Goal: Feedback & Contribution: Leave review/rating

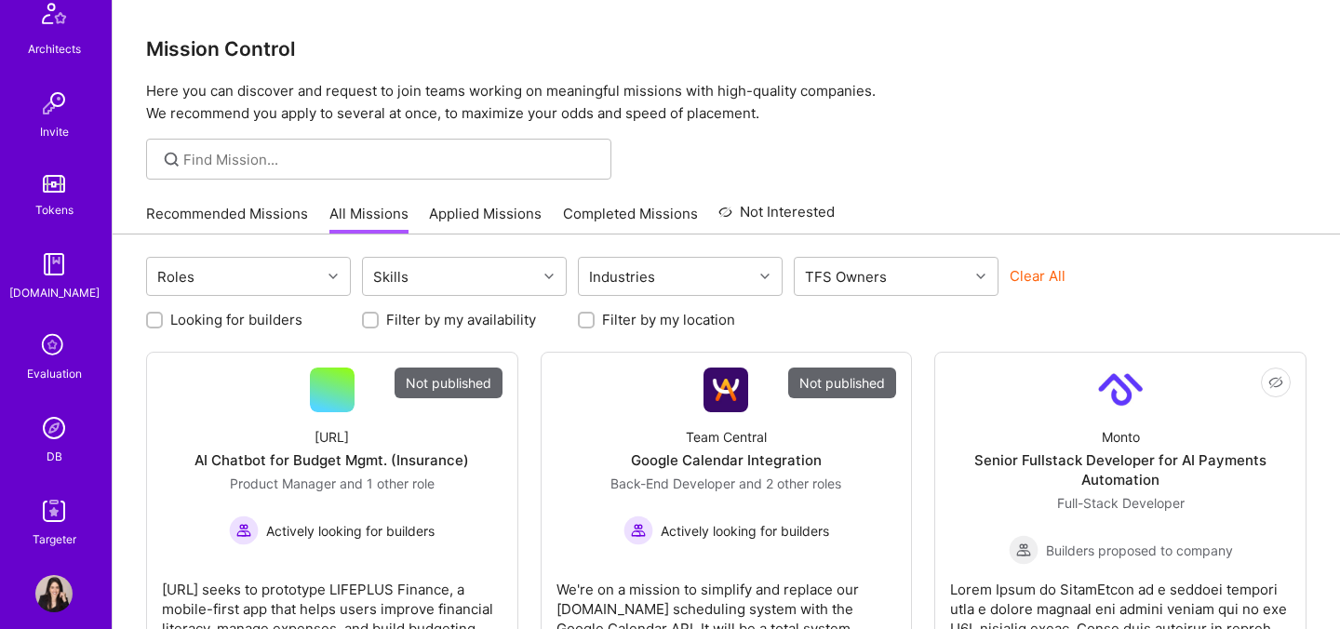
scroll to position [558, 0]
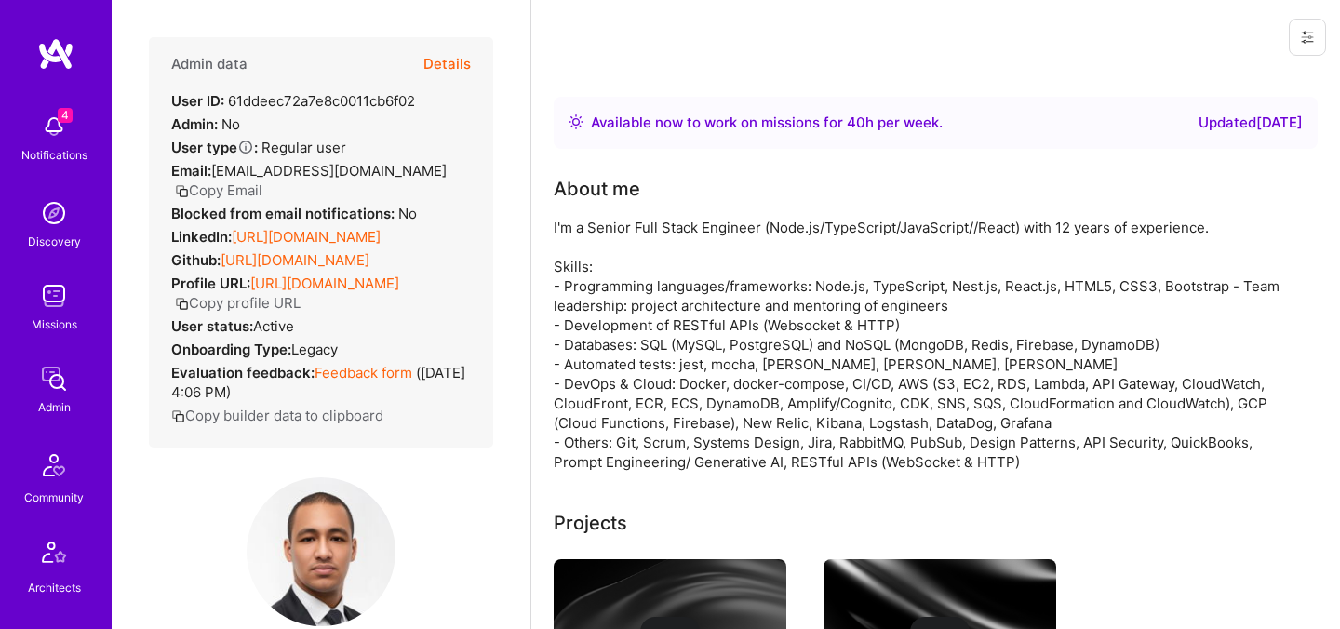
click at [455, 60] on button "Details" at bounding box center [446, 64] width 47 height 54
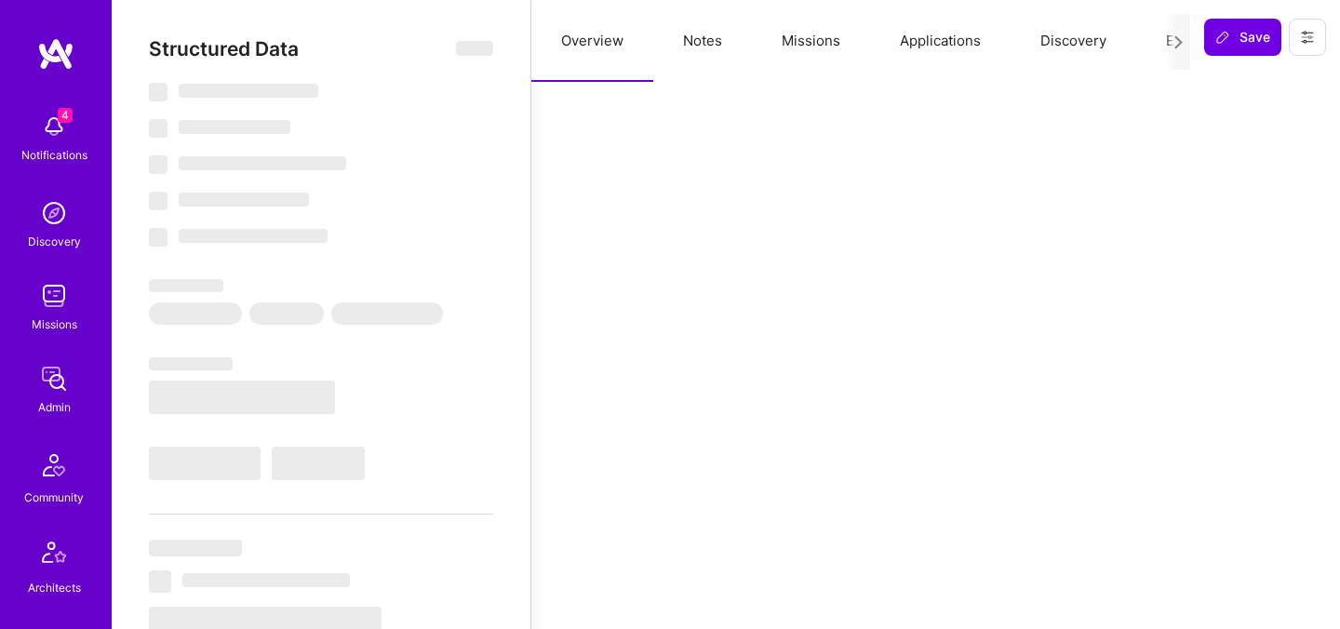
click at [1155, 47] on button "Evaluation" at bounding box center [1199, 41] width 127 height 82
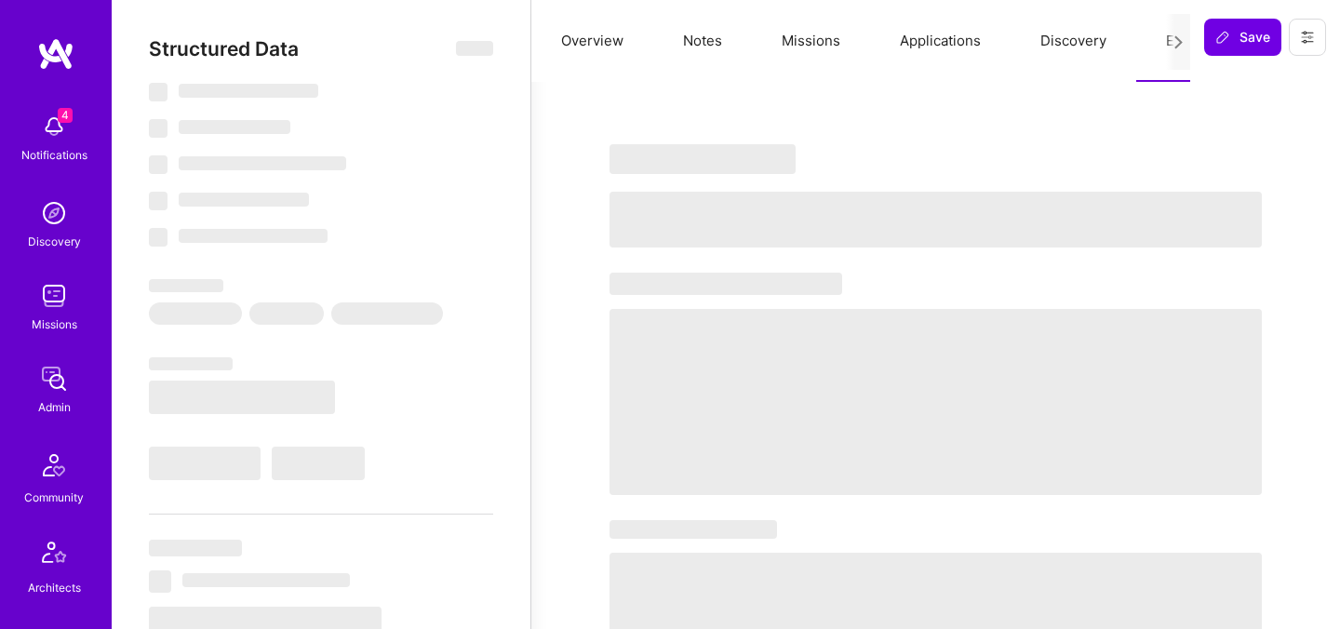
select select "Right Now"
select select "4"
select select "7"
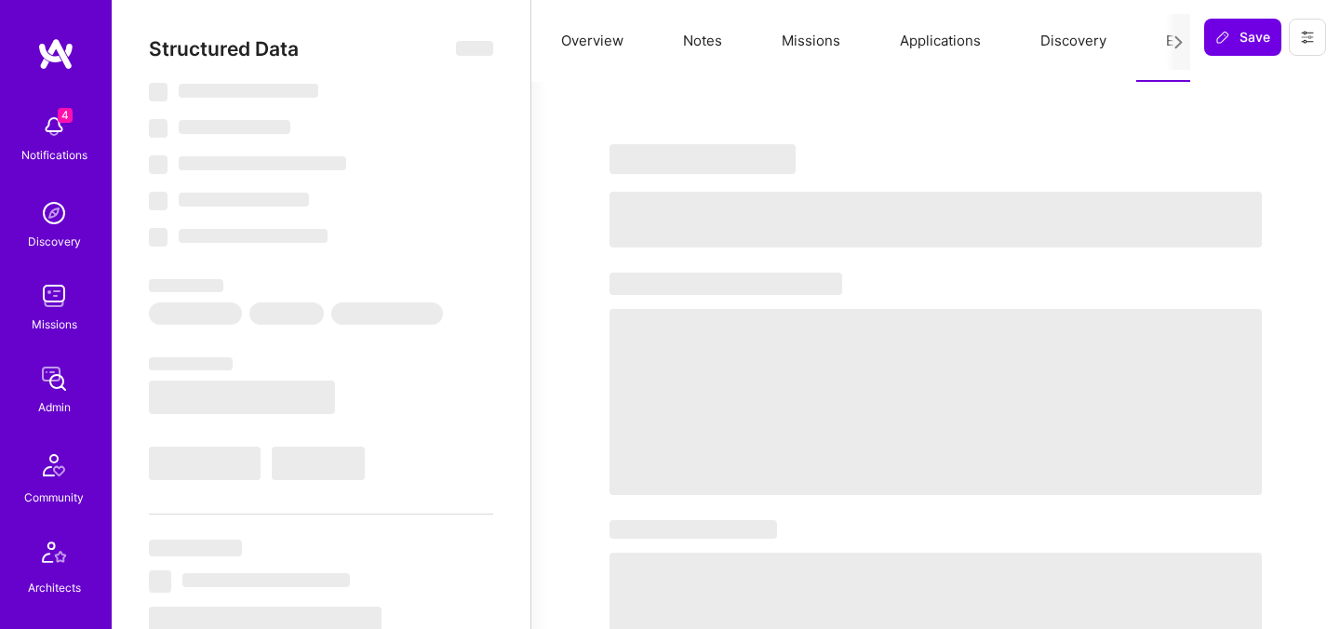
select select "BR"
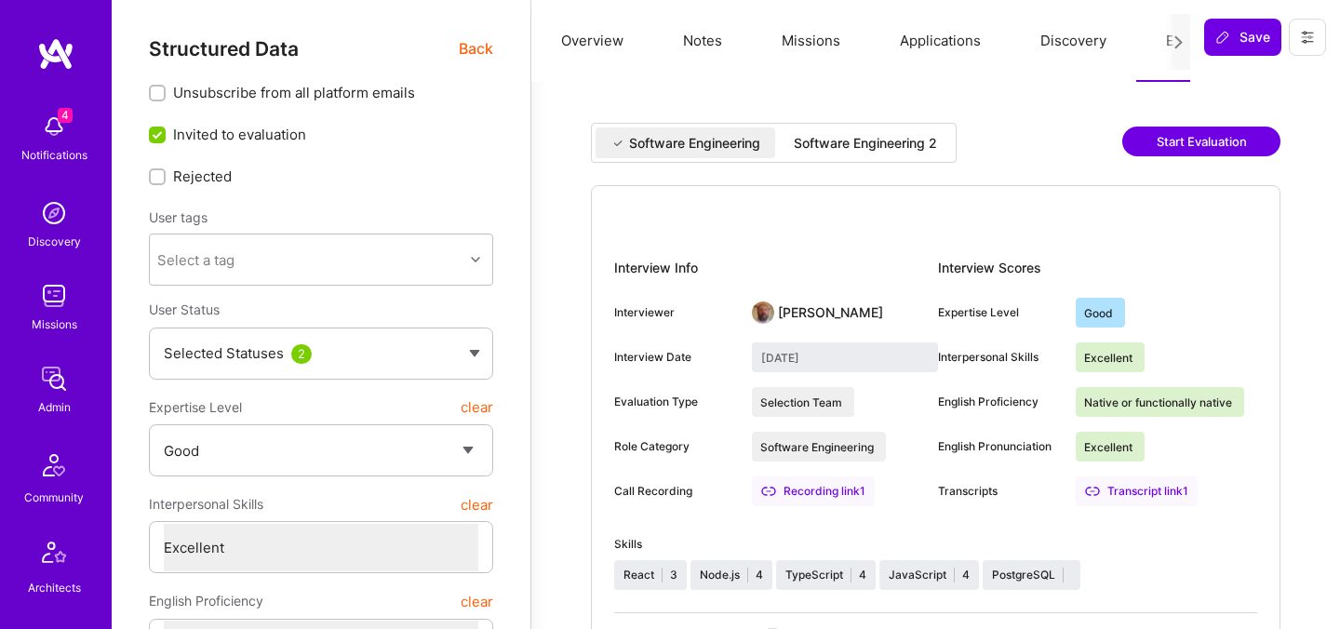
click at [857, 152] on div "Software Engineering 2" at bounding box center [865, 143] width 143 height 19
type input "September 19, 2025"
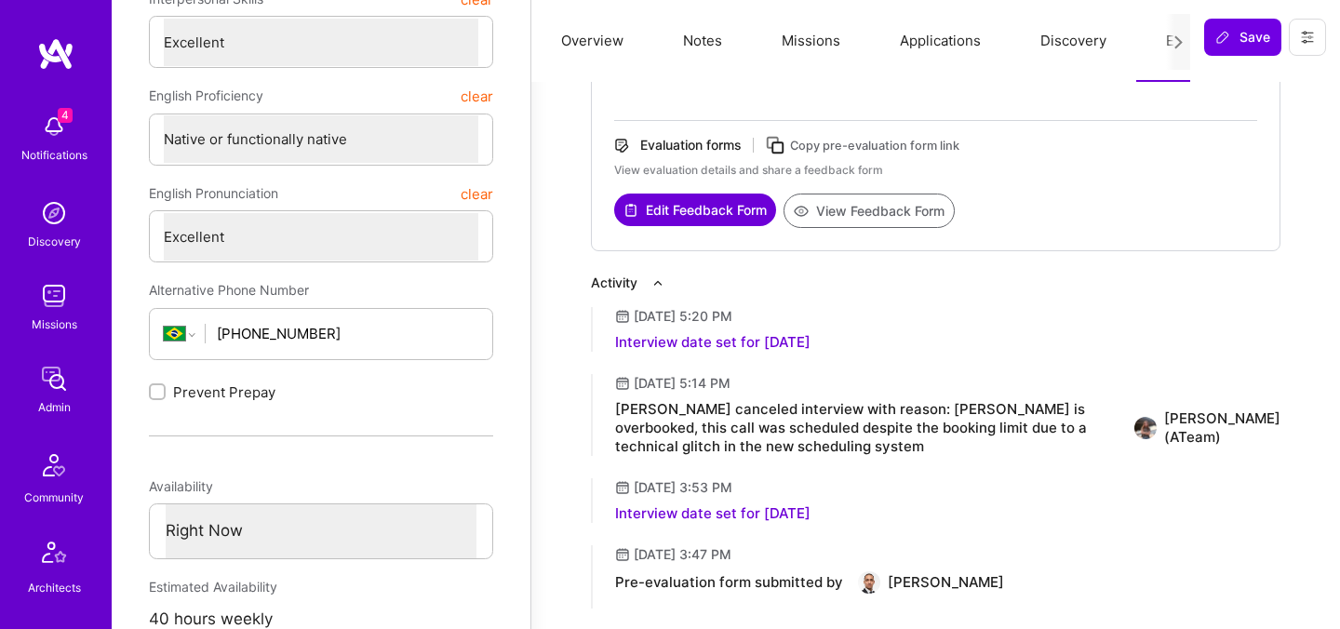
scroll to position [506, 0]
click at [908, 213] on button "View Feedback Form" at bounding box center [868, 210] width 171 height 34
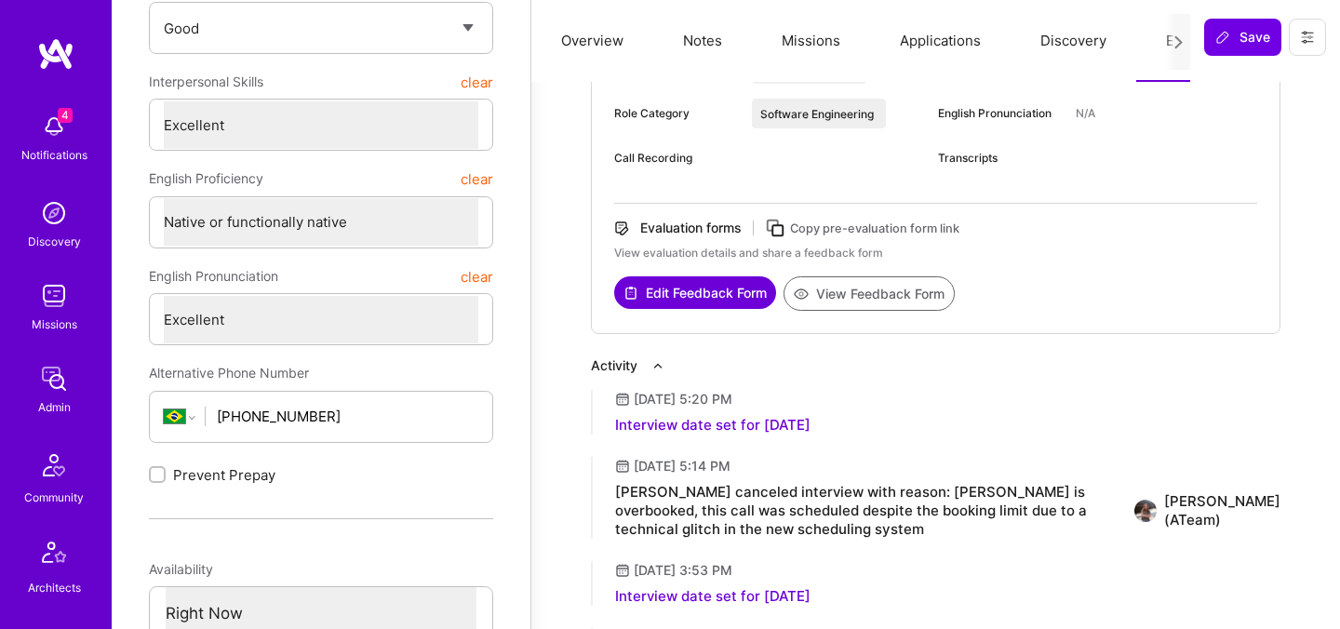
scroll to position [0, 0]
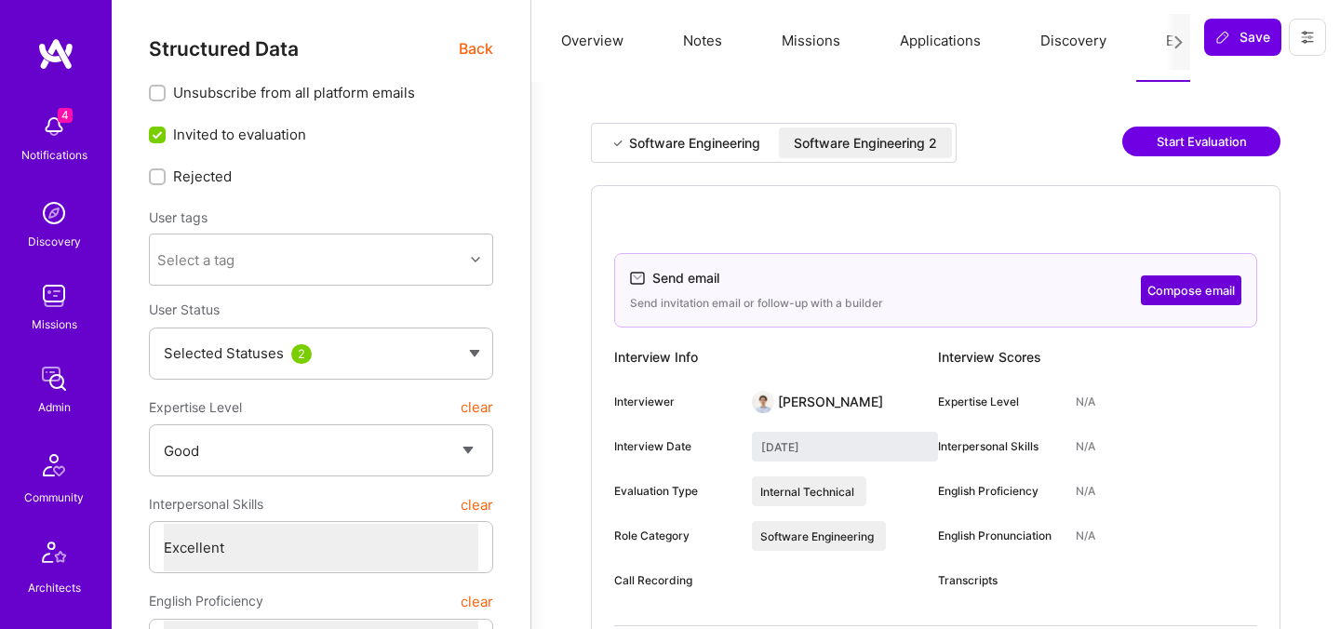
click at [473, 48] on span "Back" at bounding box center [476, 48] width 34 height 23
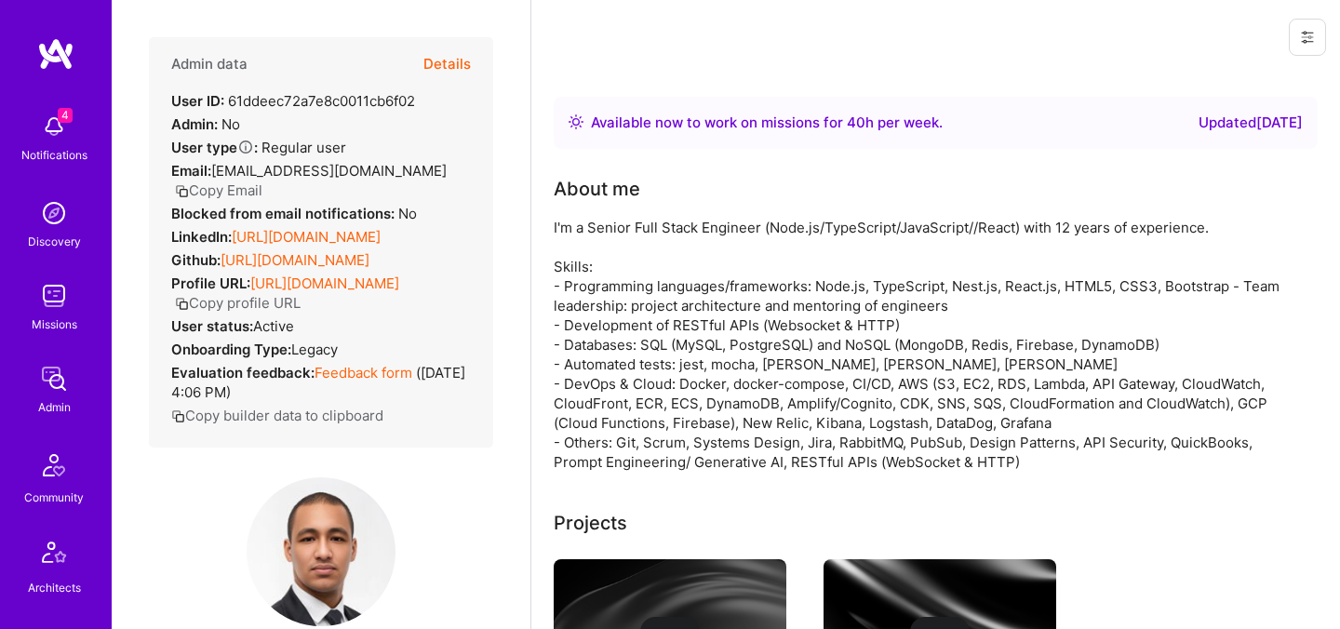
click at [464, 46] on button "Details" at bounding box center [446, 64] width 47 height 54
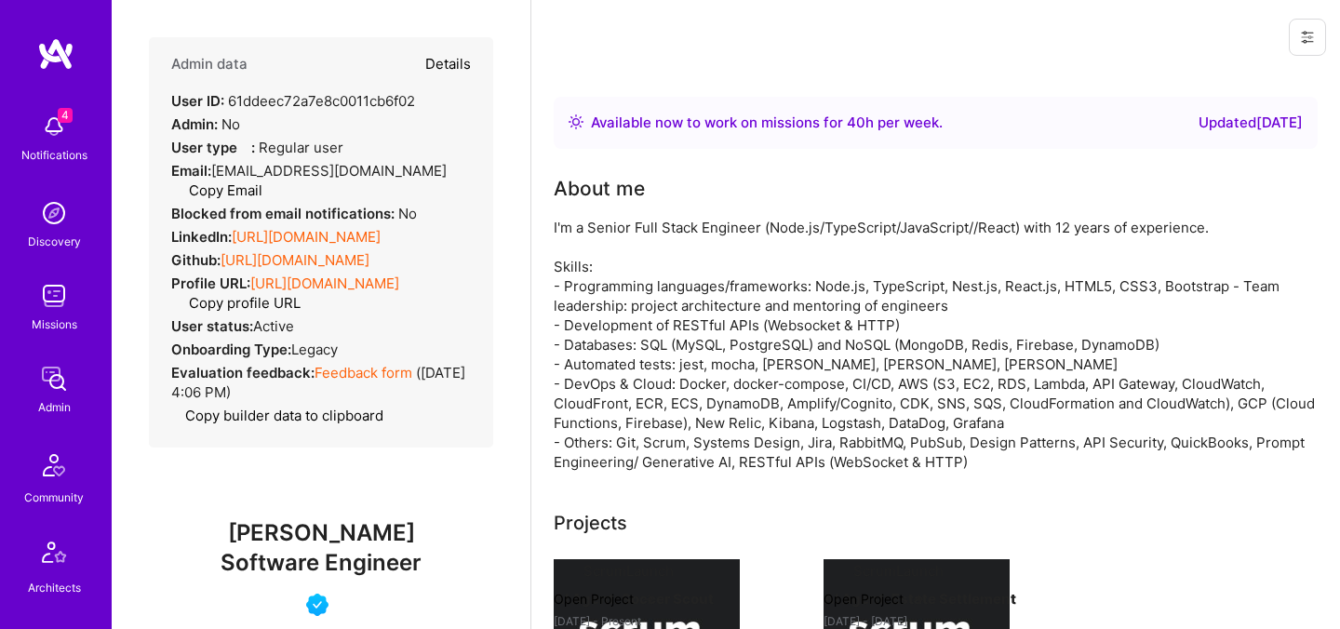
type textarea "x"
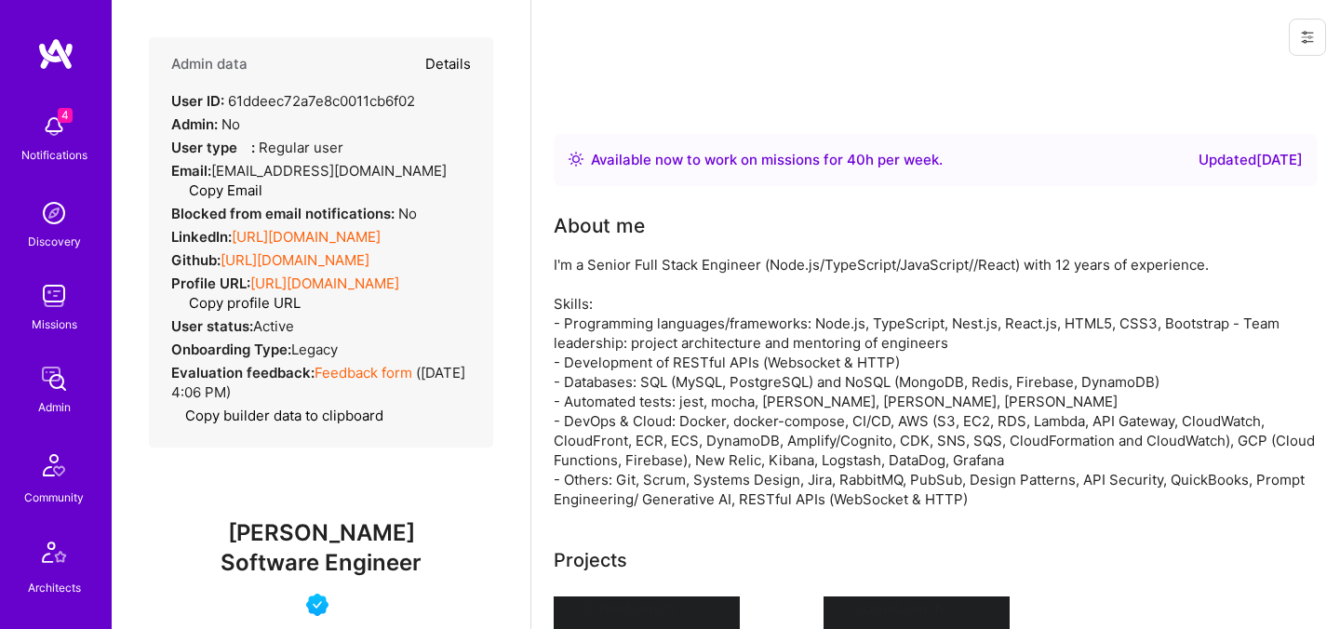
select select "4"
select select "7"
select select "BR"
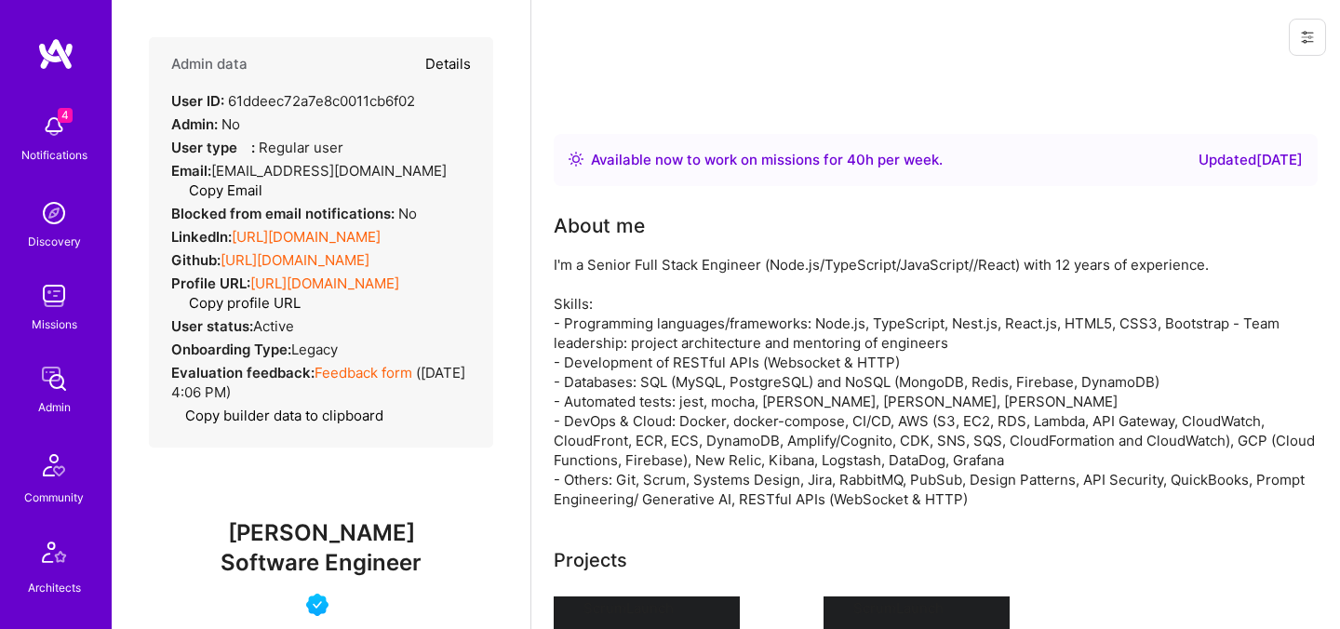
select select "Right Now"
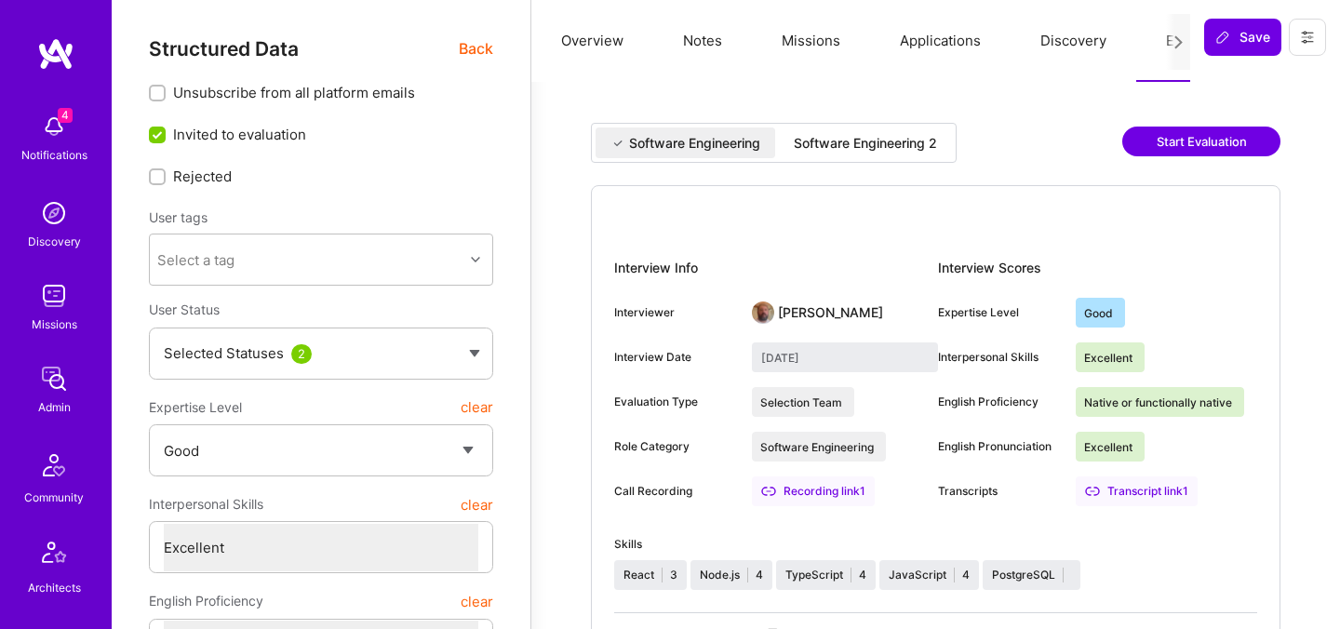
click at [478, 50] on span "Back" at bounding box center [476, 48] width 34 height 23
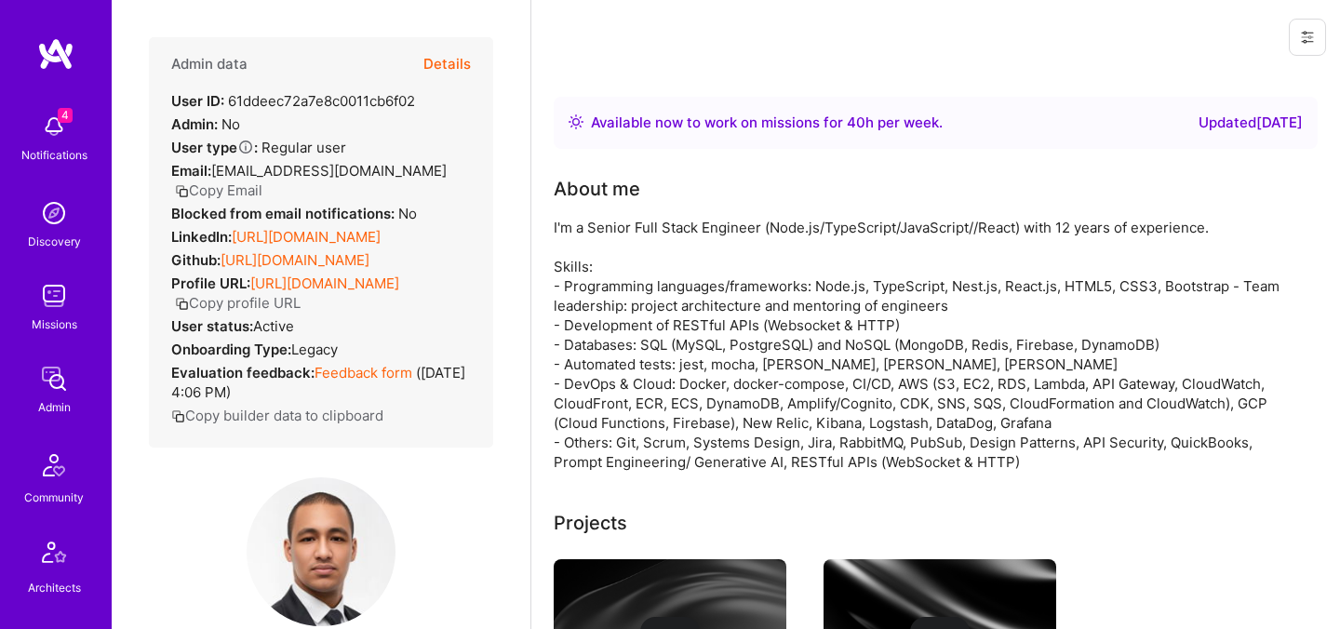
scroll to position [304, 0]
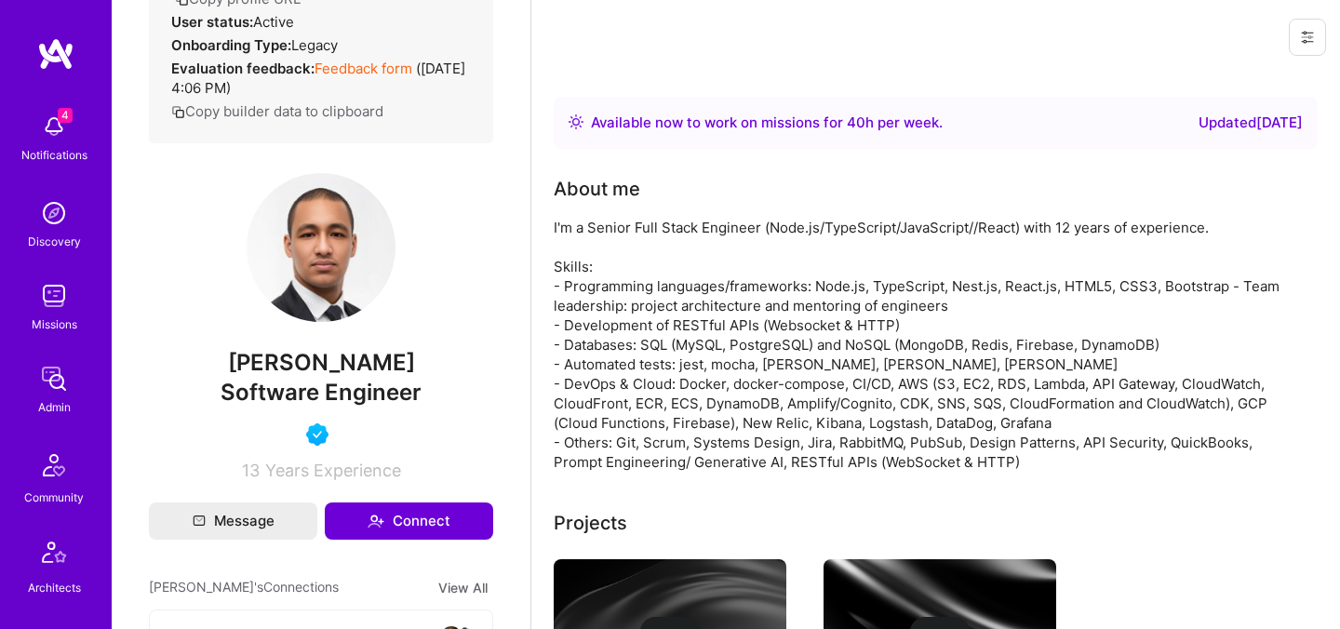
click at [327, 367] on span "Amir Elemam" at bounding box center [321, 363] width 344 height 28
copy span "Amir Elemam"
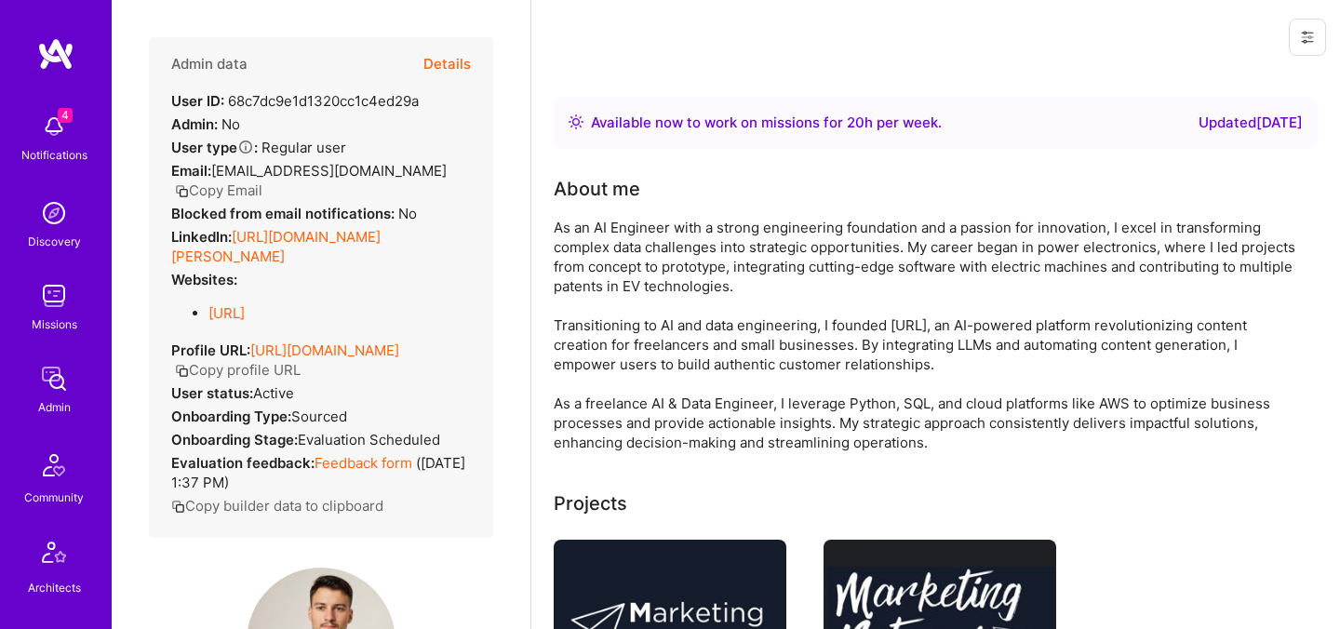
click at [447, 68] on button "Details" at bounding box center [446, 64] width 47 height 54
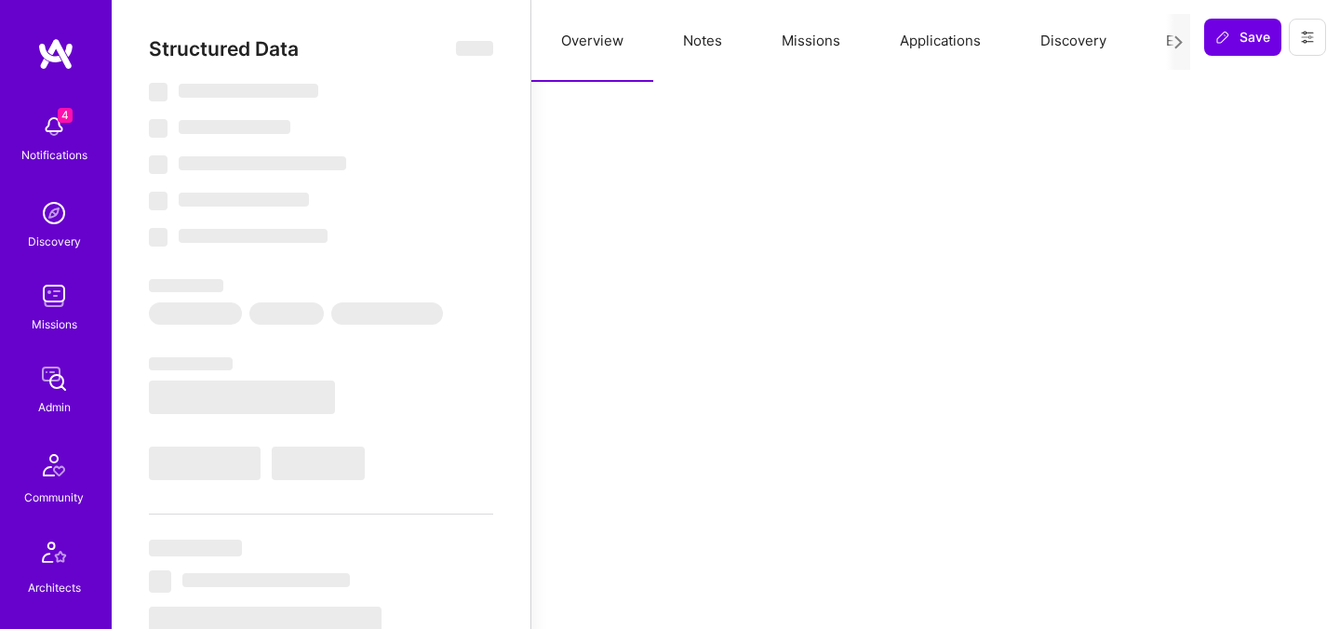
click at [1151, 47] on button "Evaluation" at bounding box center [1199, 41] width 127 height 82
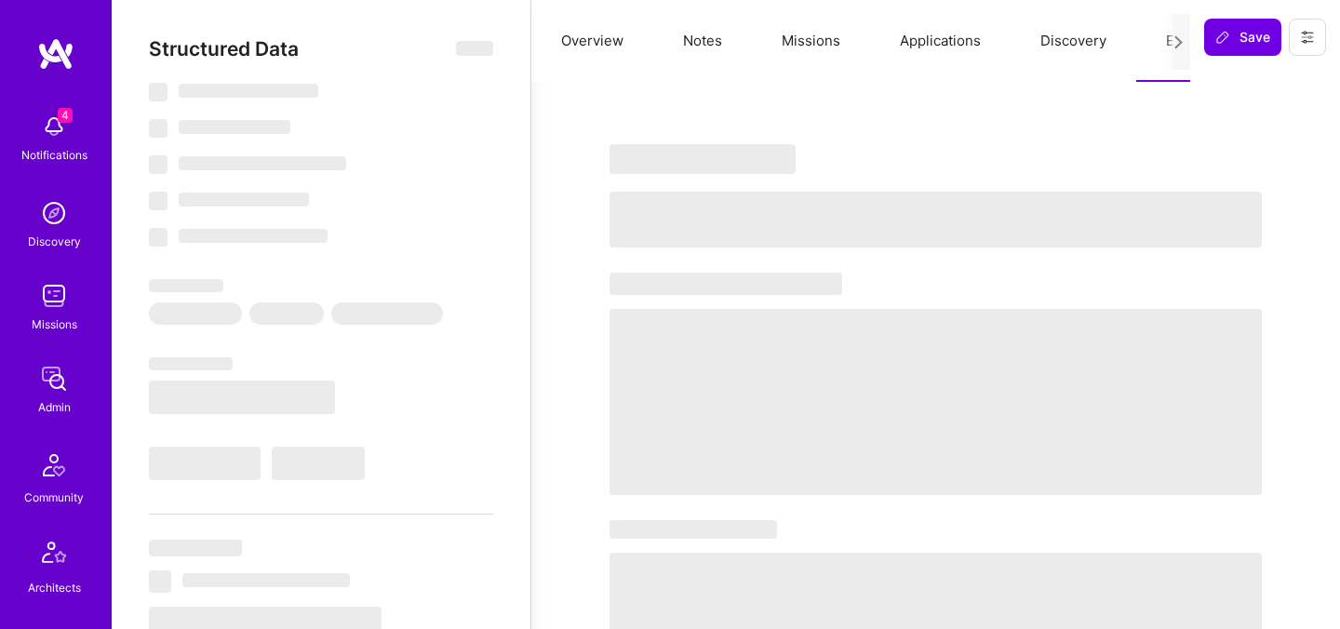
select select "Right Now"
select select "Verified"
select select "US"
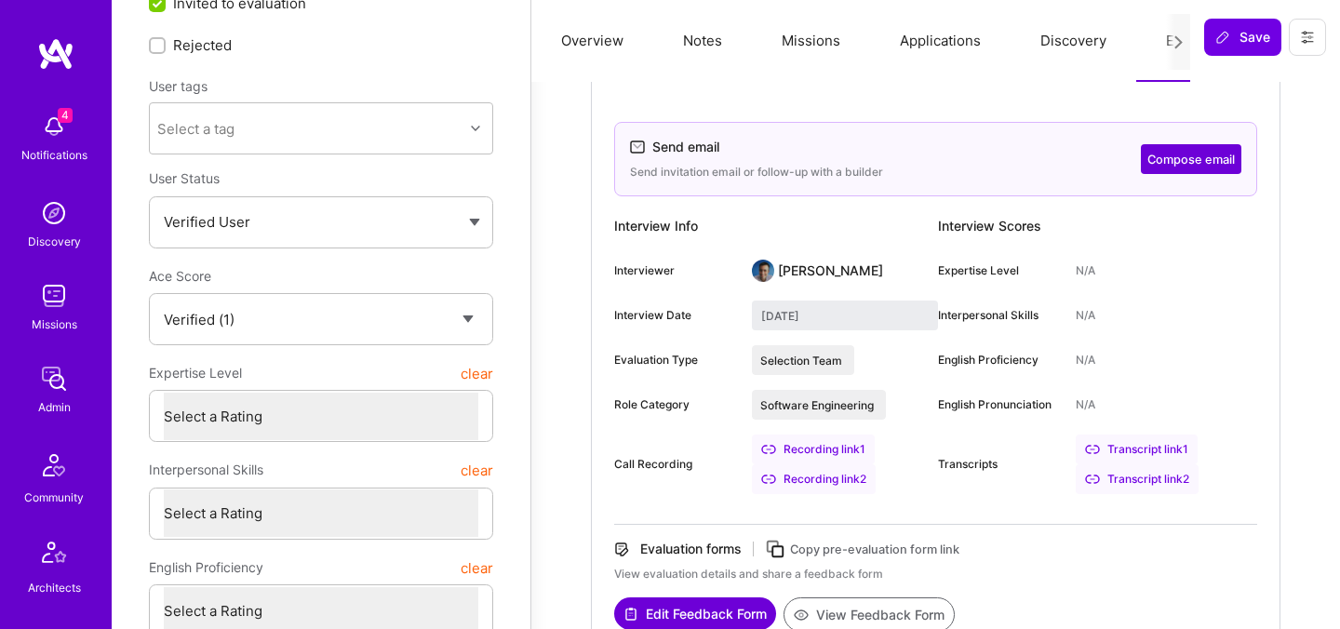
scroll to position [122, 0]
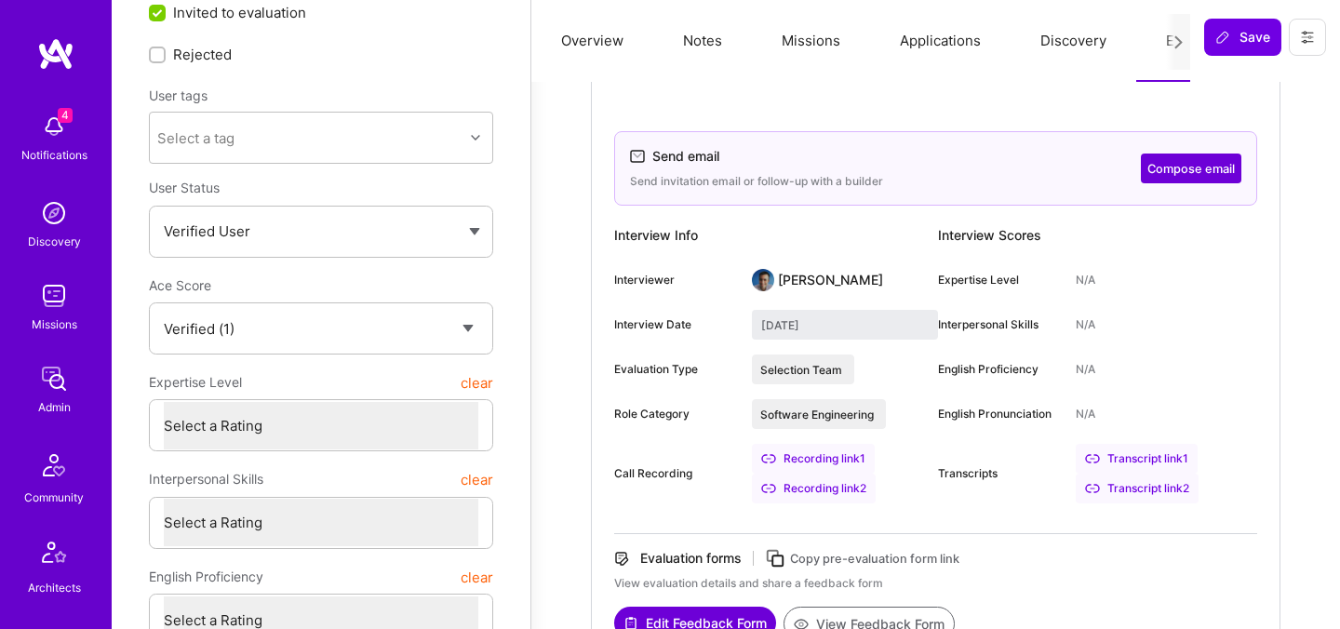
click at [417, 73] on div "Unsubscribe from all platform emails Invited to evaluation Rejected User tags S…" at bounding box center [321, 421] width 344 height 921
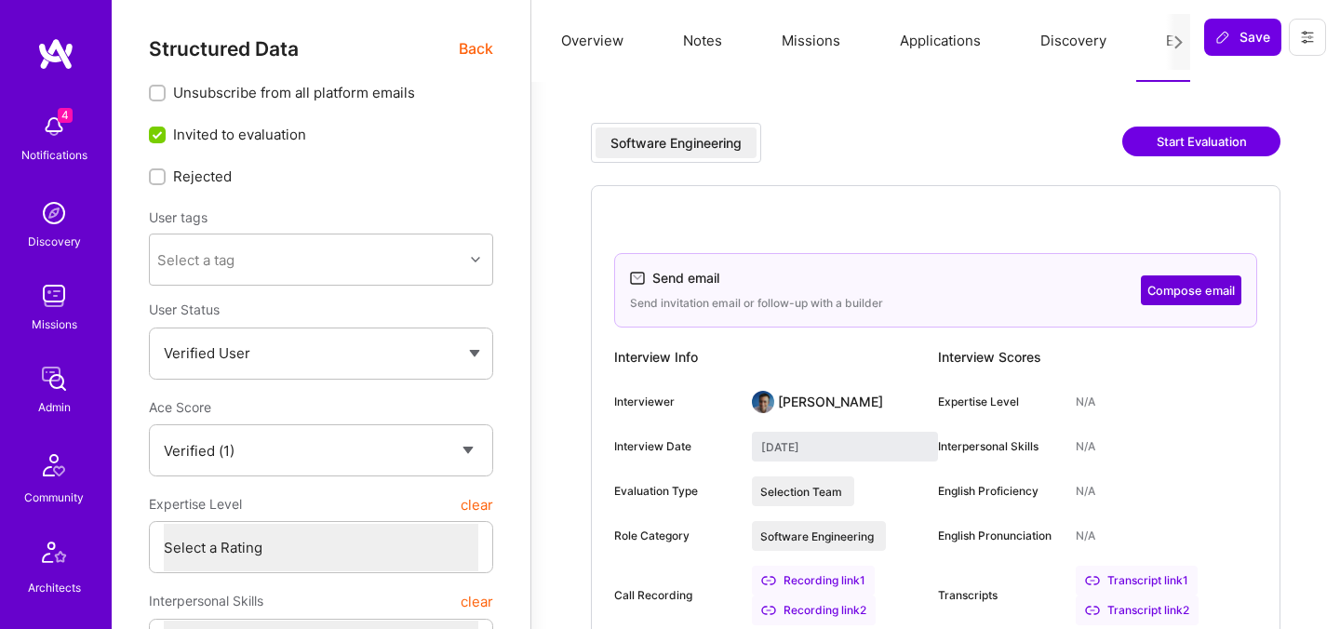
click at [466, 46] on span "Back" at bounding box center [476, 48] width 34 height 23
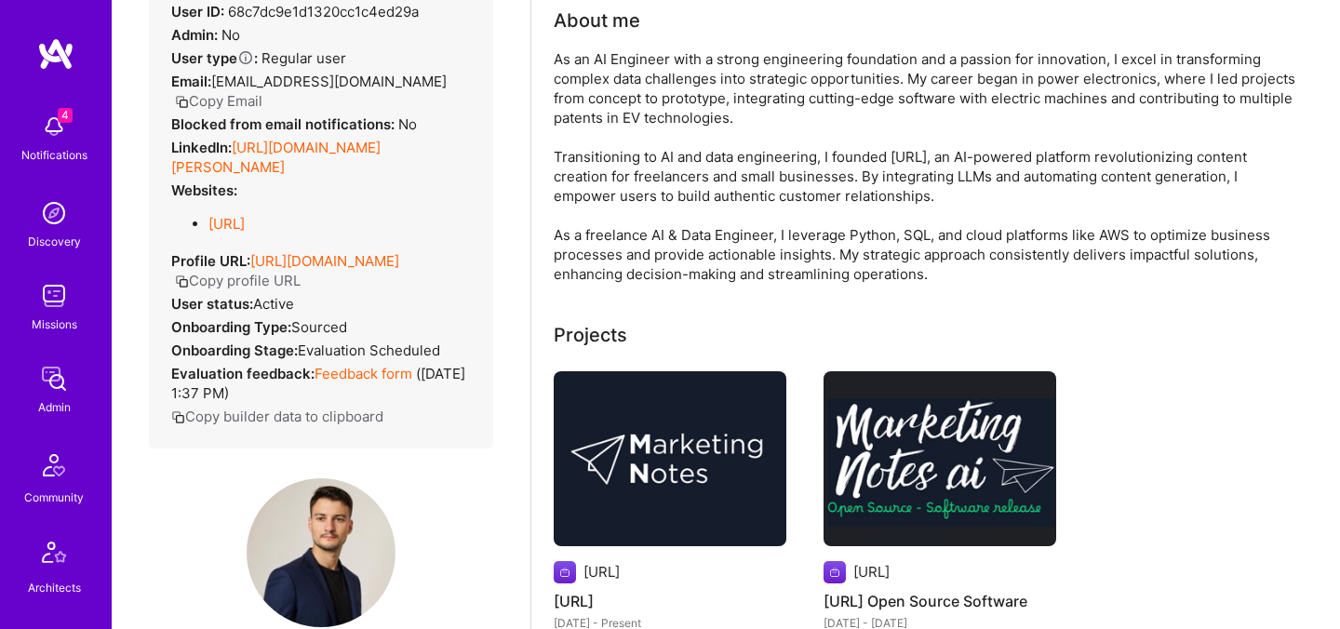
scroll to position [331, 0]
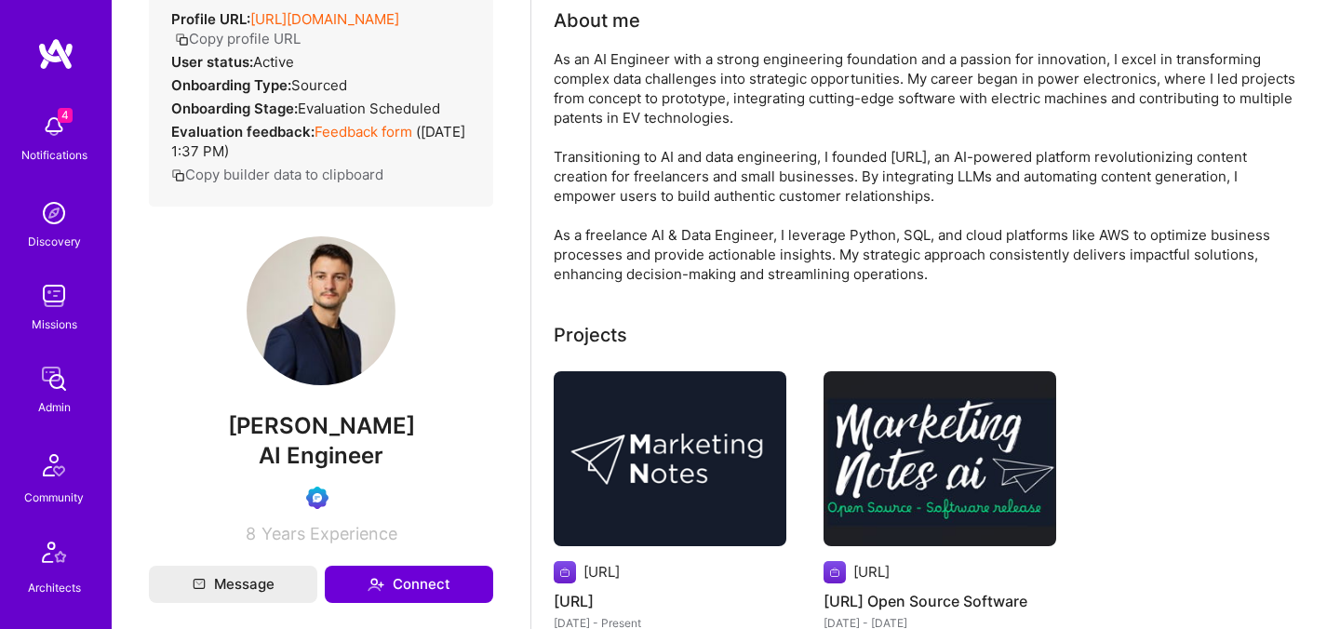
click at [326, 440] on span "Michele Roman" at bounding box center [321, 426] width 344 height 28
copy span "Michele Roman"
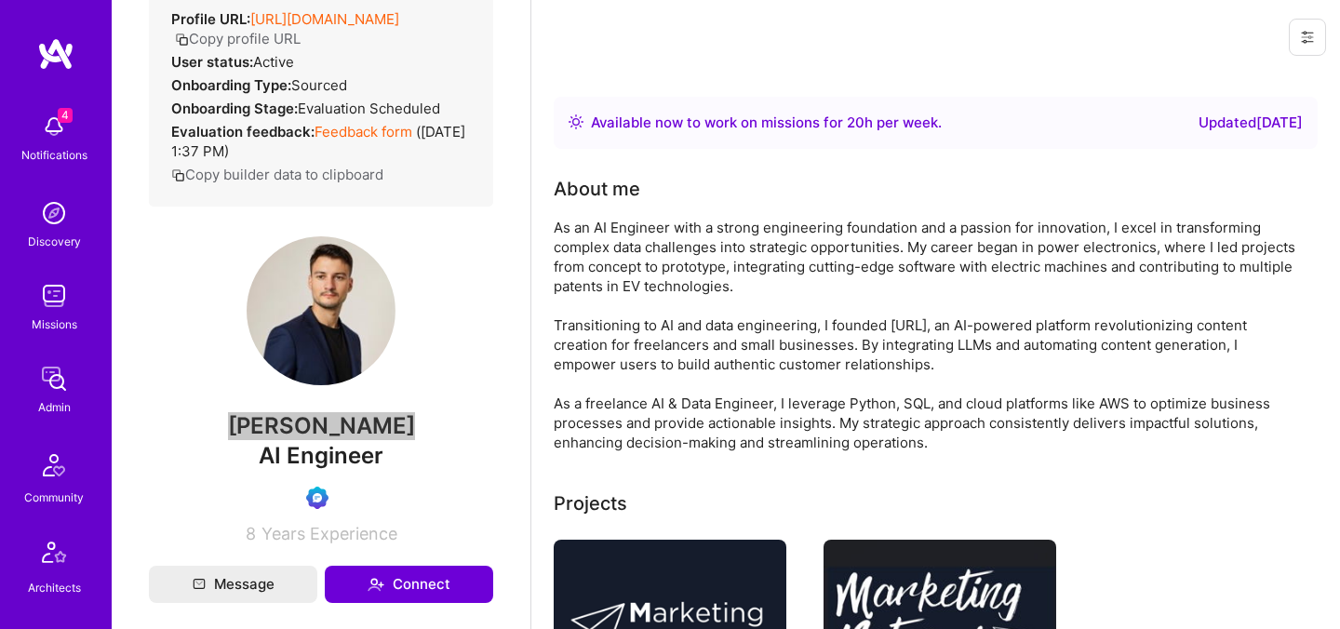
scroll to position [7, 0]
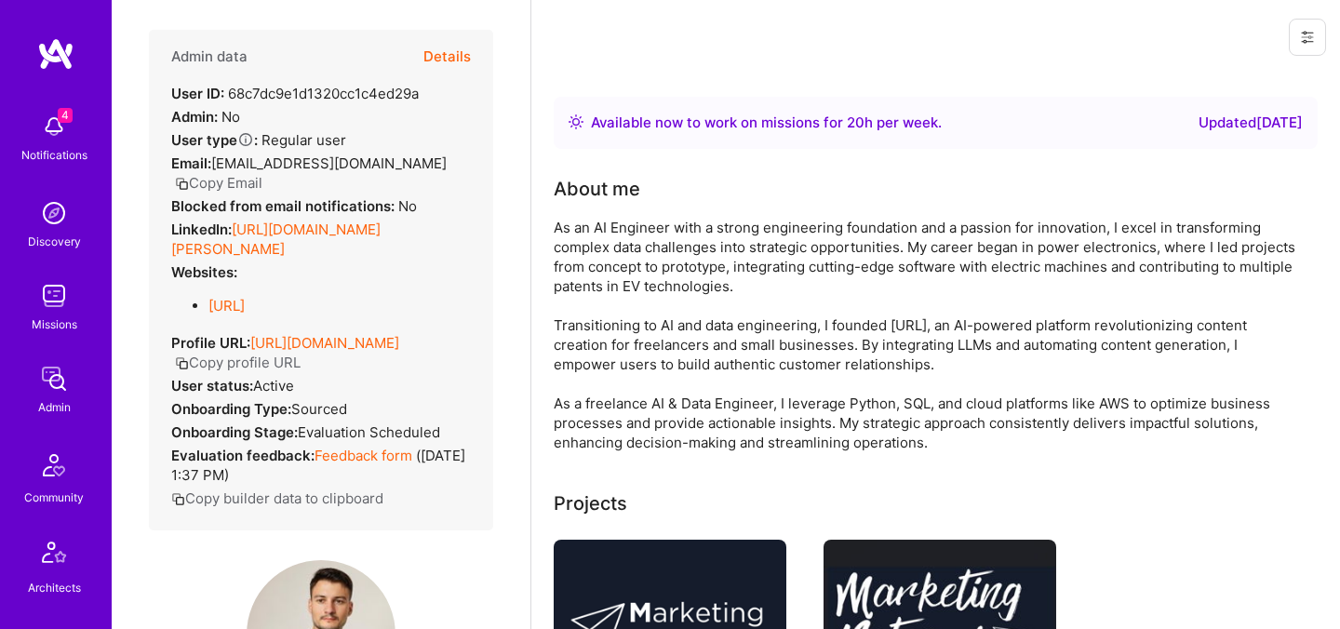
click at [463, 51] on button "Details" at bounding box center [446, 57] width 47 height 54
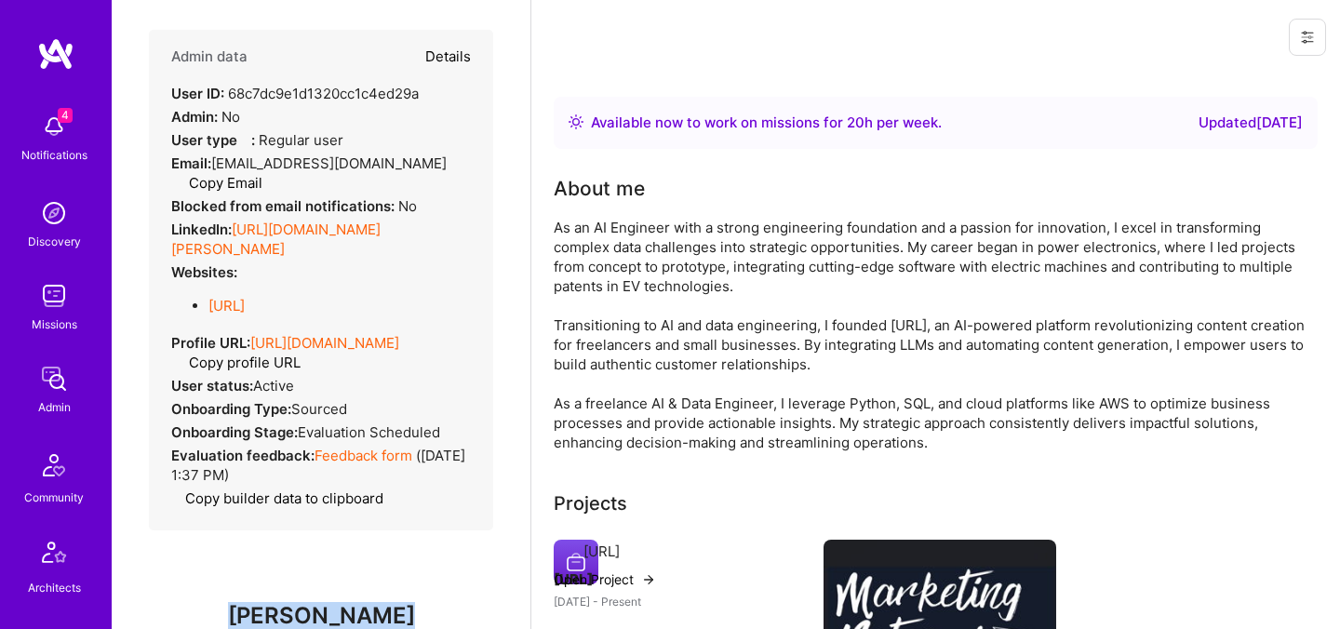
type textarea "x"
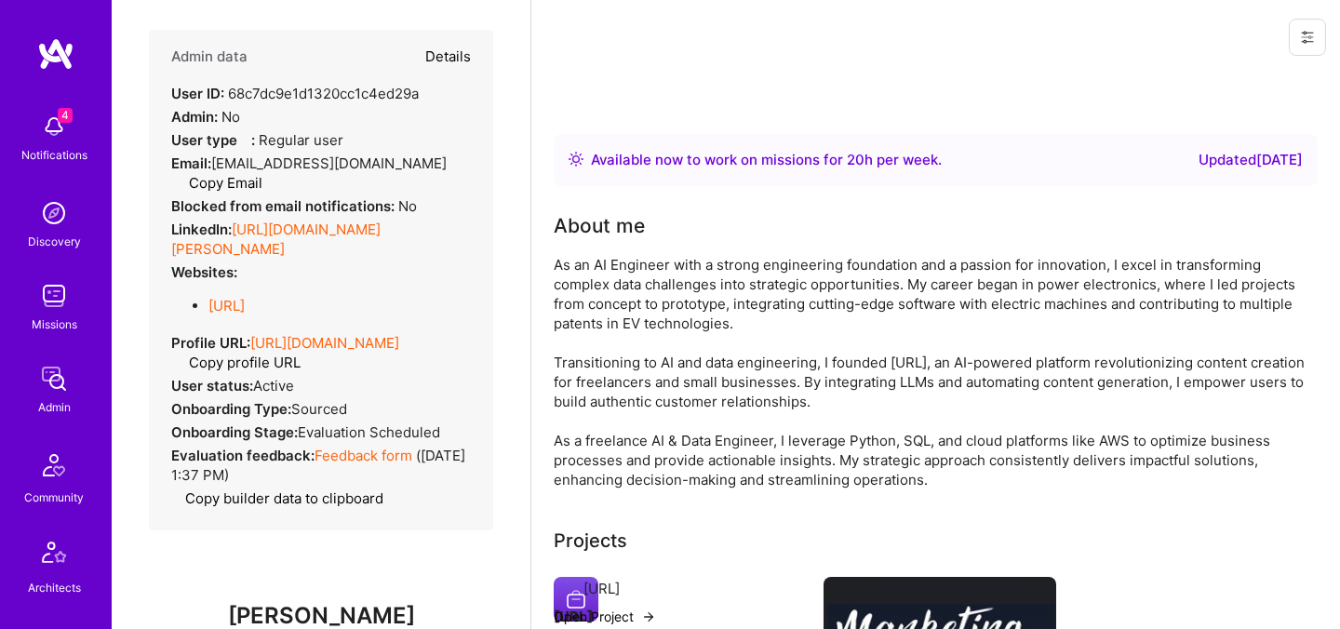
select select "Verified"
select select "US"
select select "Right Now"
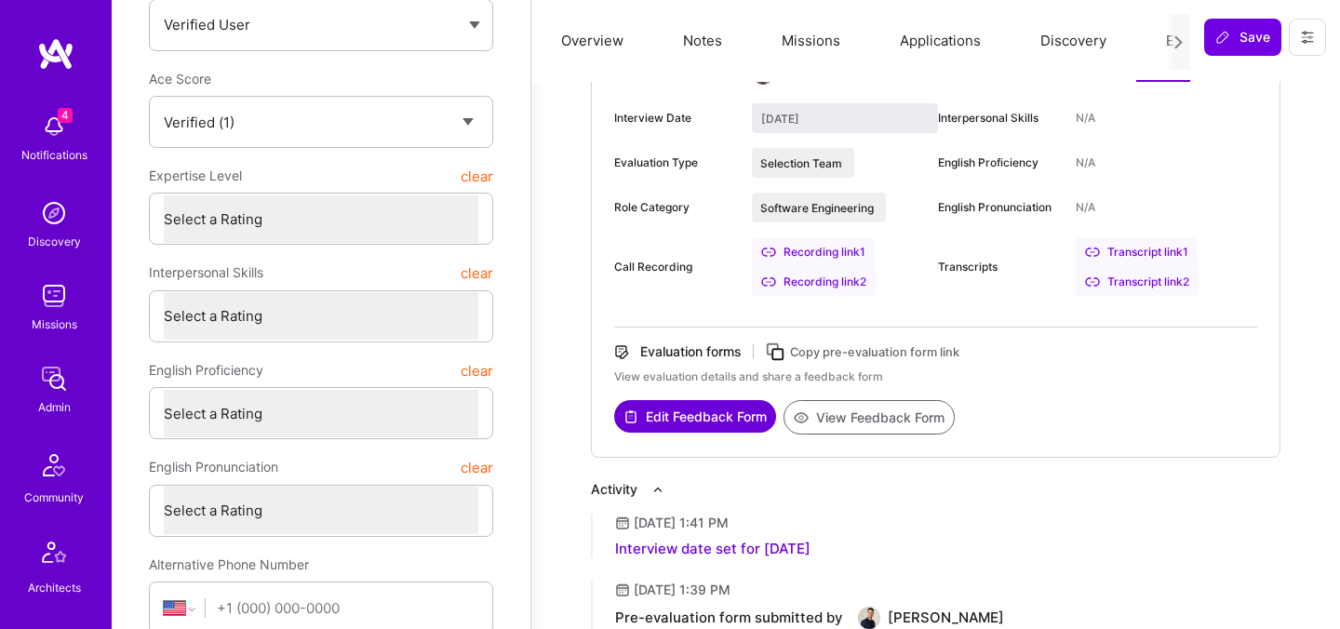
scroll to position [0, 0]
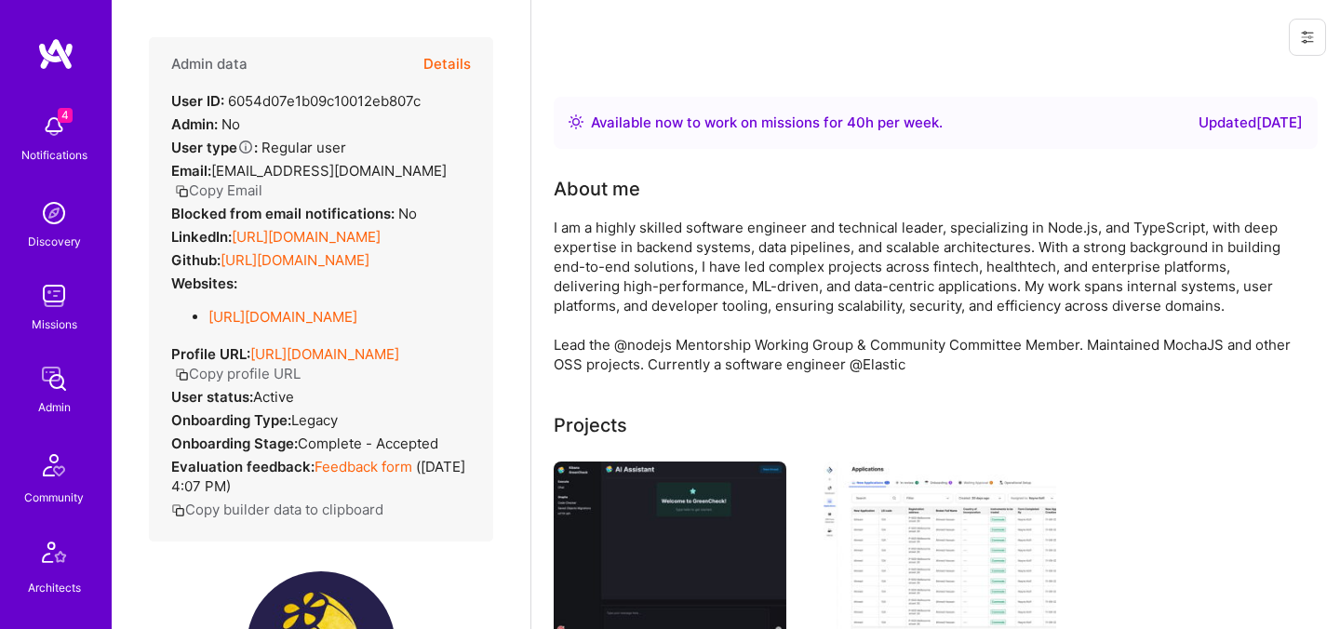
click at [453, 66] on button "Details" at bounding box center [446, 64] width 47 height 54
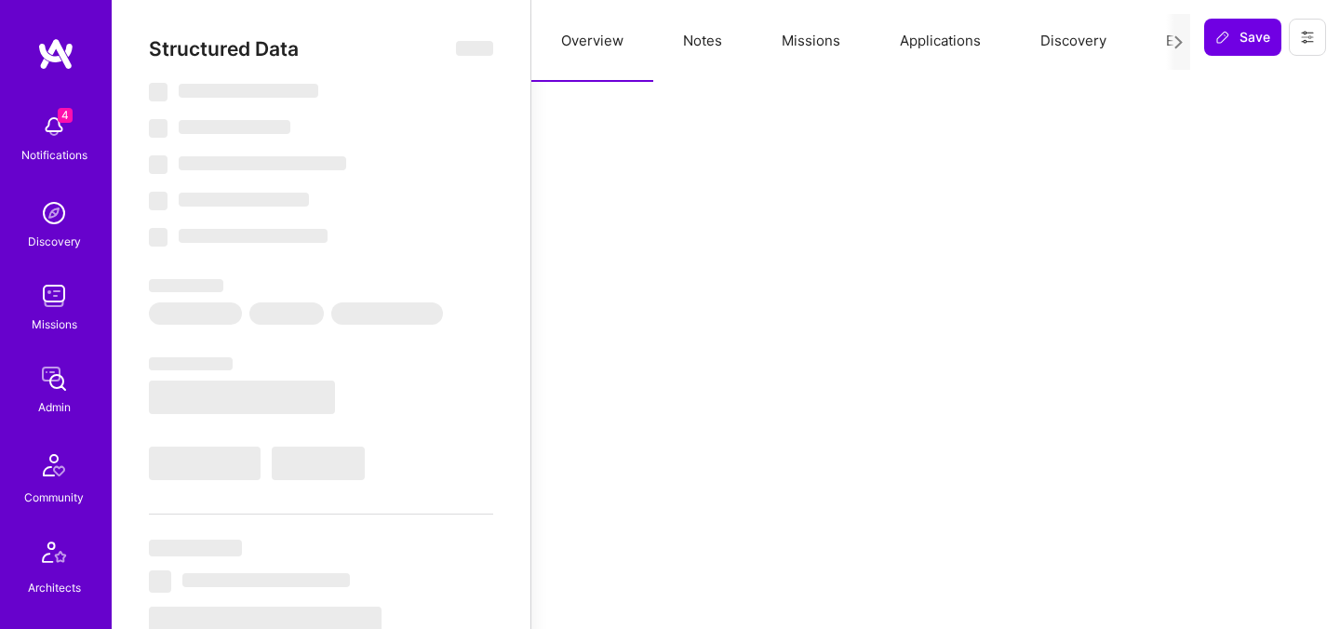
click at [1162, 42] on button "Evaluation" at bounding box center [1199, 41] width 127 height 82
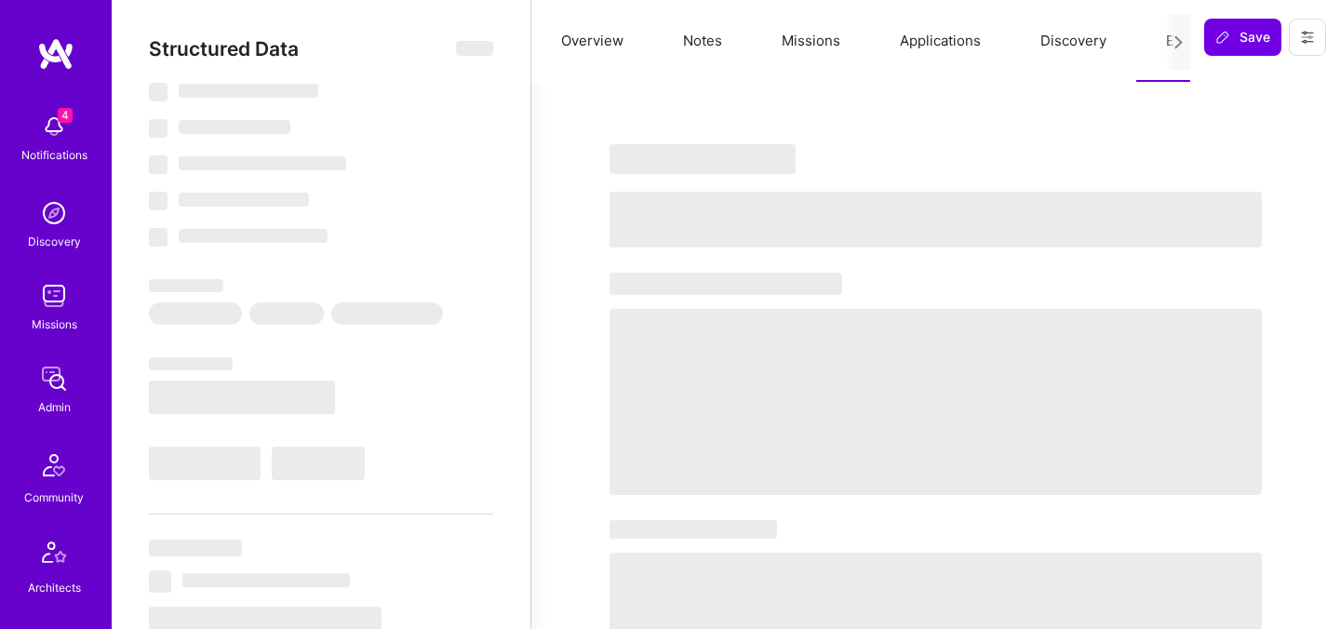
select select "Right Now"
select select "5"
select select "4"
select select "6"
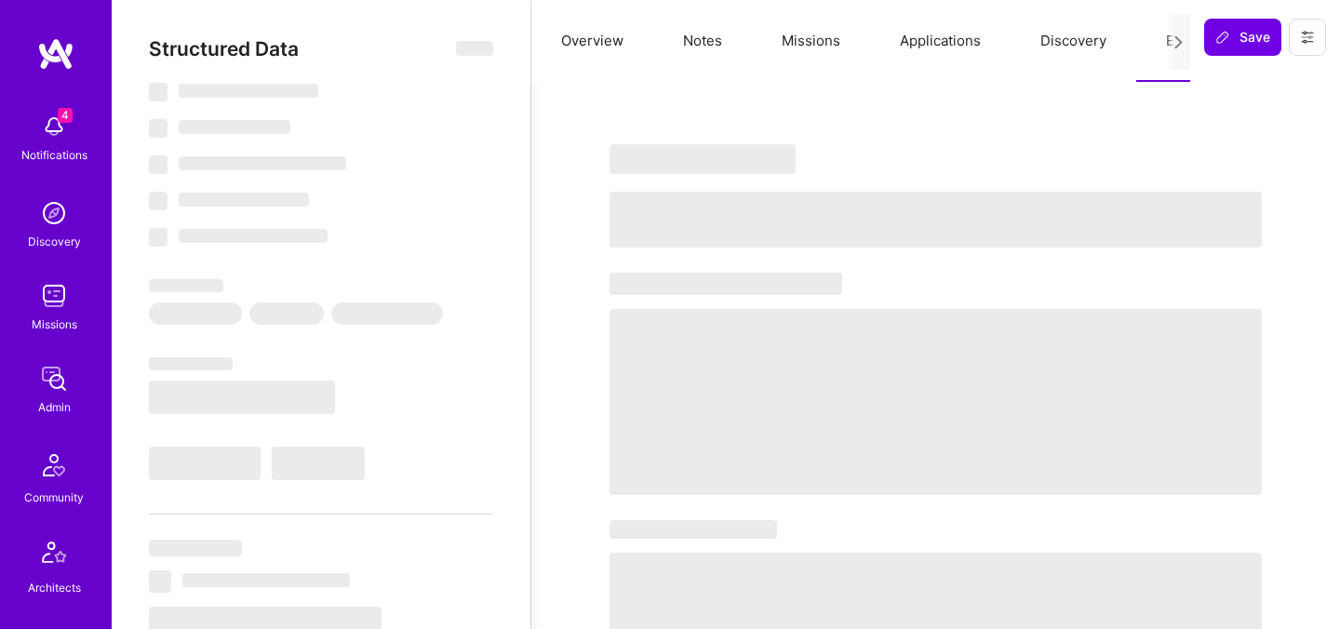
select select "AE"
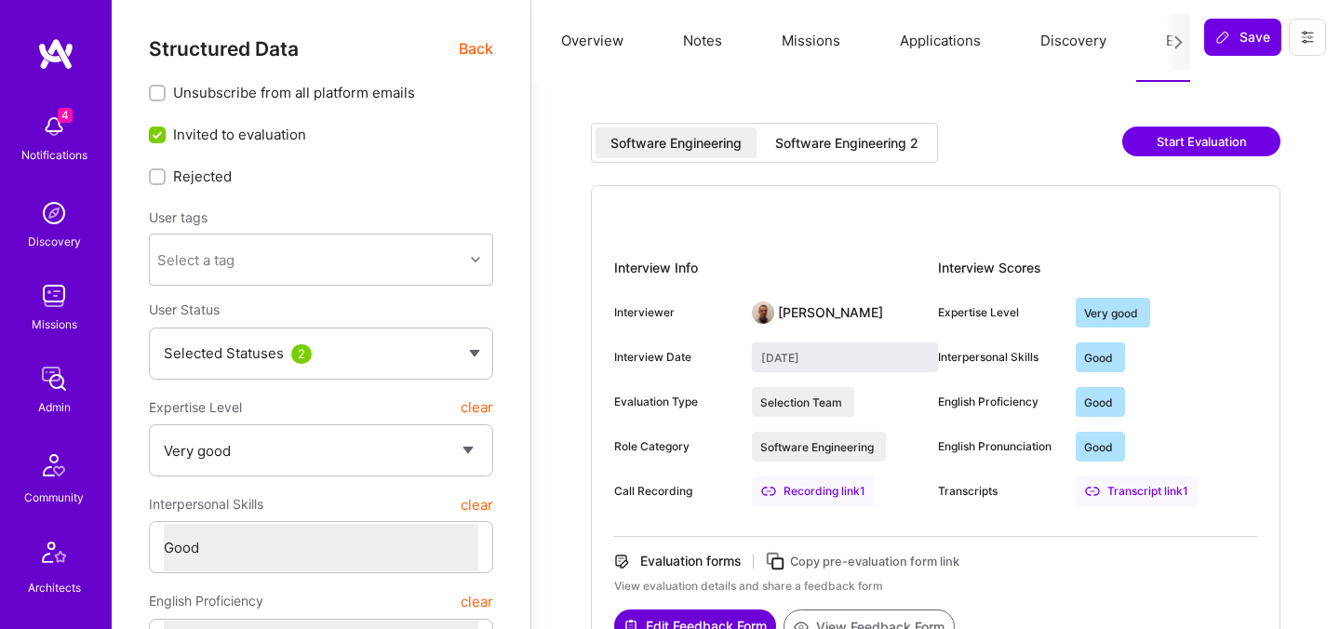
click at [848, 148] on div "Software Engineering 2" at bounding box center [846, 143] width 143 height 19
type input "September 22, 2025"
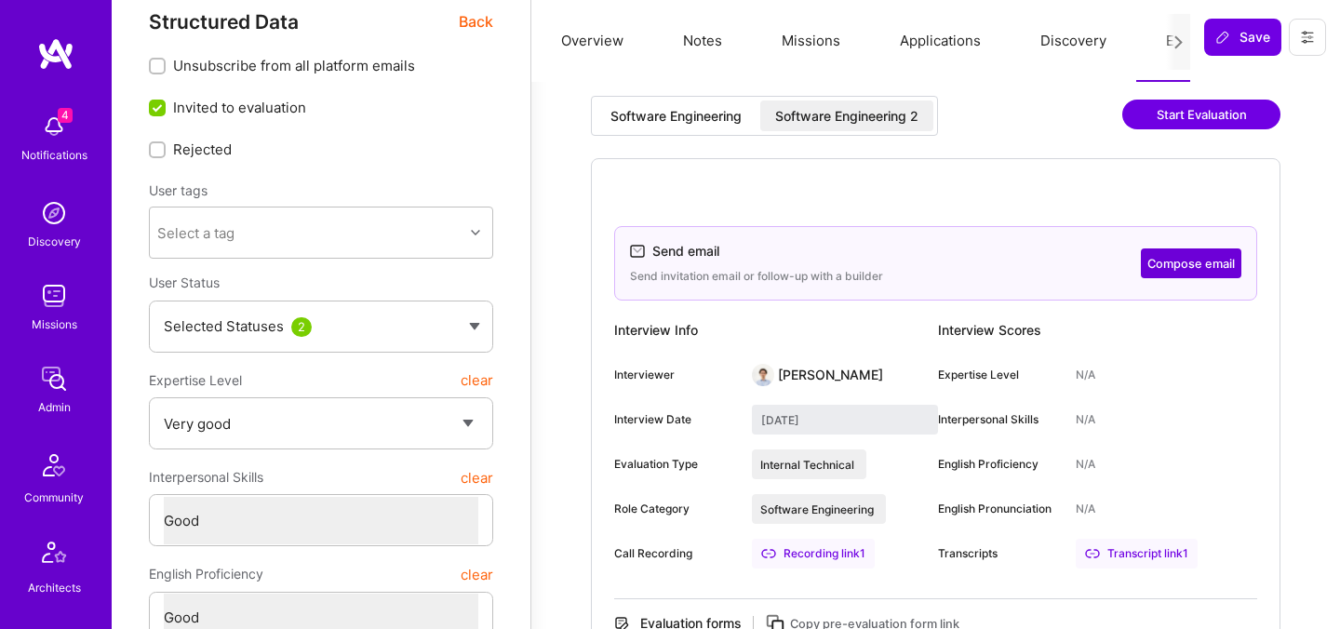
scroll to position [32, 0]
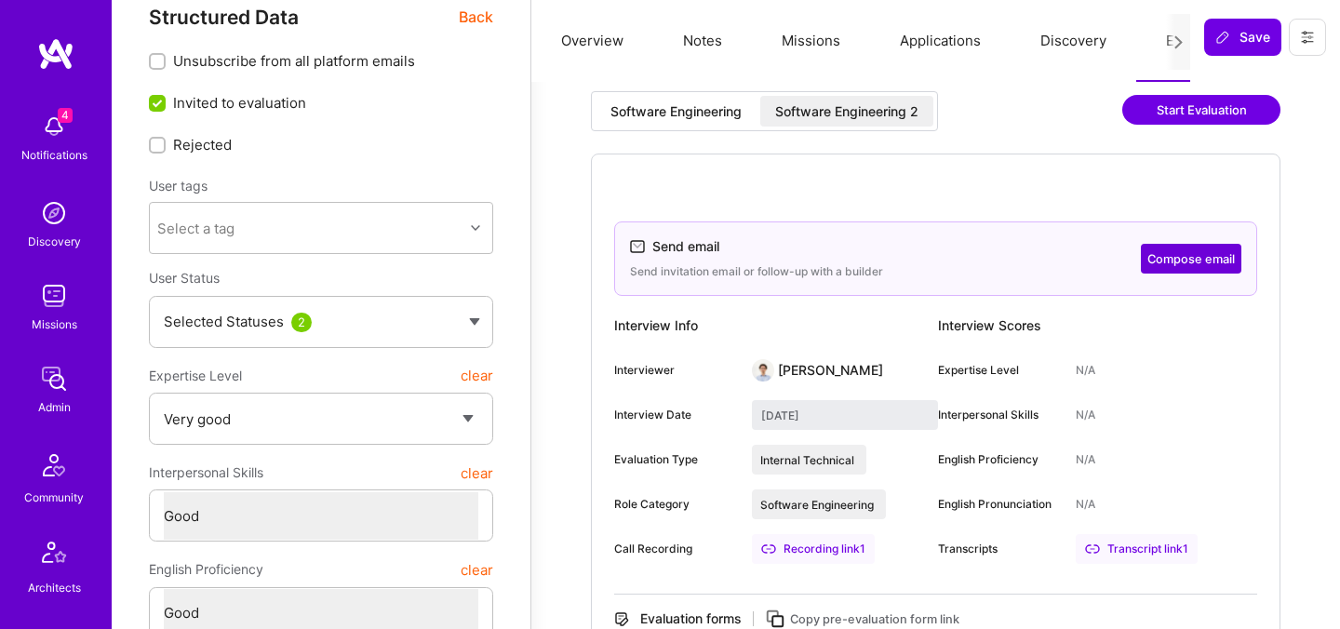
click at [820, 113] on div "Software Engineering 2" at bounding box center [846, 111] width 143 height 19
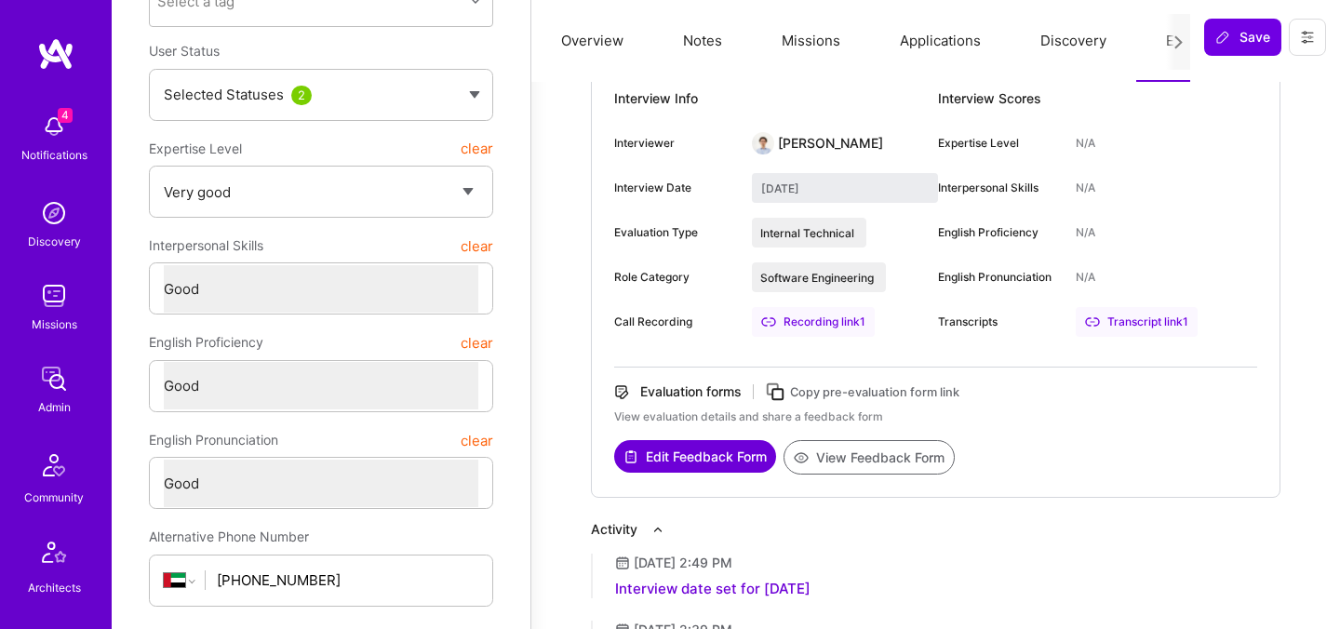
scroll to position [0, 0]
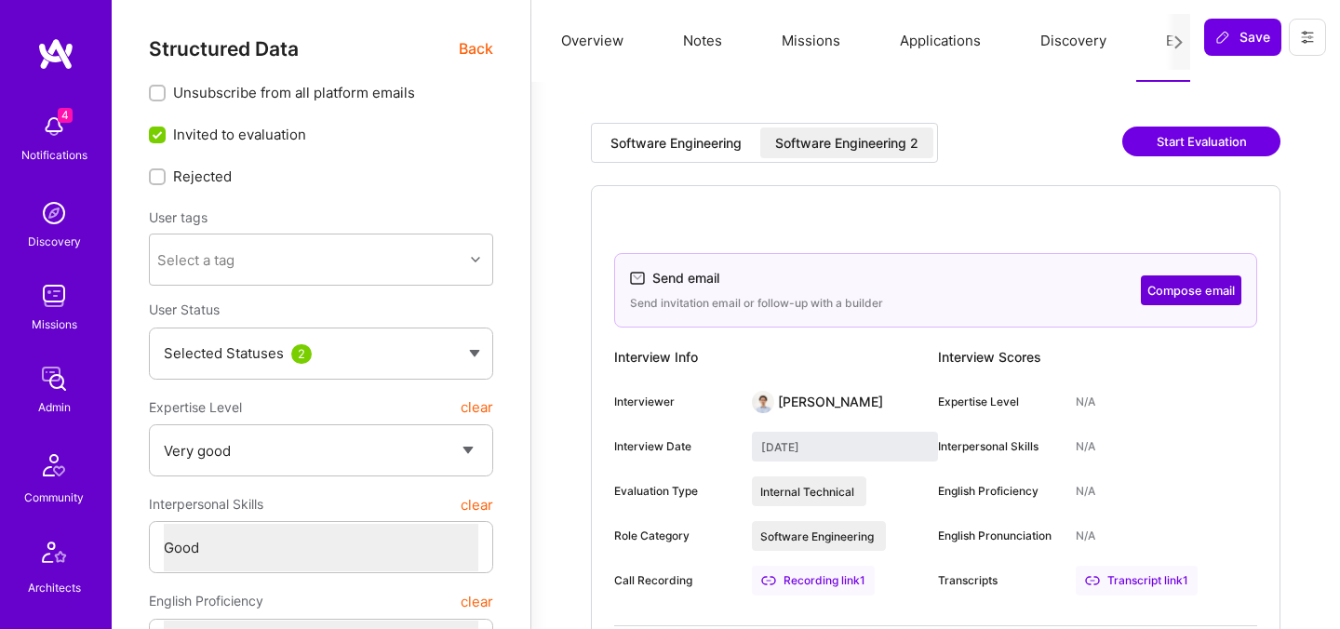
click at [489, 39] on span "Back" at bounding box center [476, 48] width 34 height 23
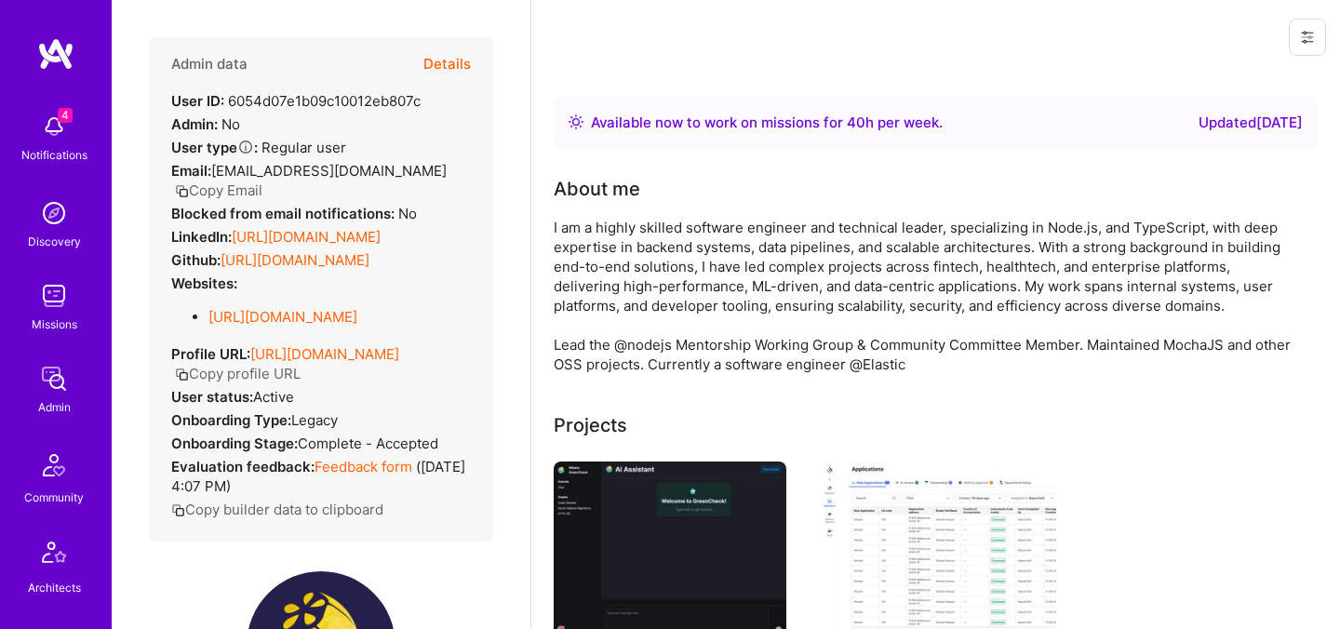
scroll to position [464, 0]
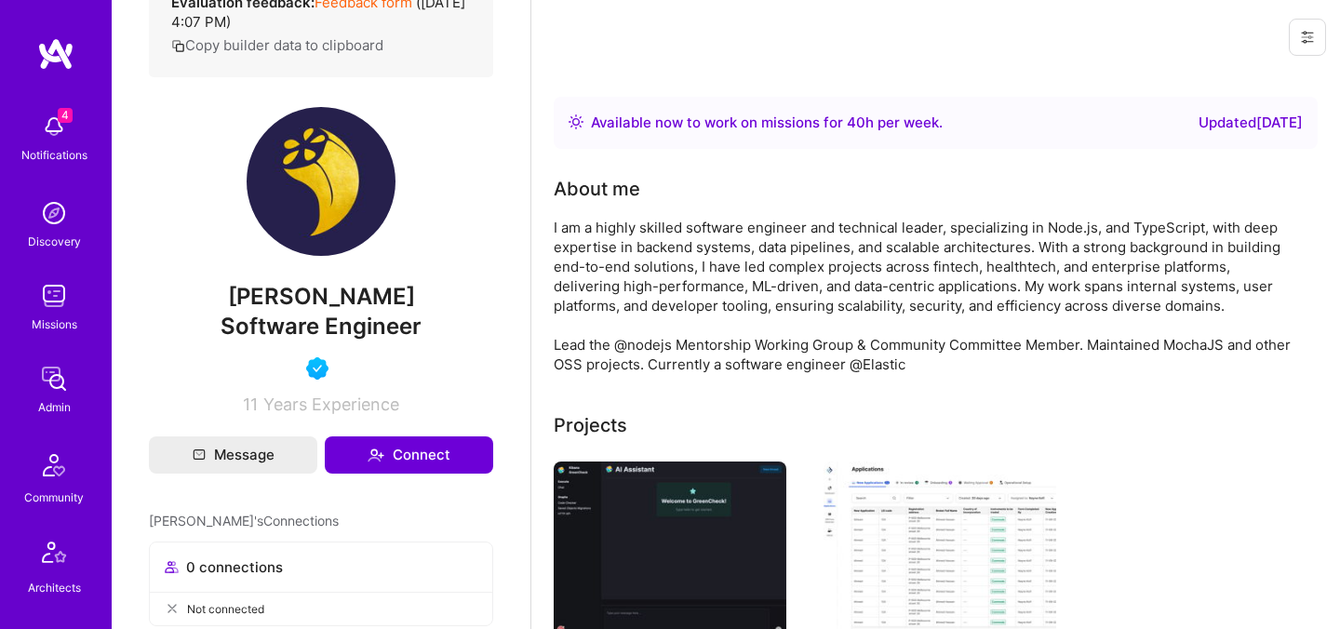
click at [365, 308] on span "Ahmad Bamieh" at bounding box center [321, 297] width 344 height 28
copy span "Ahmad Bamieh"
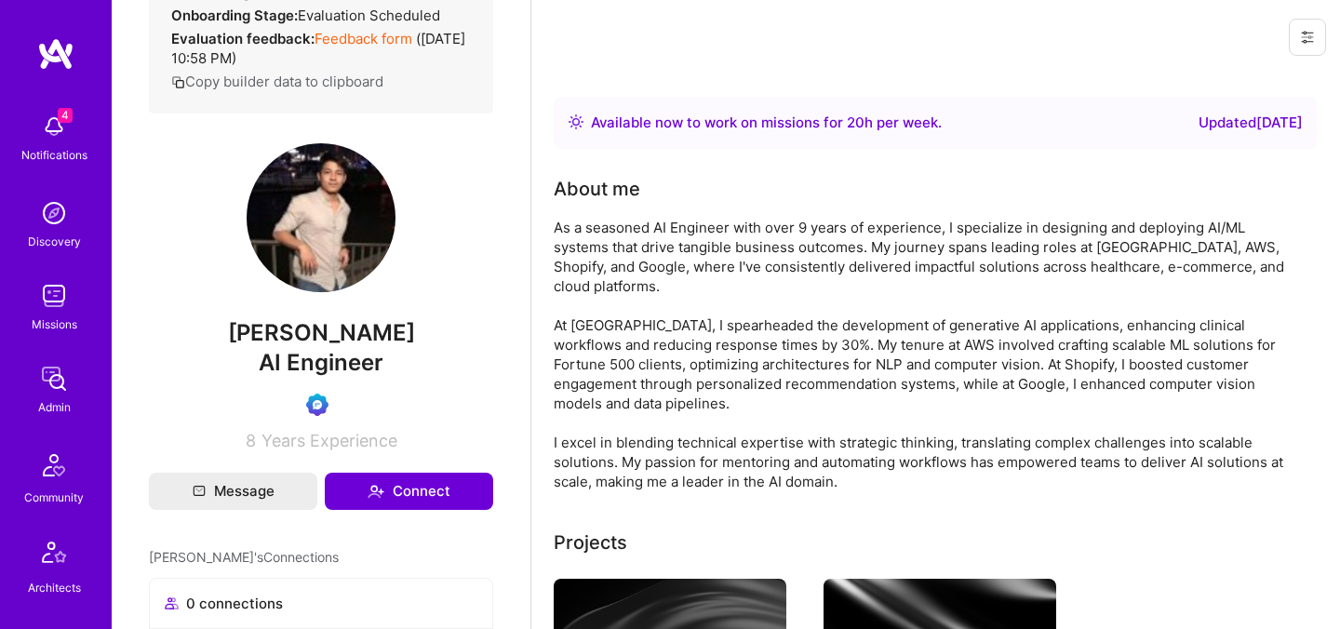
scroll to position [367, 0]
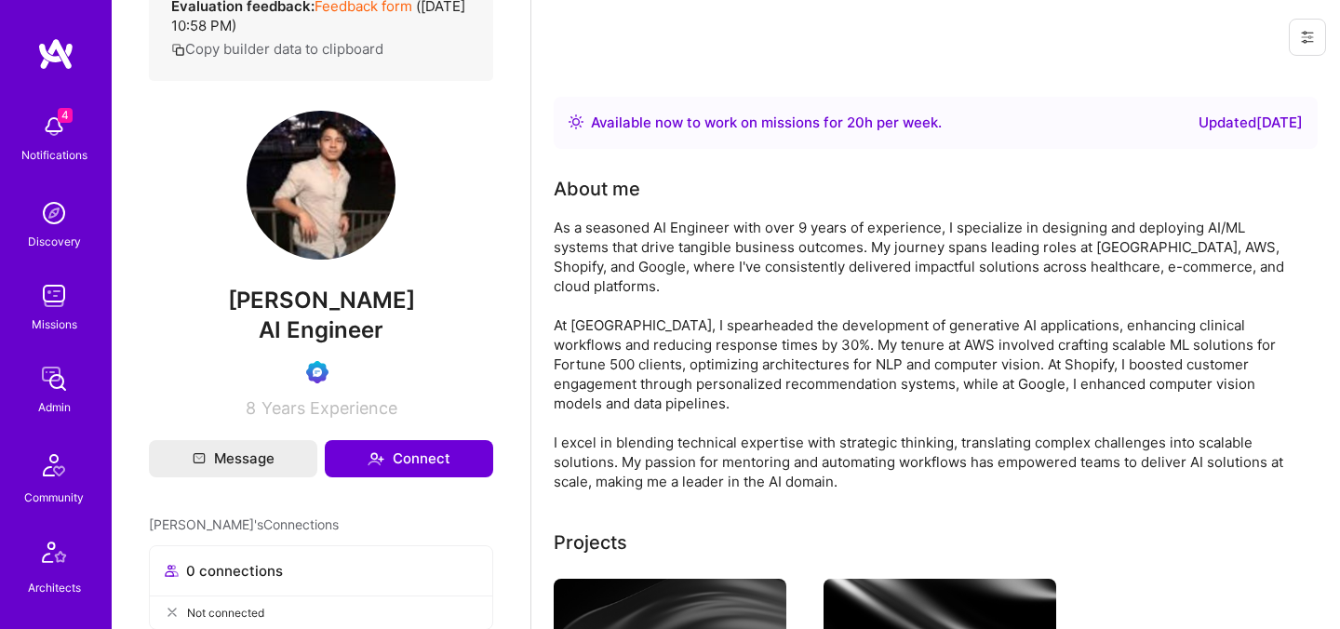
click at [329, 311] on span "Tony Ren" at bounding box center [321, 301] width 344 height 28
copy span "Tony Ren"
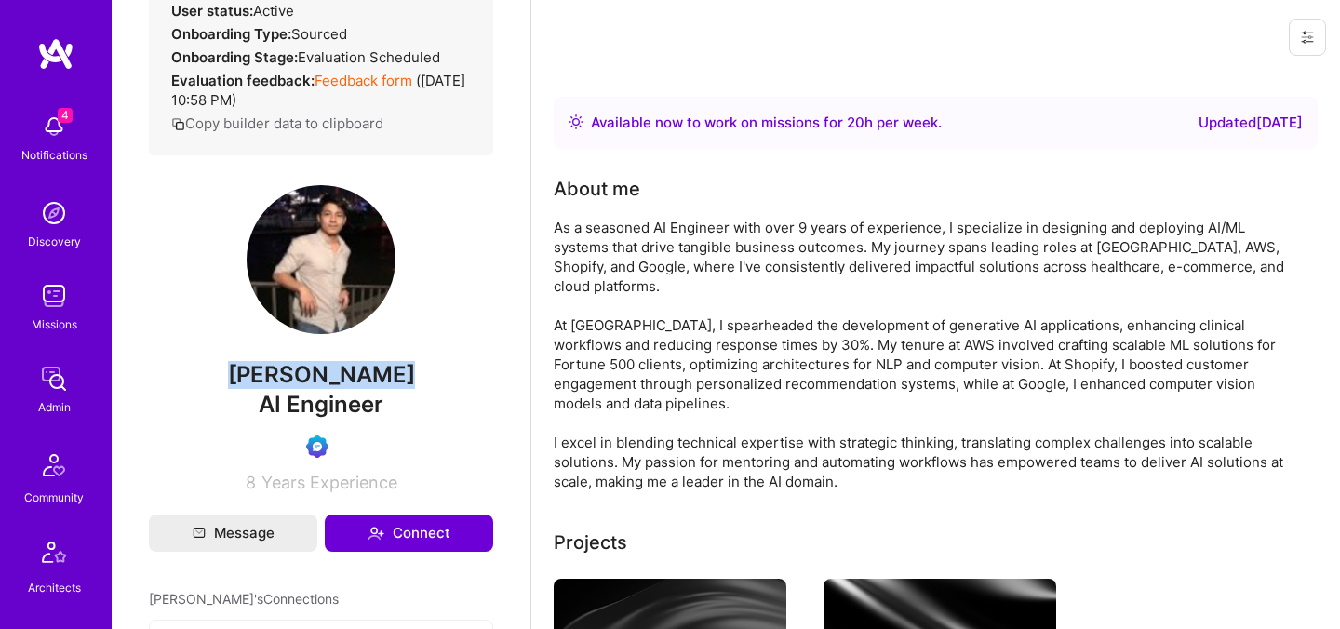
scroll to position [64, 0]
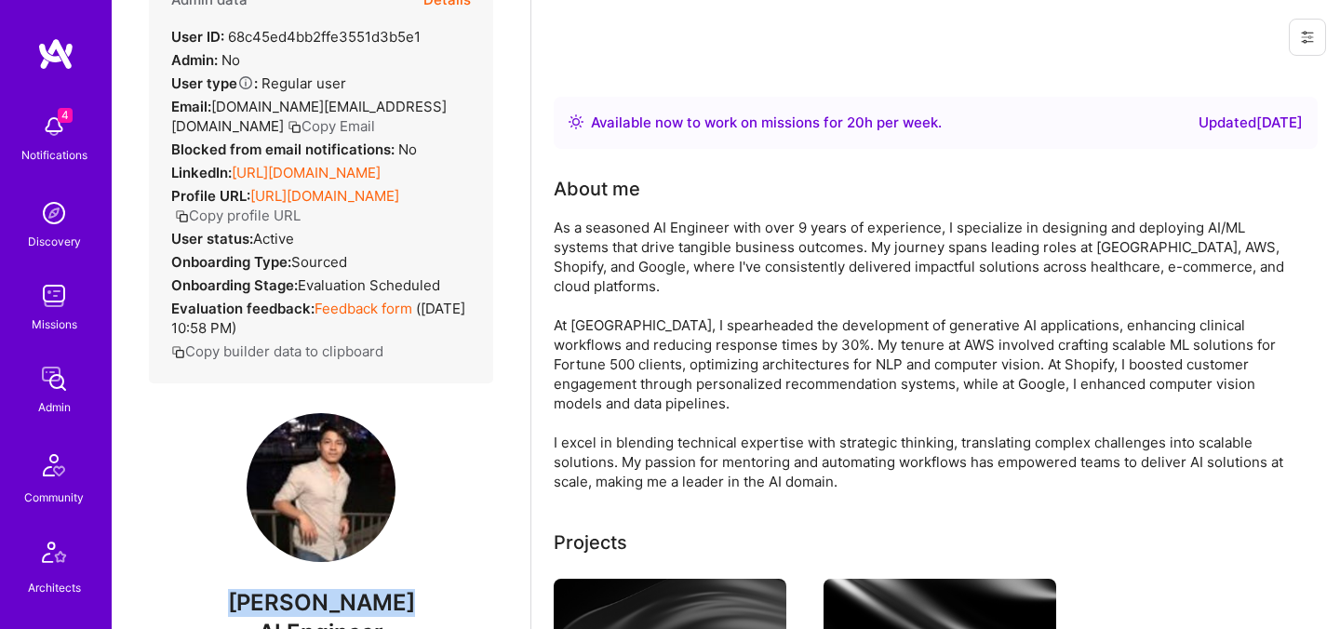
click at [456, 6] on button "Details" at bounding box center [446, 0] width 47 height 54
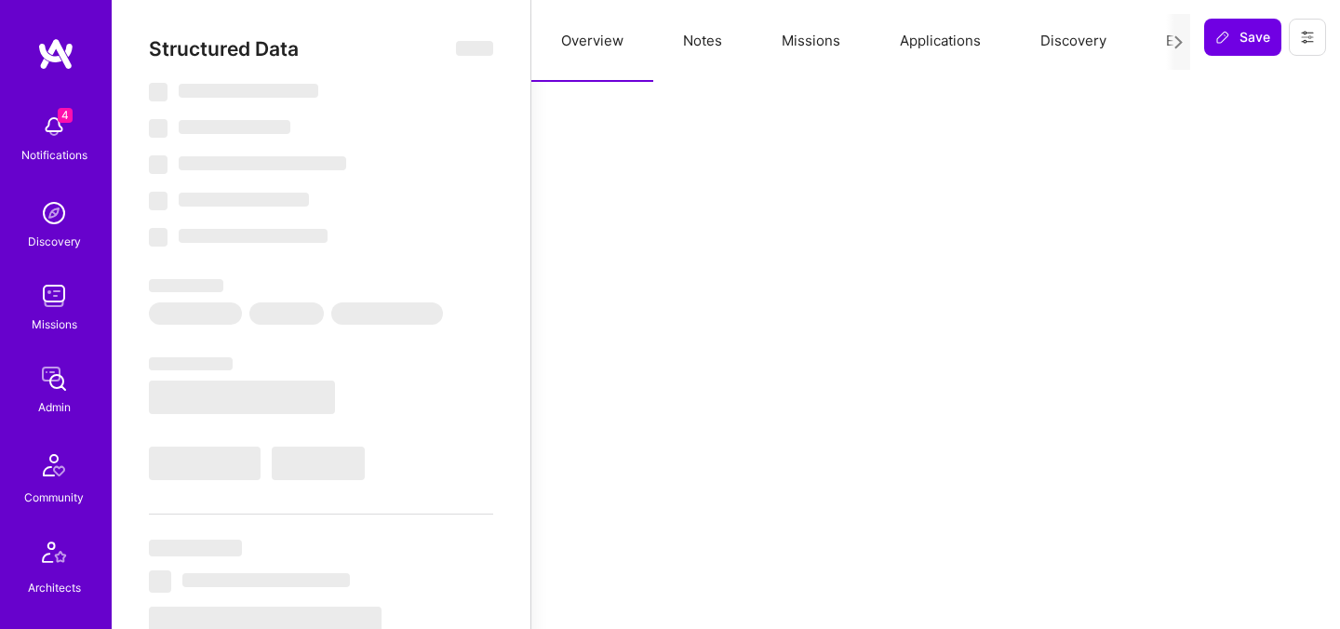
select select "Right Now"
select select "Verified"
select select "US"
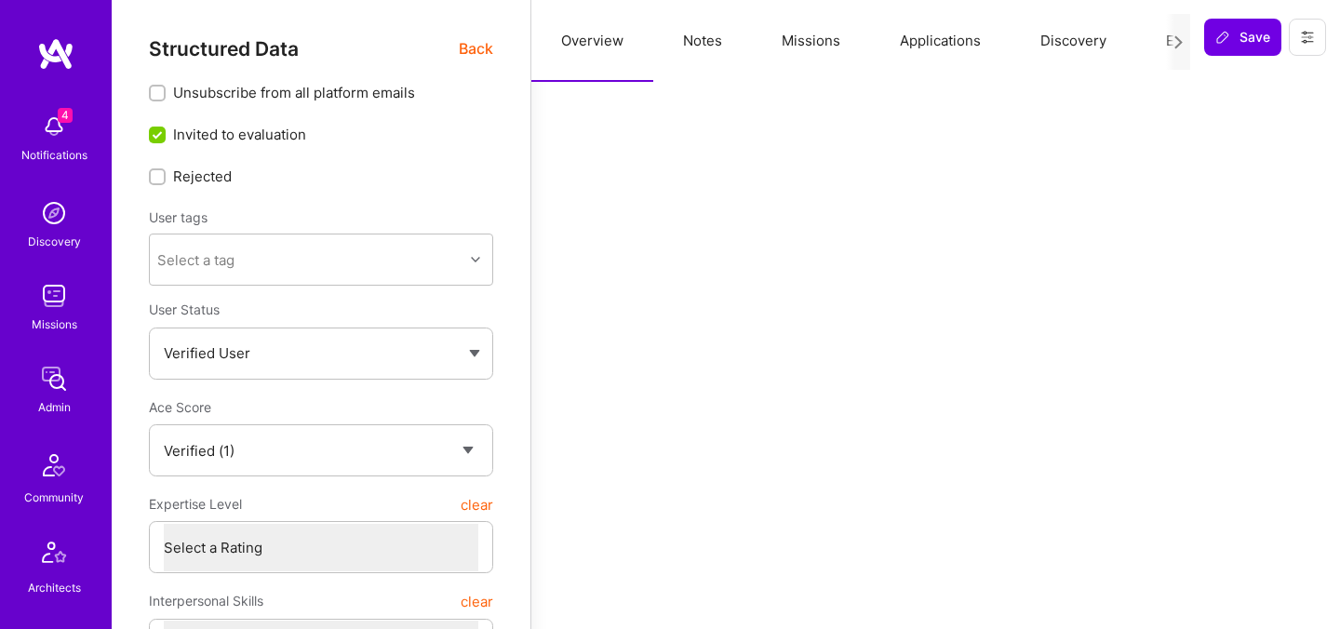
click at [1161, 43] on button "Evaluation" at bounding box center [1199, 41] width 127 height 82
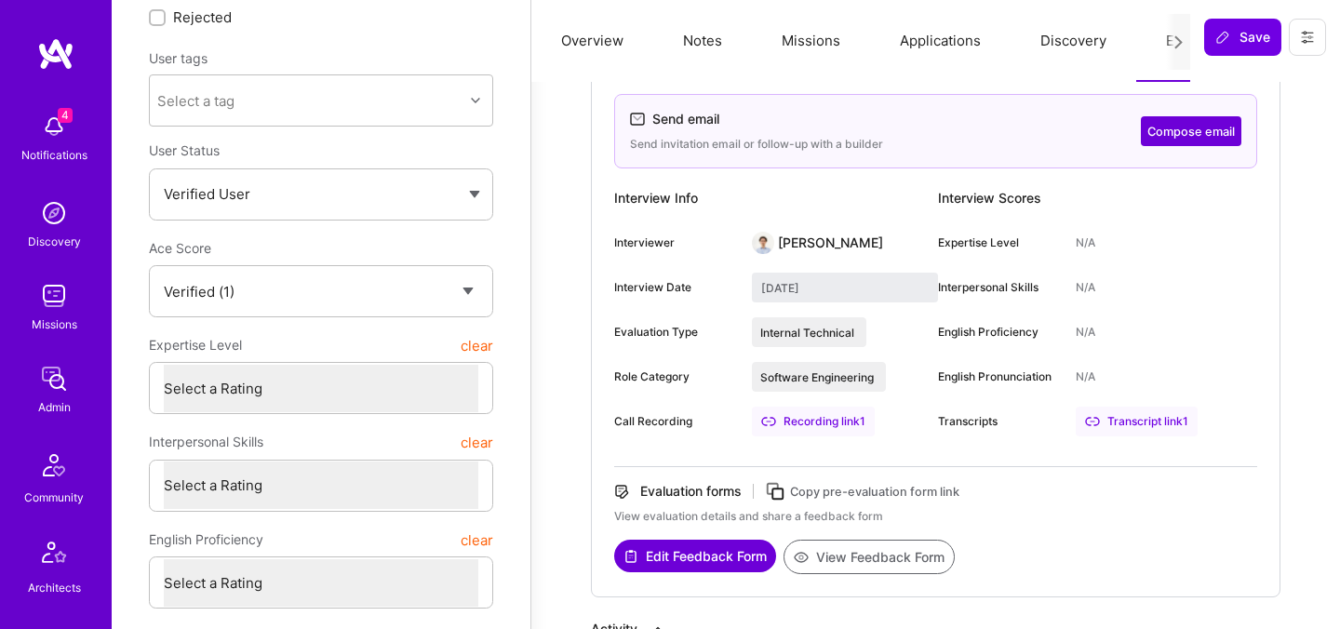
scroll to position [163, 0]
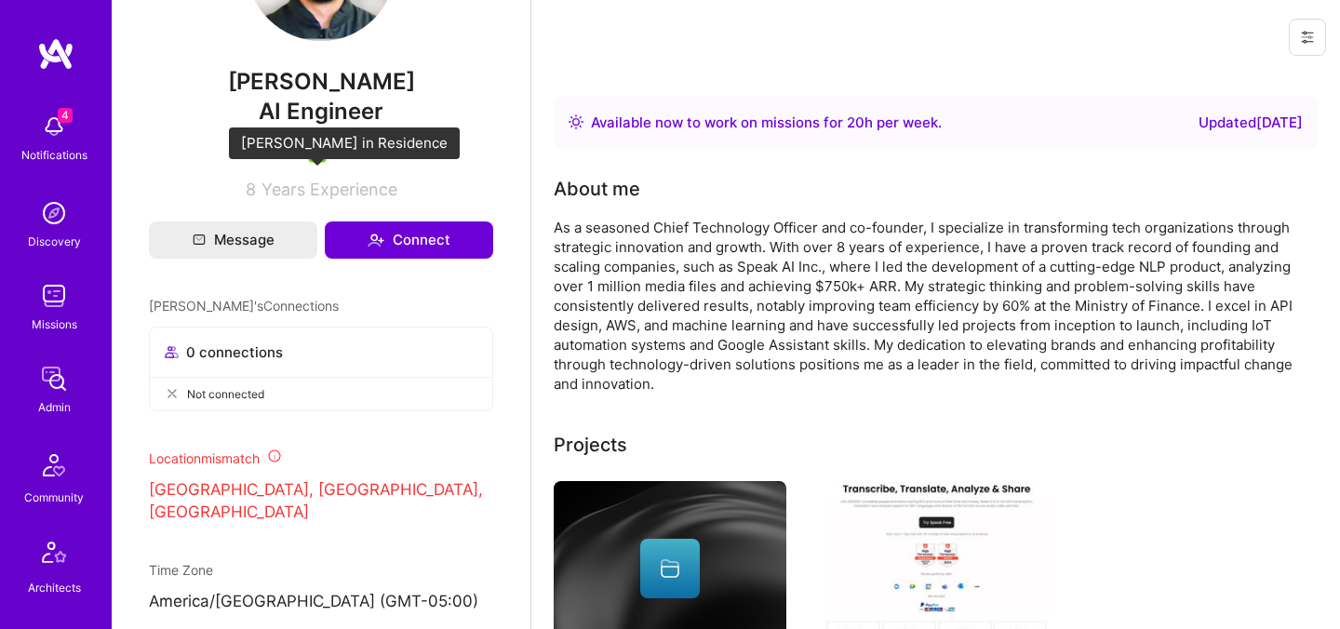
scroll to position [650, 0]
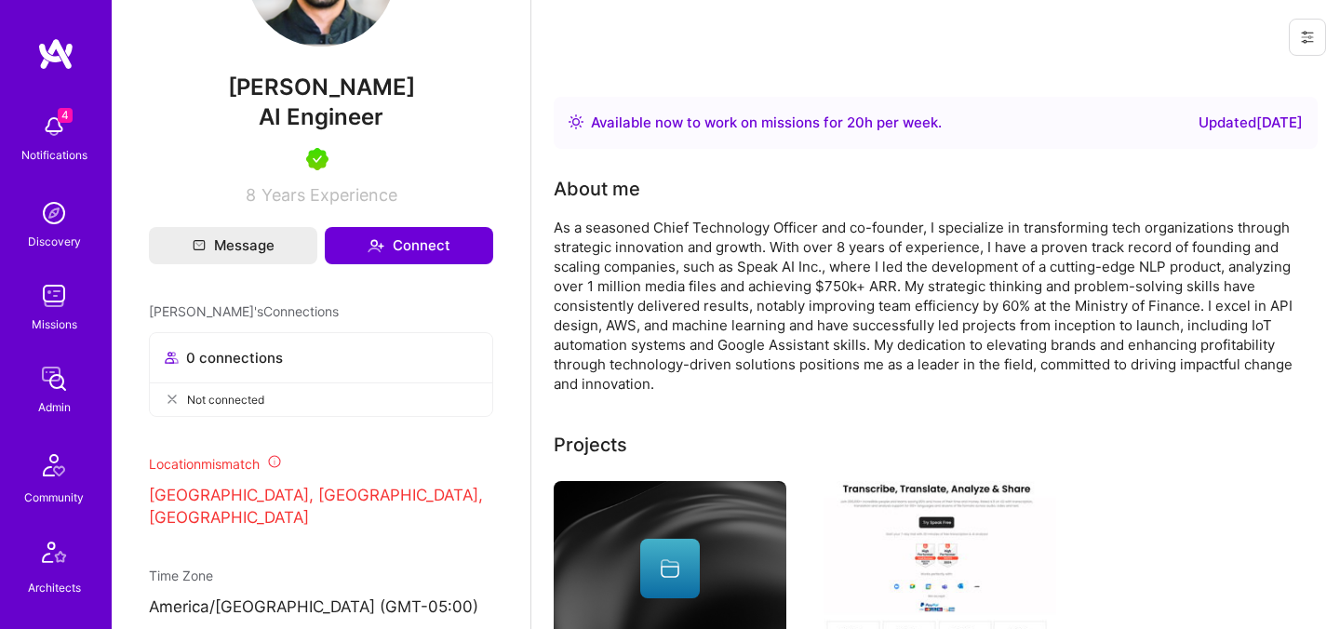
click at [318, 101] on span "[PERSON_NAME]" at bounding box center [321, 87] width 344 height 28
copy span "[PERSON_NAME]"
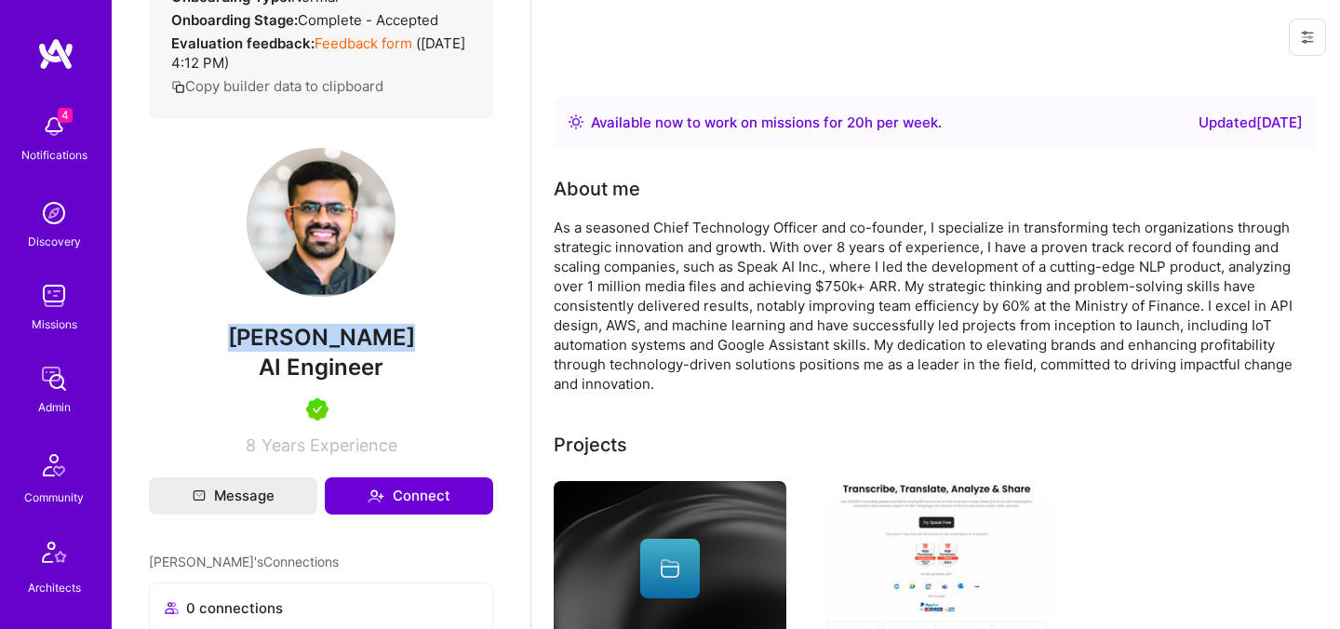
scroll to position [0, 0]
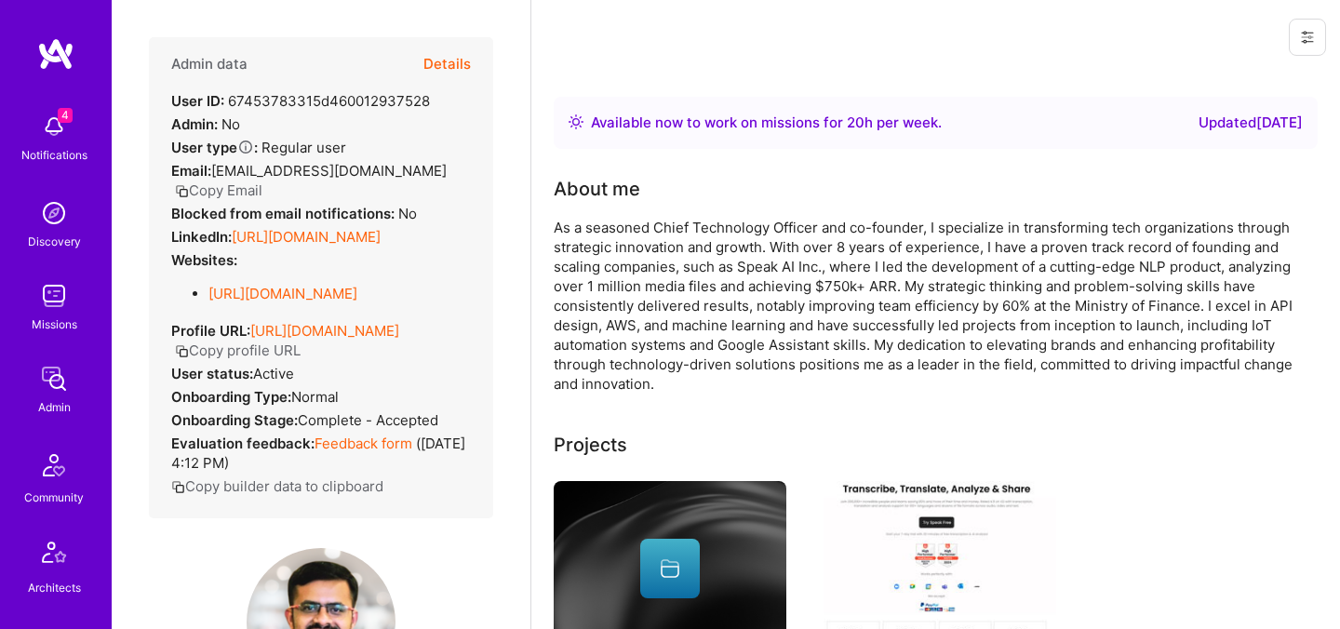
click at [457, 67] on button "Details" at bounding box center [446, 64] width 47 height 54
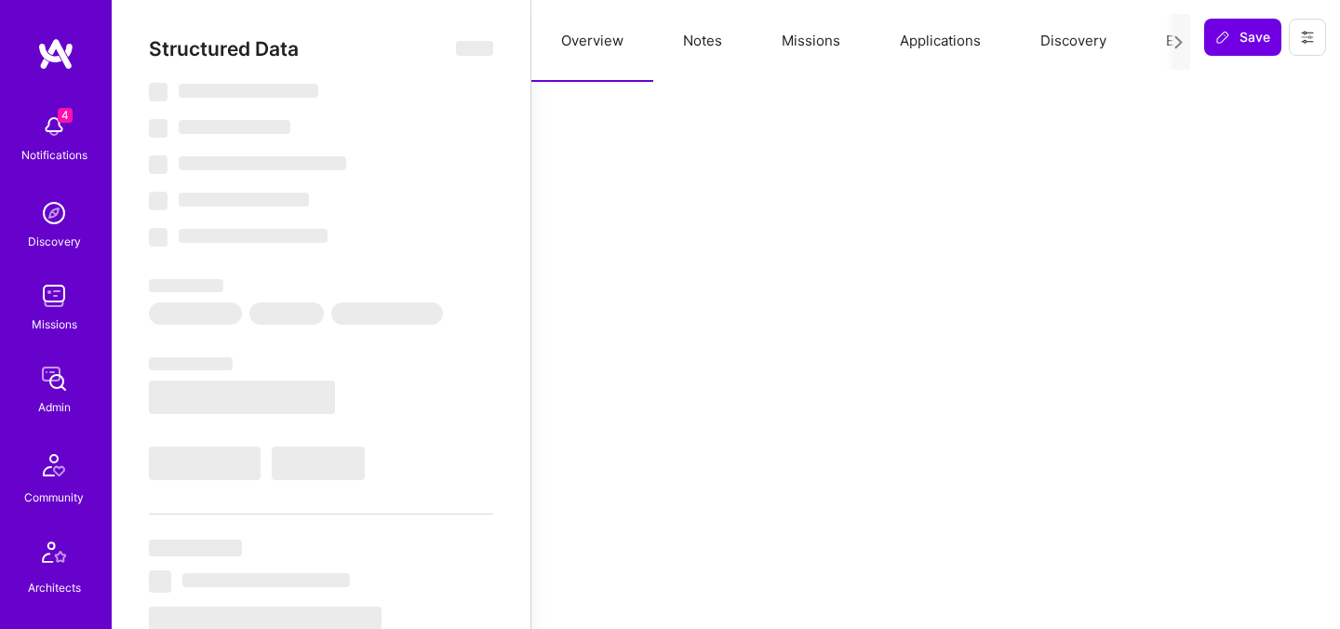
click at [1145, 46] on button "Evaluation" at bounding box center [1199, 41] width 127 height 82
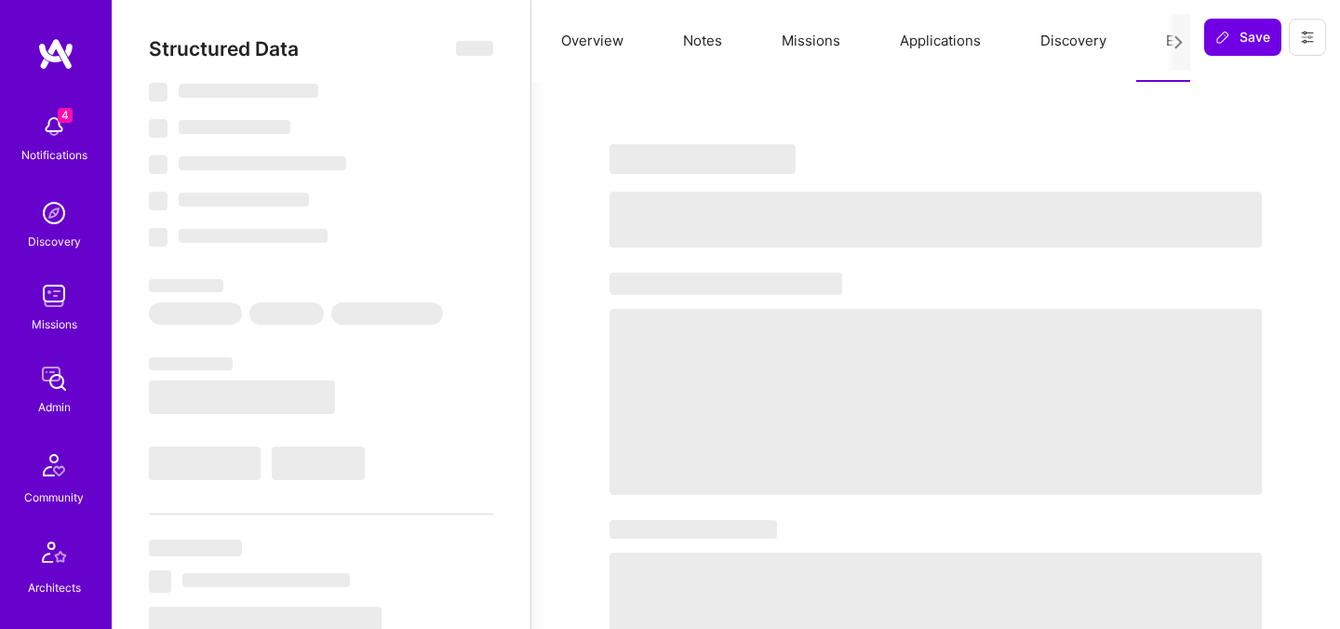
select select "Right Now"
select select "5"
select select "7"
select select "6"
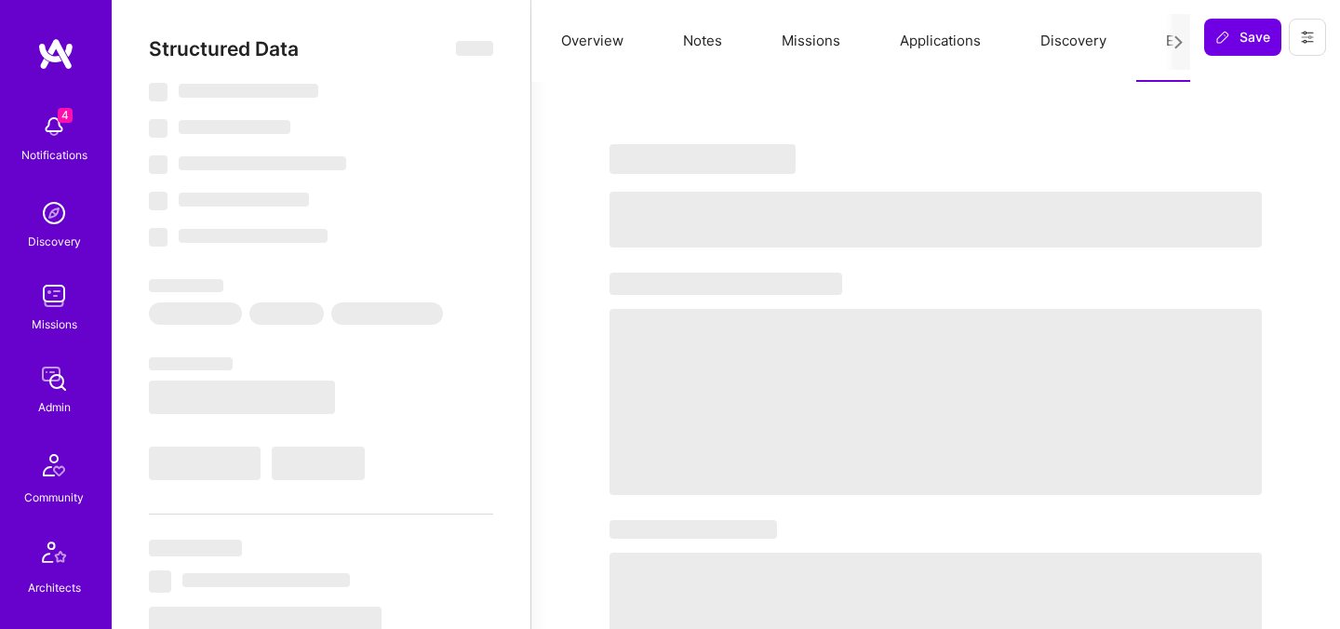
select select "CA"
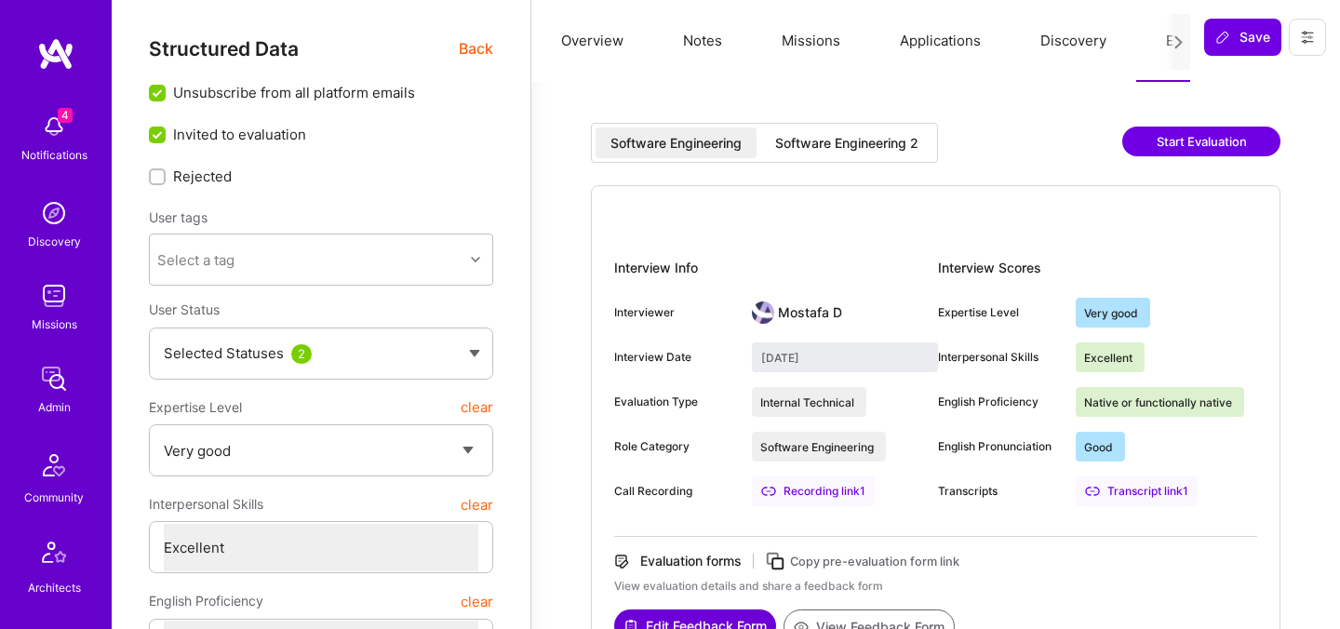
click at [808, 140] on div "Software Engineering 2" at bounding box center [846, 143] width 143 height 19
type input "[DATE]"
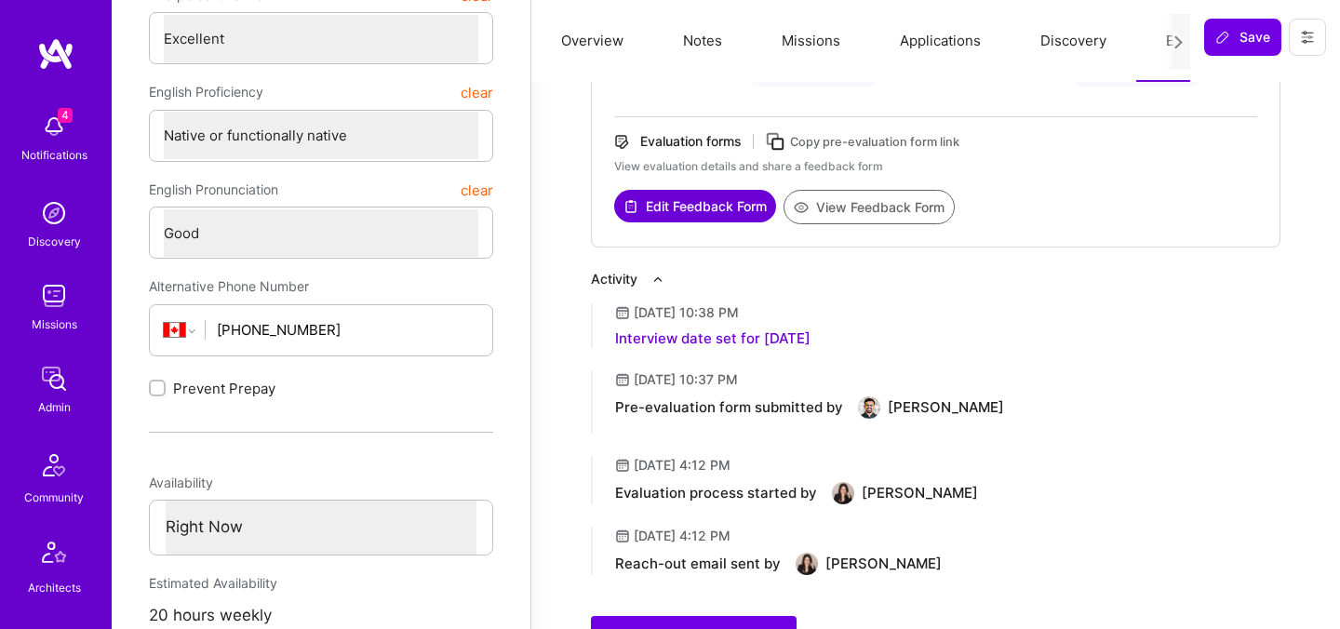
scroll to position [505, 0]
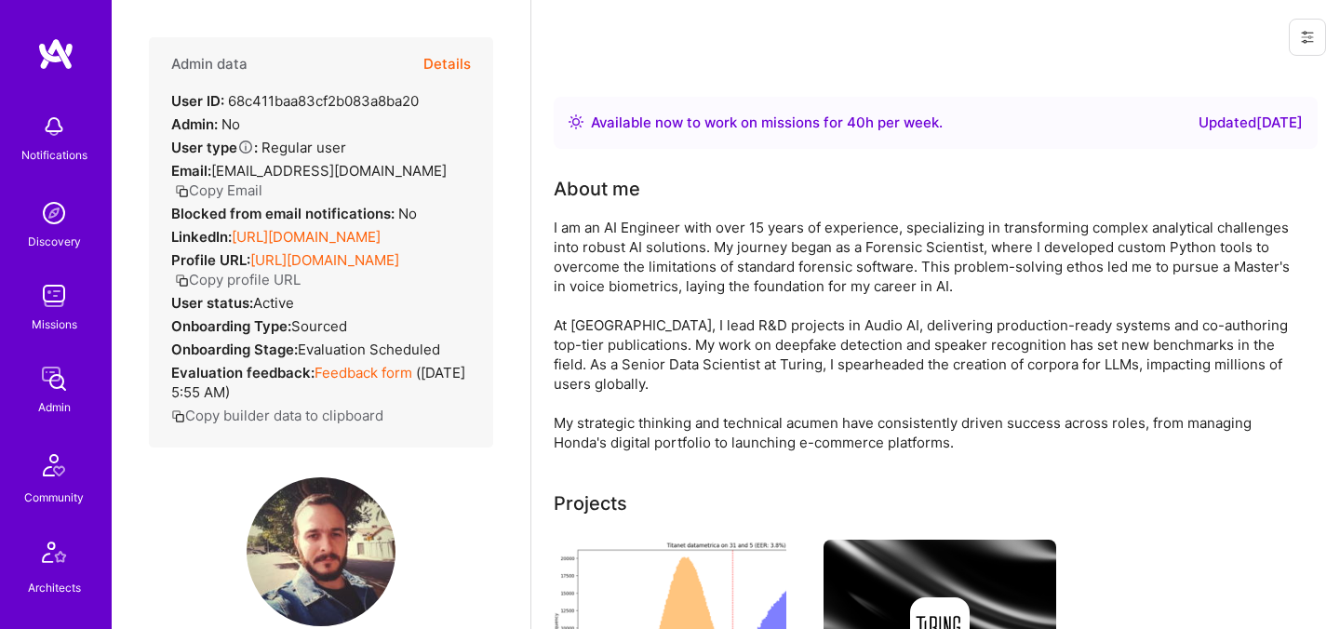
click at [461, 62] on button "Details" at bounding box center [446, 64] width 47 height 54
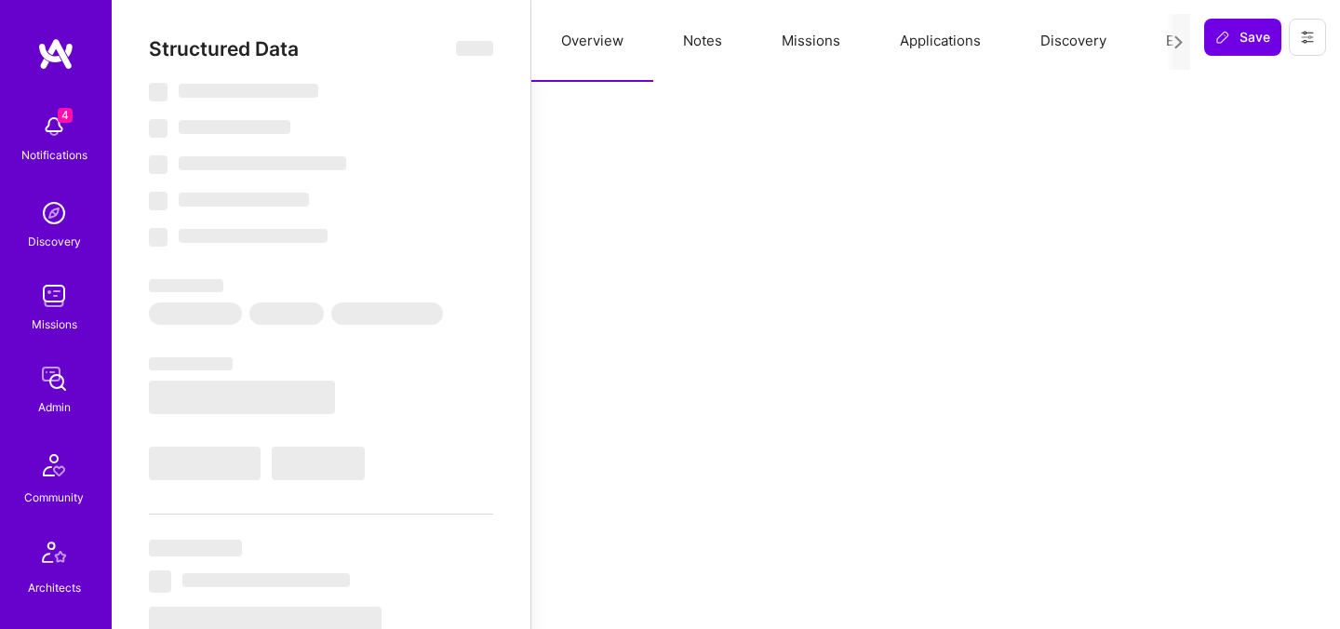
click at [1160, 42] on button "Evaluation" at bounding box center [1199, 41] width 127 height 82
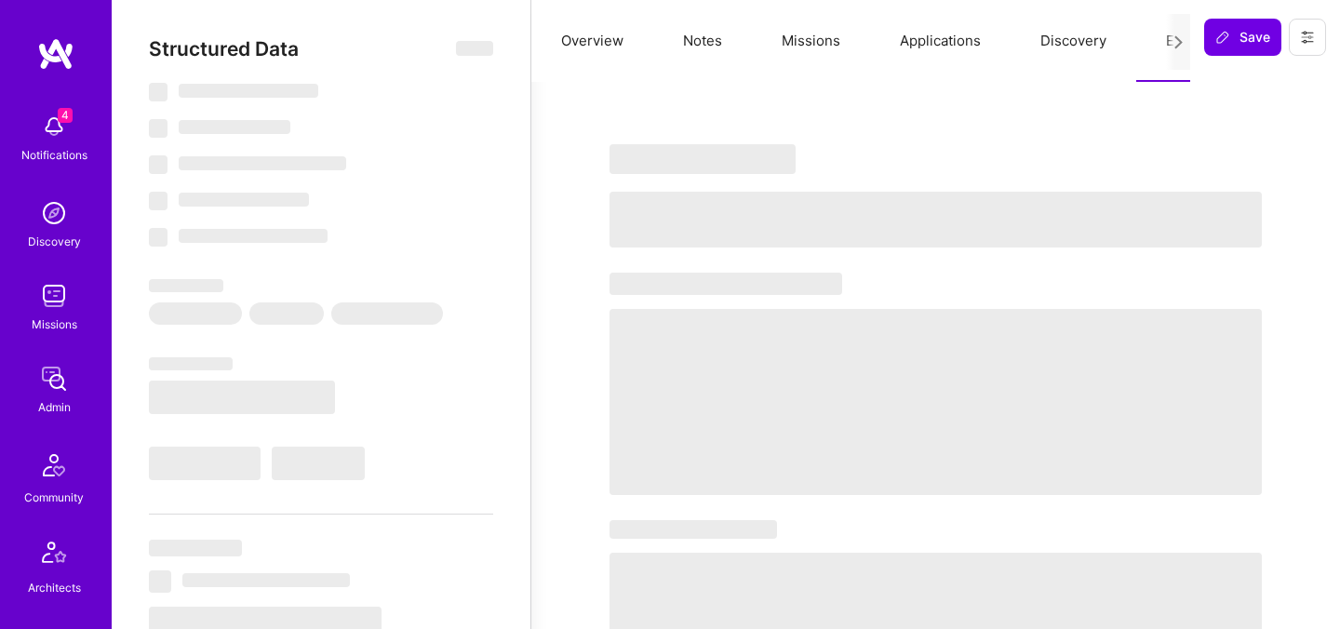
select select "Right Now"
select select "Verified"
select select "BR"
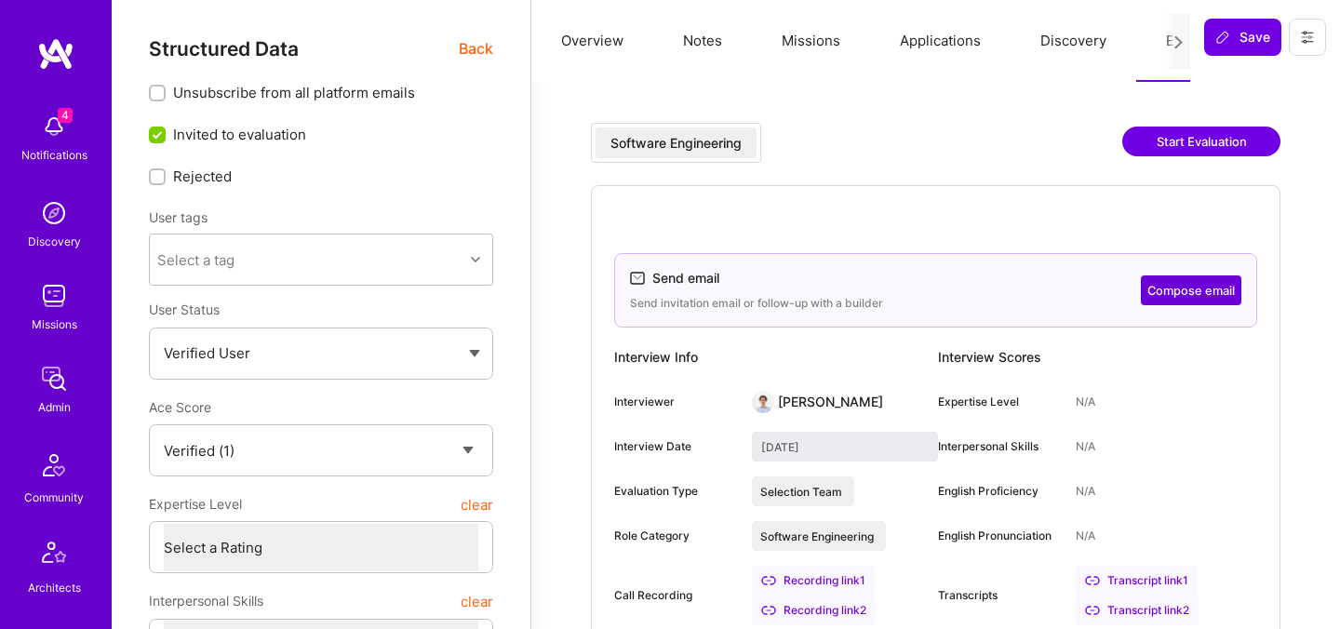
click at [479, 53] on span "Back" at bounding box center [476, 48] width 34 height 23
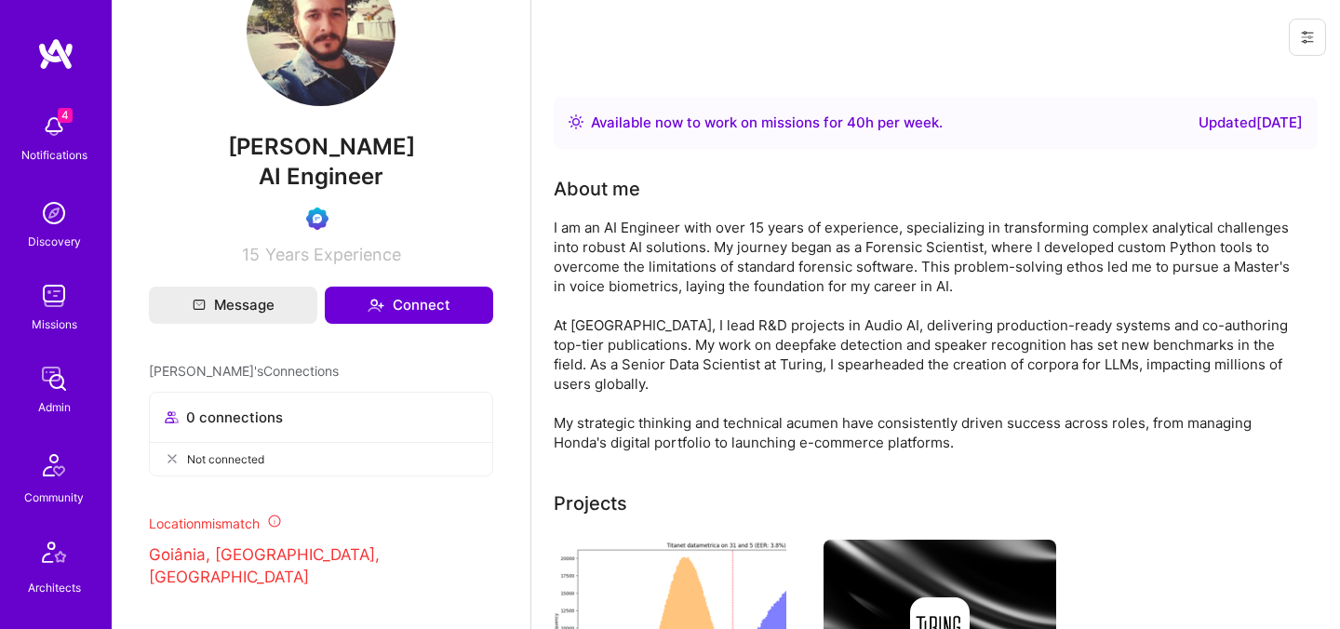
scroll to position [577, 0]
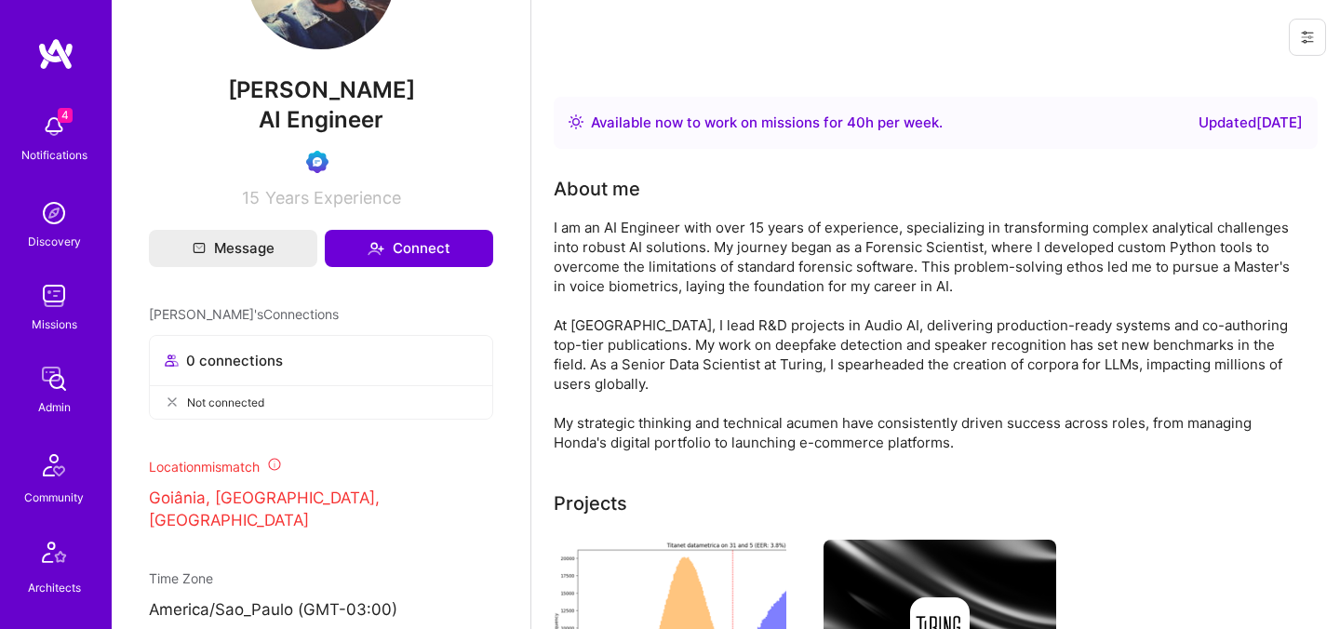
click at [353, 104] on span "[PERSON_NAME]" at bounding box center [321, 90] width 344 height 28
copy span "[PERSON_NAME]"
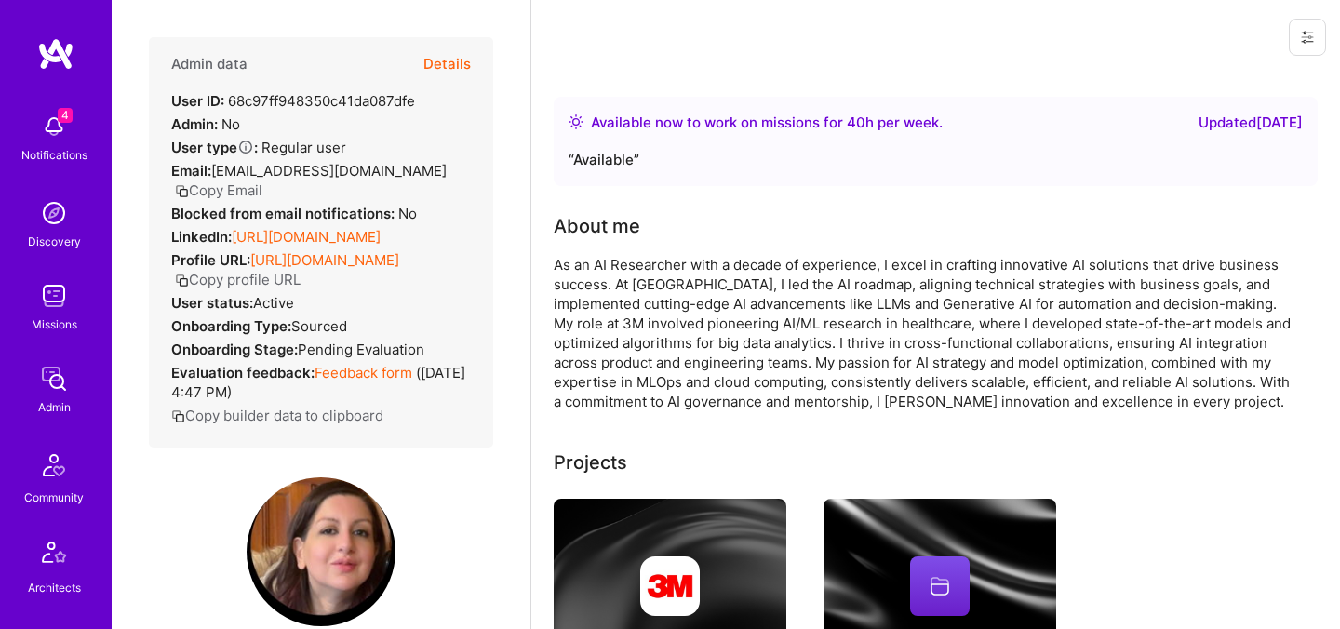
click at [448, 59] on button "Details" at bounding box center [446, 64] width 47 height 54
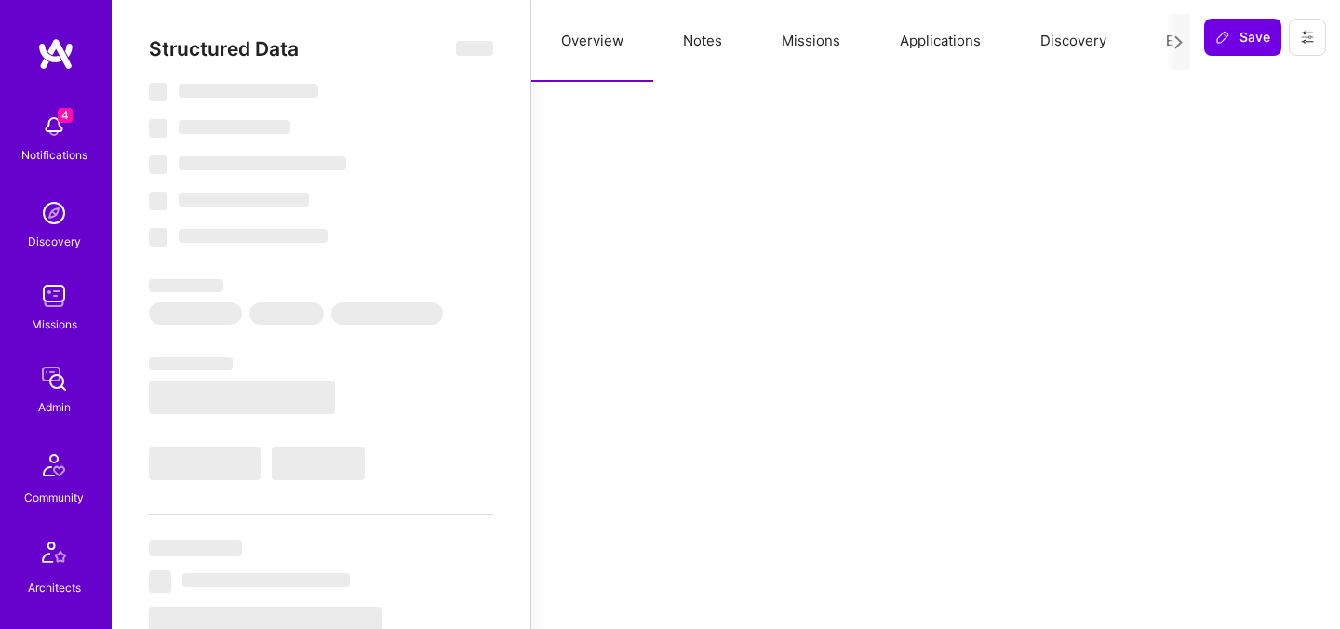
select select "Right Now"
select select "Verified"
select select "US"
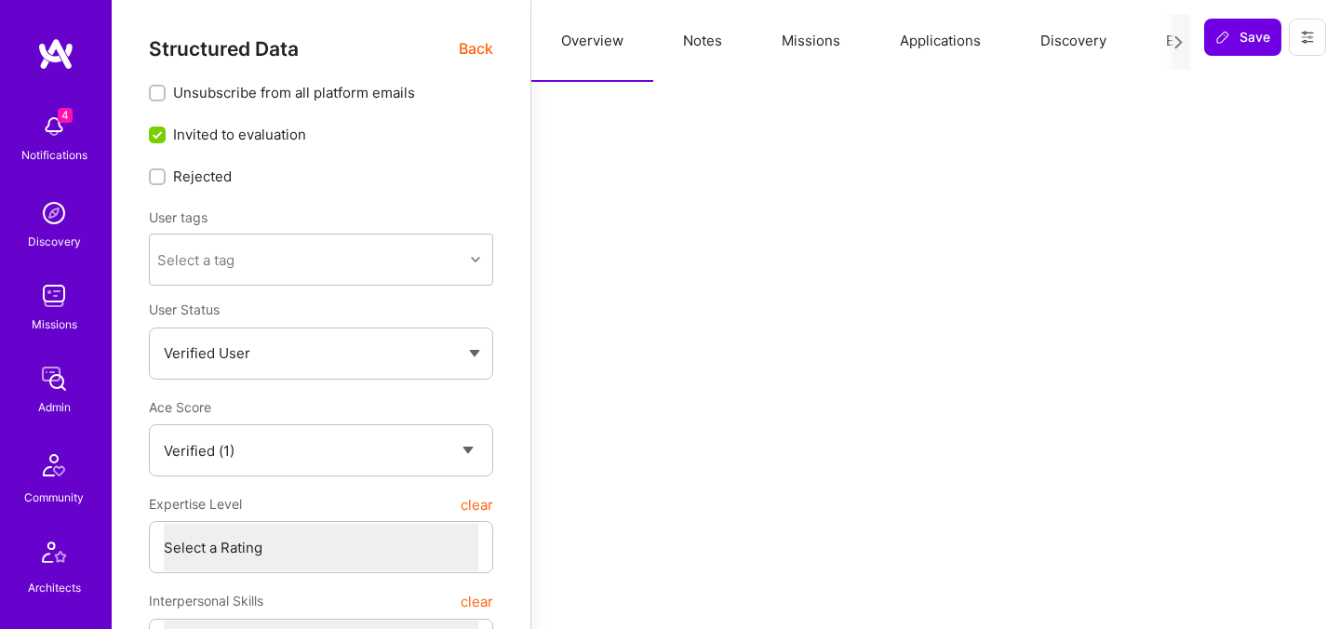
click at [1164, 40] on button "Evaluation" at bounding box center [1199, 41] width 127 height 82
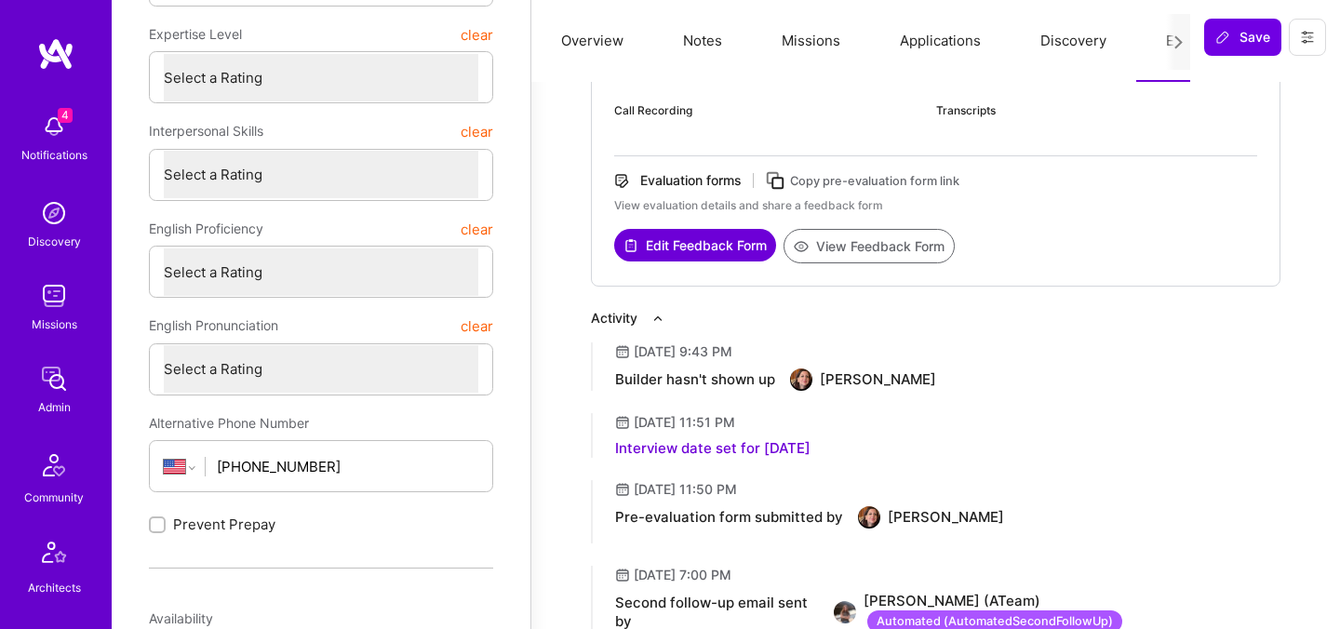
scroll to position [472, 0]
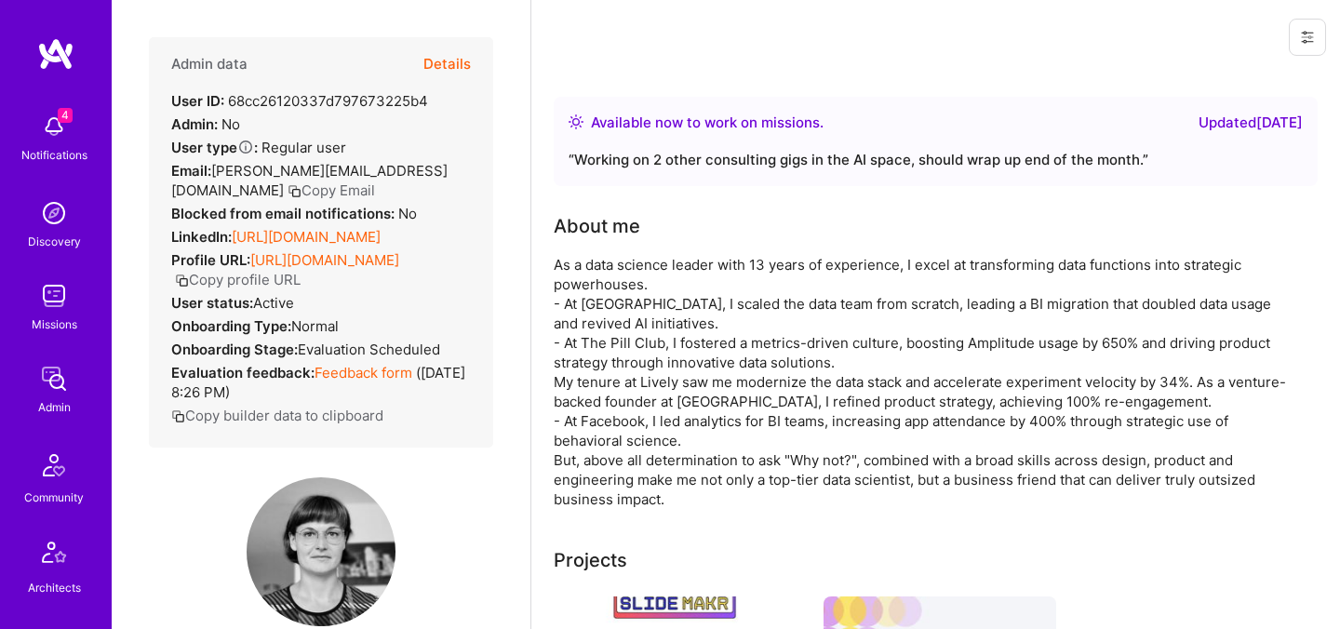
click at [434, 58] on button "Details" at bounding box center [446, 64] width 47 height 54
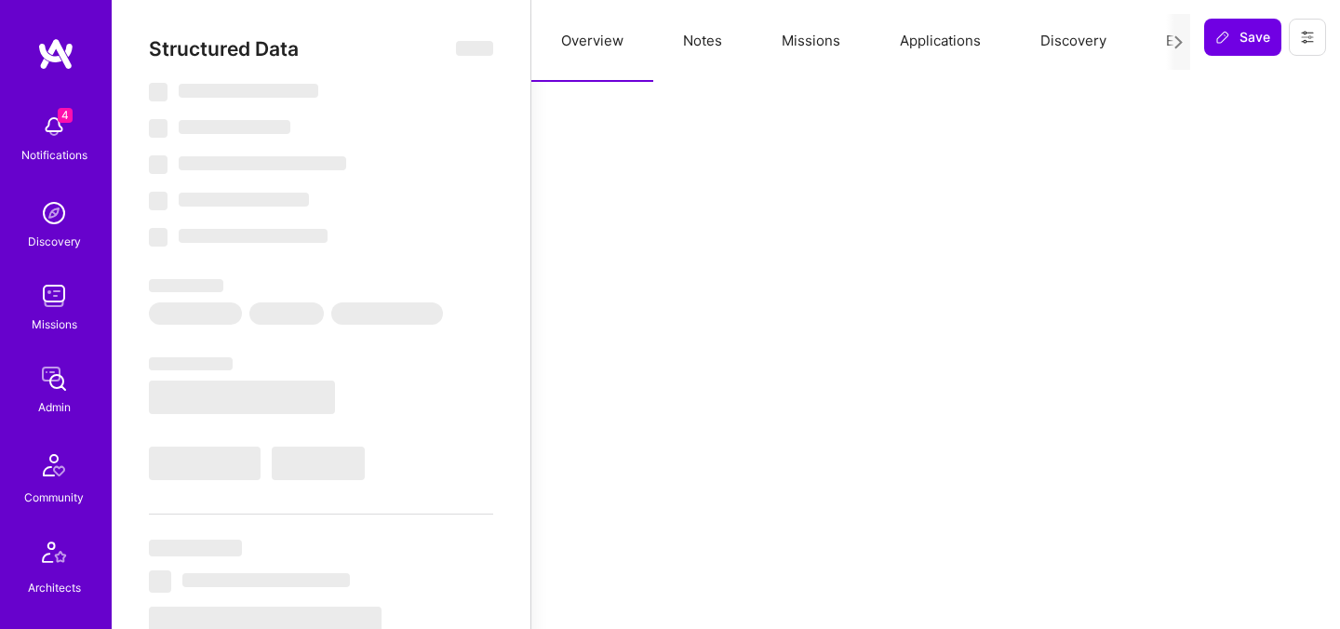
click at [1159, 40] on button "Evaluation" at bounding box center [1199, 41] width 127 height 82
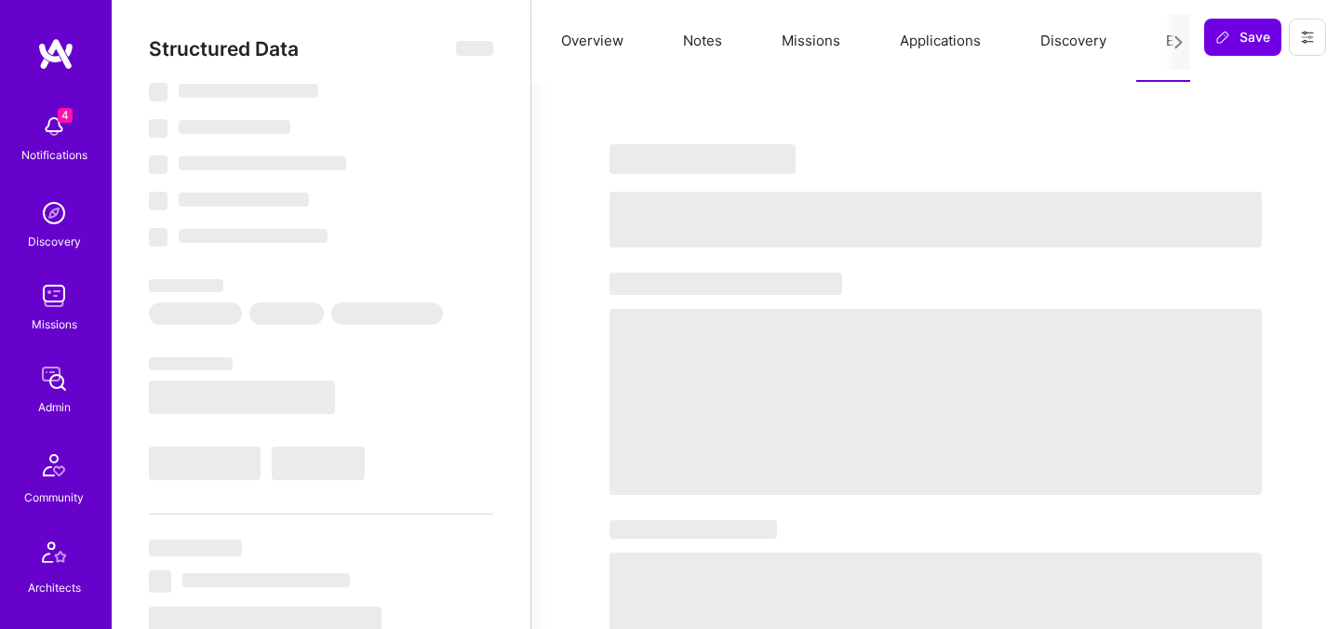
select select "Right Now"
select select "Verified"
select select "US"
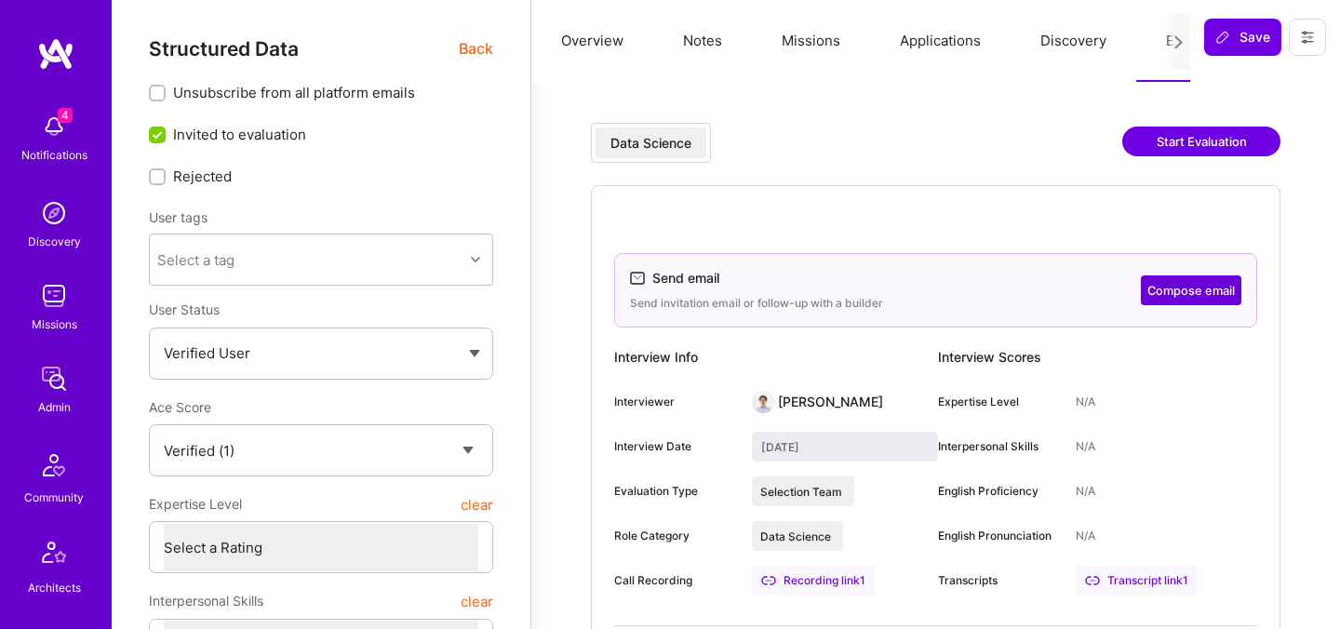
click at [477, 49] on span "Back" at bounding box center [476, 48] width 34 height 23
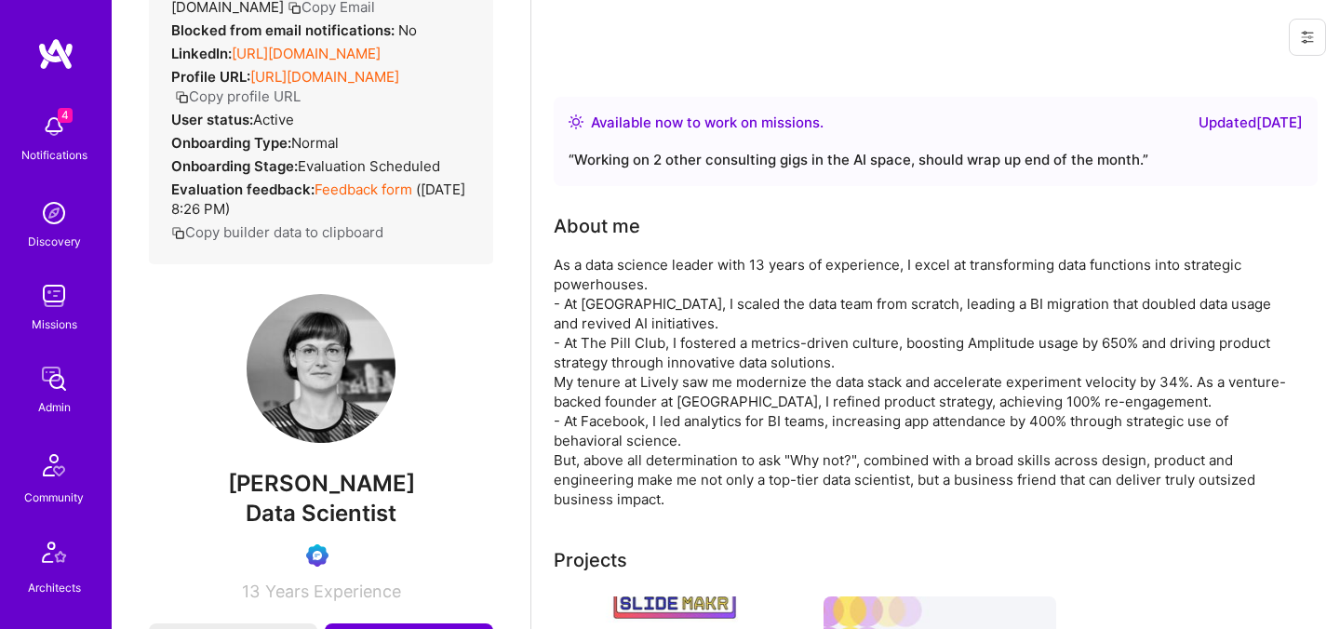
scroll to position [251, 0]
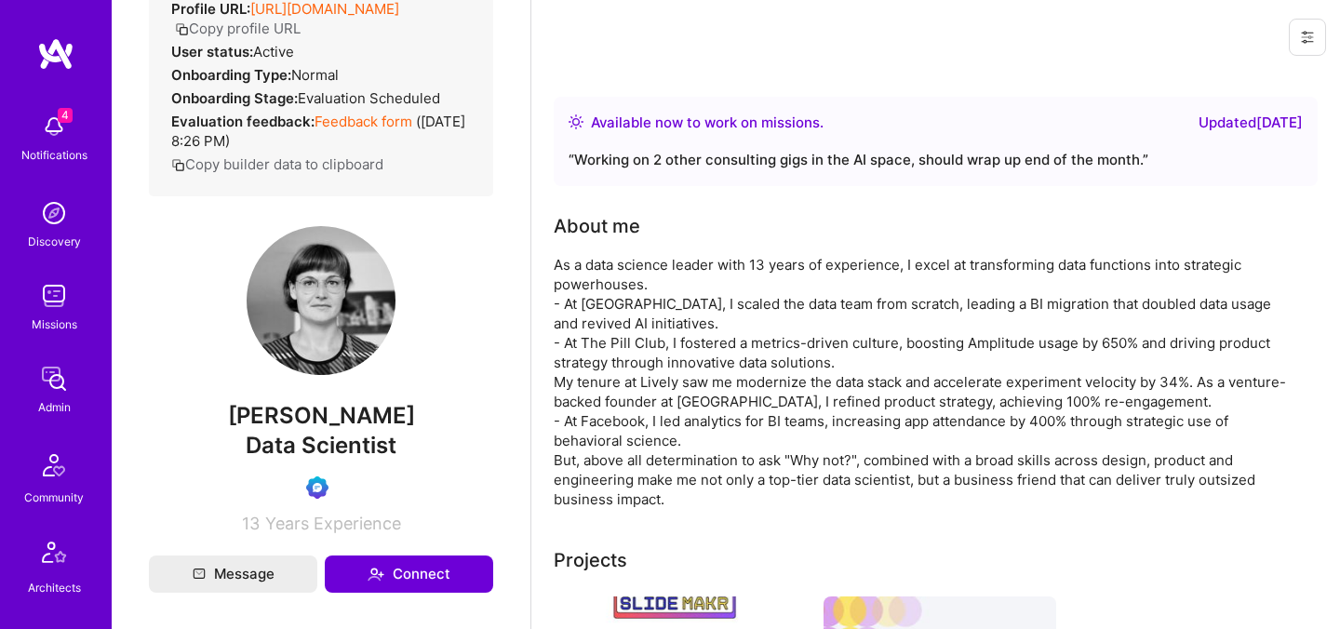
click at [320, 430] on span "[PERSON_NAME]" at bounding box center [321, 416] width 344 height 28
copy span "[PERSON_NAME]"
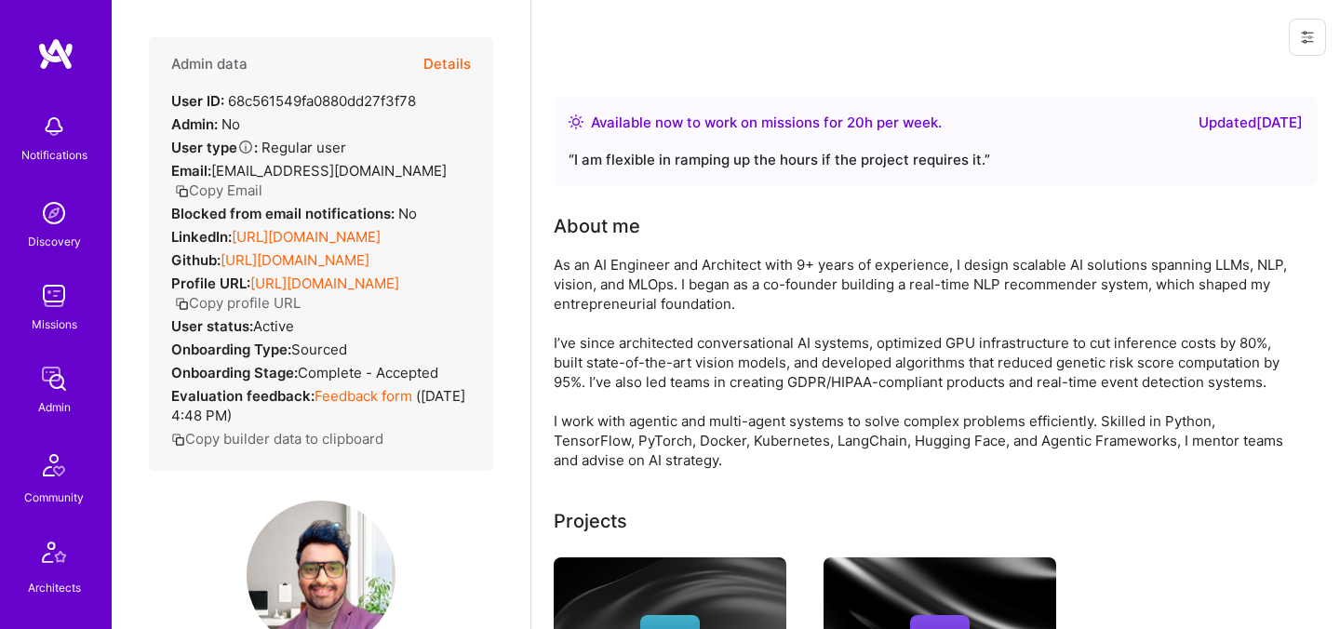
click at [454, 60] on button "Details" at bounding box center [446, 64] width 47 height 54
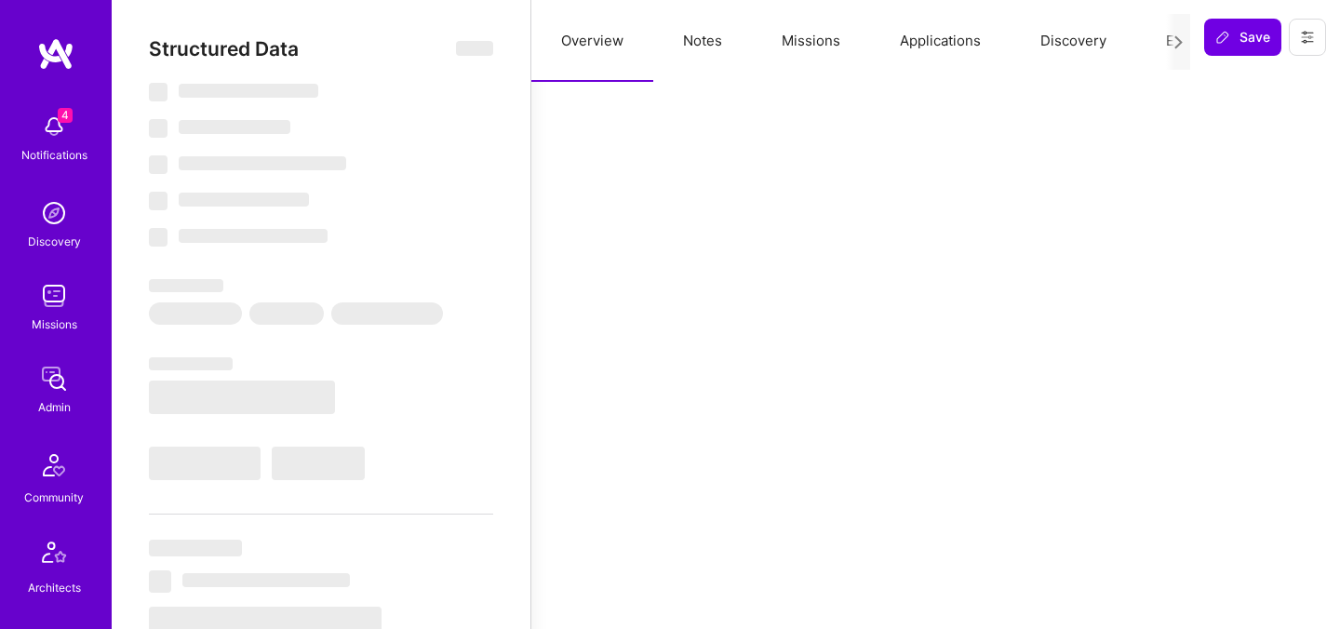
select select "Right Now"
select select "4"
select select "6"
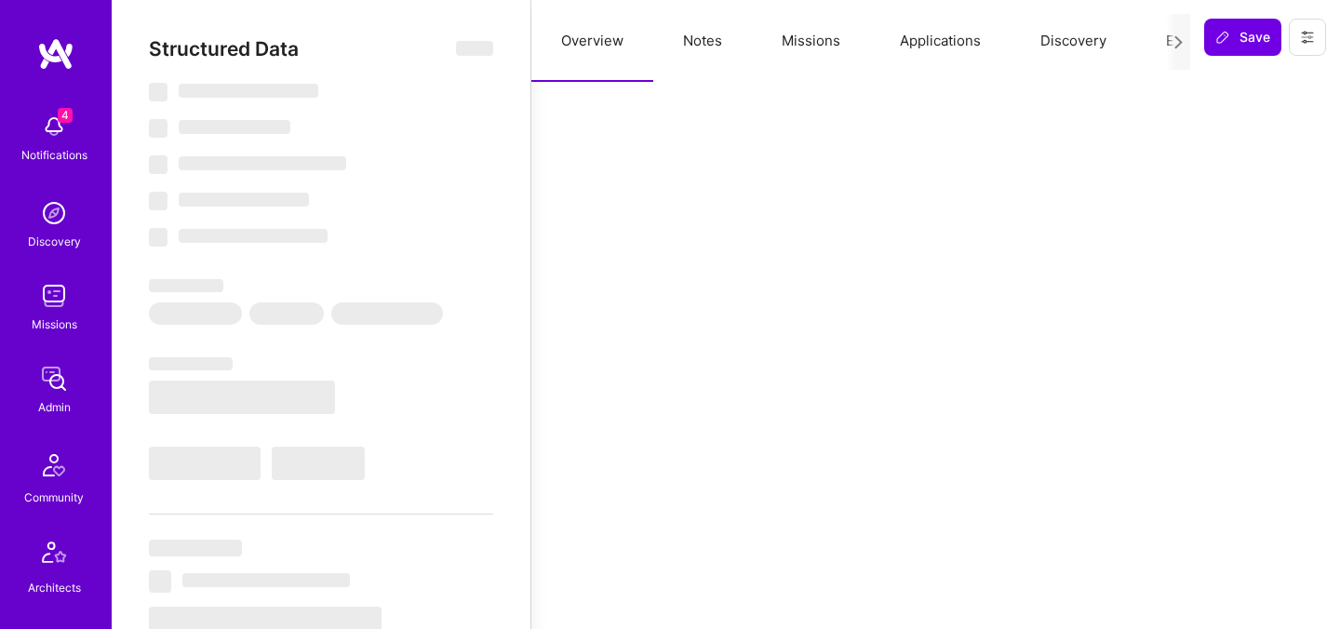
select select "US"
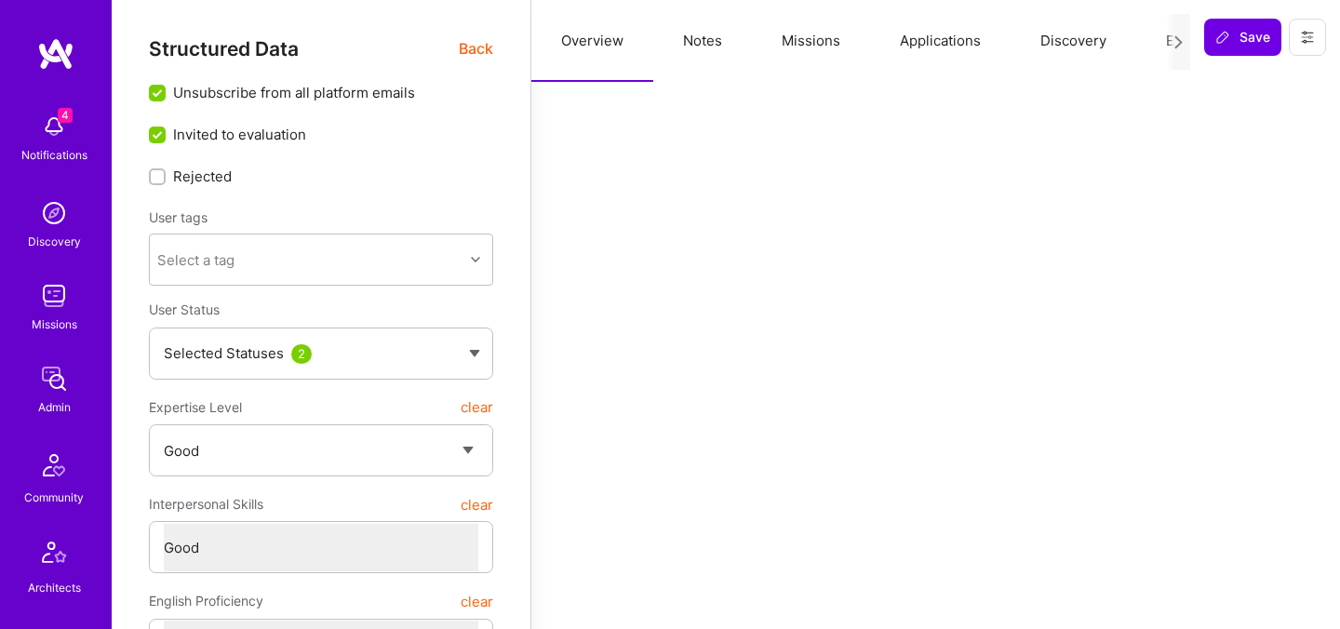
click at [1148, 31] on button "Evaluation" at bounding box center [1199, 41] width 127 height 82
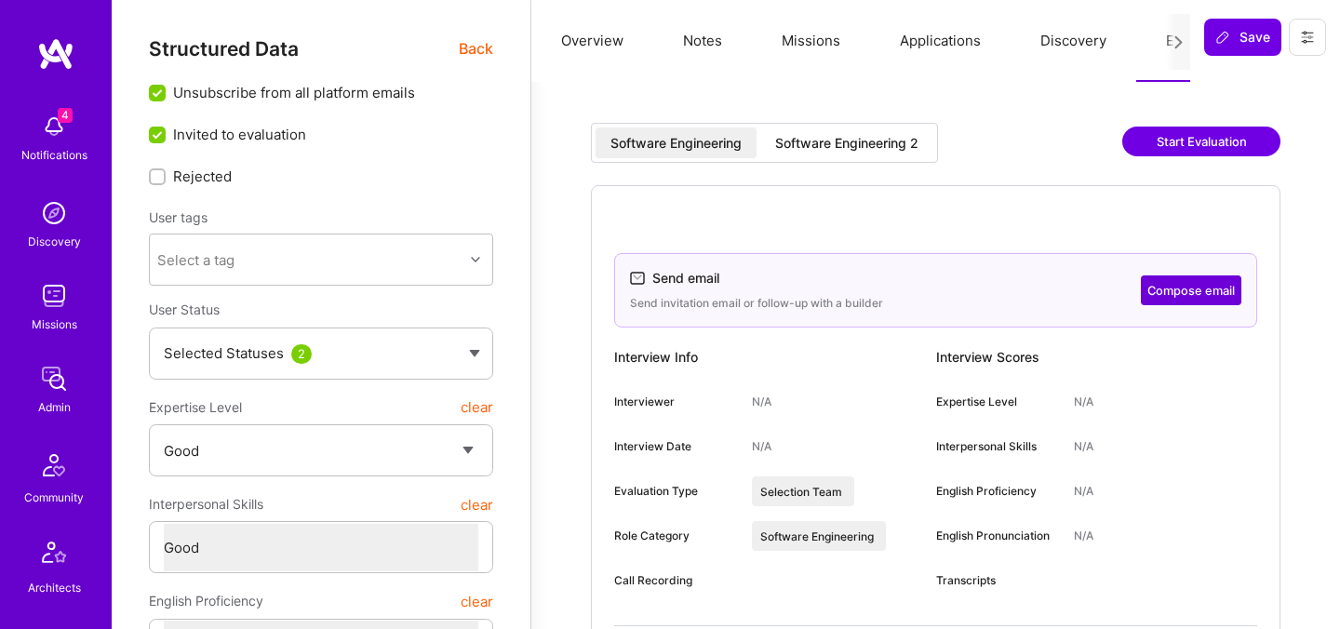
click at [821, 143] on div "Software Engineering 2" at bounding box center [846, 143] width 143 height 19
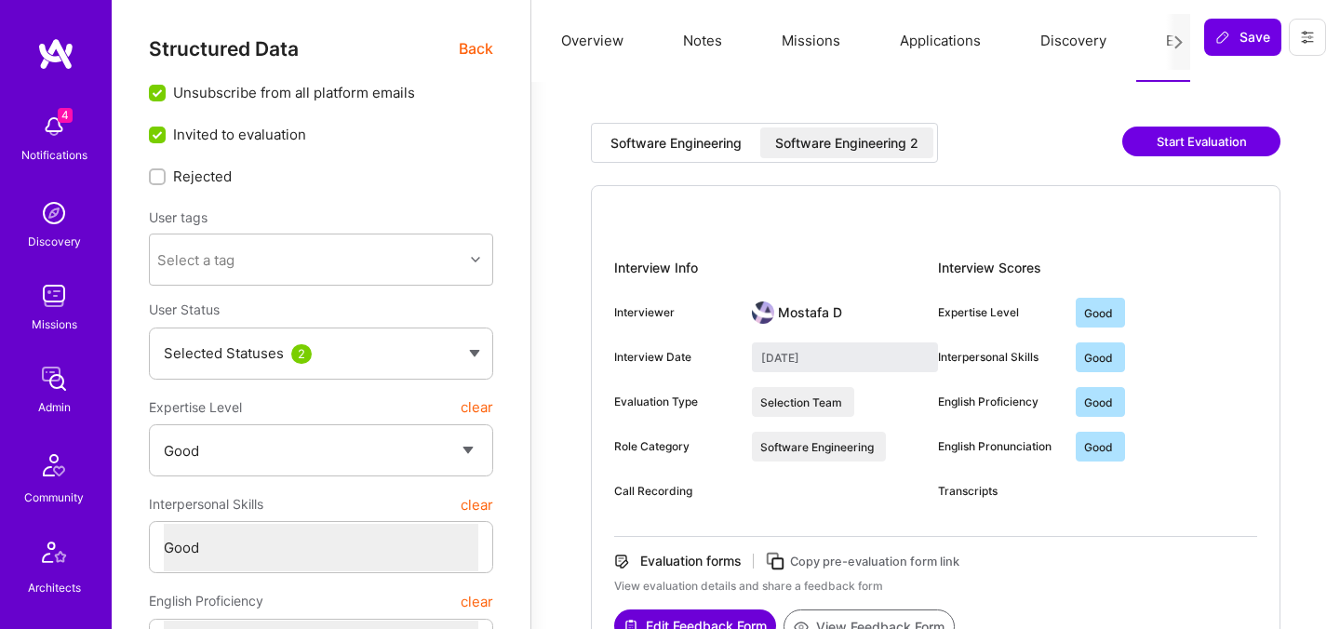
click at [478, 44] on span "Back" at bounding box center [476, 48] width 34 height 23
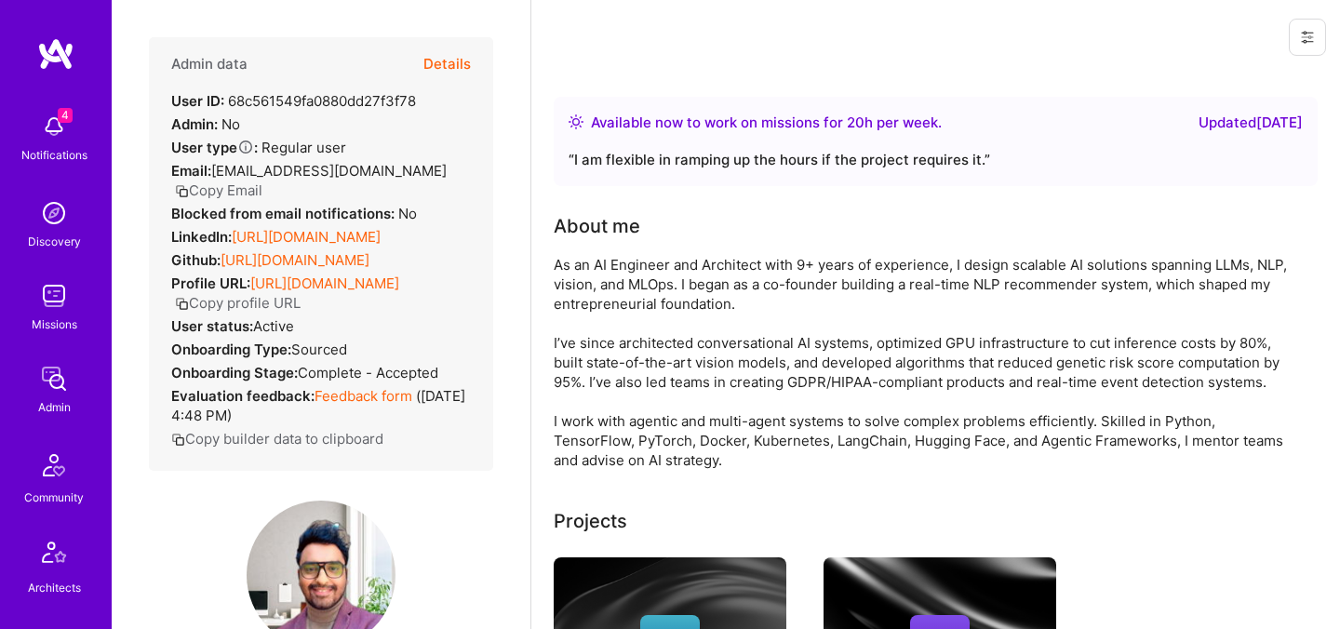
click at [474, 41] on div "Admin data Details User ID: 68c561549fa0880dd27f3f78 Admin: No User type Regula…" at bounding box center [321, 254] width 344 height 434
click at [450, 60] on button "Details" at bounding box center [446, 64] width 47 height 54
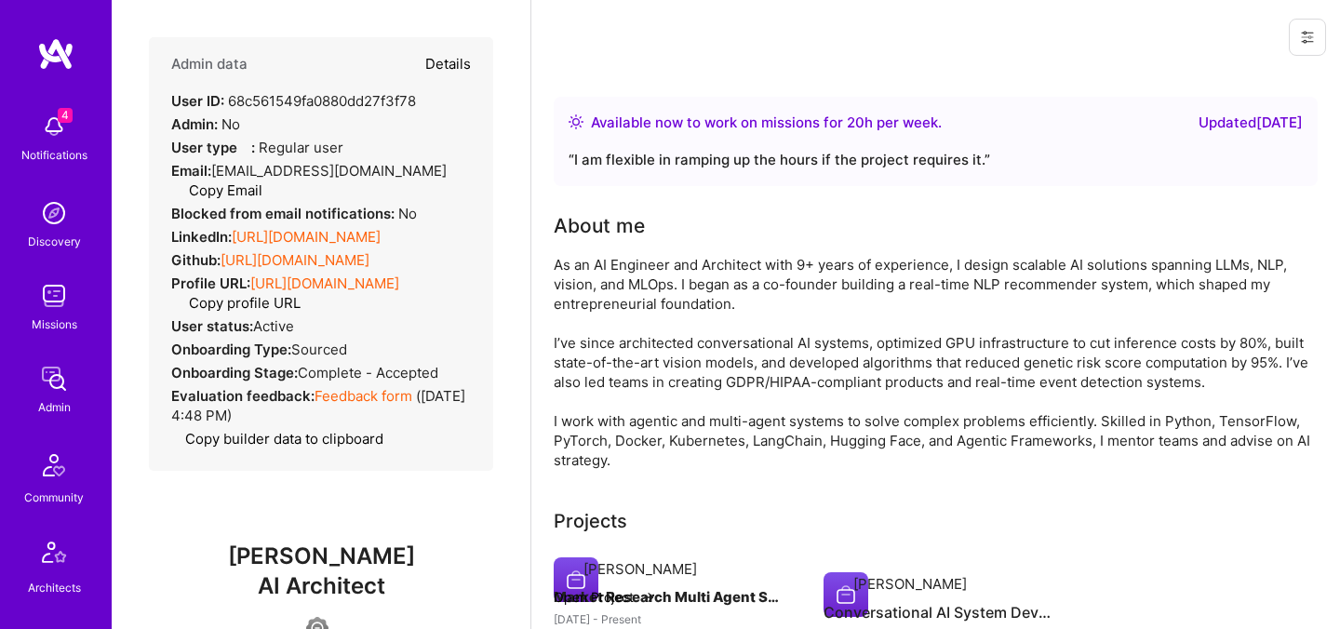
type textarea "x"
select select "4"
select select "6"
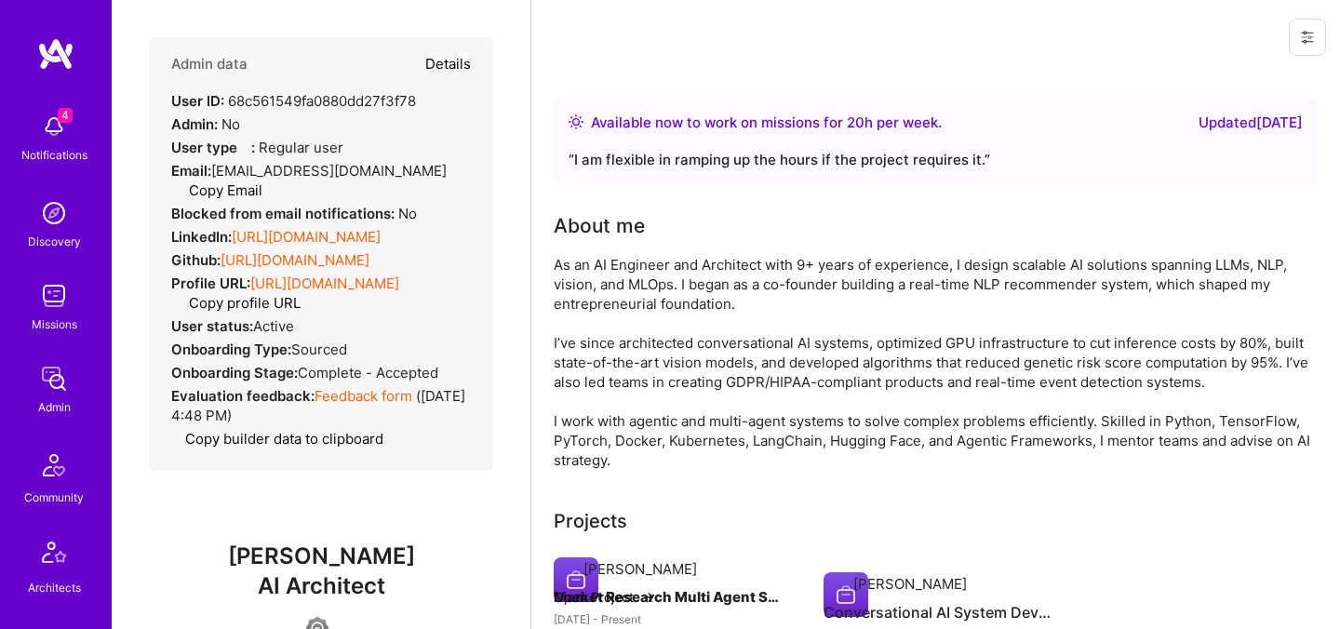
select select "US"
select select "Right Now"
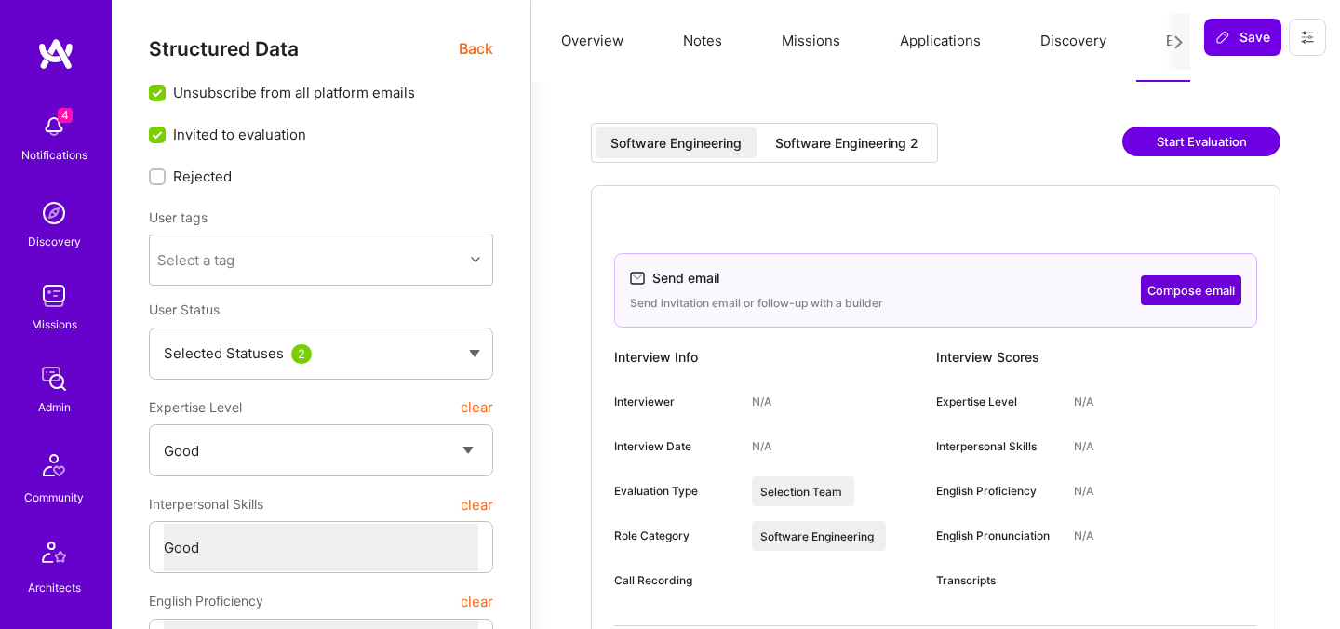
click at [857, 142] on div "Software Engineering 2" at bounding box center [846, 143] width 143 height 19
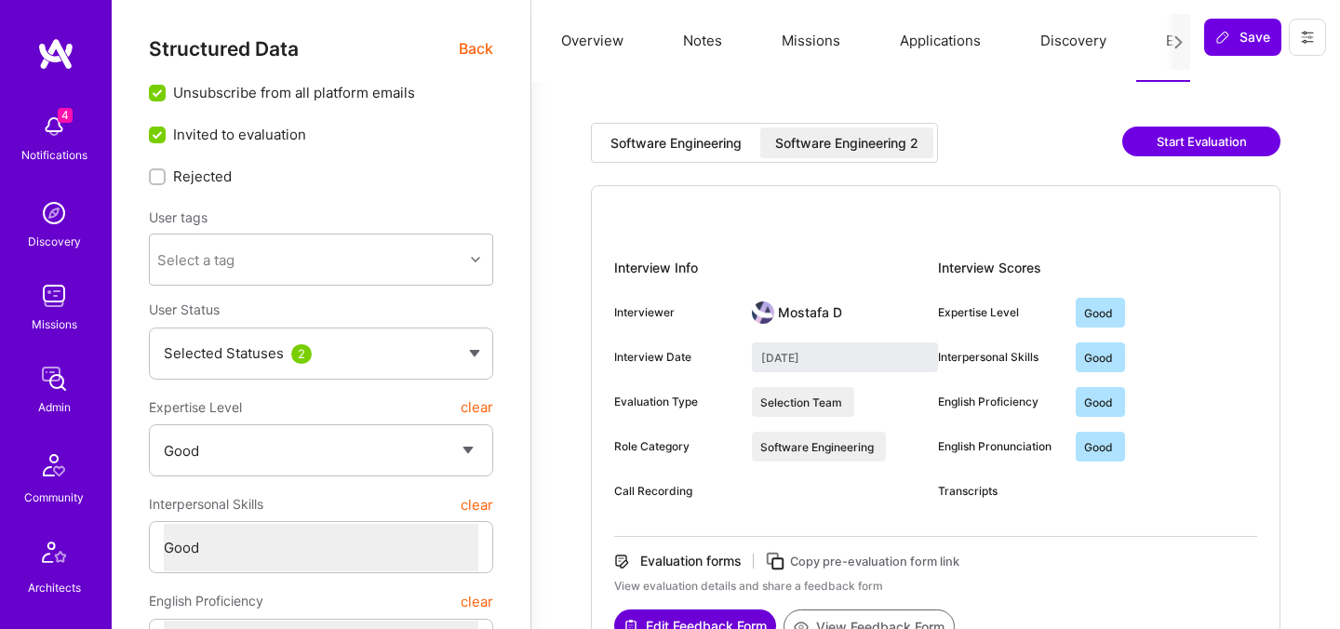
click at [693, 144] on div "Software Engineering" at bounding box center [675, 143] width 131 height 19
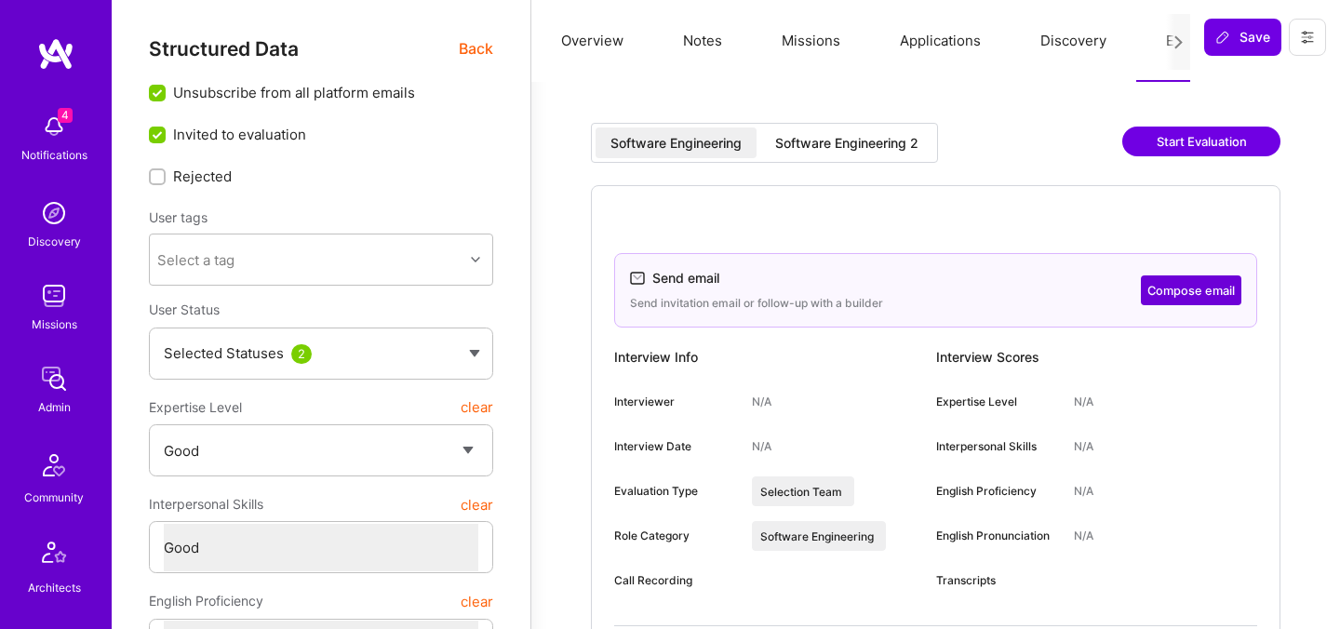
click at [934, 48] on button "Applications" at bounding box center [940, 41] width 140 height 82
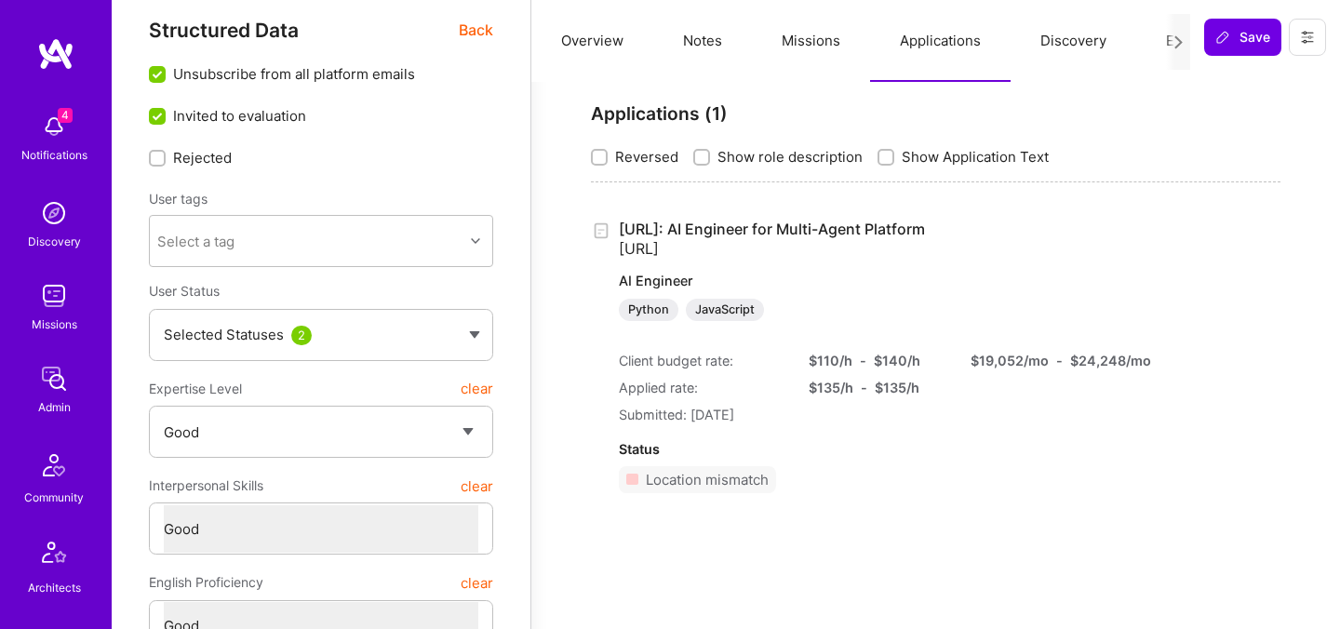
scroll to position [22, 0]
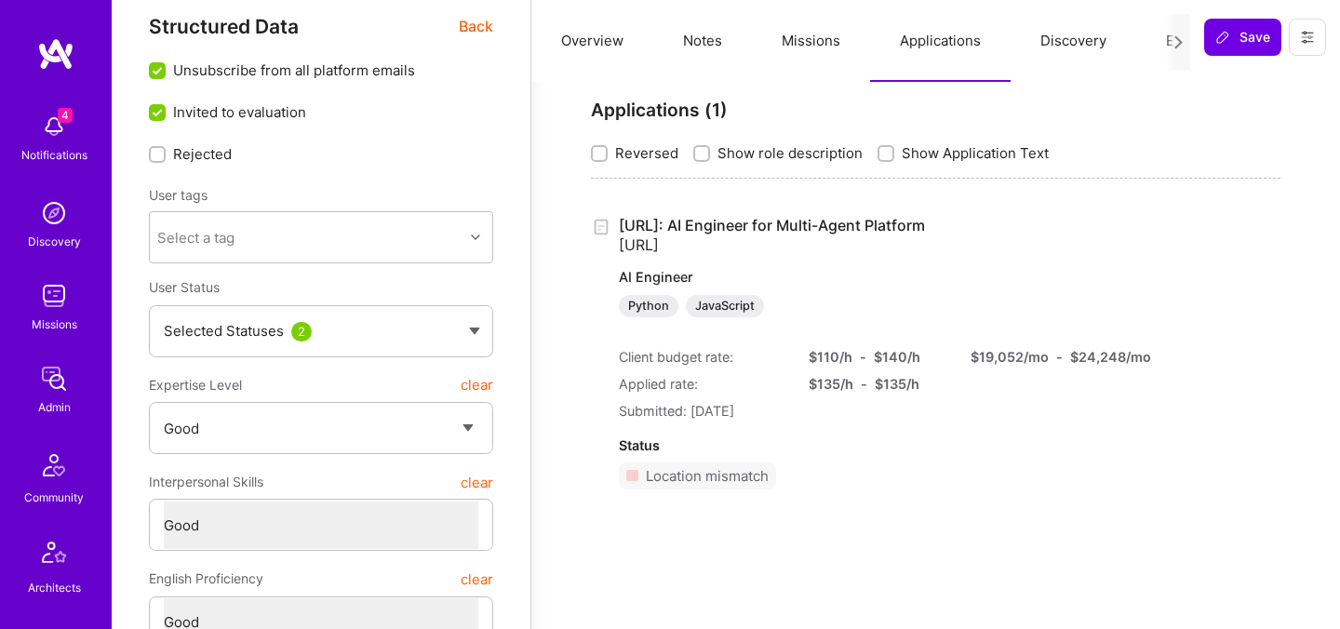
click at [465, 24] on span "Back" at bounding box center [476, 26] width 34 height 23
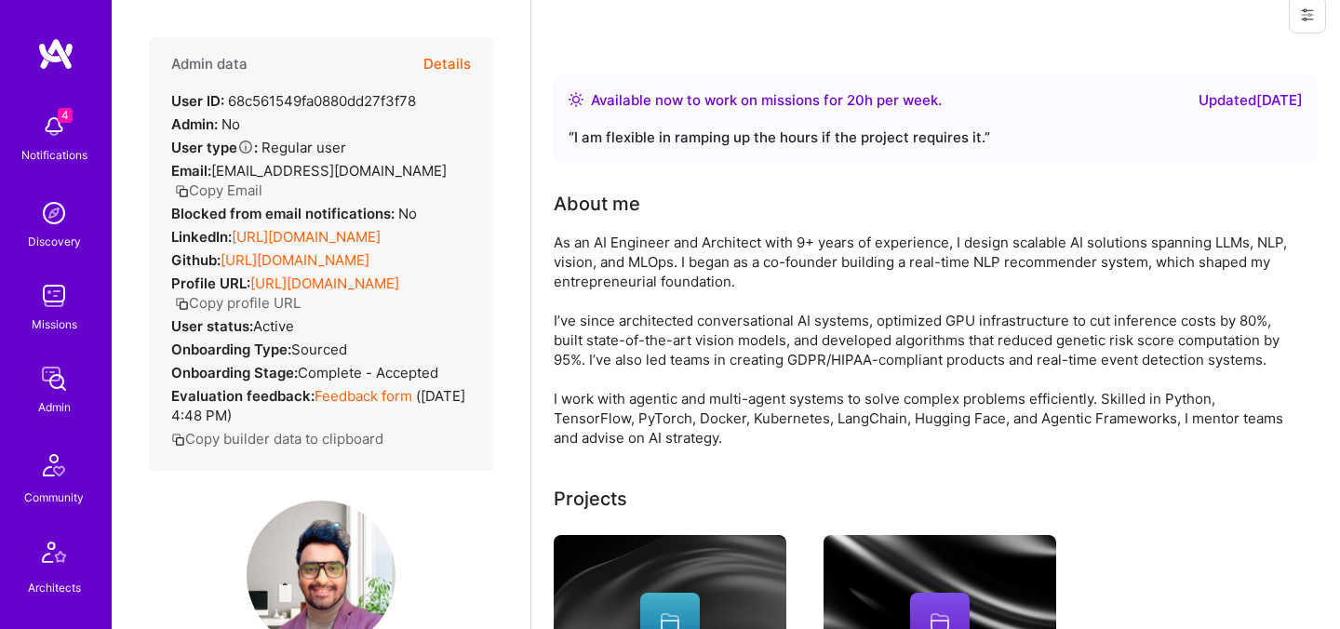
scroll to position [0, 0]
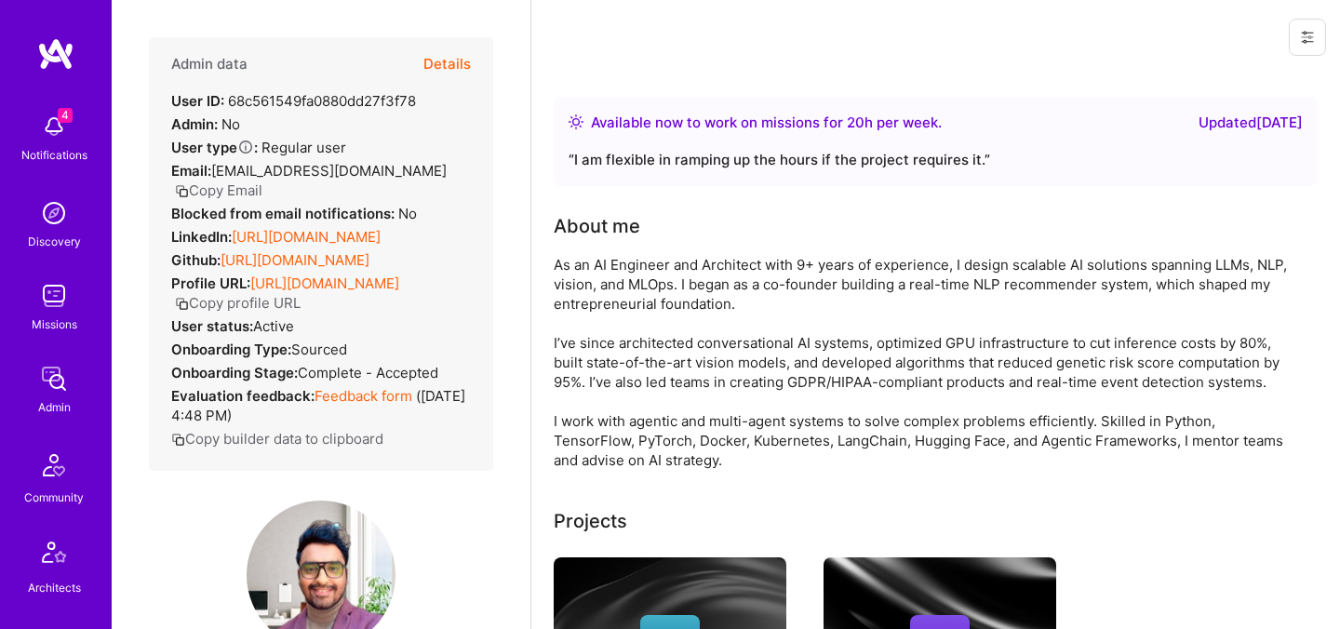
click at [434, 66] on button "Details" at bounding box center [446, 64] width 47 height 54
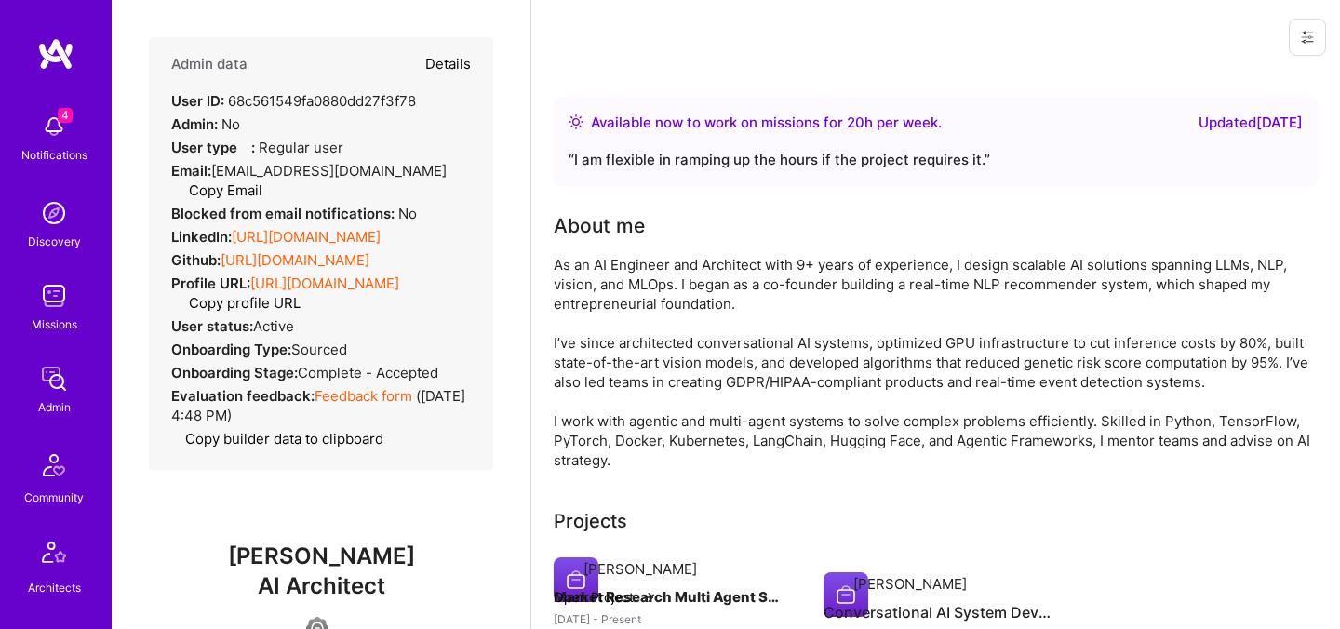
type textarea "x"
select select "4"
select select "6"
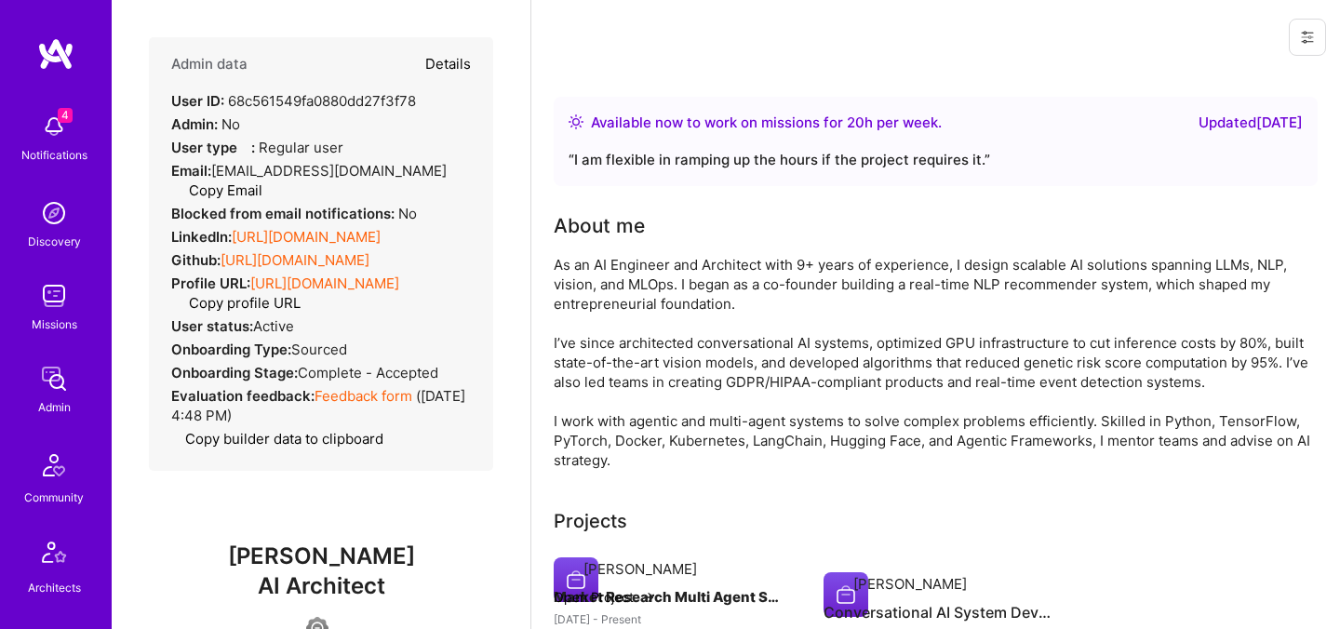
select select "US"
select select "Right Now"
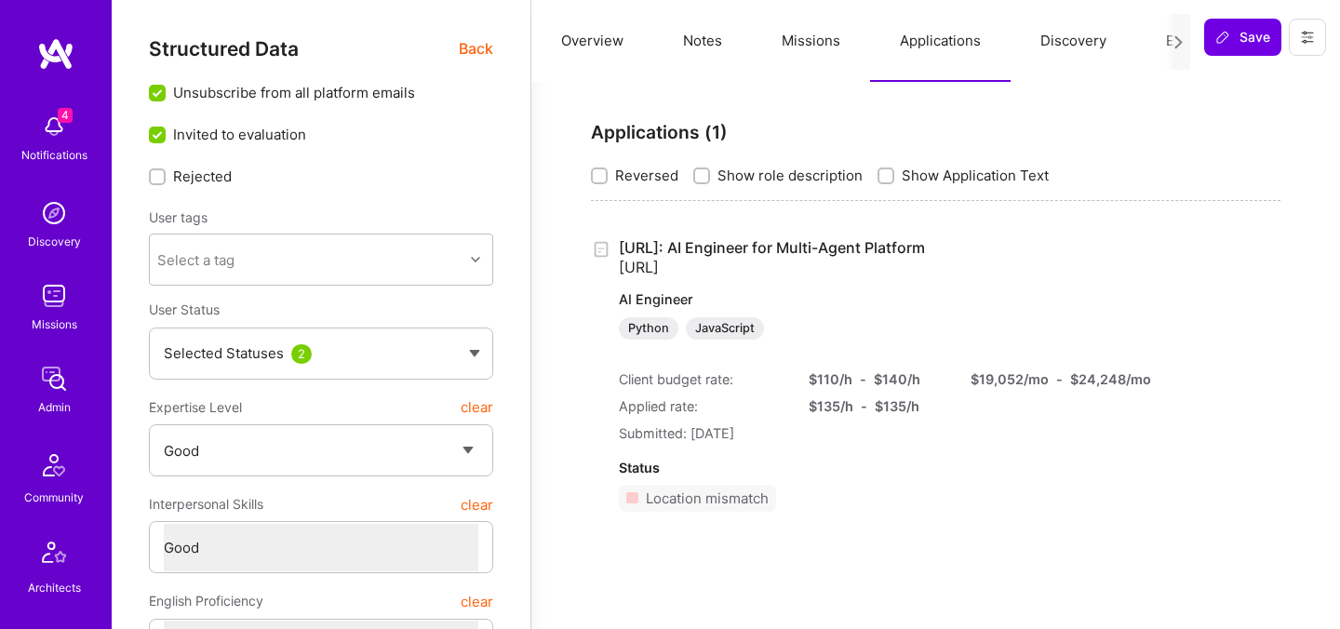
click at [602, 45] on button "Overview" at bounding box center [592, 41] width 122 height 82
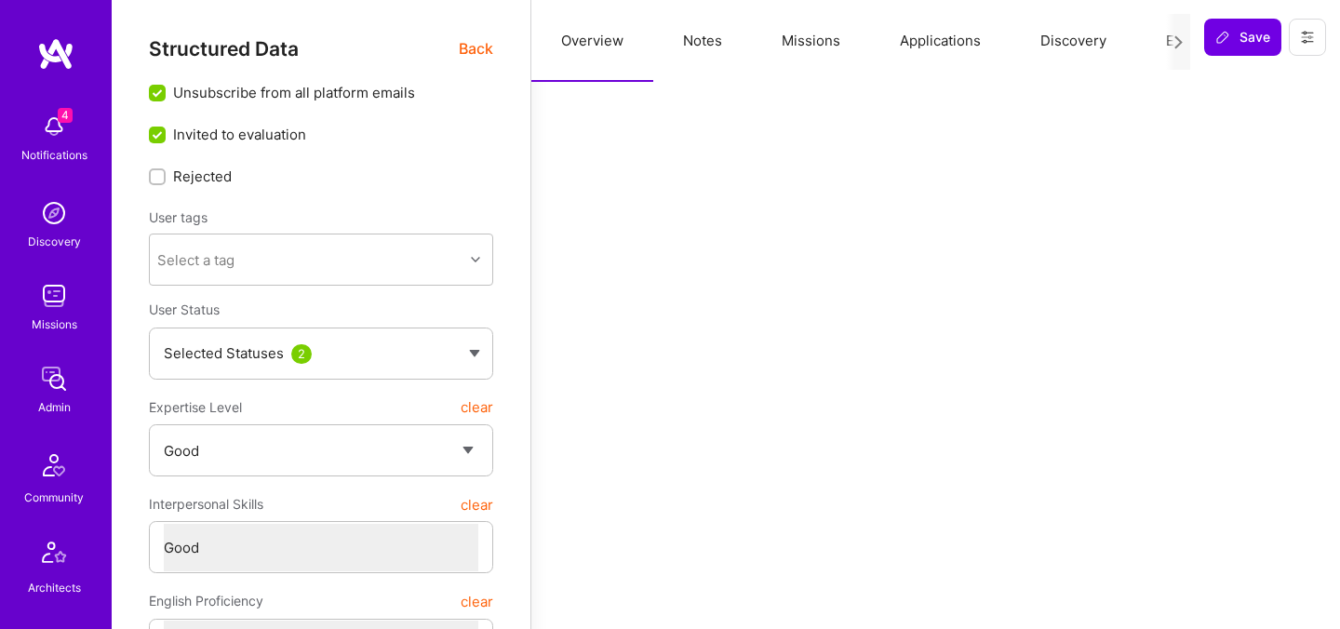
click at [687, 46] on button "Notes" at bounding box center [702, 41] width 99 height 82
type textarea "x"
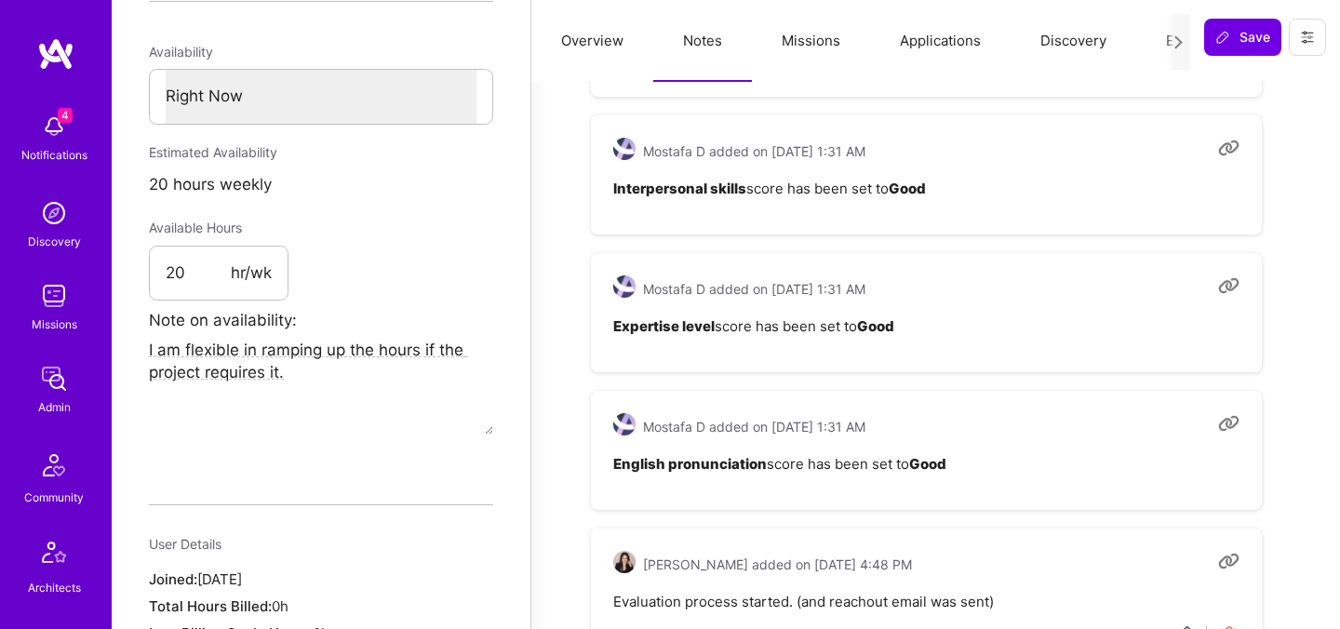
scroll to position [1198, 0]
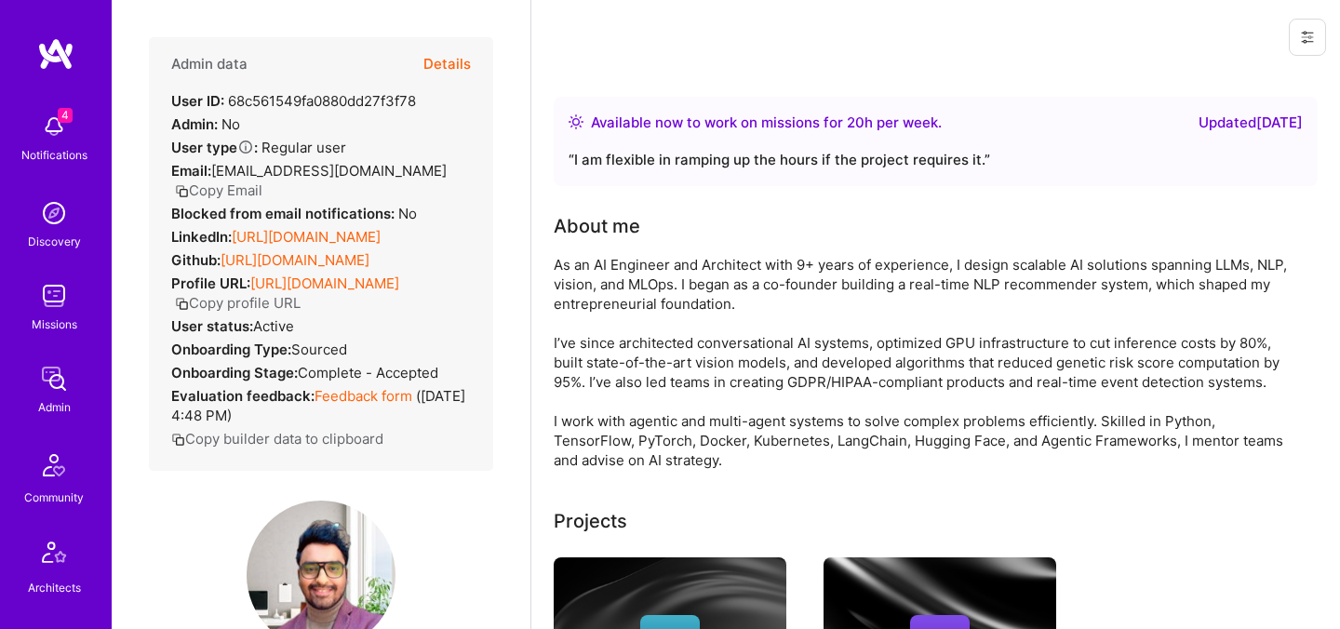
scroll to position [144, 0]
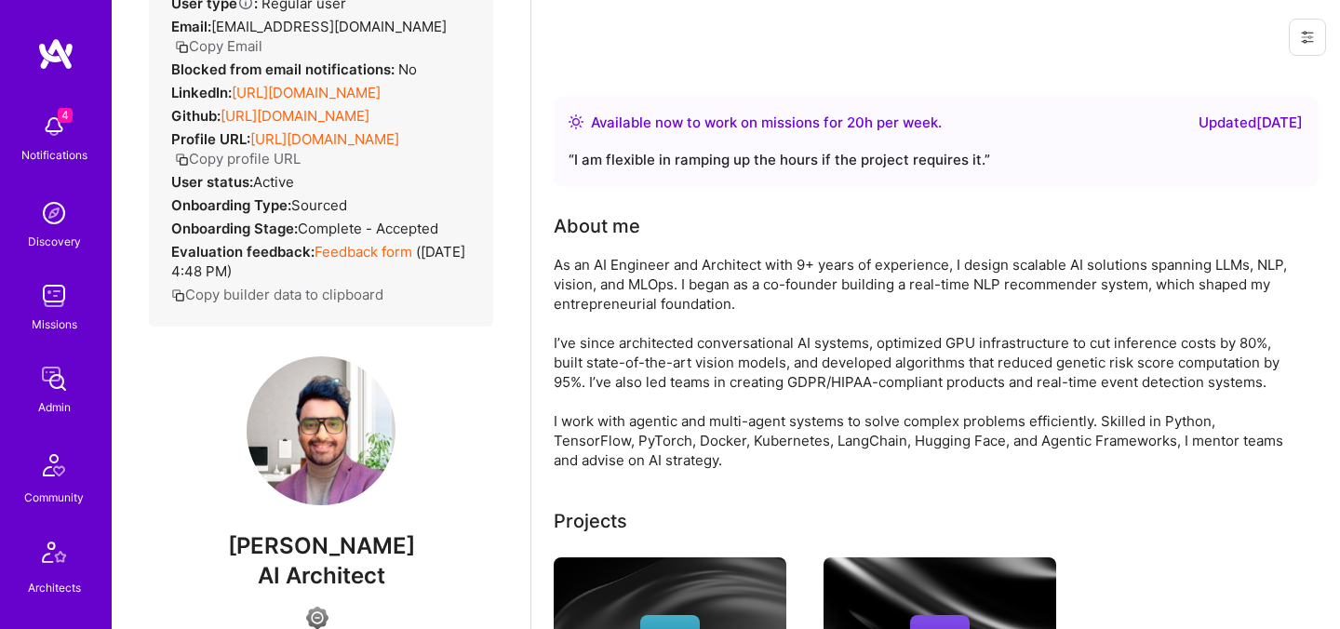
click at [231, 46] on button "Copy Email" at bounding box center [218, 46] width 87 height 20
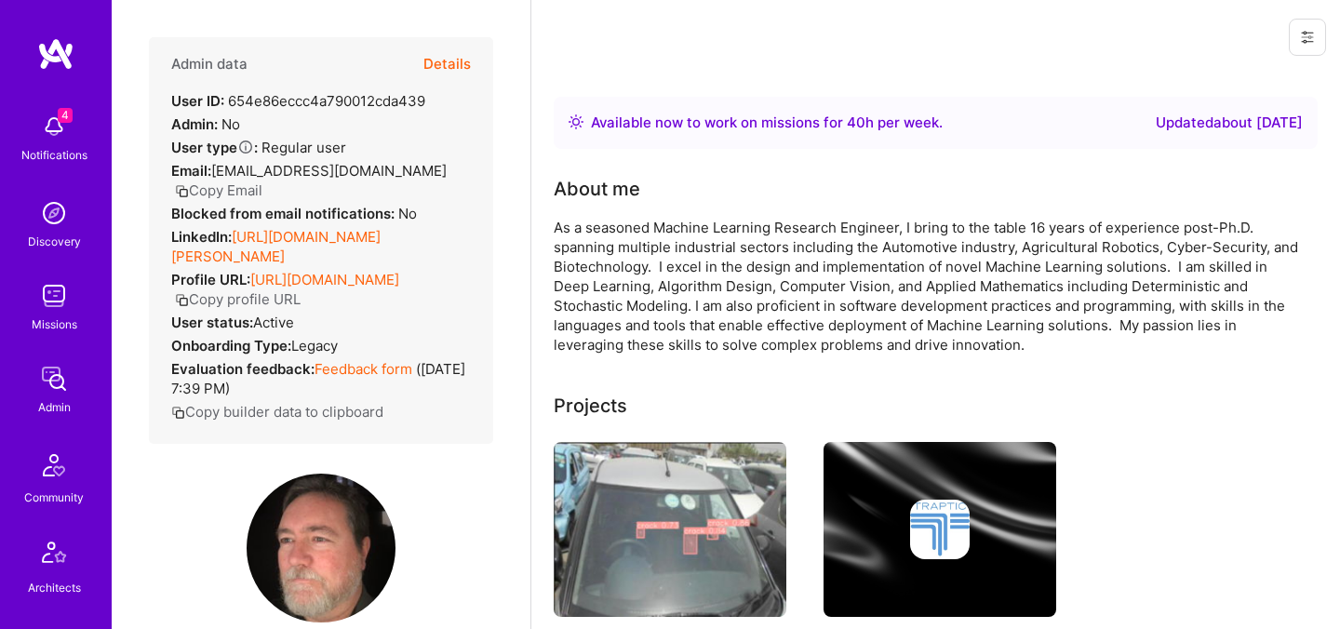
click at [462, 61] on button "Details" at bounding box center [446, 64] width 47 height 54
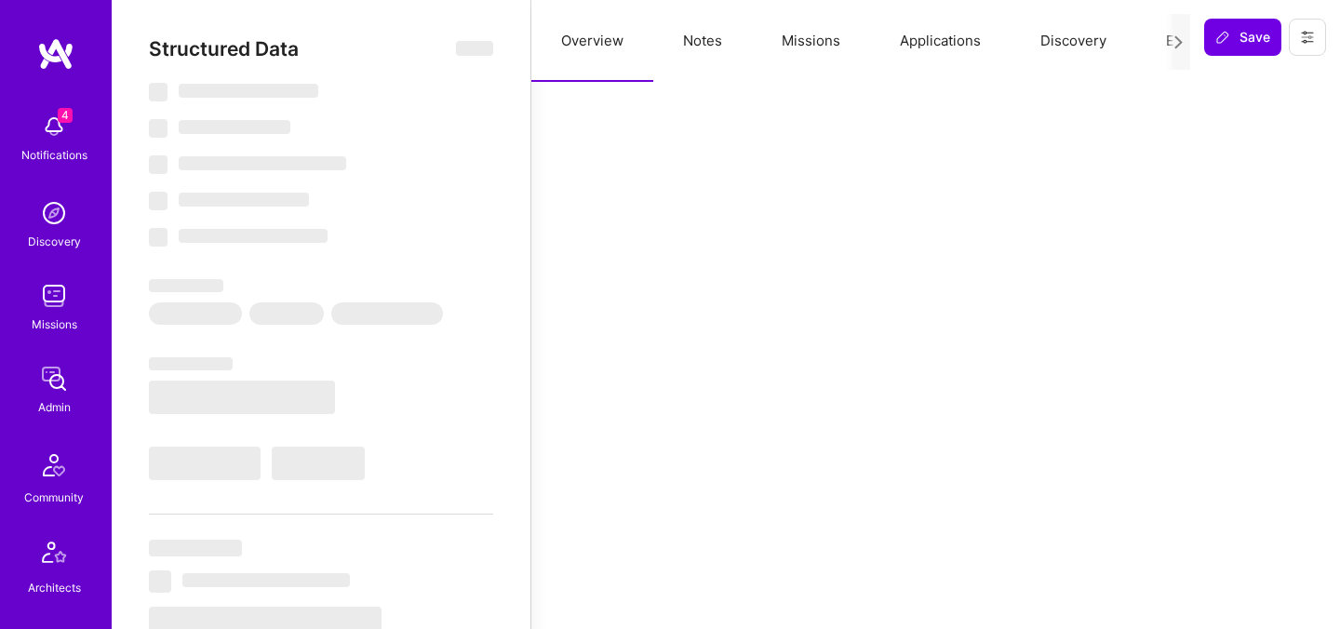
click at [1142, 43] on button "Evaluation" at bounding box center [1199, 41] width 127 height 82
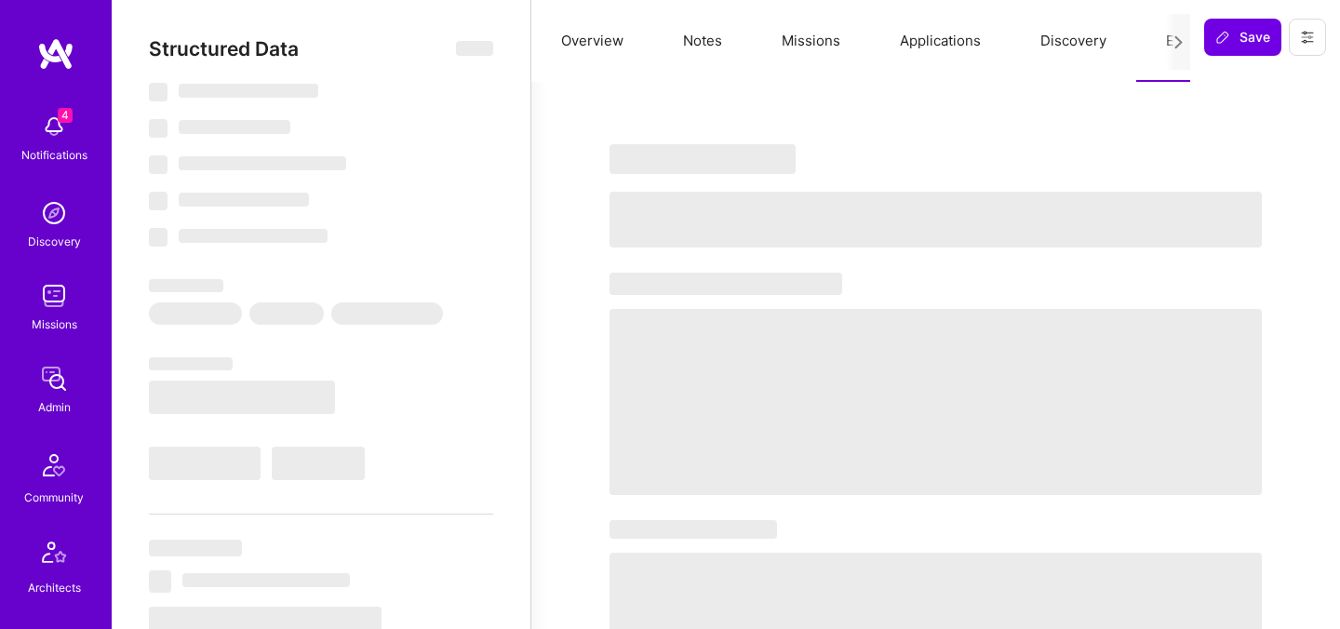
select select "Right Now"
select select "7"
select select "4"
select select "7"
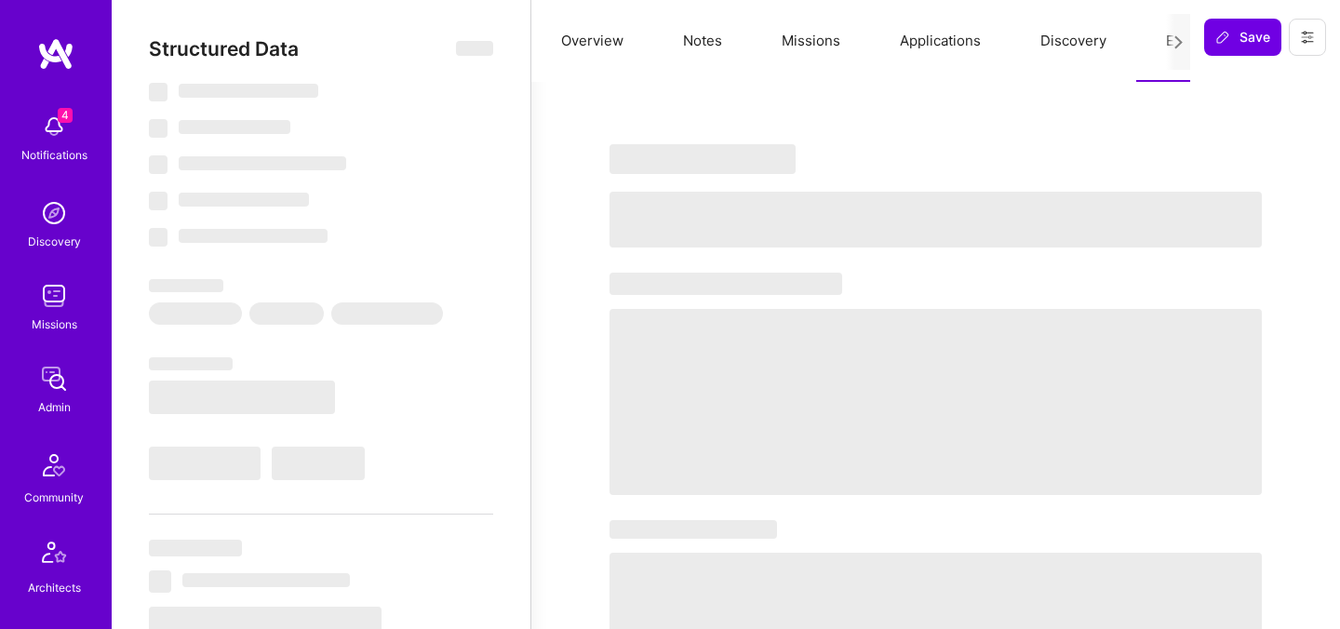
select select "US"
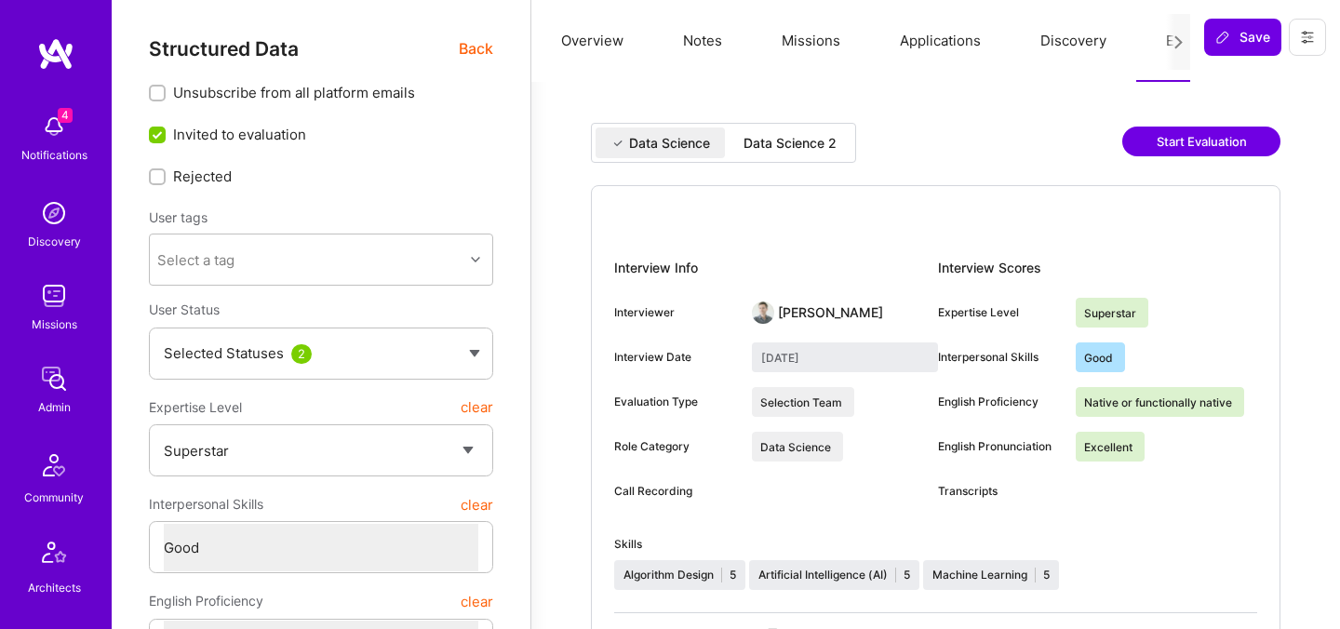
click at [804, 139] on div "Data Science 2" at bounding box center [789, 143] width 93 height 19
type input "[DATE]"
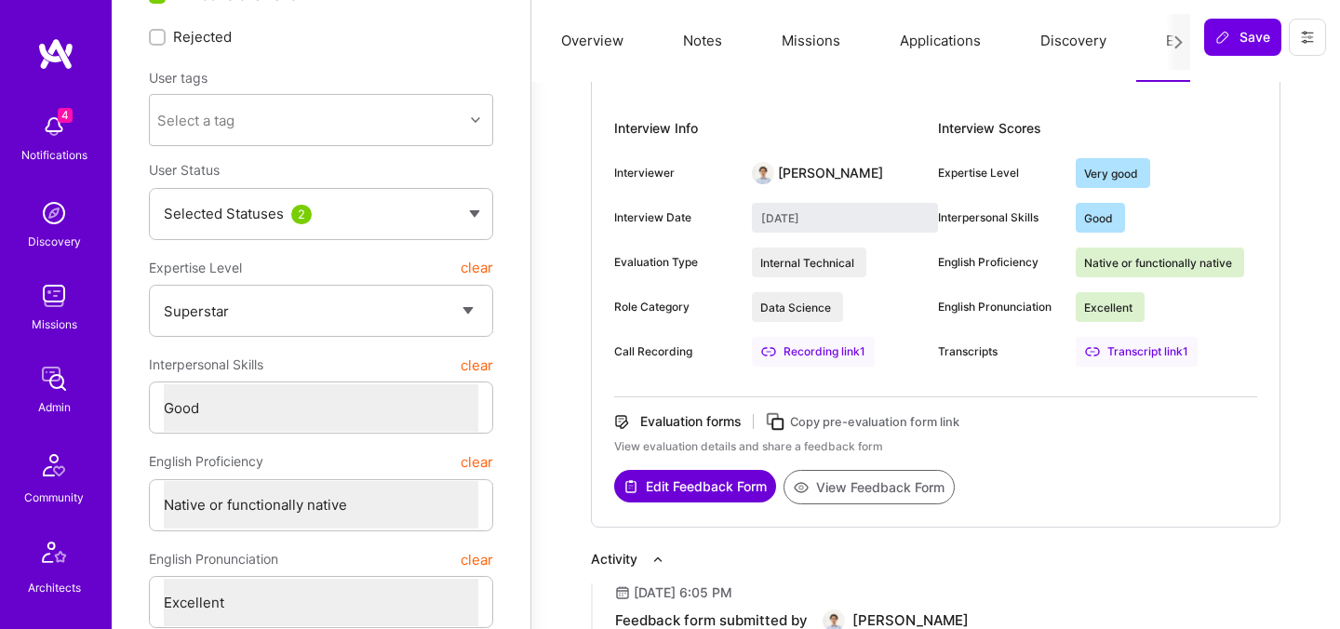
scroll to position [154, 0]
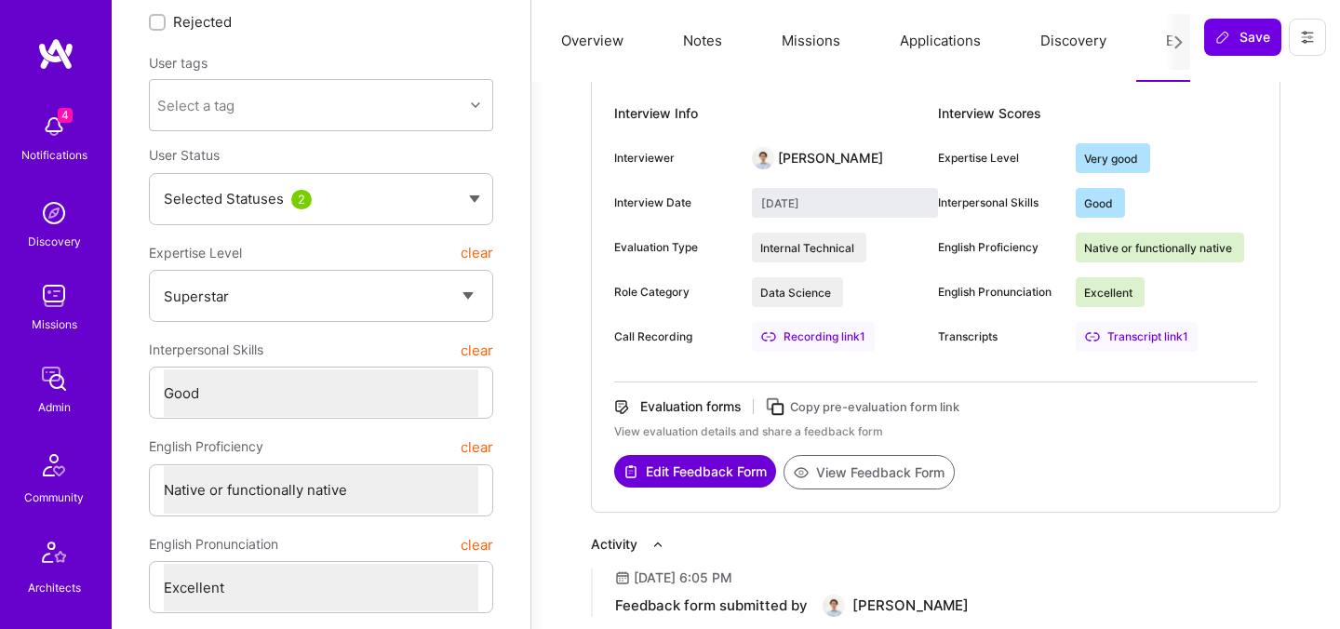
click at [873, 467] on button "View Feedback Form" at bounding box center [868, 472] width 171 height 34
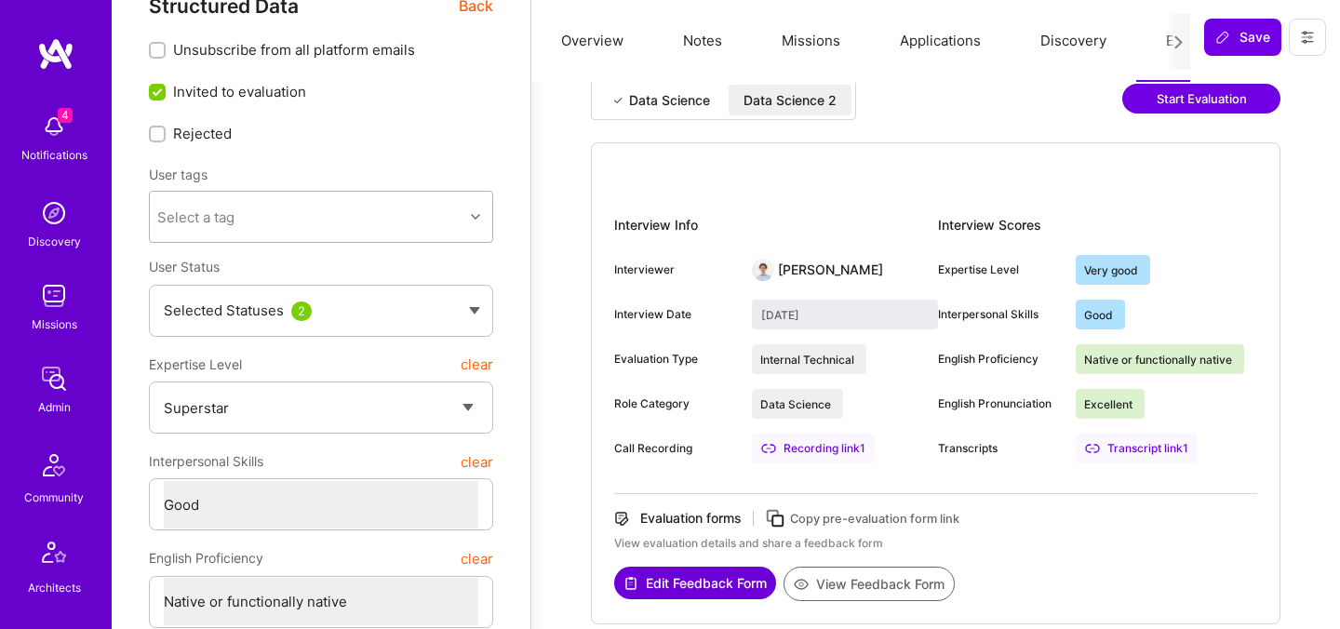
scroll to position [0, 0]
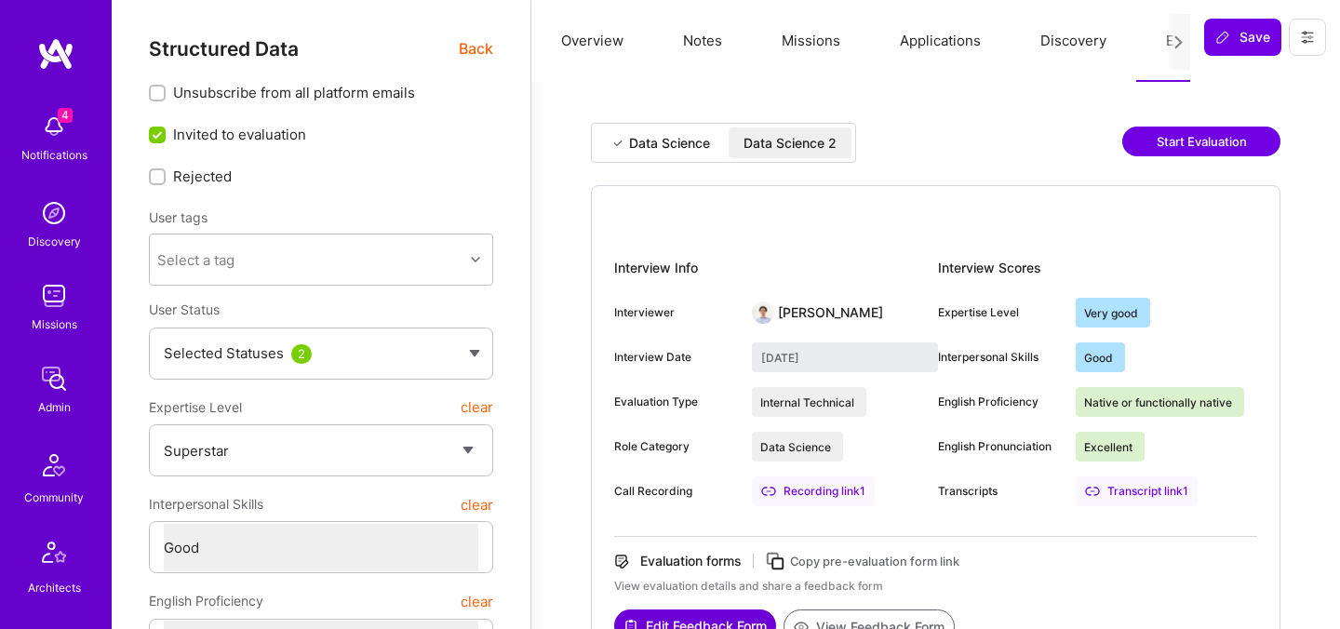
click at [467, 58] on span "Back" at bounding box center [476, 48] width 34 height 23
click at [467, 47] on span "Back" at bounding box center [476, 48] width 34 height 23
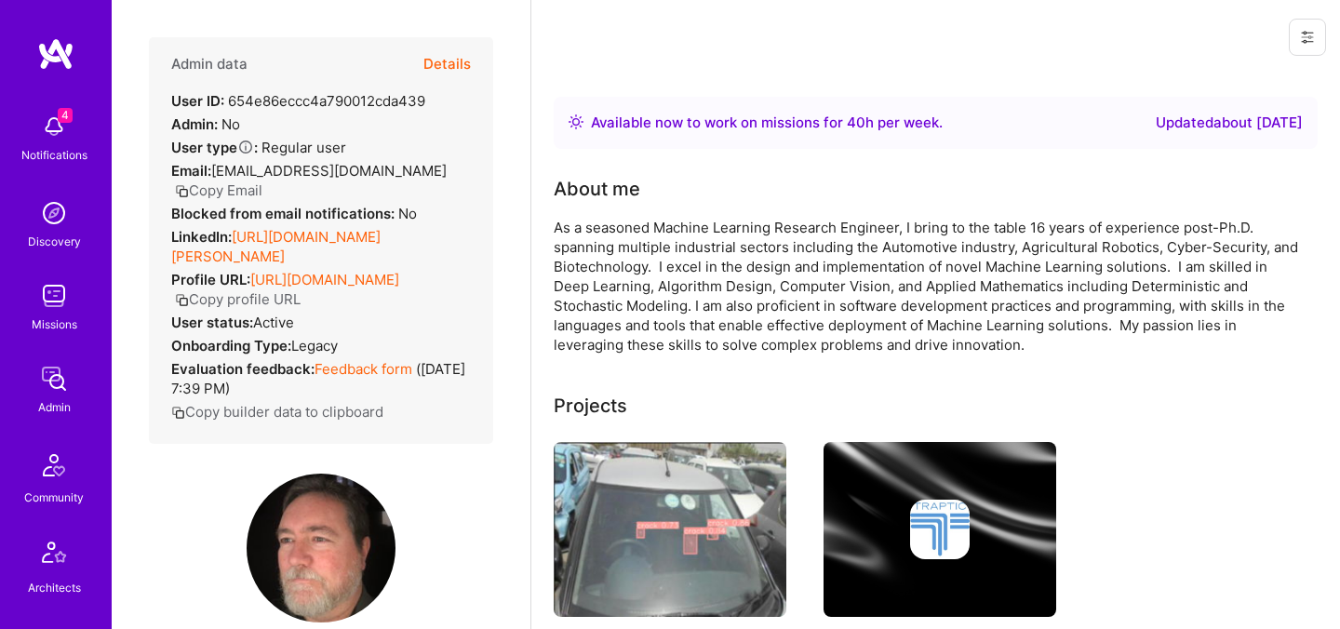
click at [334, 328] on div "Admin data Details User ID: 654e86eccc4a790012cda439 Admin: No User type Regula…" at bounding box center [321, 240] width 344 height 407
click at [252, 193] on button "Copy Email" at bounding box center [218, 190] width 87 height 20
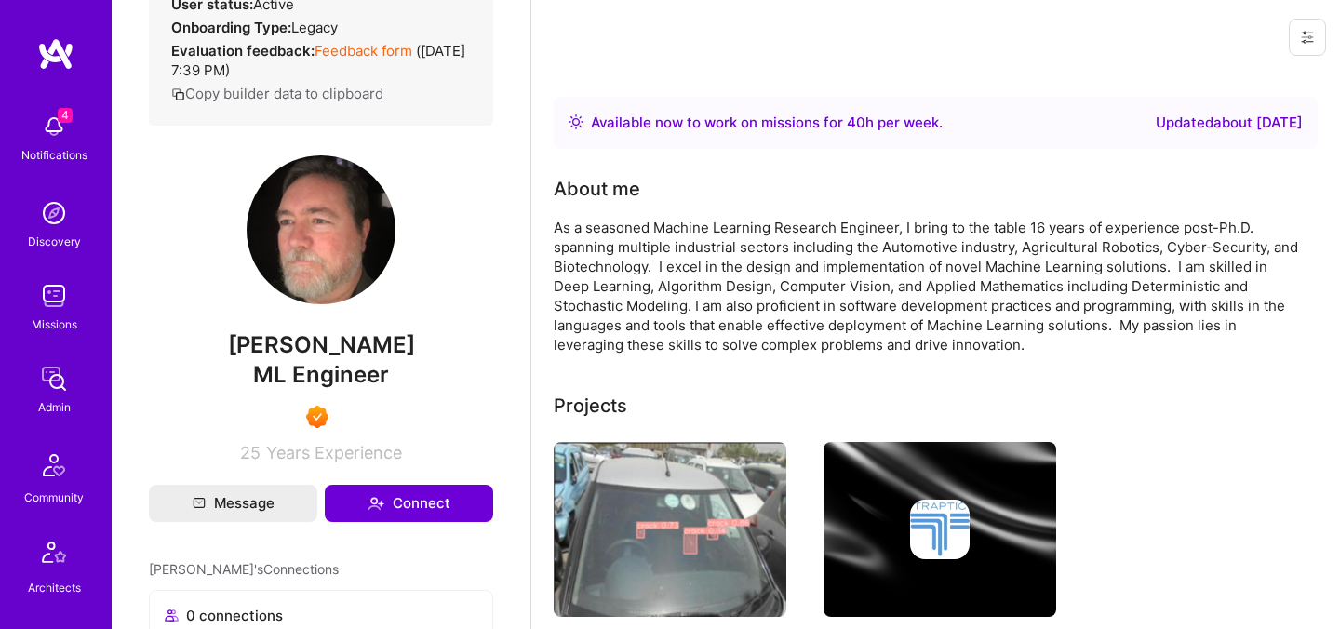
scroll to position [345, 0]
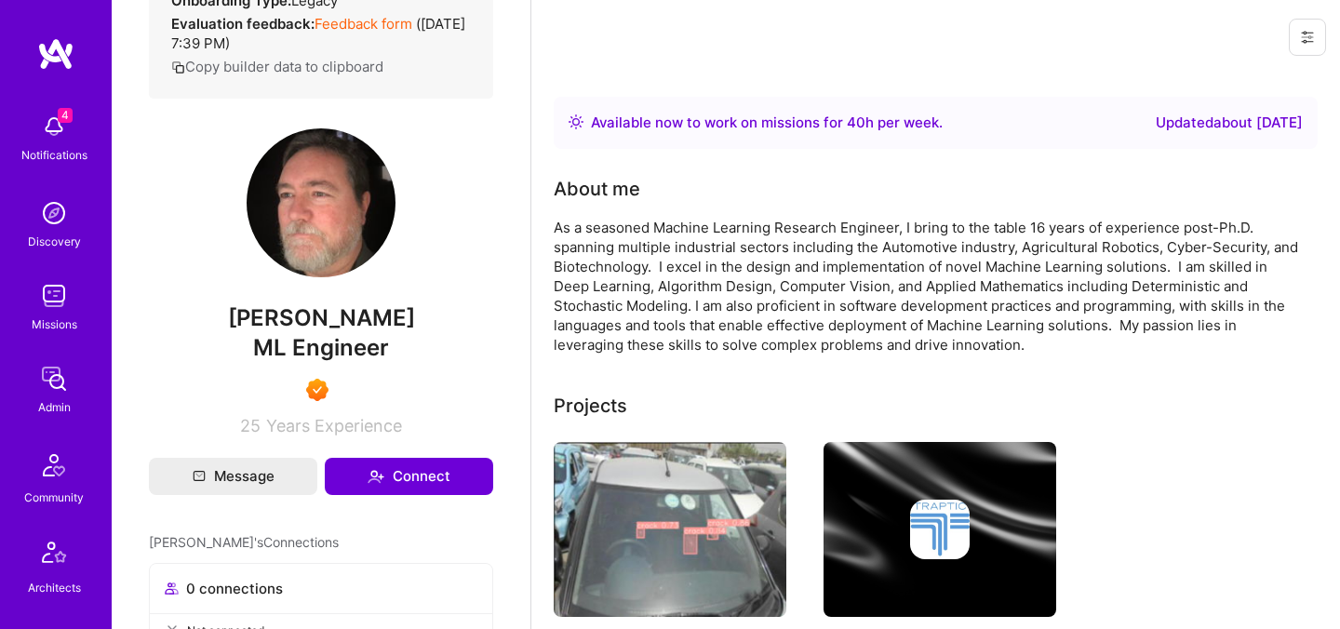
click at [281, 328] on span "[PERSON_NAME]" at bounding box center [321, 318] width 344 height 28
copy span "Matthew"
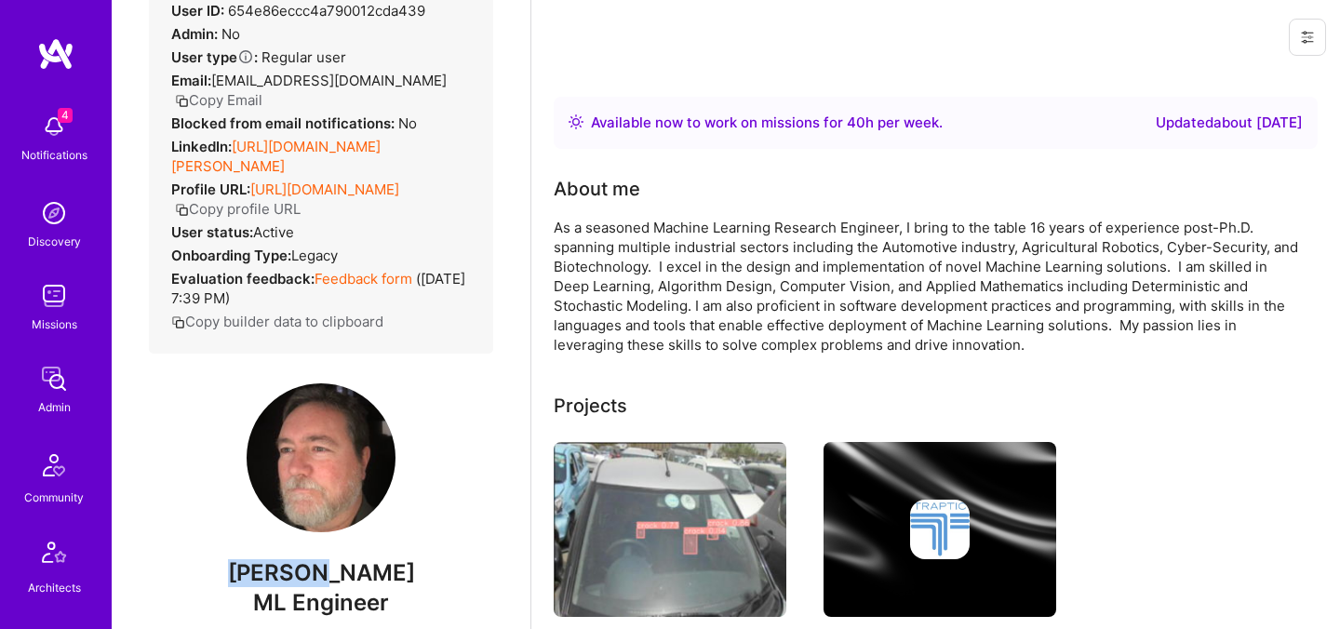
scroll to position [0, 0]
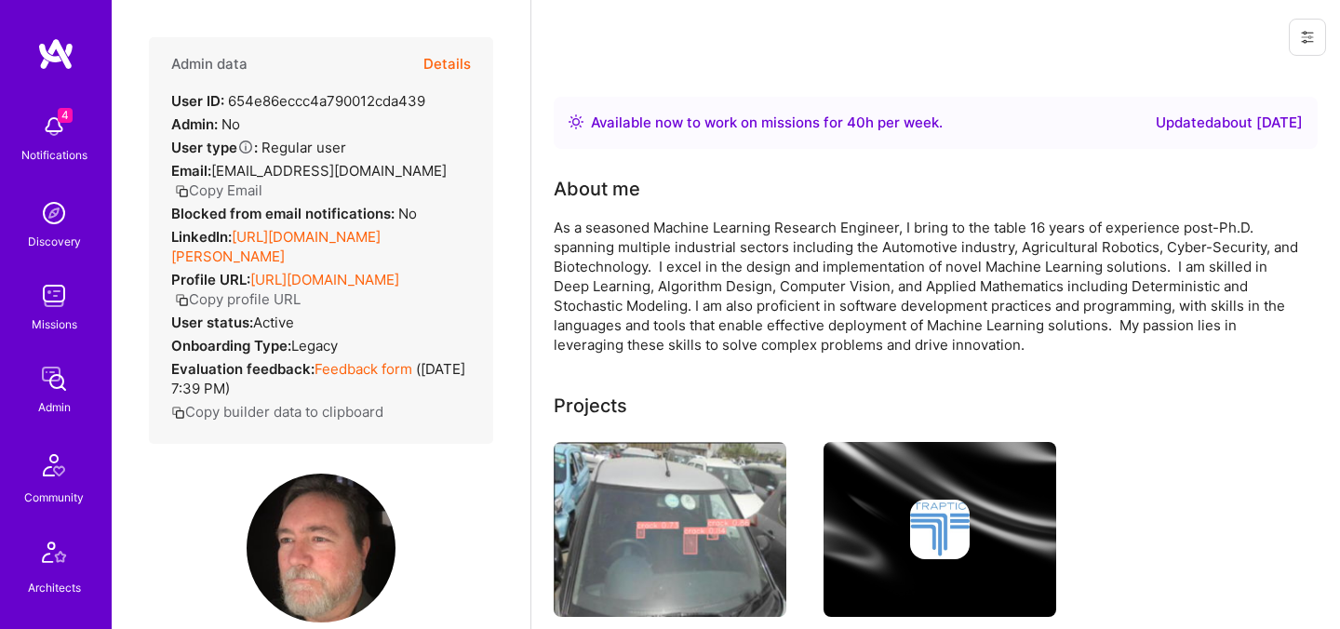
click at [456, 62] on button "Details" at bounding box center [446, 64] width 47 height 54
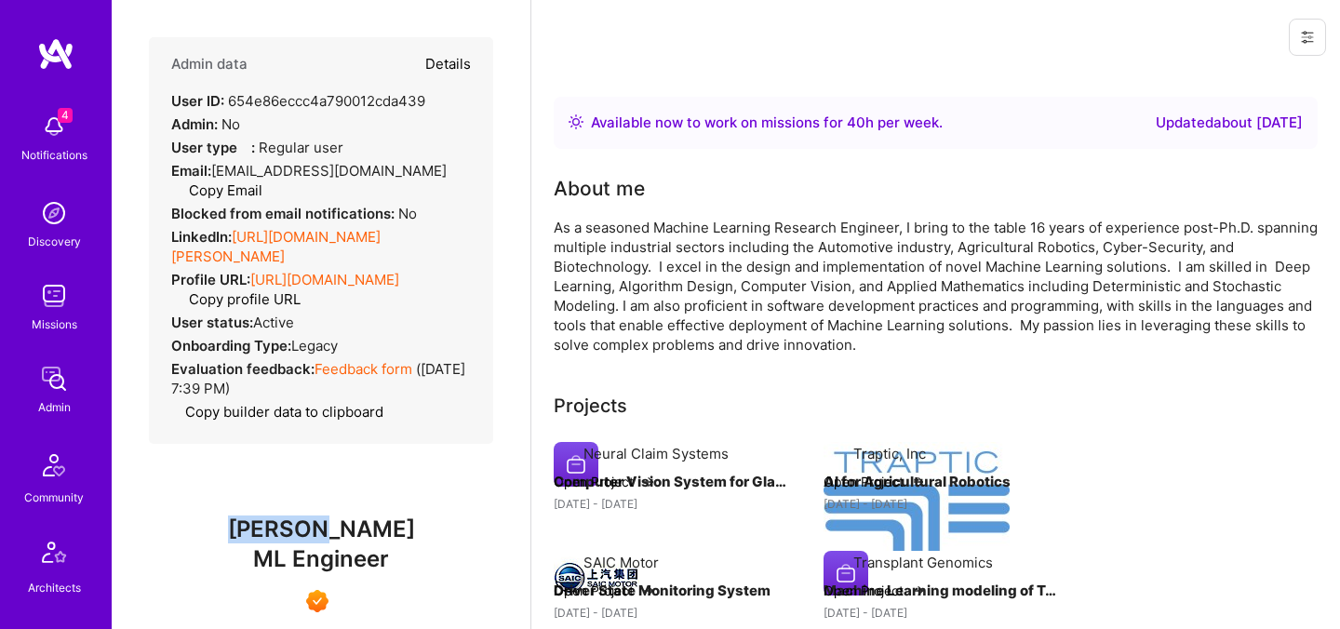
type textarea "x"
select select "7"
select select "4"
select select "7"
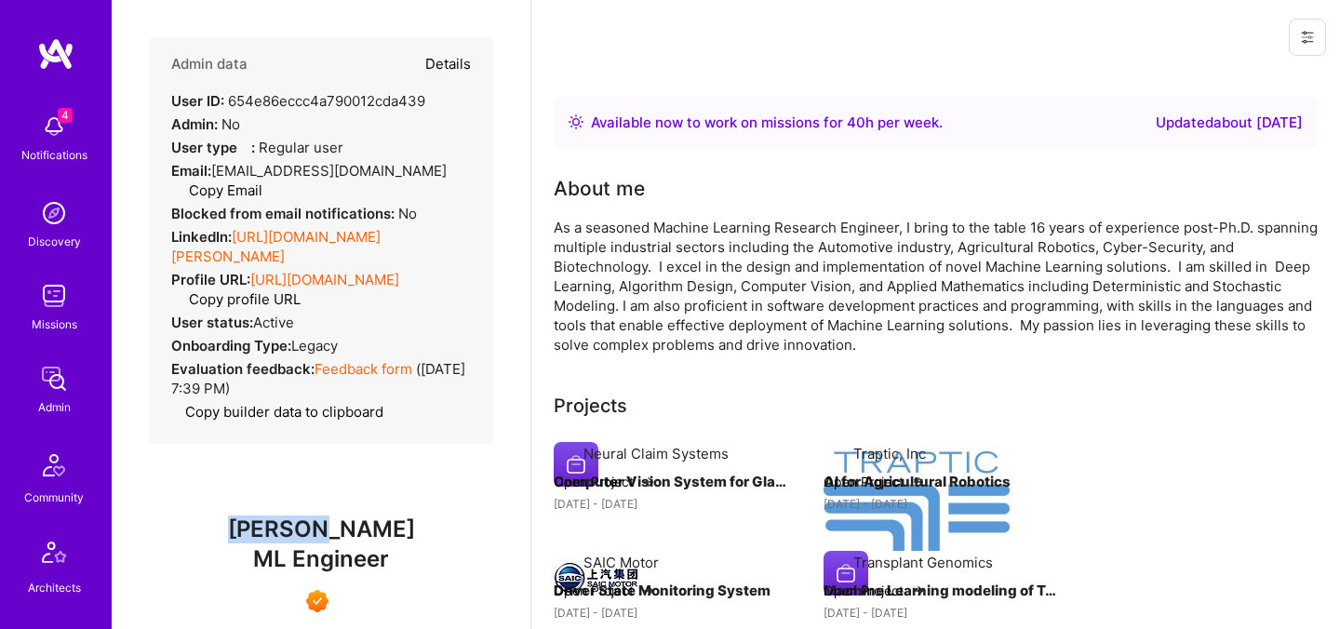
select select "US"
select select "Right Now"
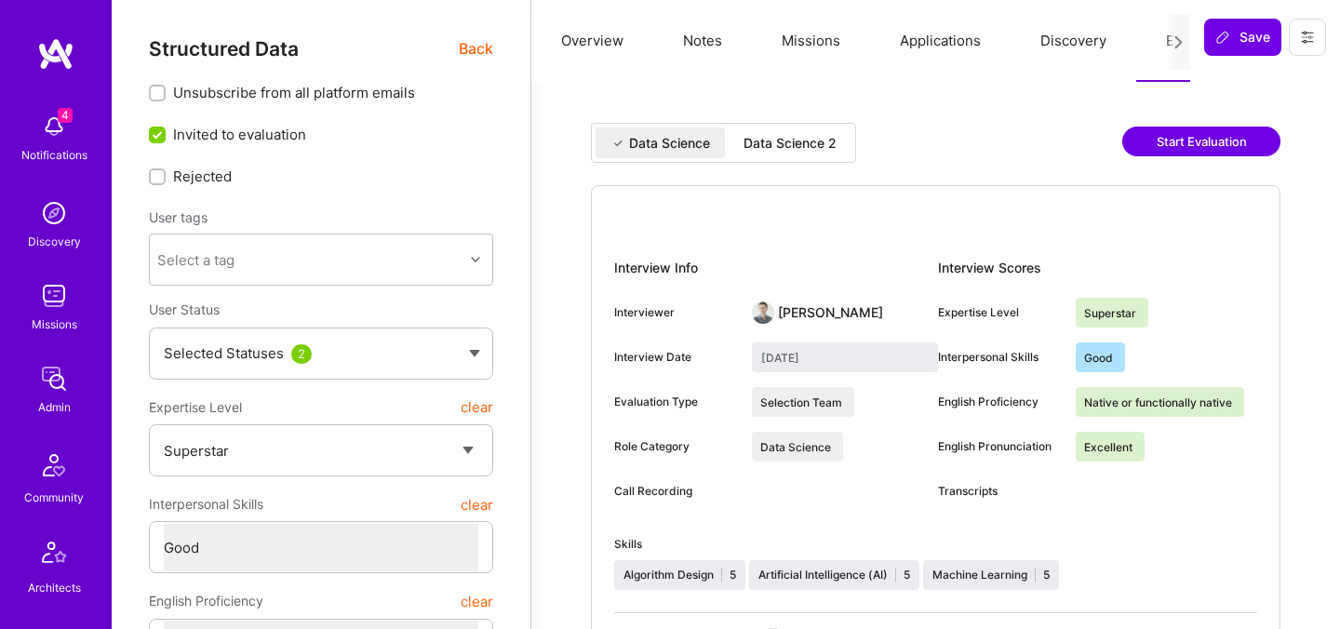
click at [827, 147] on div "Data Science 2" at bounding box center [789, 143] width 93 height 19
type input "September 2, 2025"
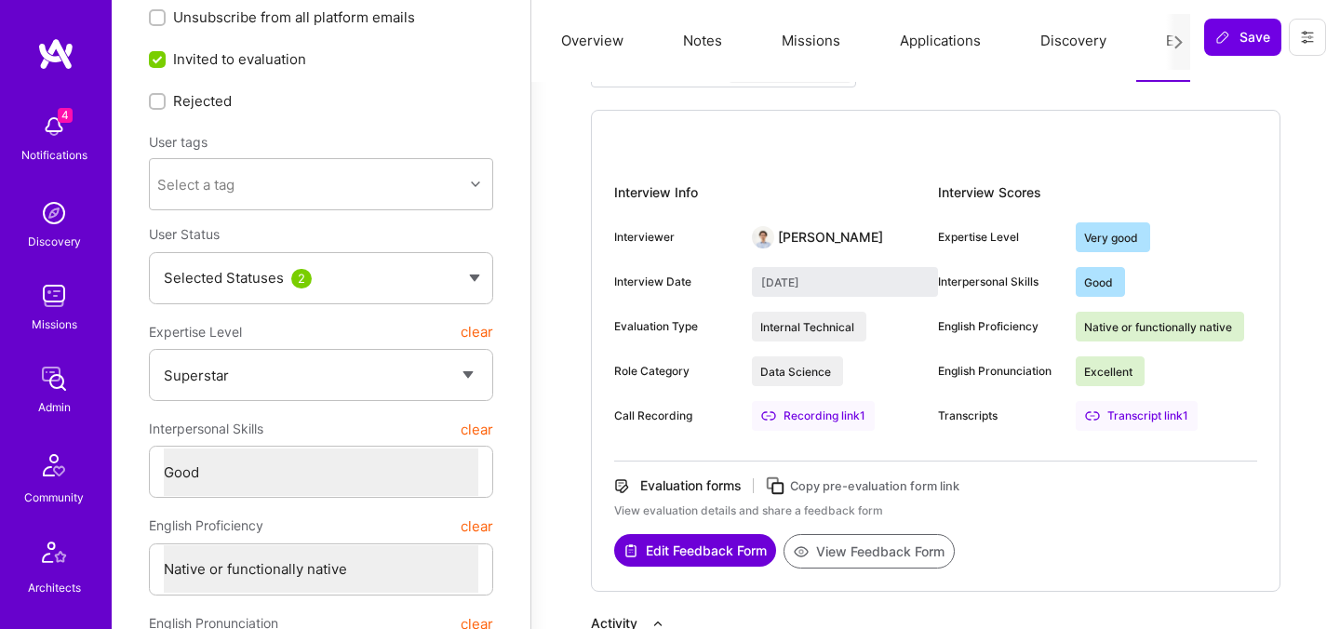
scroll to position [184, 0]
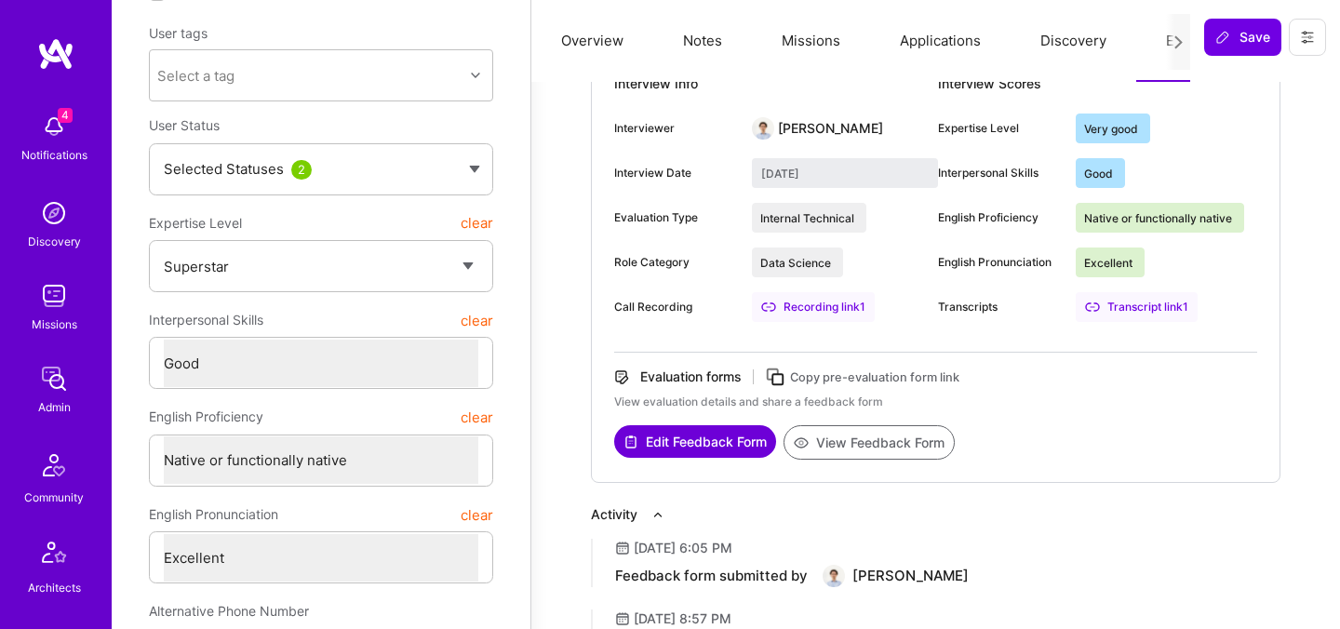
click at [826, 434] on button "View Feedback Form" at bounding box center [868, 442] width 171 height 34
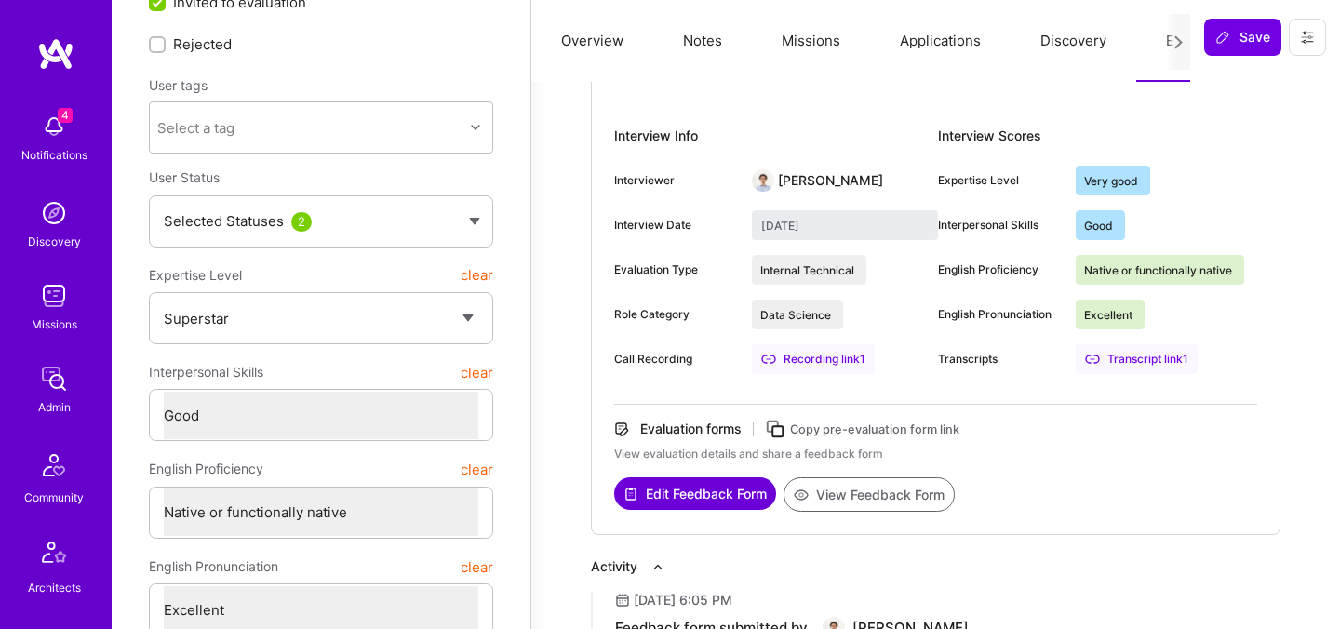
scroll to position [0, 0]
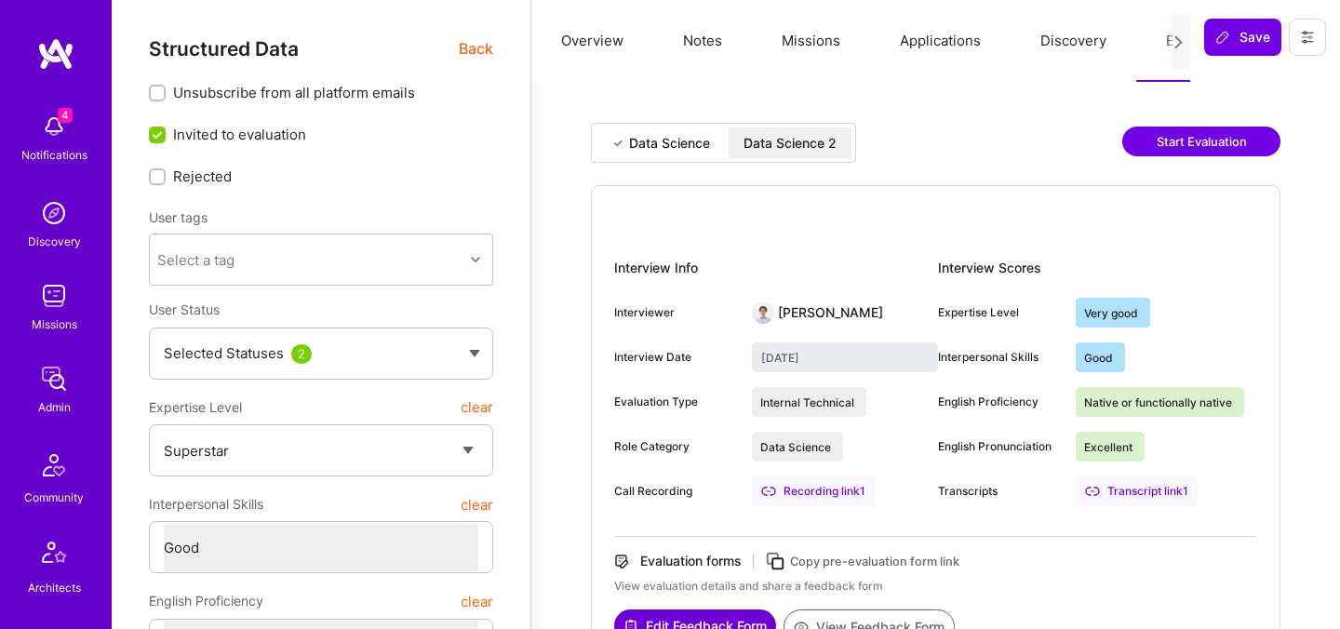
click at [474, 46] on span "Back" at bounding box center [476, 48] width 34 height 23
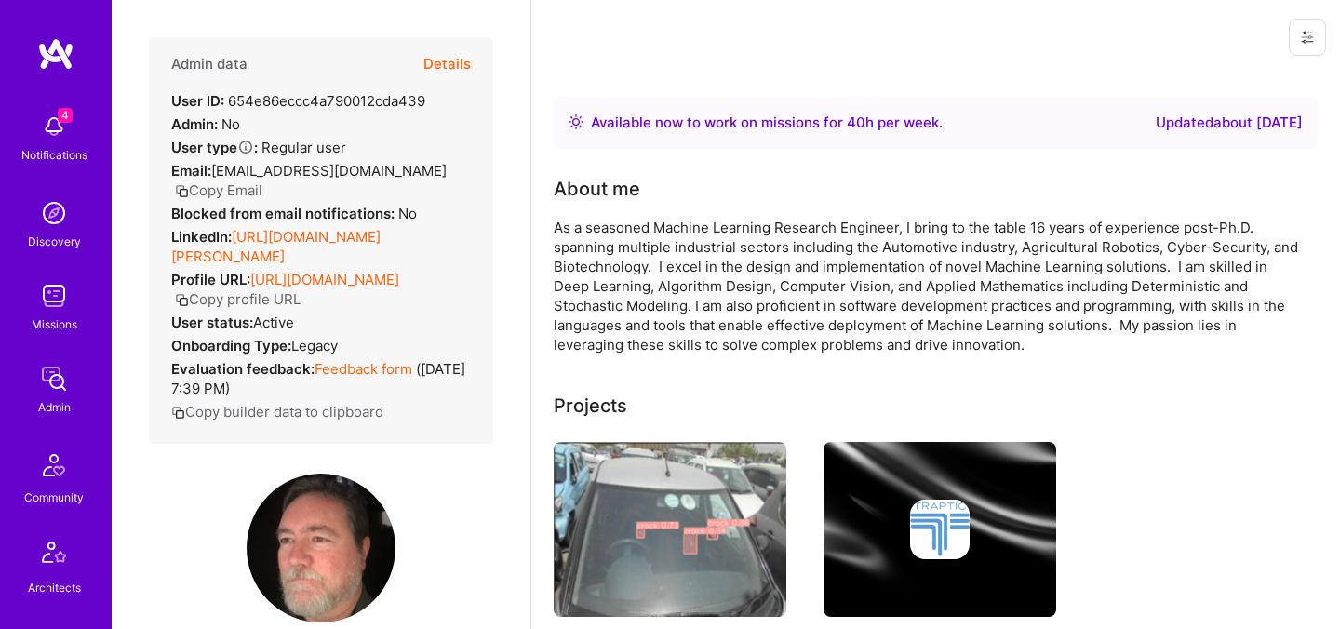
scroll to position [197, 0]
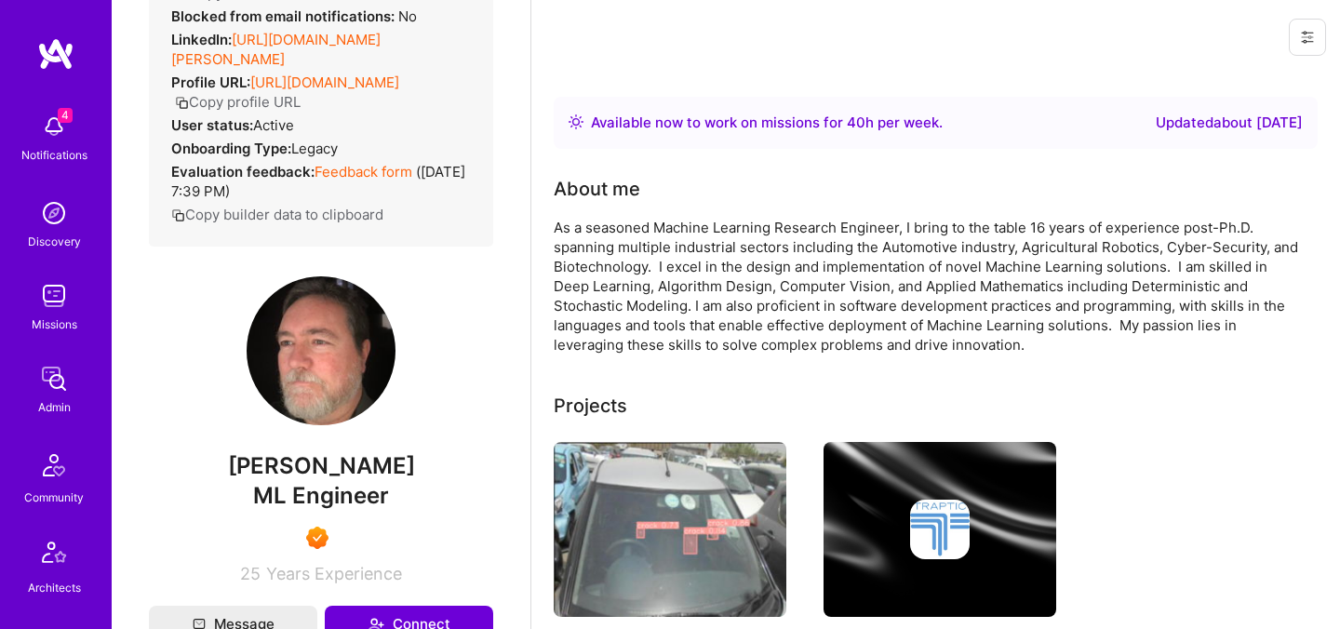
click at [300, 480] on span "Matthew Woods" at bounding box center [321, 466] width 344 height 28
copy span "Matthew"
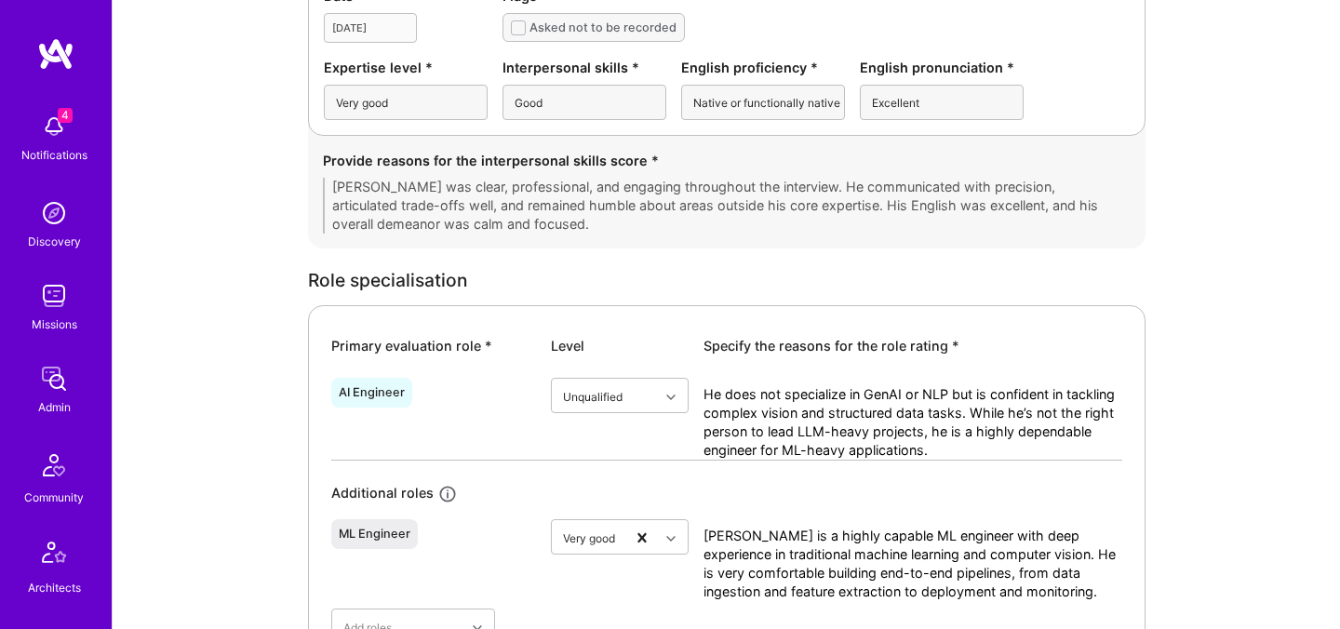
scroll to position [604, 0]
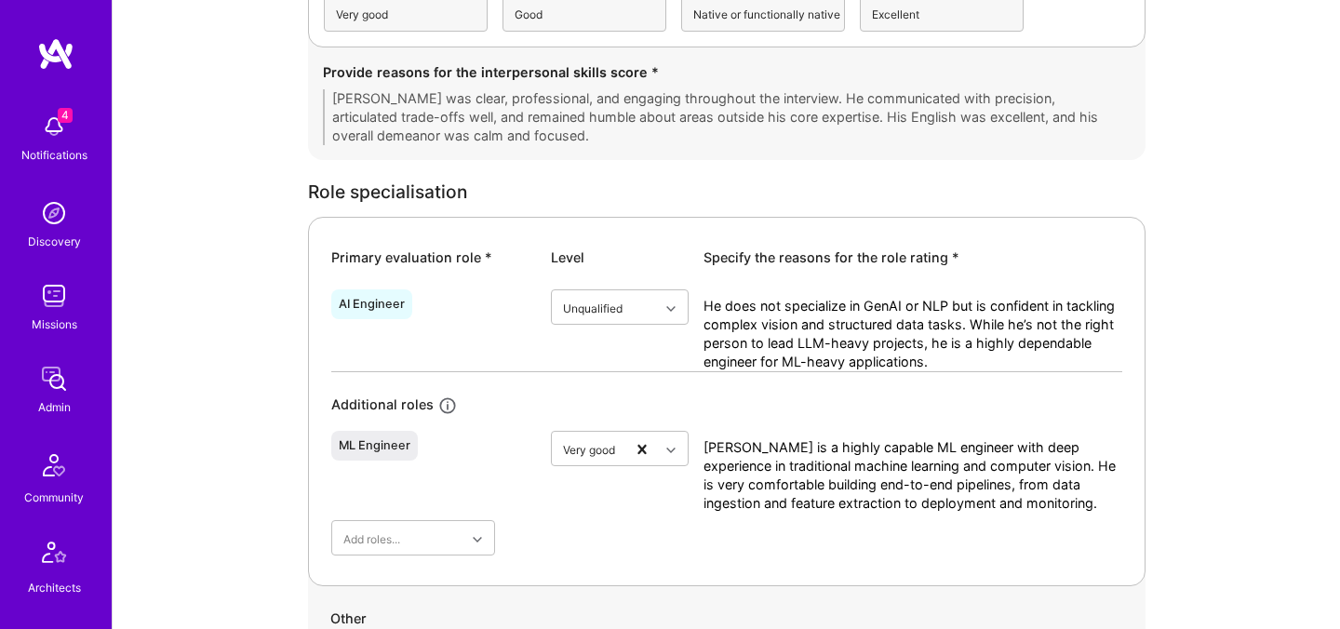
scroll to position [672, 0]
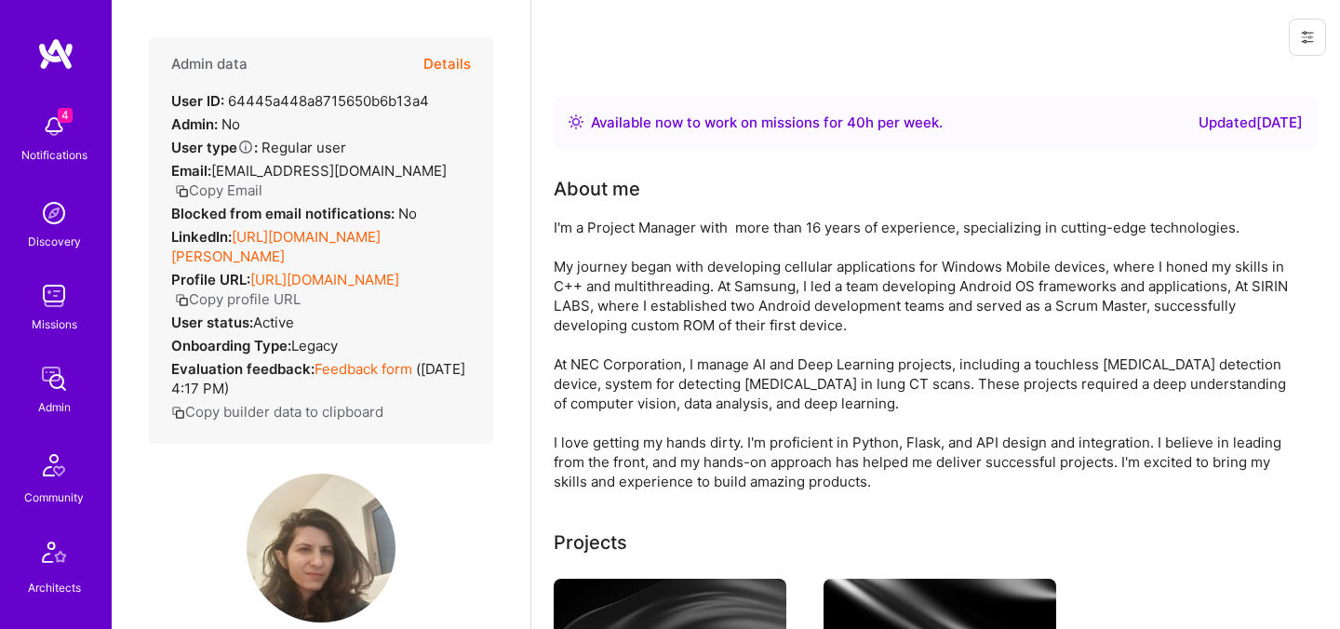
click at [437, 54] on button "Details" at bounding box center [446, 64] width 47 height 54
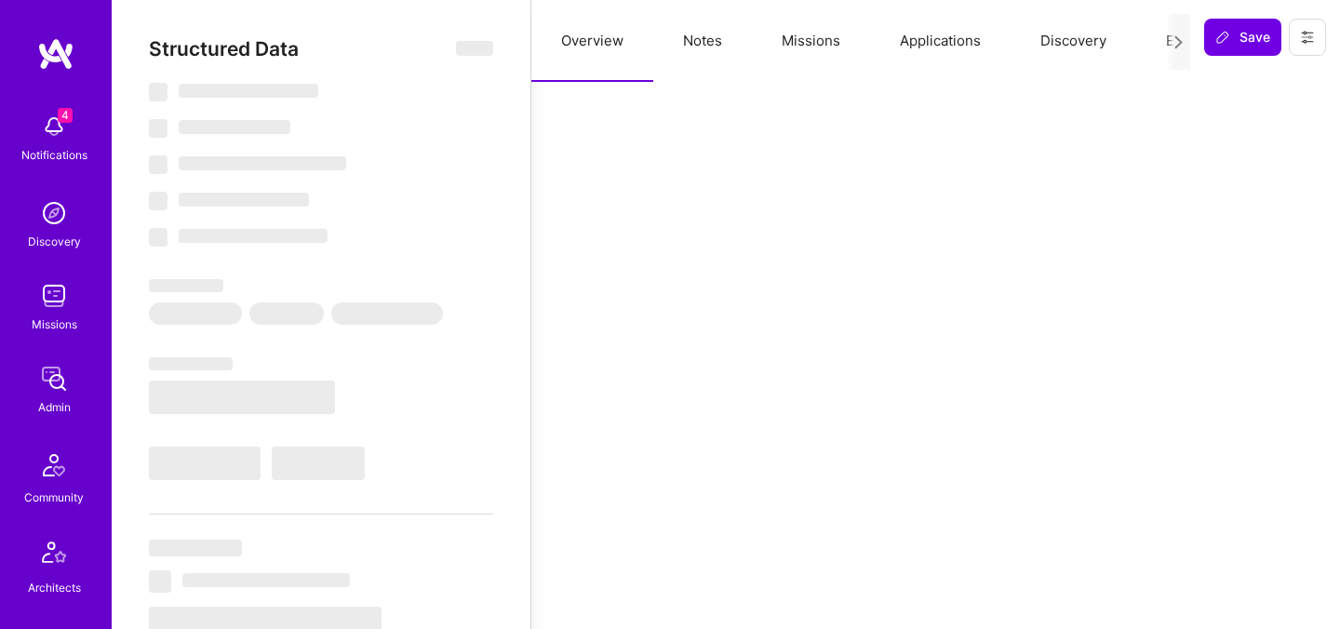
click at [1155, 37] on button "Evaluation" at bounding box center [1199, 41] width 127 height 82
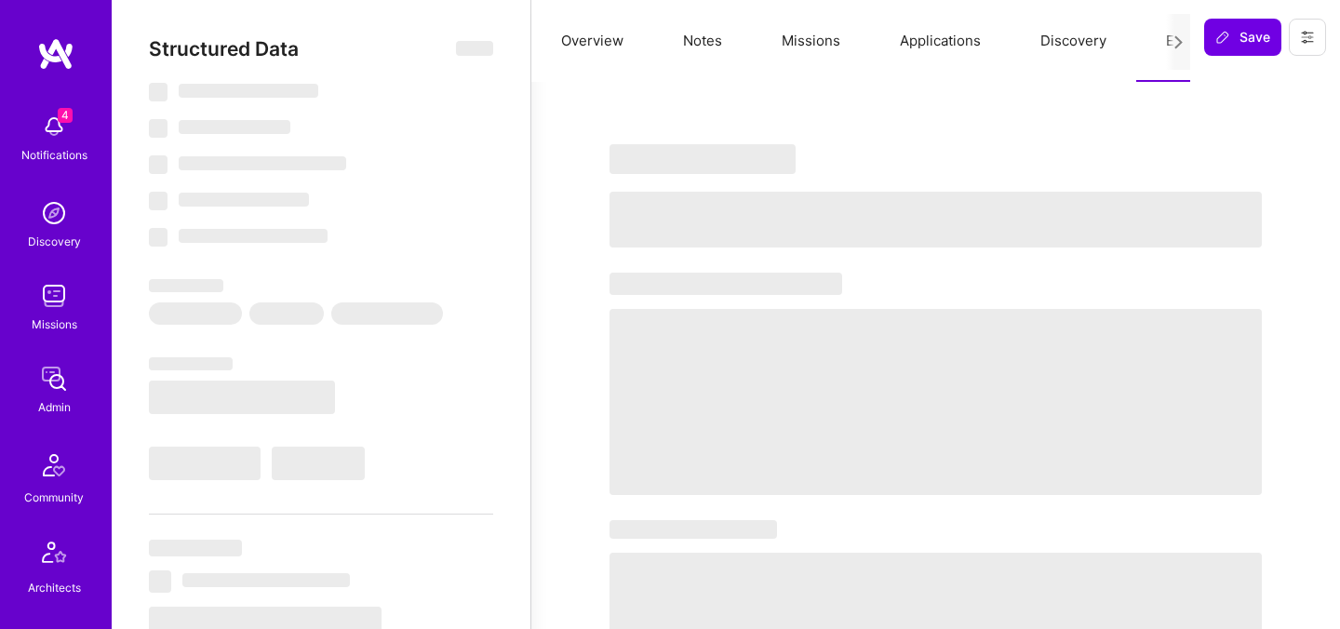
select select "Right Now"
select select "5"
select select "4"
select select "6"
select select "2"
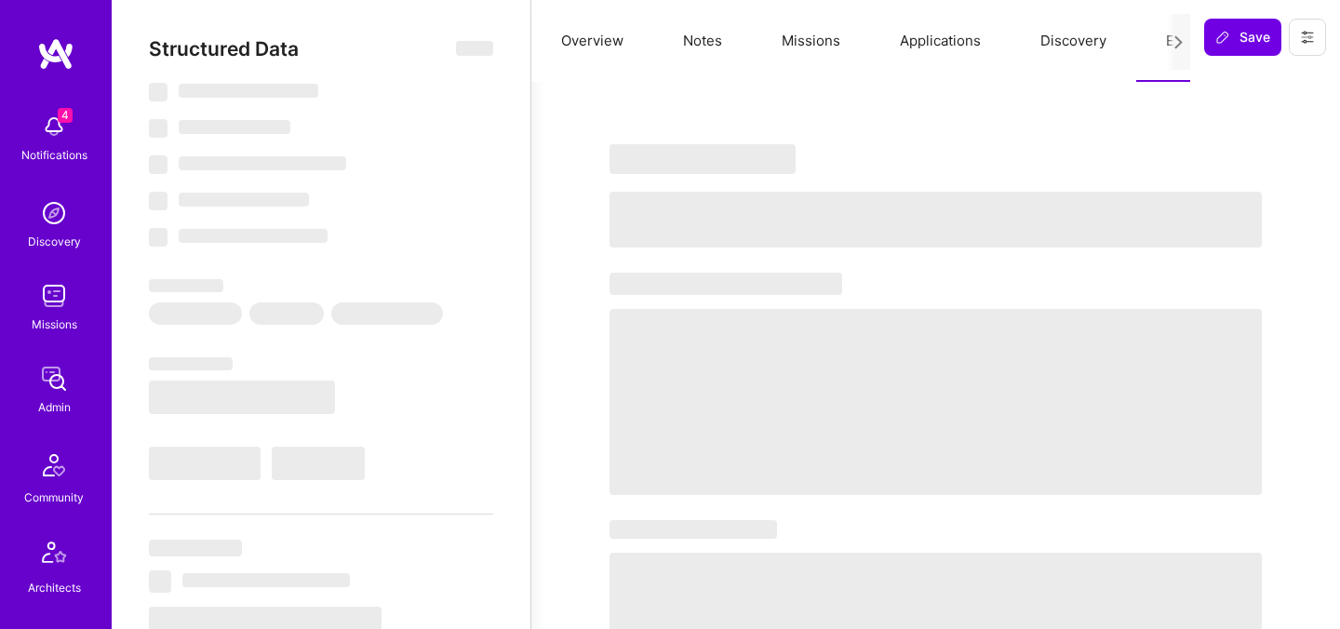
select select "IL"
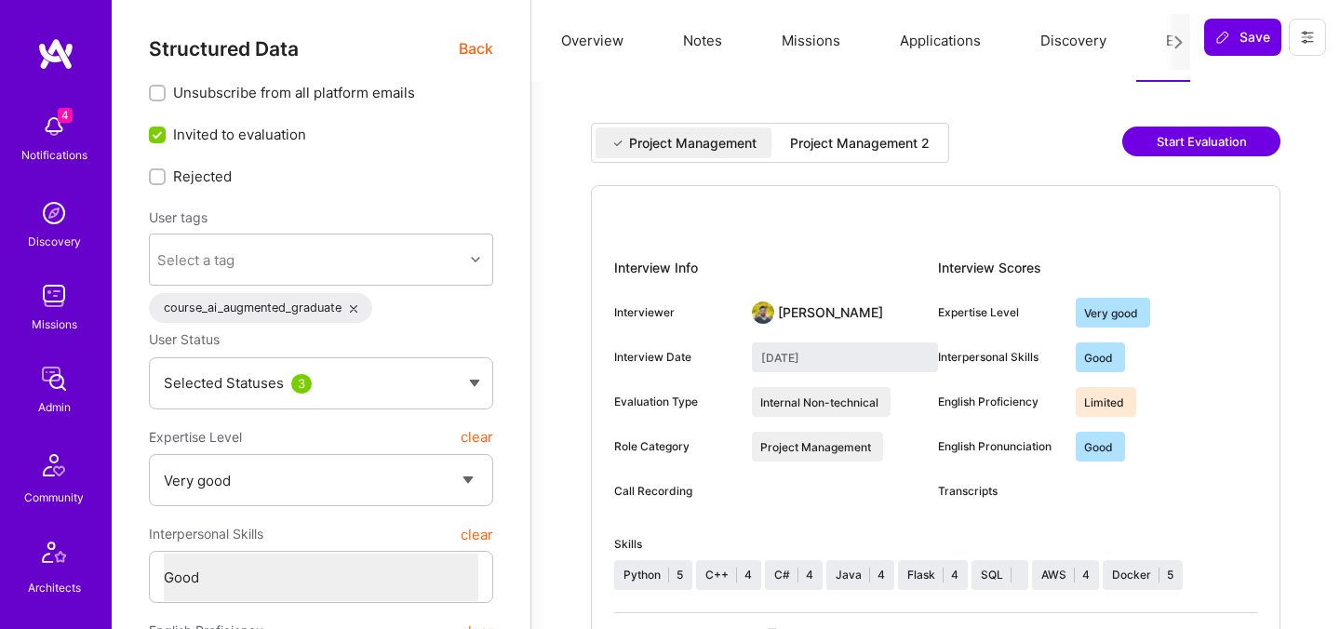
click at [861, 140] on div "Project Management 2" at bounding box center [860, 143] width 140 height 19
type input "September 25, 2025"
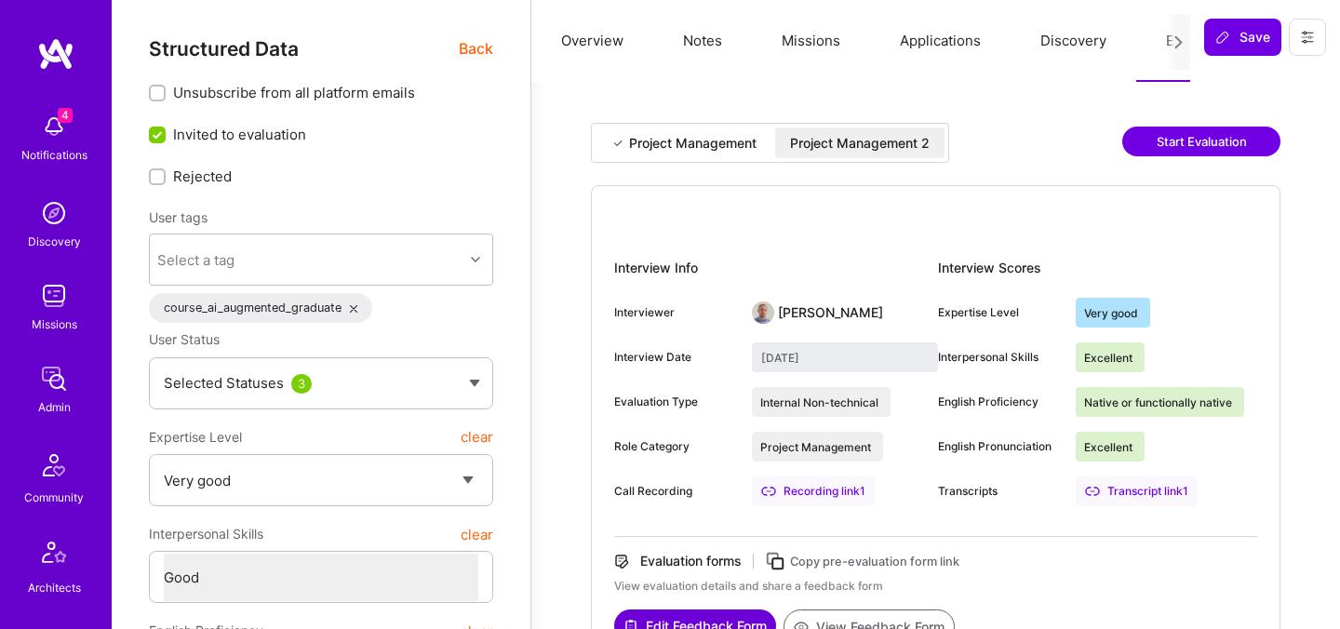
click at [481, 53] on span "Back" at bounding box center [476, 48] width 34 height 23
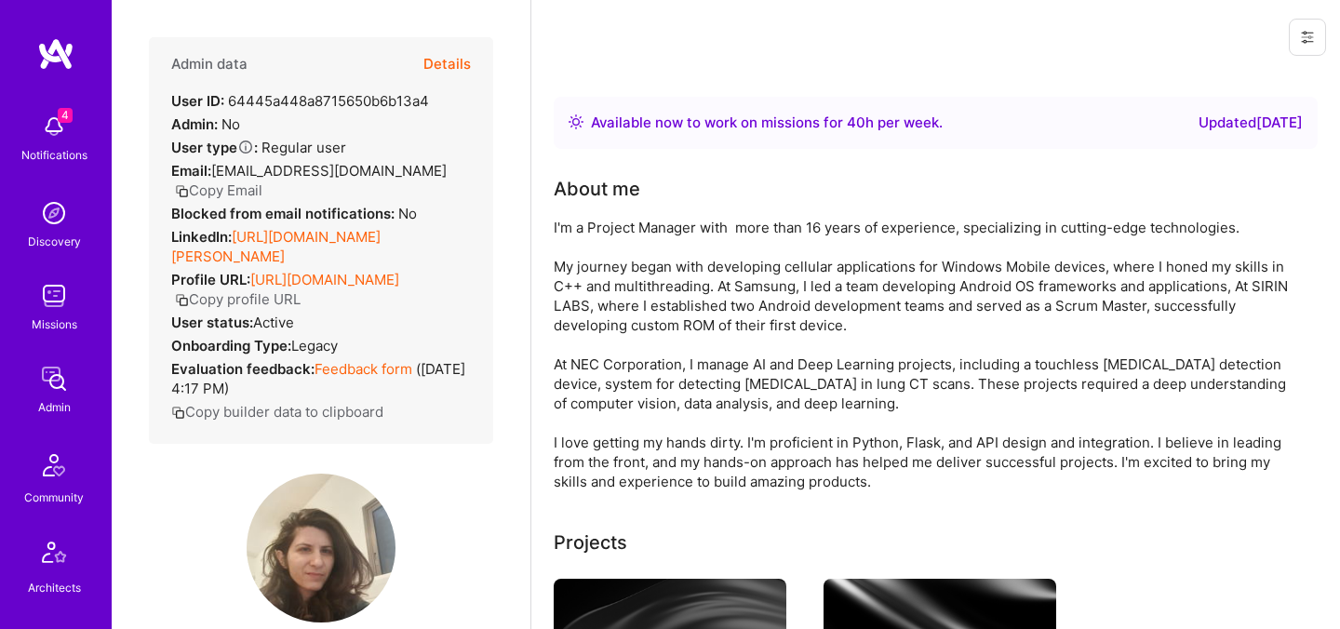
click at [494, 75] on div "Admin data Details User ID: 64445a448a8715650b6b13a4 Admin: No User type Regula…" at bounding box center [321, 314] width 419 height 629
click at [462, 62] on button "Details" at bounding box center [446, 64] width 47 height 54
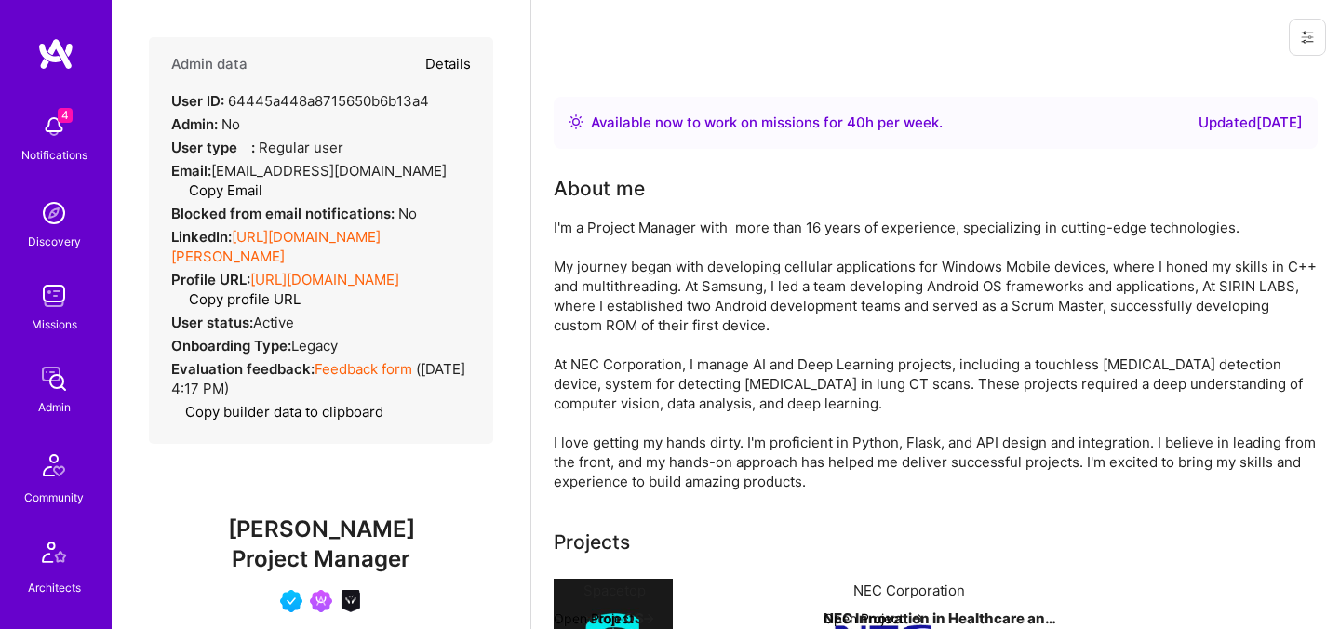
type textarea "x"
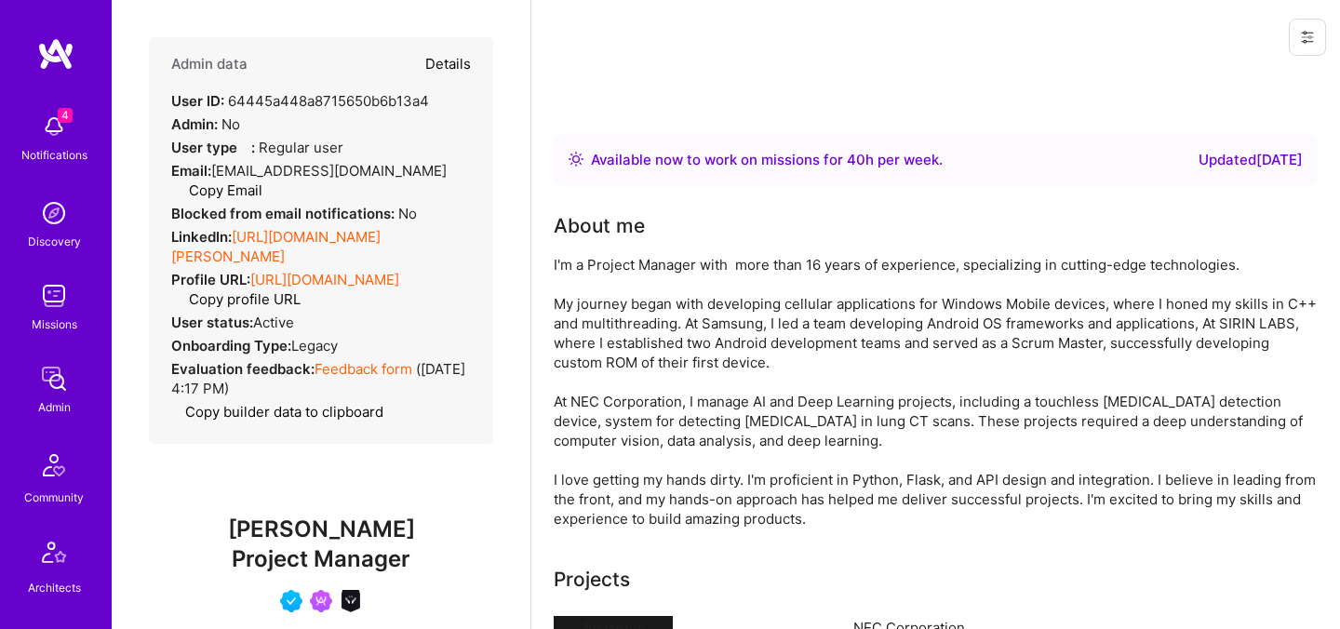
select select "5"
select select "4"
select select "6"
select select "2"
select select "IL"
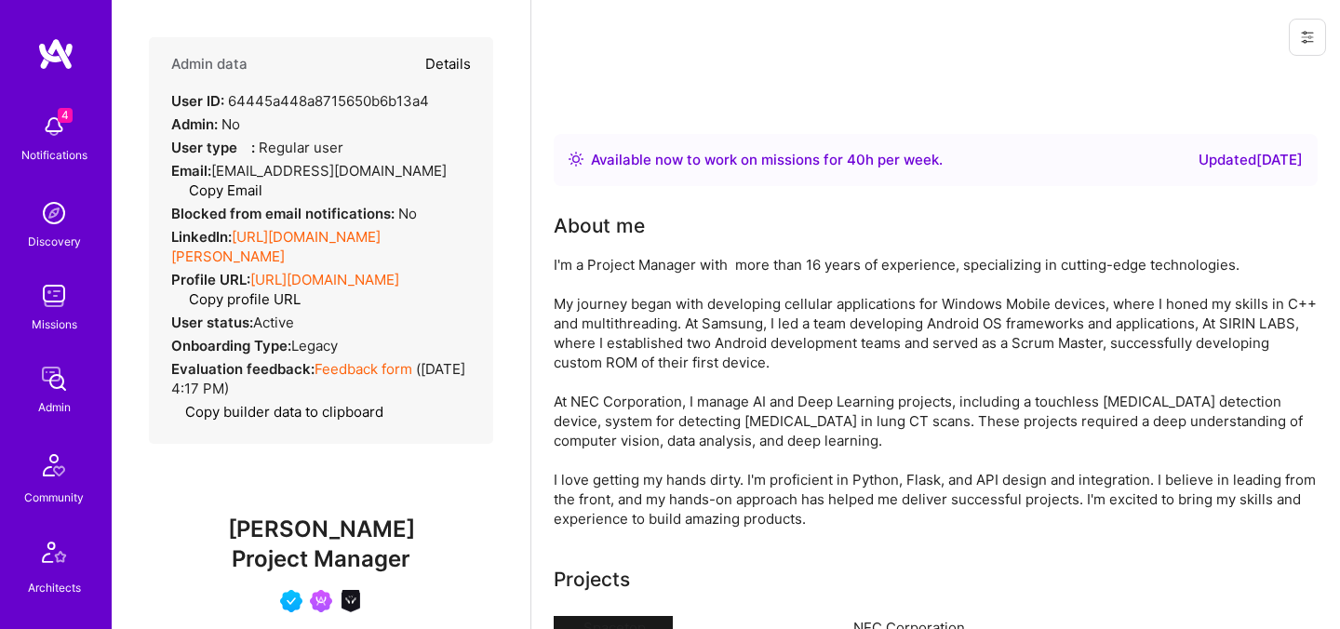
select select "Right Now"
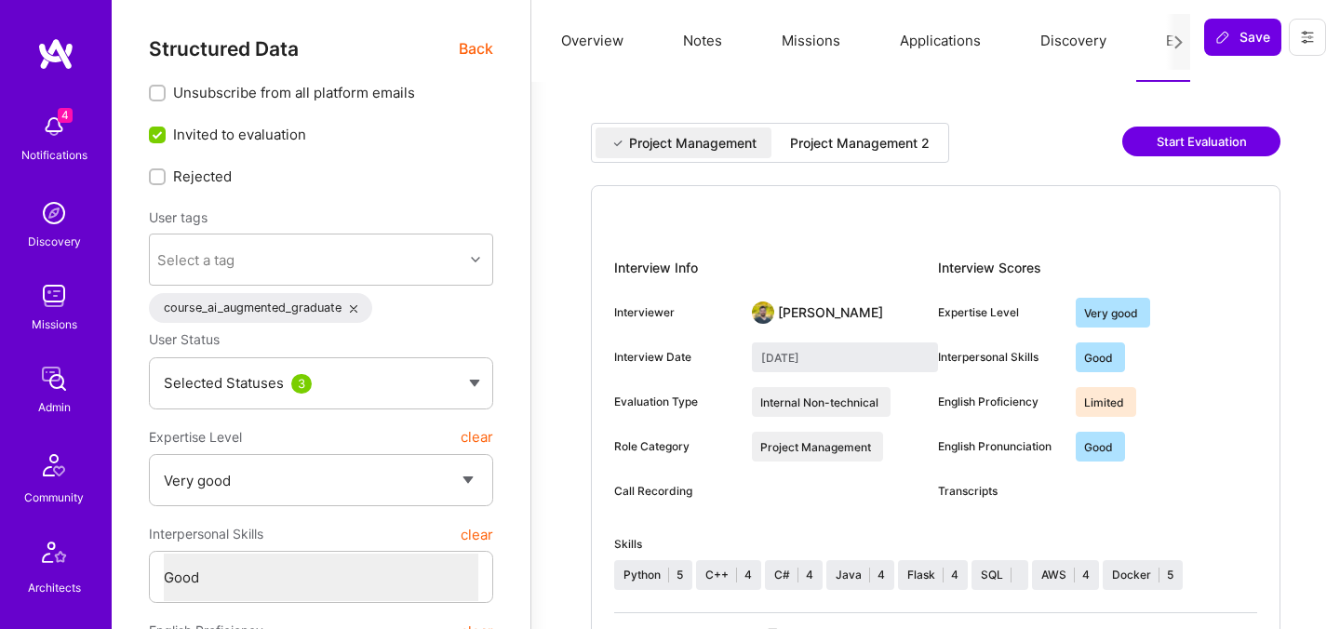
click at [886, 137] on div "Project Management 2" at bounding box center [860, 143] width 140 height 19
type input "September 25, 2025"
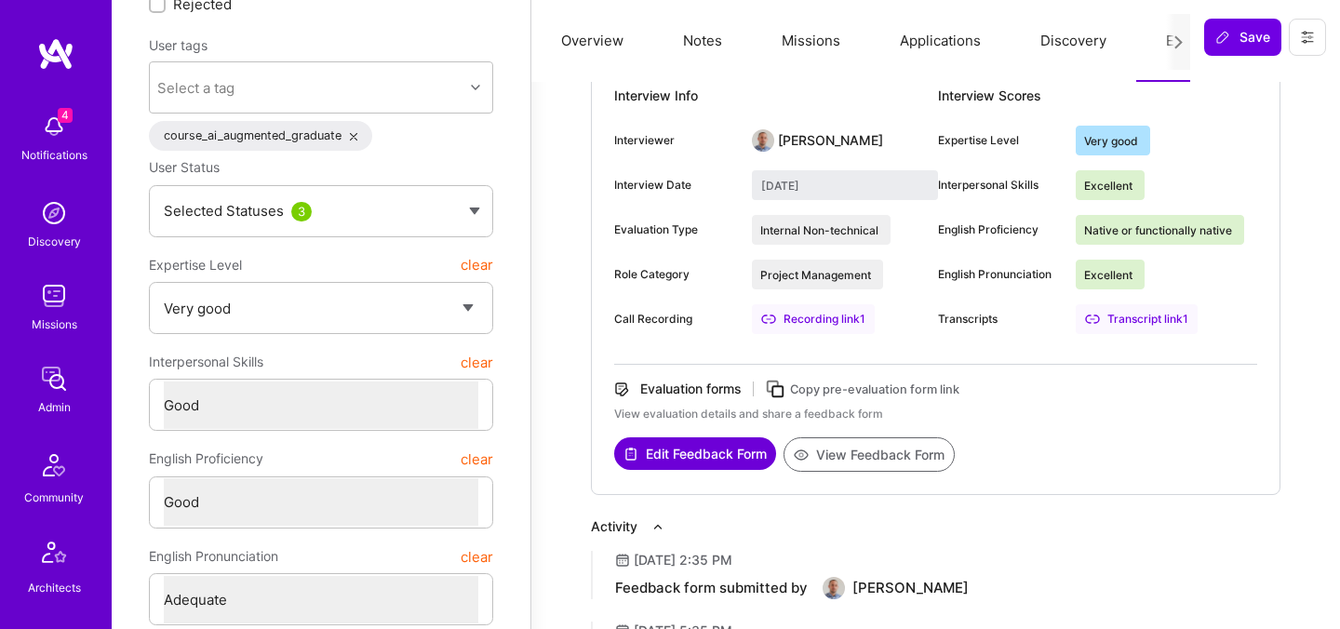
scroll to position [194, 0]
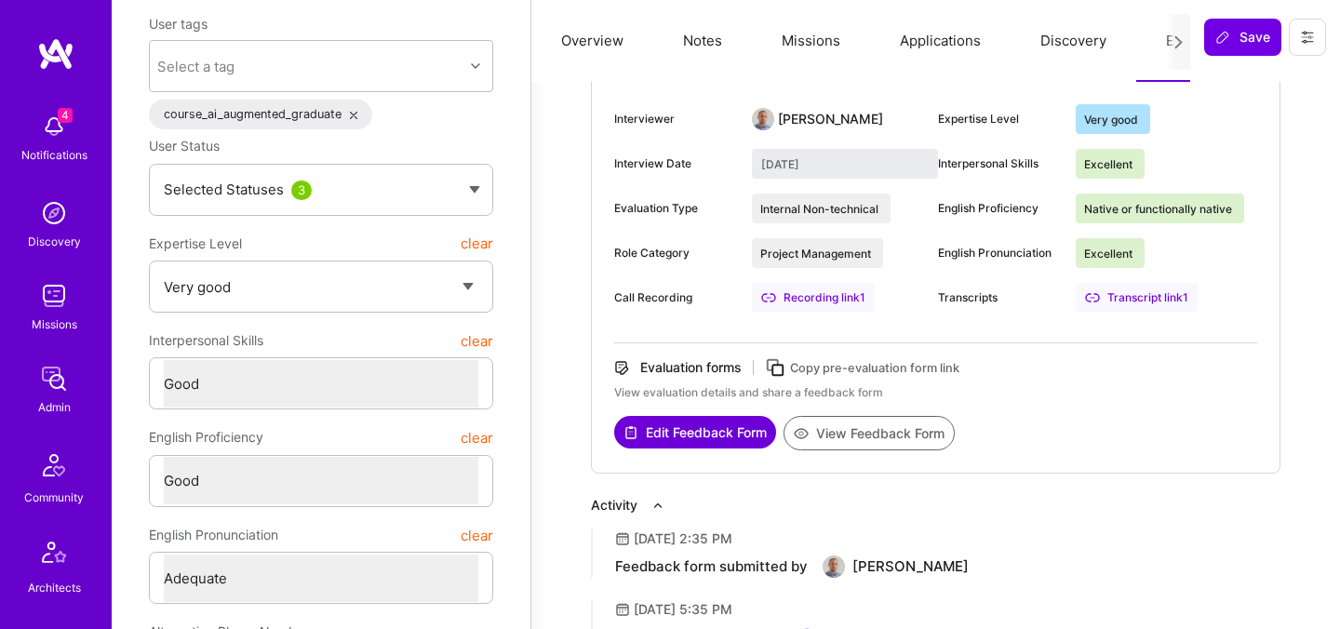
click at [846, 430] on button "View Feedback Form" at bounding box center [868, 433] width 171 height 34
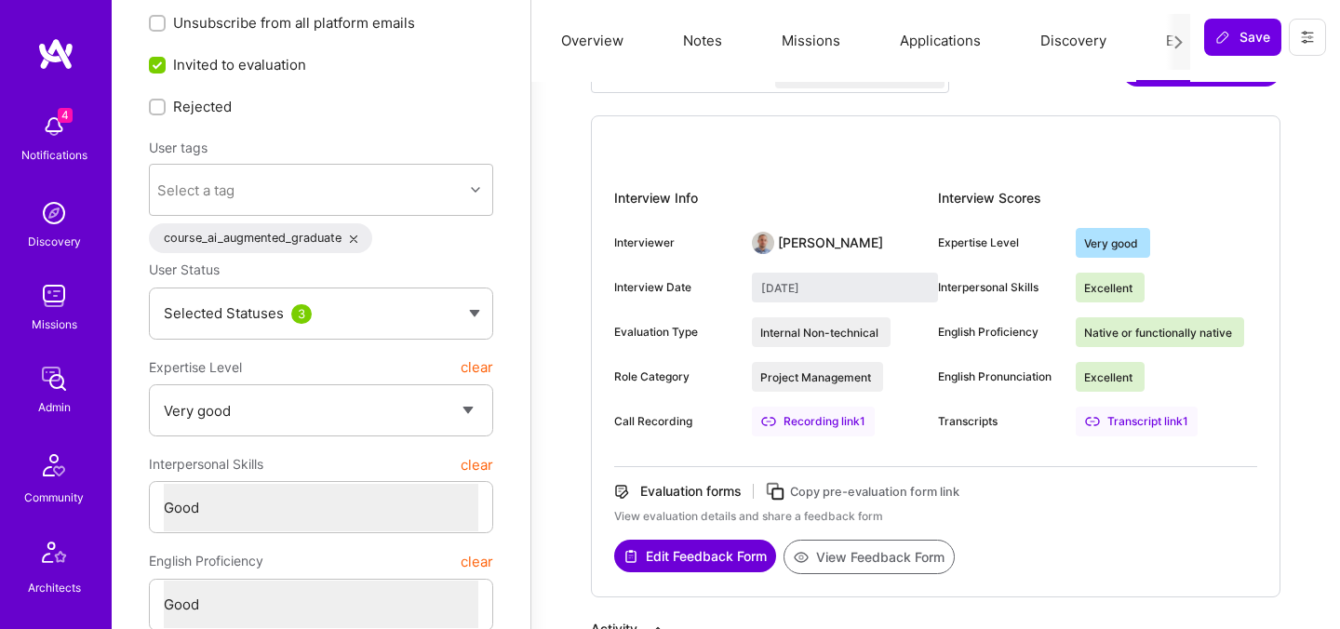
scroll to position [0, 0]
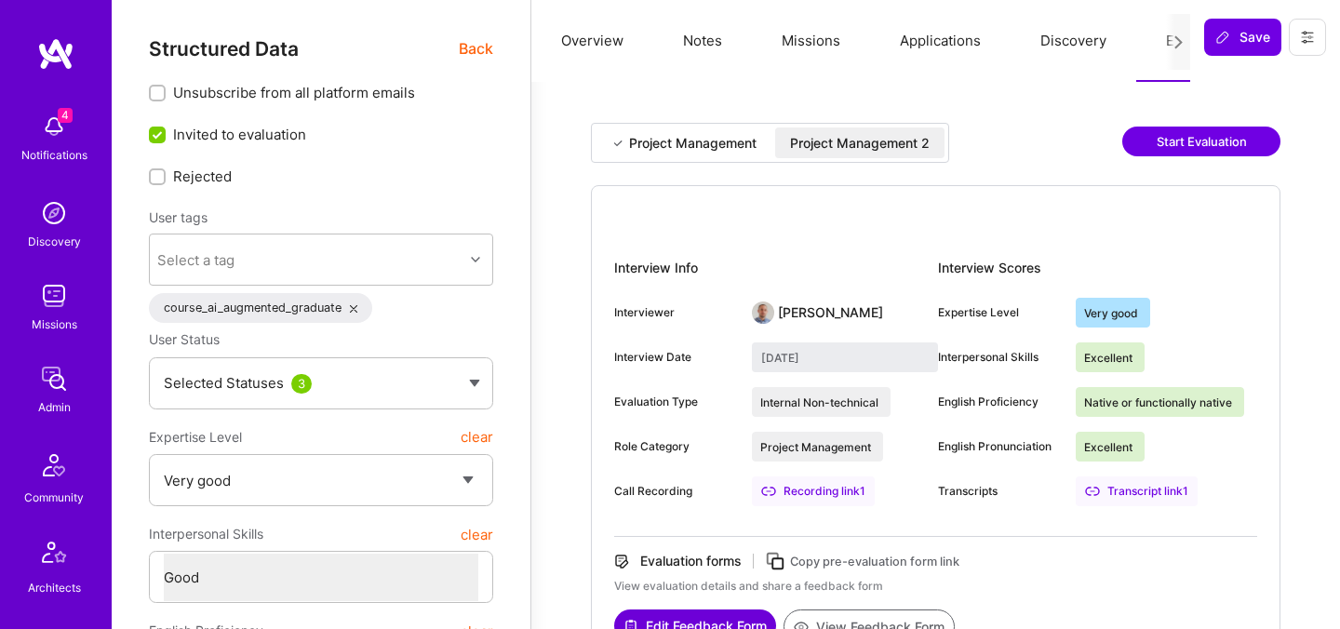
click at [914, 152] on div "Project Management 2" at bounding box center [860, 143] width 140 height 19
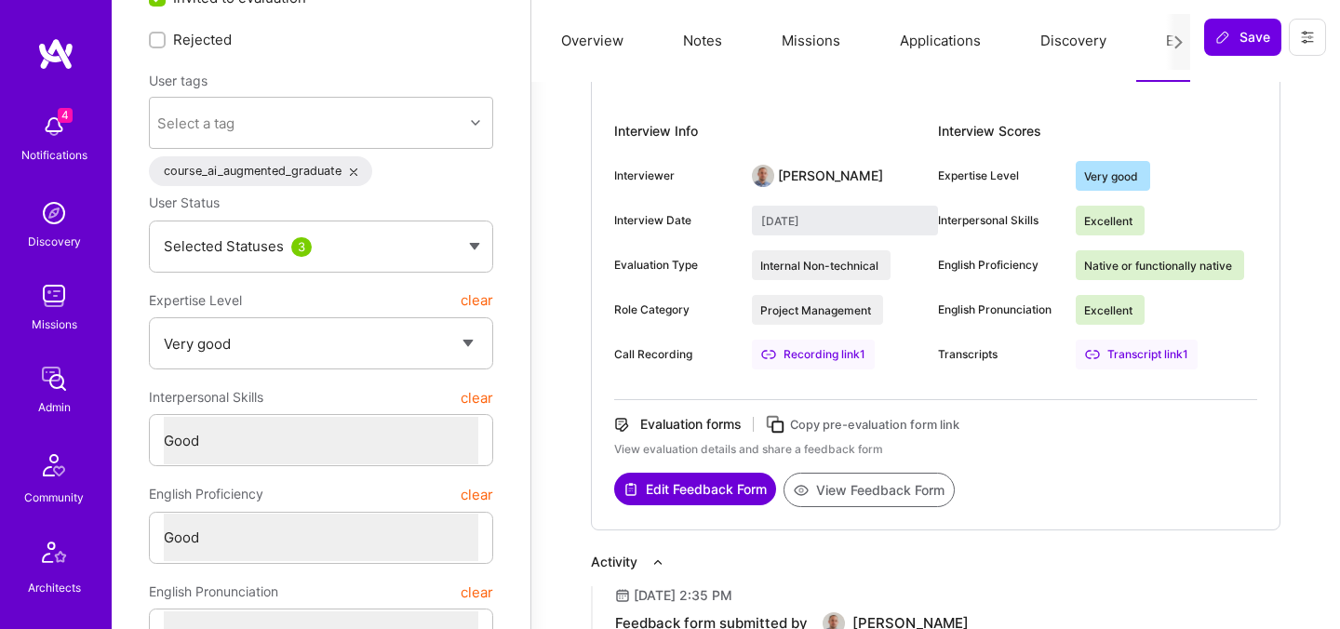
click at [880, 480] on button "View Feedback Form" at bounding box center [868, 490] width 171 height 34
click at [327, 50] on div "Unsubscribe from all platform emails Invited to evaluation Rejected User tags S…" at bounding box center [321, 372] width 344 height 853
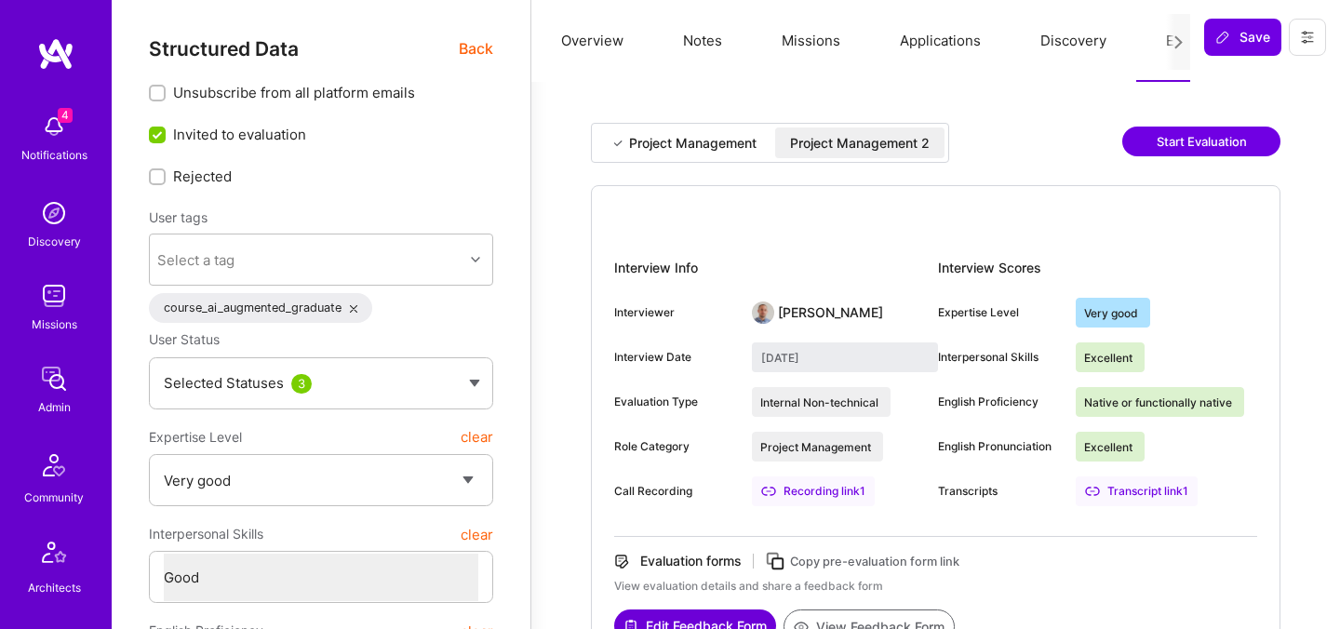
click at [467, 51] on span "Back" at bounding box center [476, 48] width 34 height 23
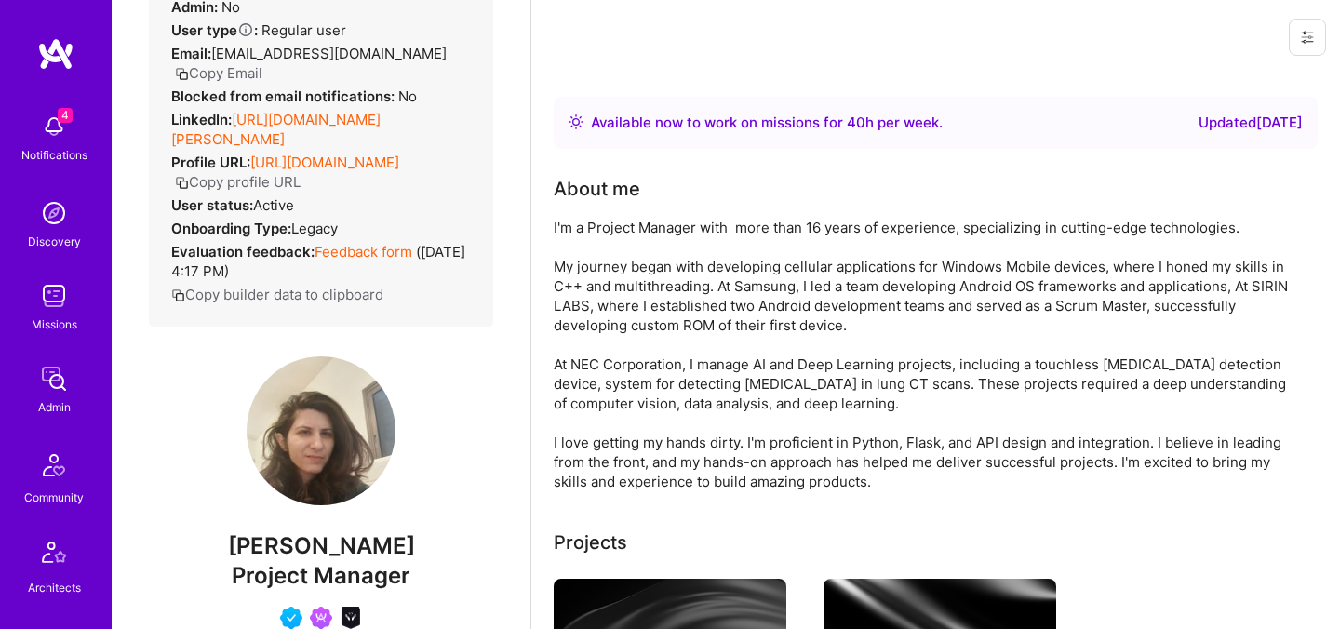
scroll to position [287, 0]
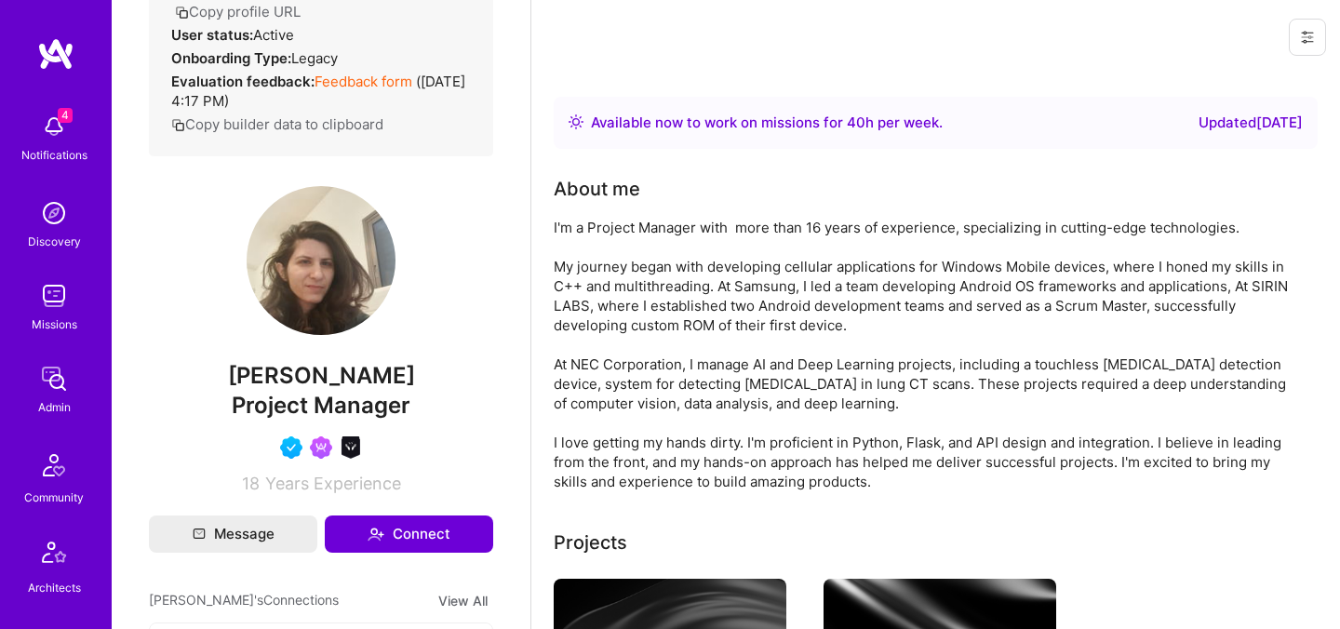
click at [348, 387] on span "Yael Shwartzbard" at bounding box center [321, 376] width 344 height 28
copy span "Yael Shwartzbard"
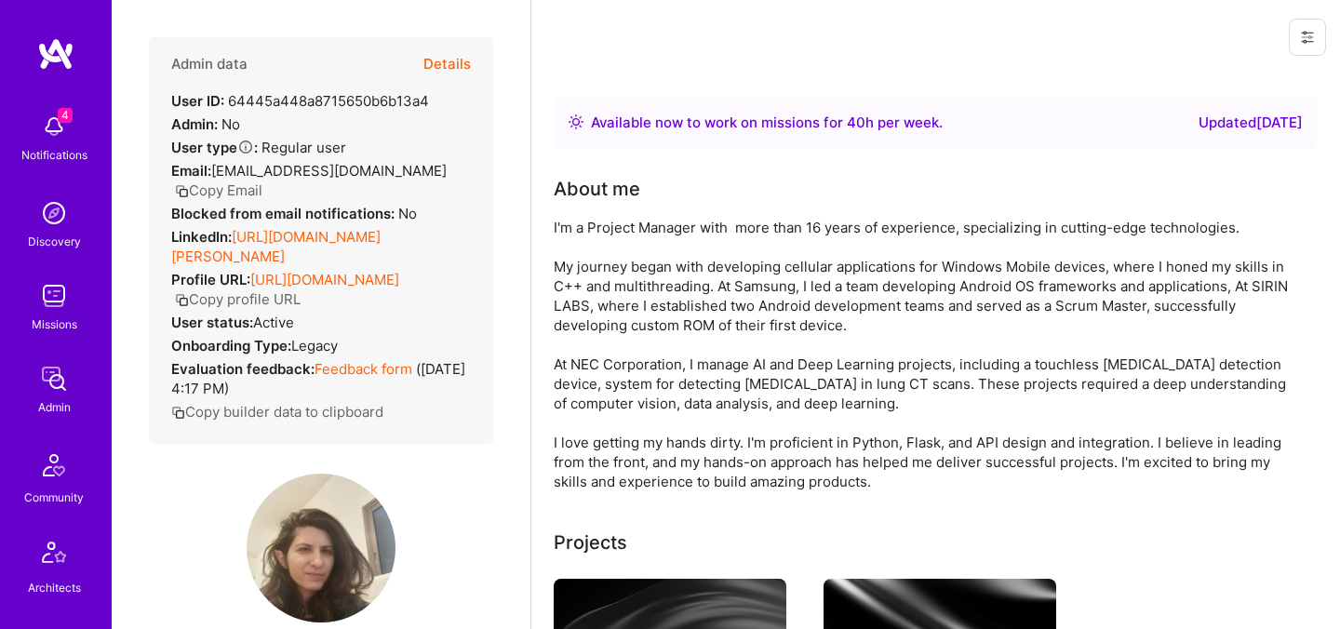
click at [436, 62] on button "Details" at bounding box center [446, 64] width 47 height 54
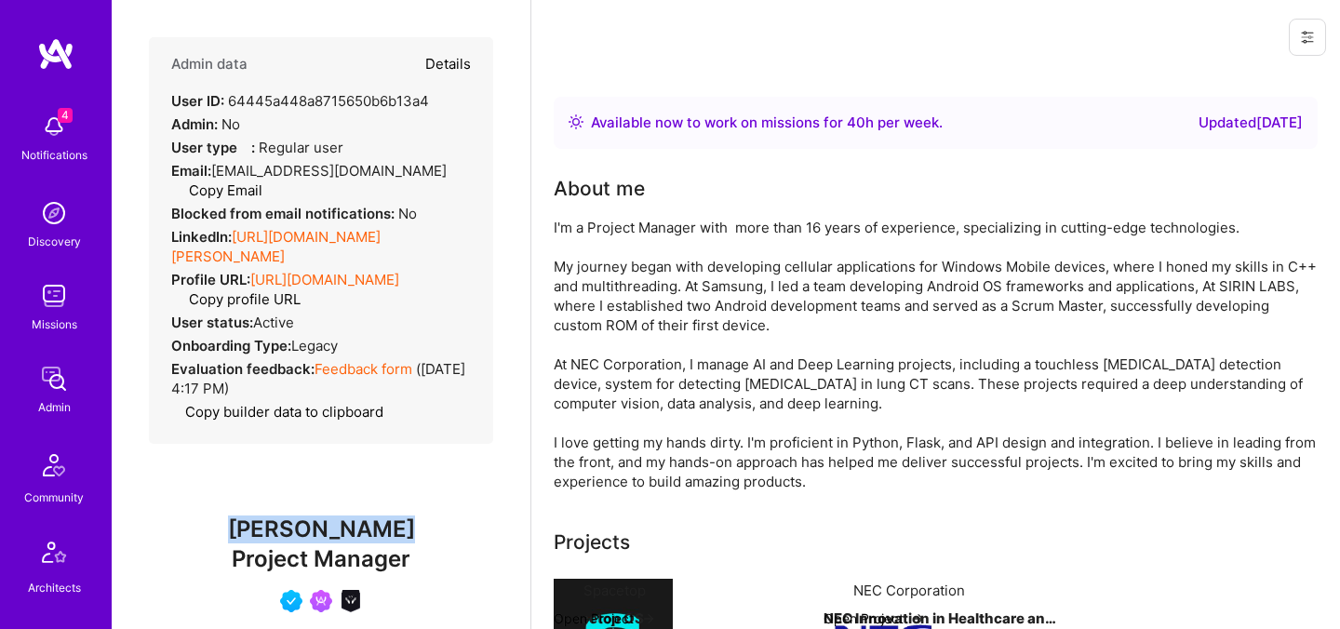
type textarea "x"
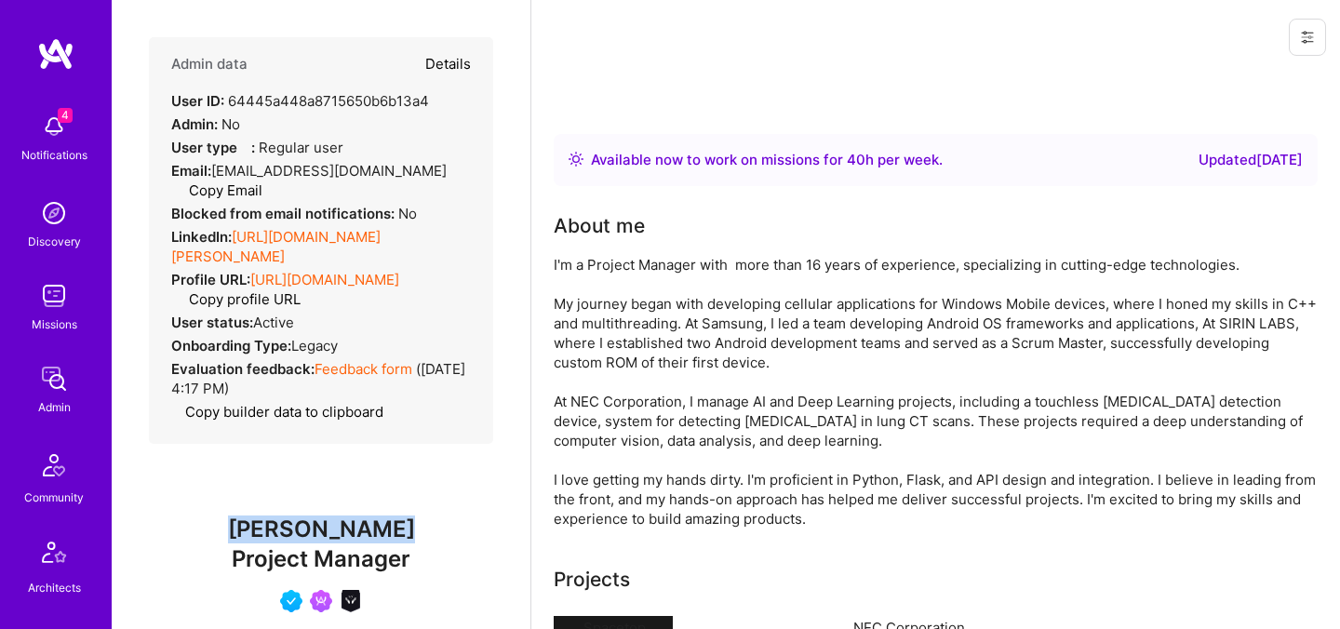
select select "5"
select select "4"
select select "6"
select select "2"
select select "IL"
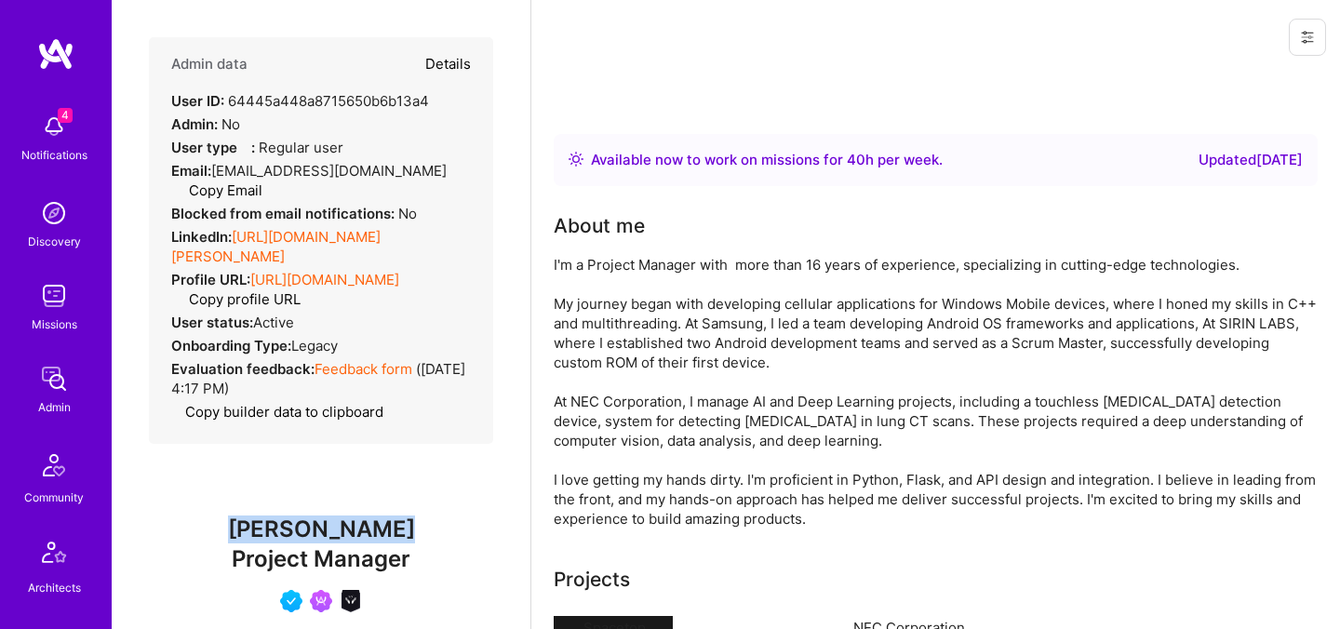
select select "Right Now"
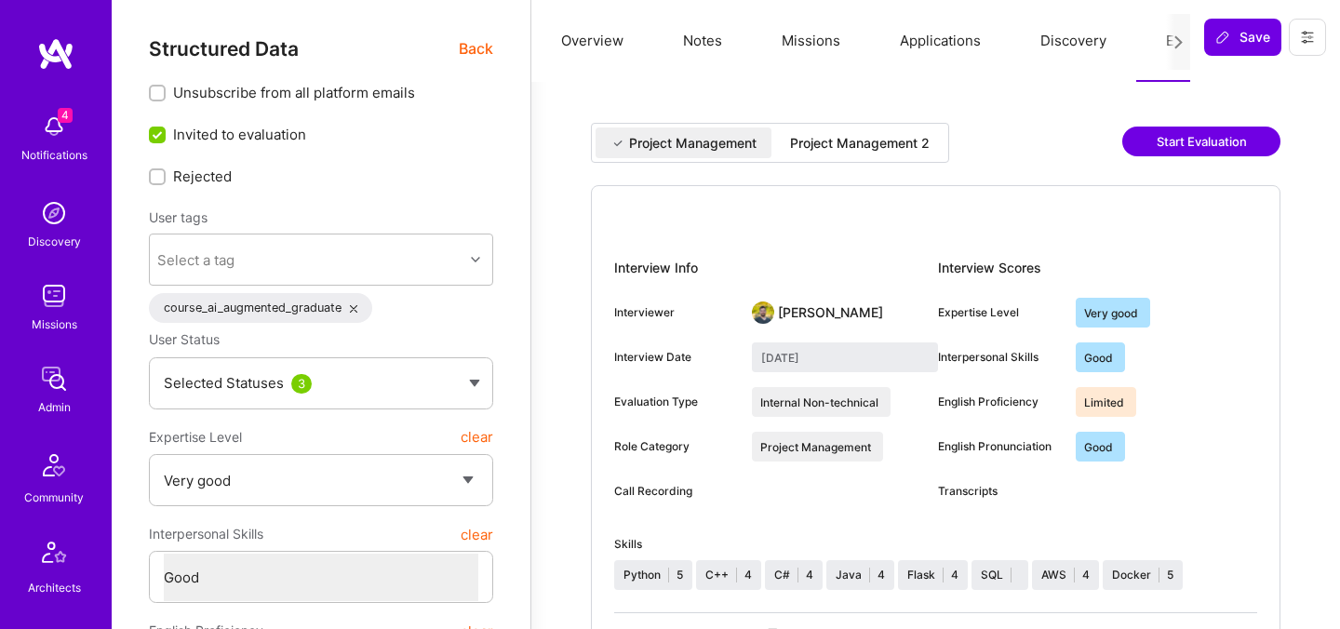
click at [879, 135] on div "Project Management 2" at bounding box center [860, 143] width 140 height 19
type input "September 25, 2025"
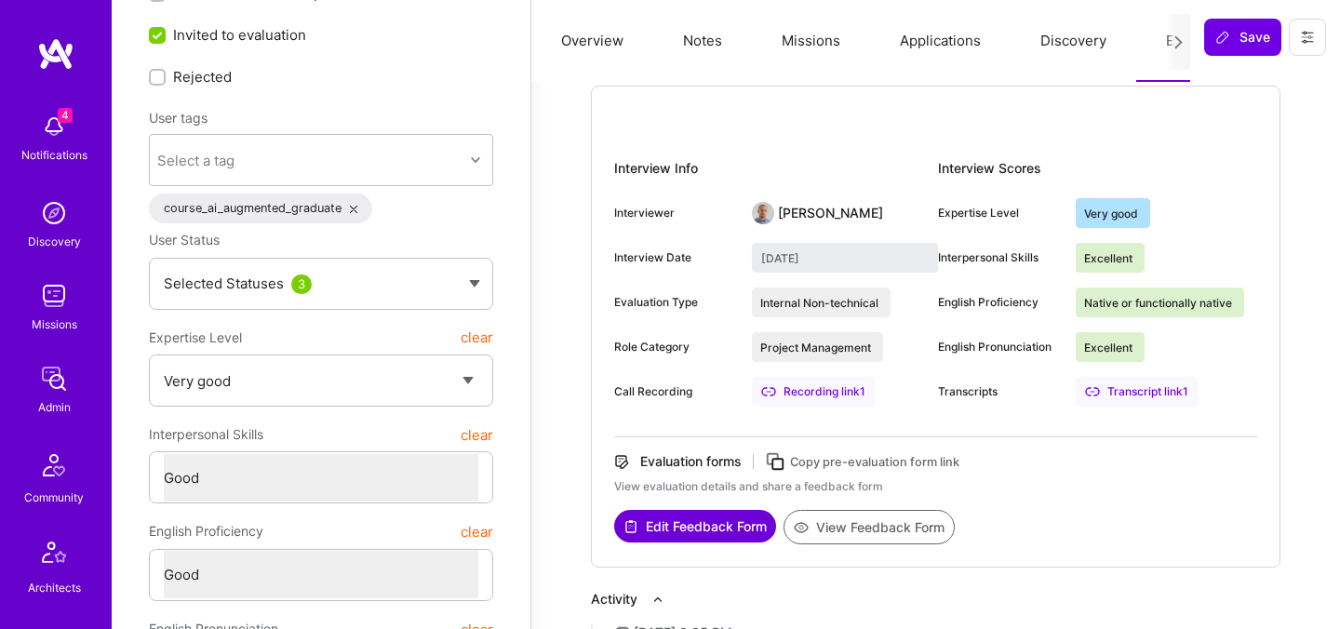
scroll to position [109, 0]
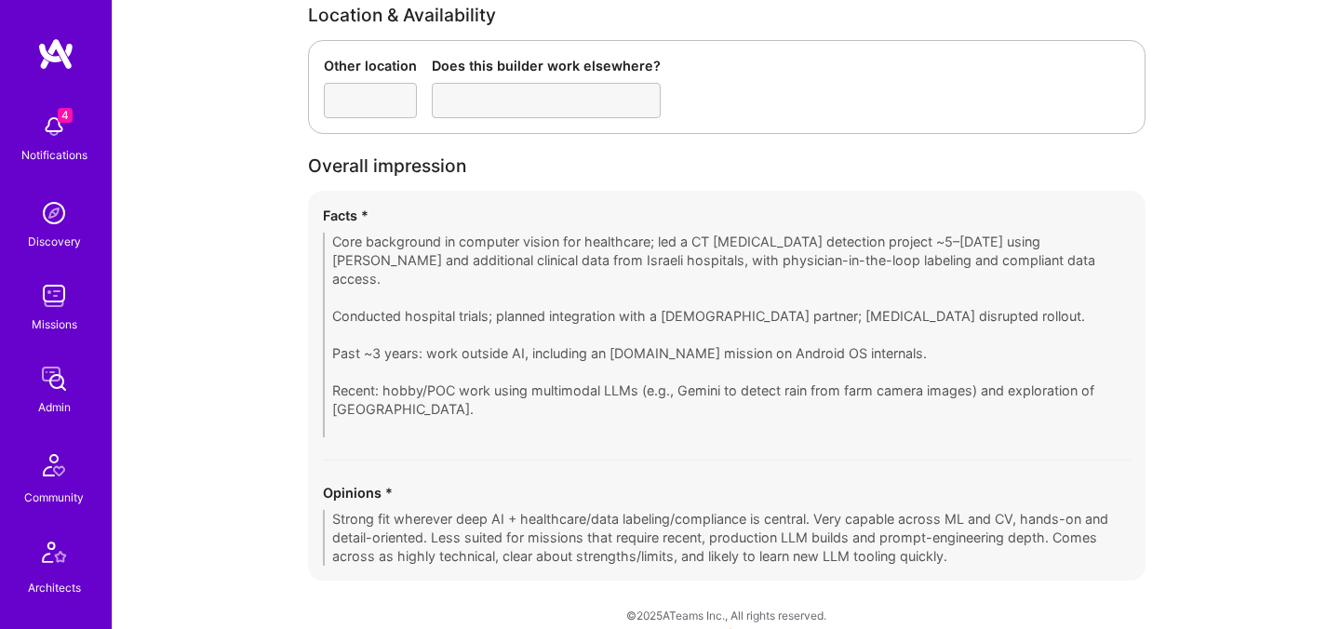
scroll to position [3622, 0]
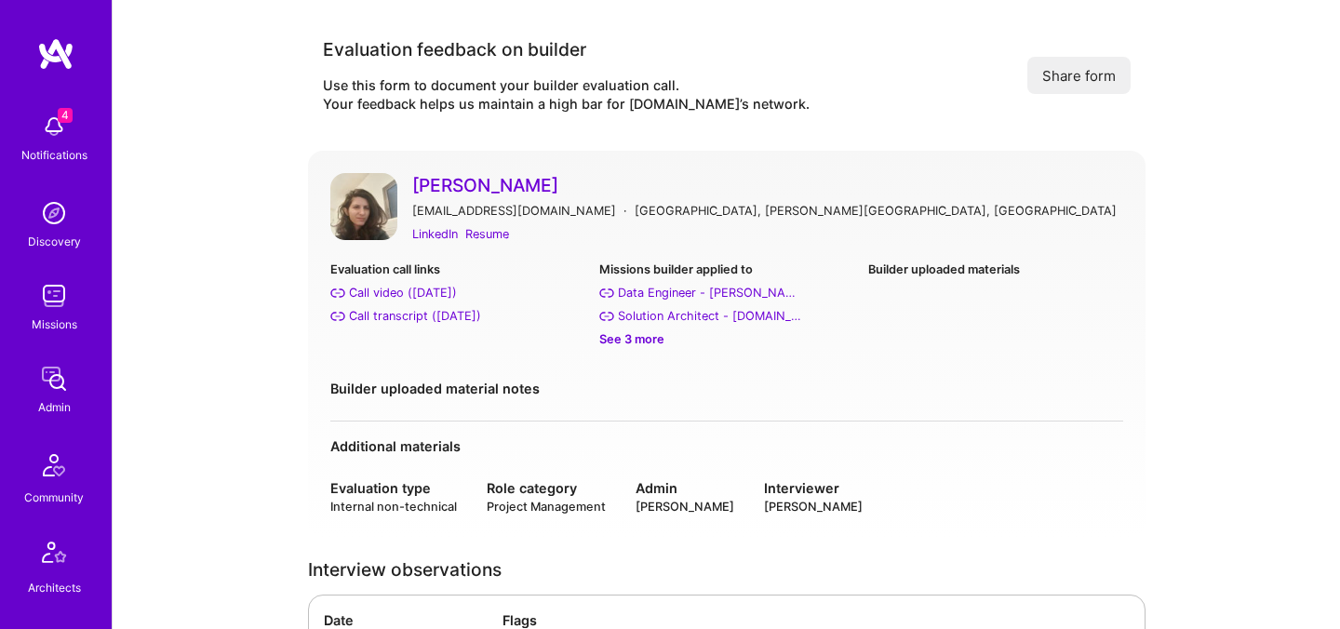
click at [585, 167] on div "[PERSON_NAME] [PERSON_NAME][EMAIL_ADDRESS][PERSON_NAME][DOMAIN_NAME] · Punta de…" at bounding box center [726, 344] width 837 height 387
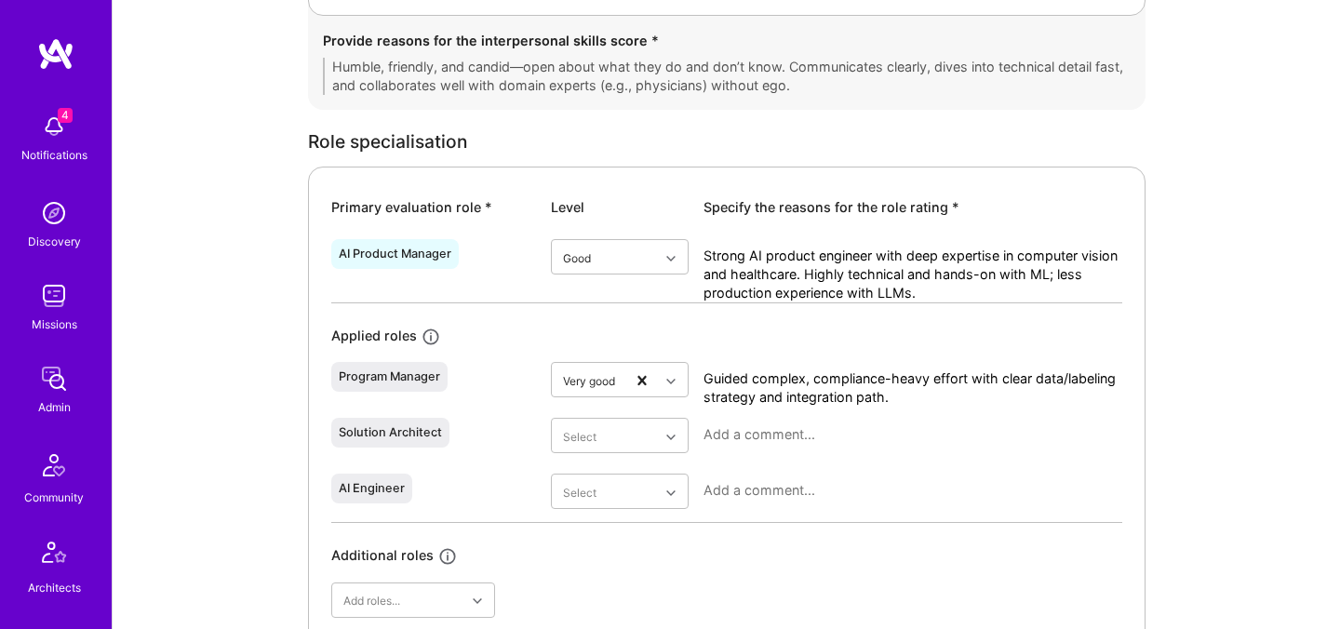
scroll to position [752, 0]
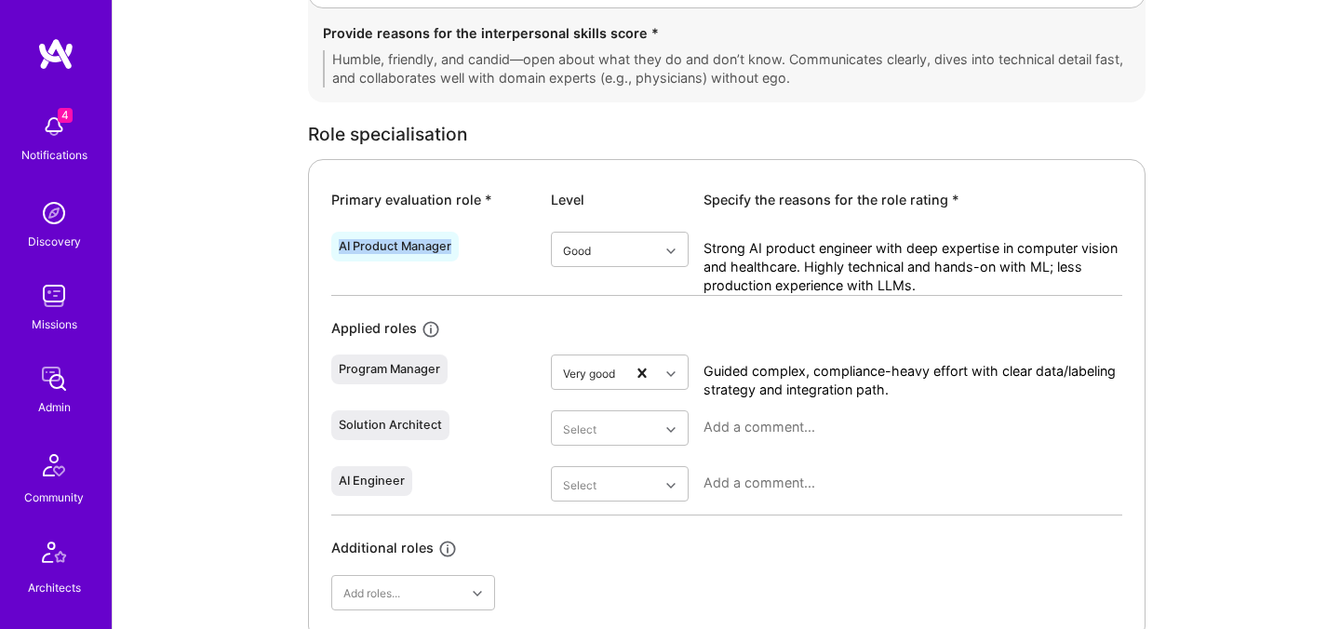
drag, startPoint x: 337, startPoint y: 244, endPoint x: 459, endPoint y: 247, distance: 121.9
click at [459, 247] on div "AI Product Manager" at bounding box center [433, 263] width 205 height 63
copy div "AI Product Manager"
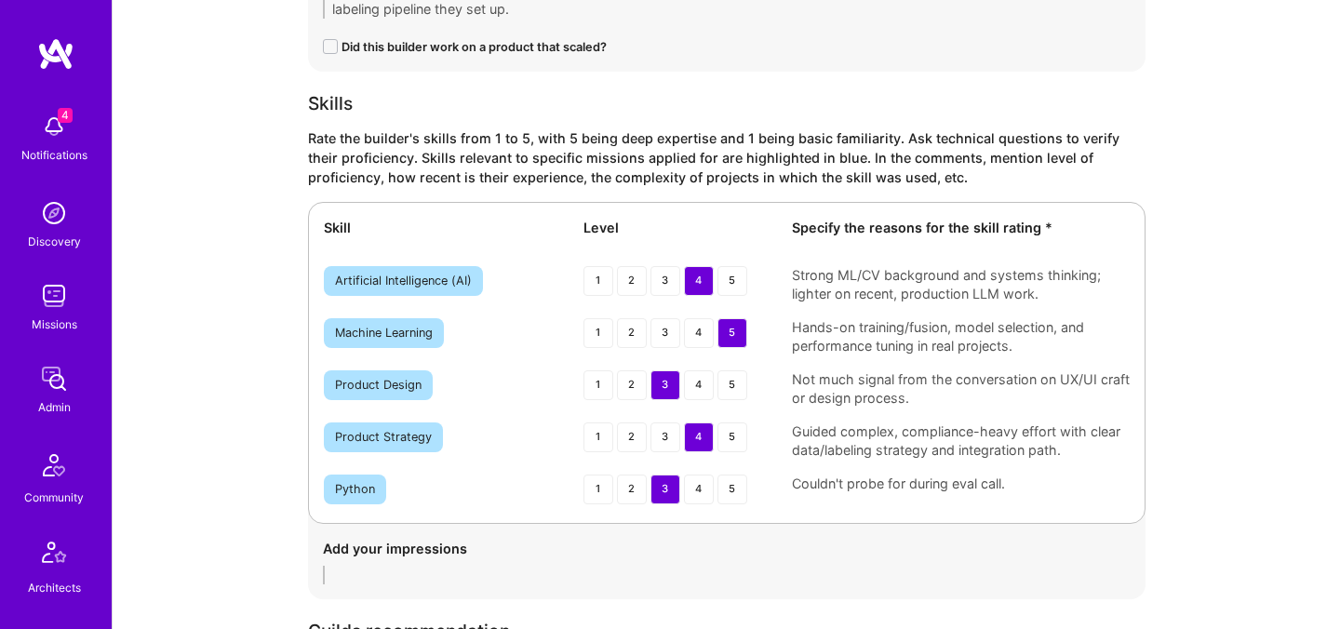
scroll to position [2863, 0]
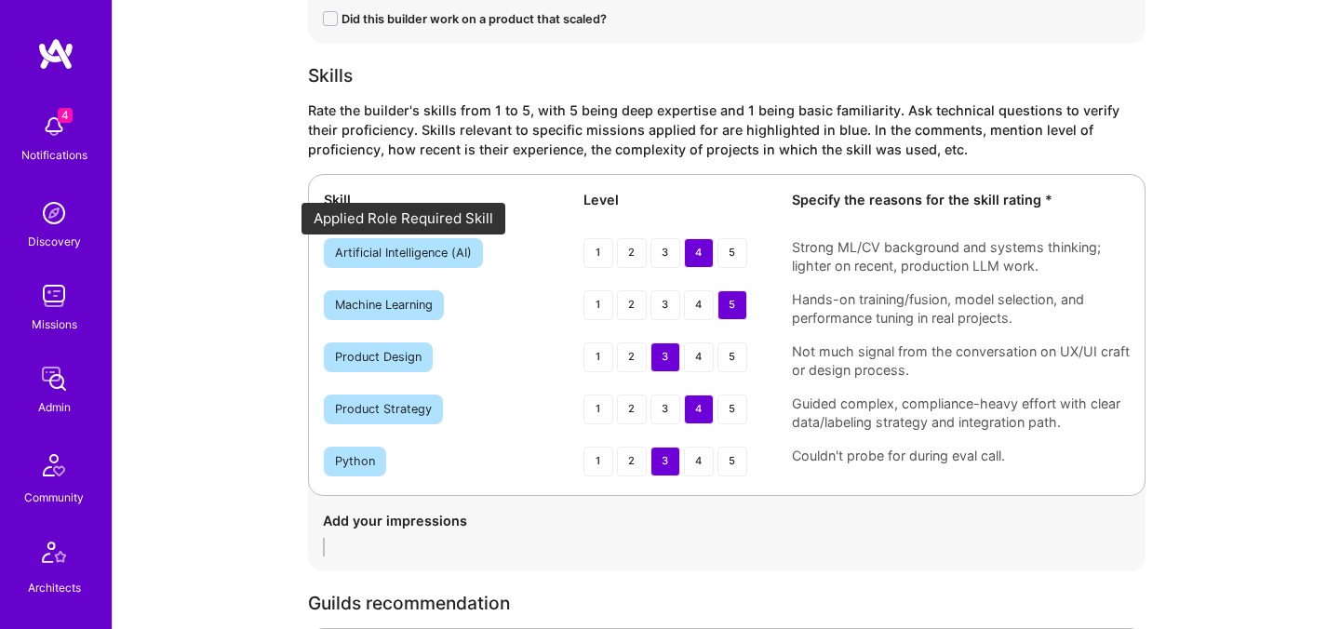
click at [406, 249] on div "Artificial Intelligence (AI)" at bounding box center [403, 253] width 137 height 15
copy div "Artificial Intelligence (AI) 1 2 3 4 5"
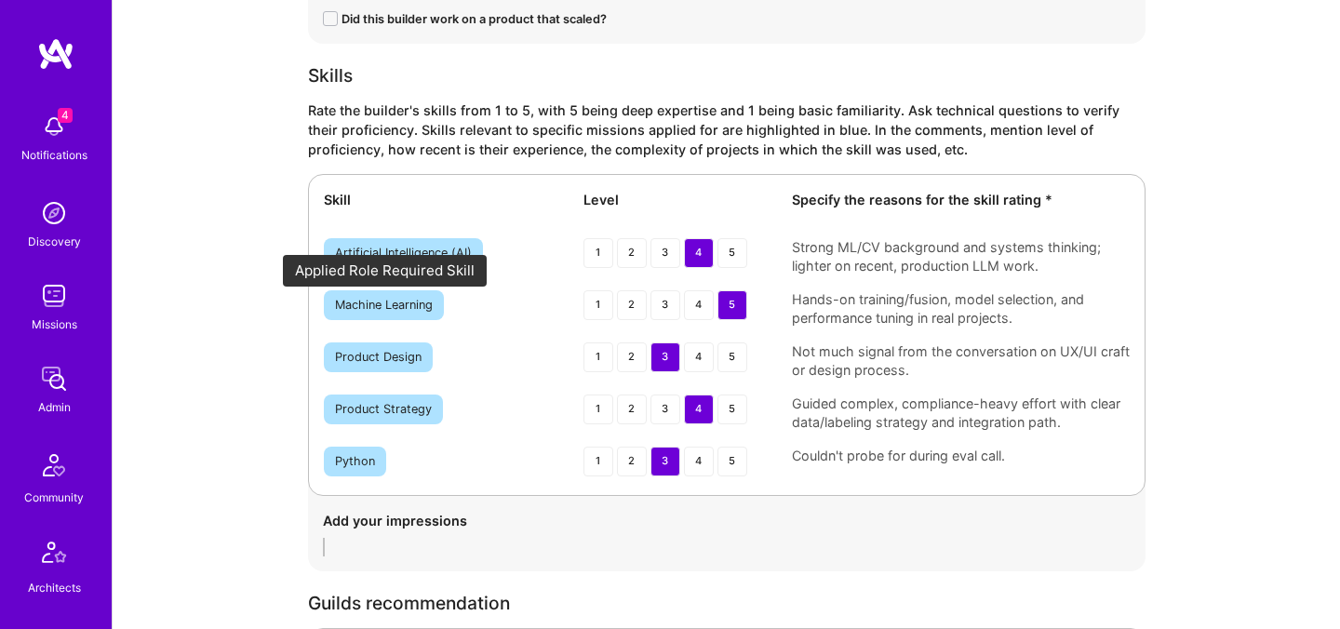
click at [366, 314] on div "Machine Learning" at bounding box center [384, 305] width 120 height 30
copy div "Machine Learning 1 2 3 4 5"
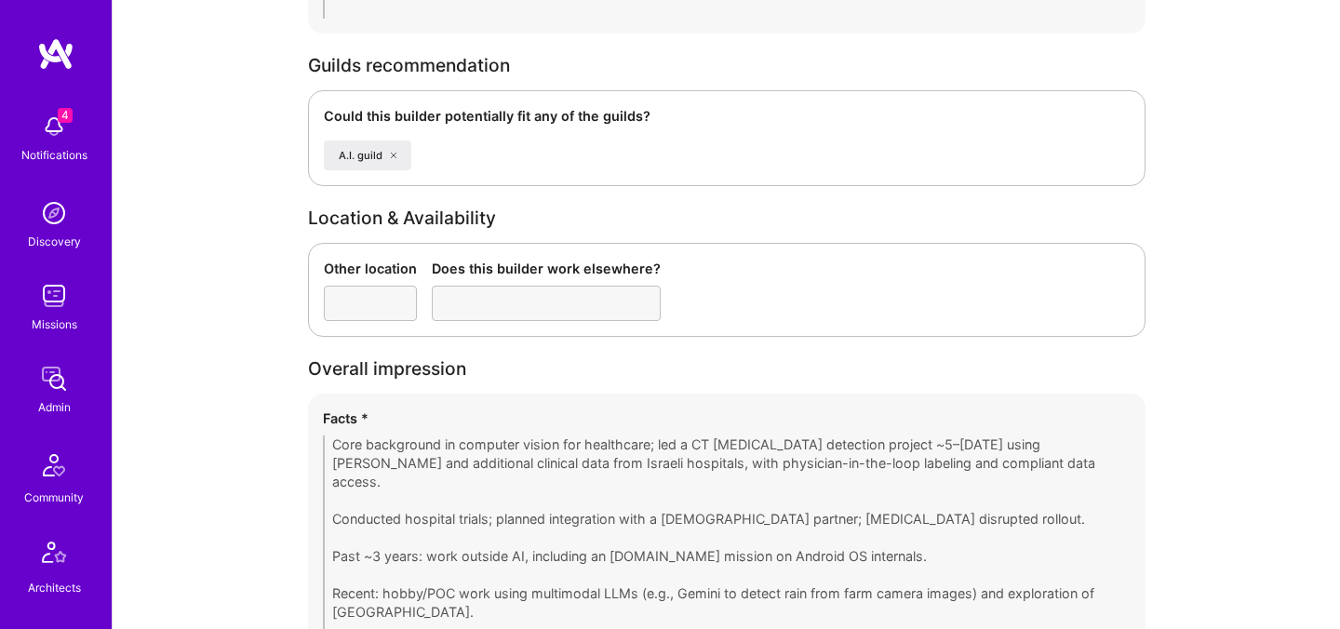
scroll to position [3397, 0]
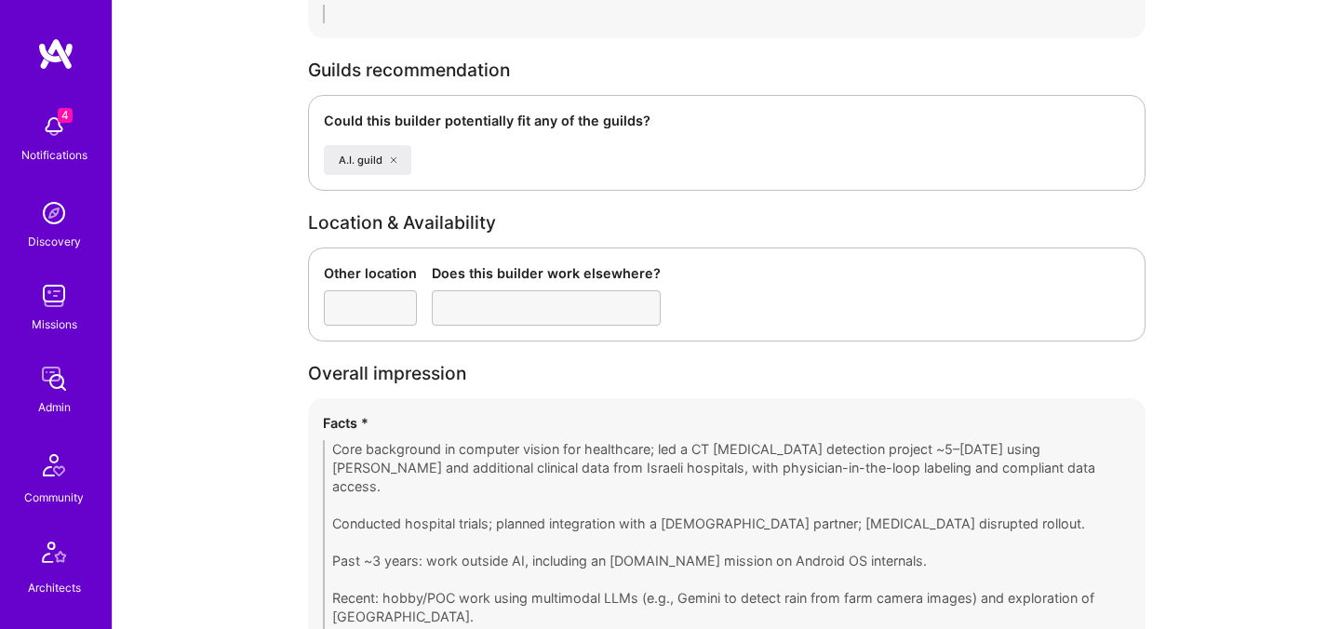
click at [444, 69] on div "Guilds recommendation" at bounding box center [726, 70] width 837 height 20
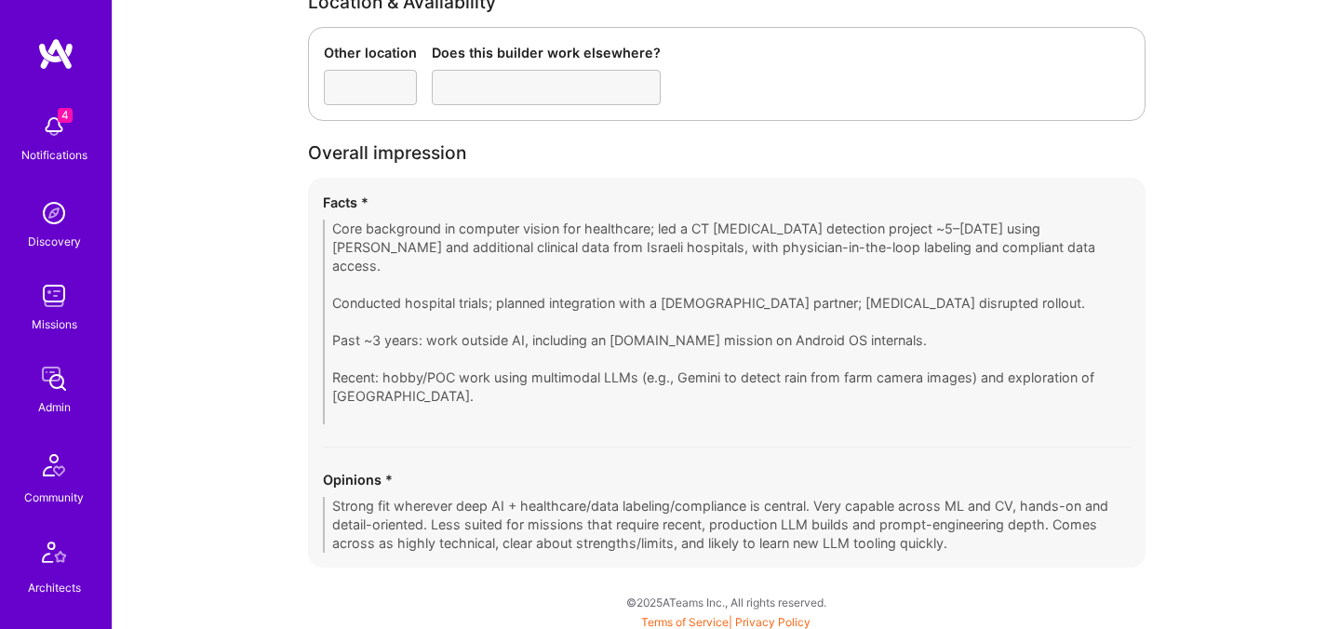
scroll to position [3622, 0]
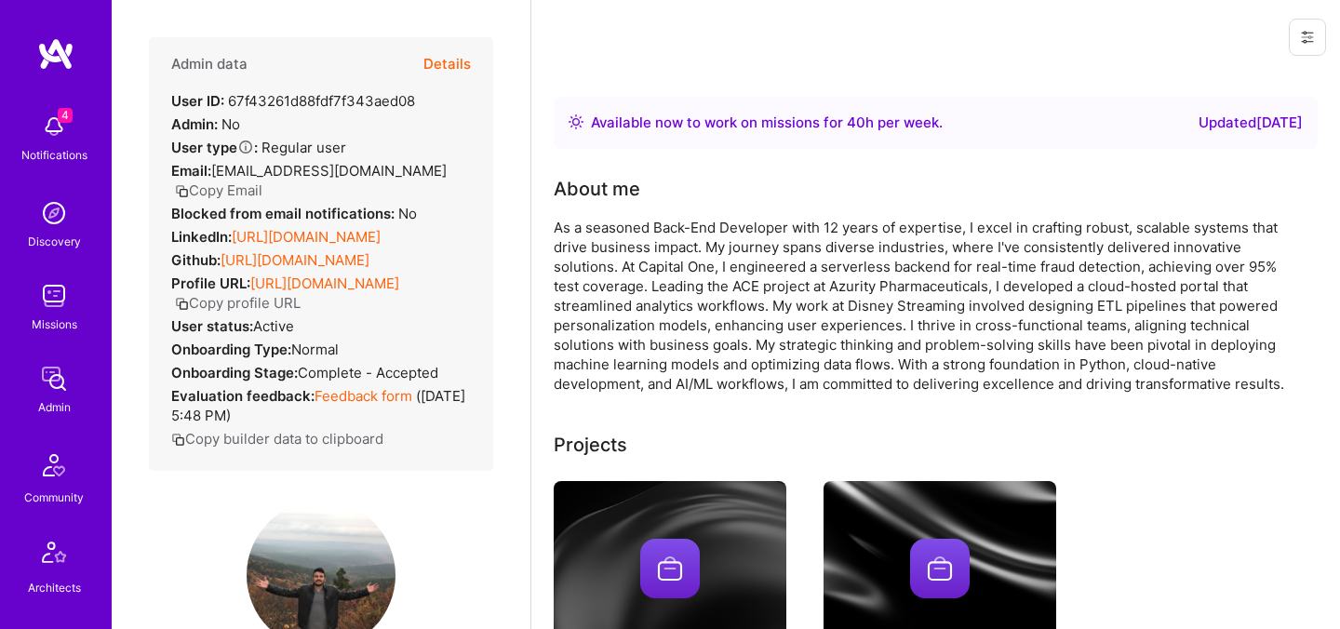
click at [444, 62] on button "Details" at bounding box center [446, 64] width 47 height 54
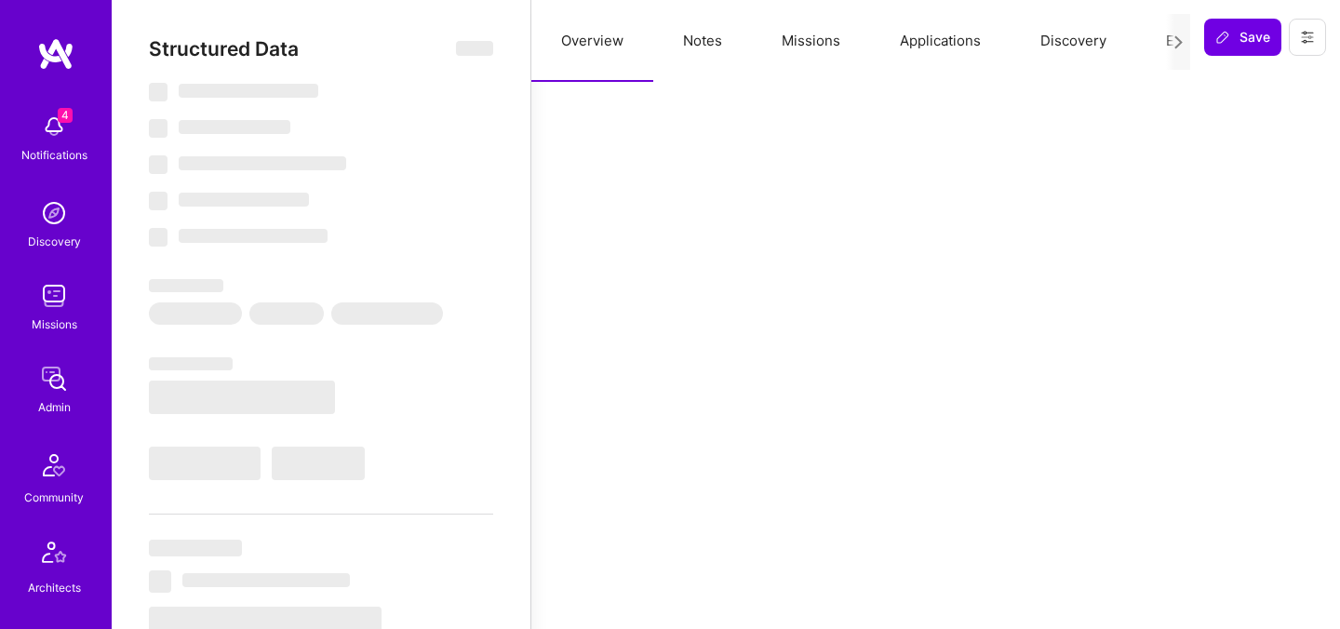
click at [1157, 44] on button "Evaluation" at bounding box center [1199, 41] width 127 height 82
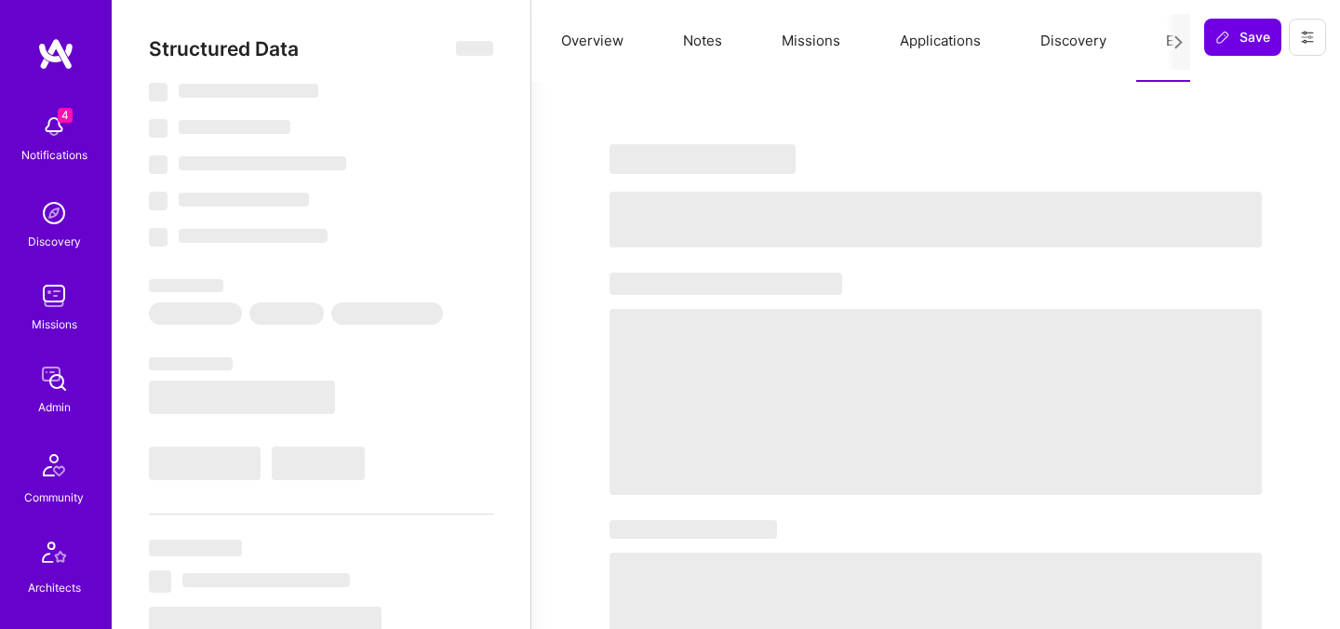
select select "Right Now"
select select "5"
select select "4"
select select "7"
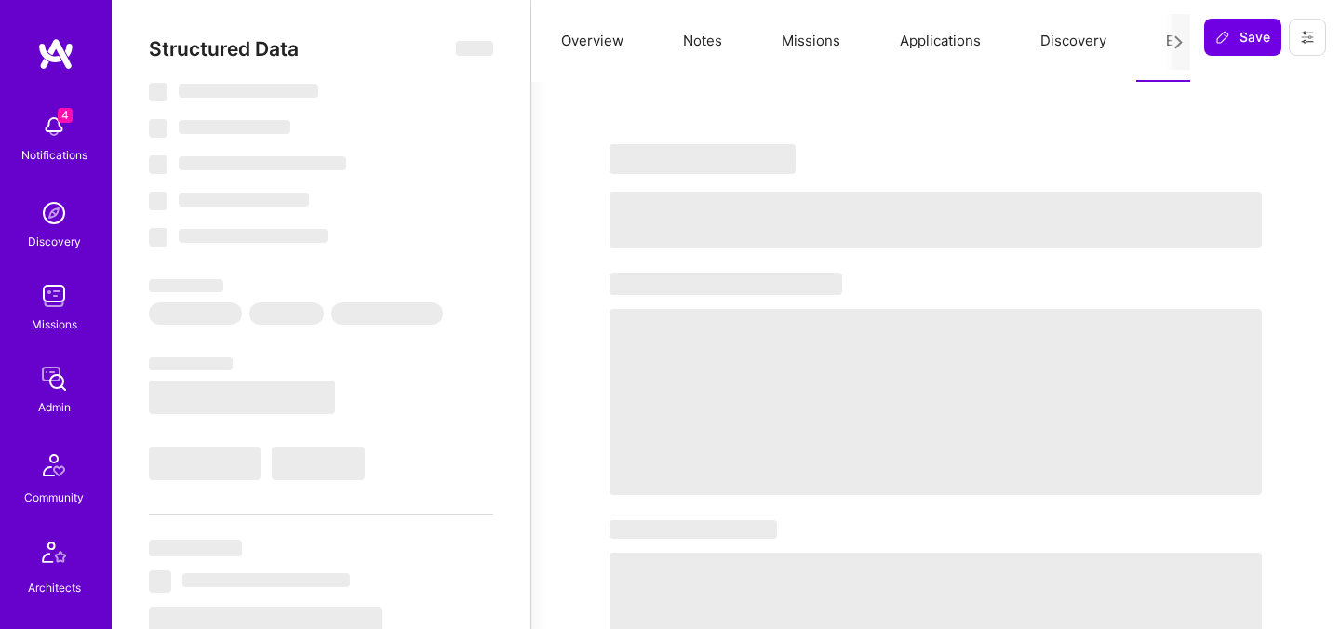
select select "US"
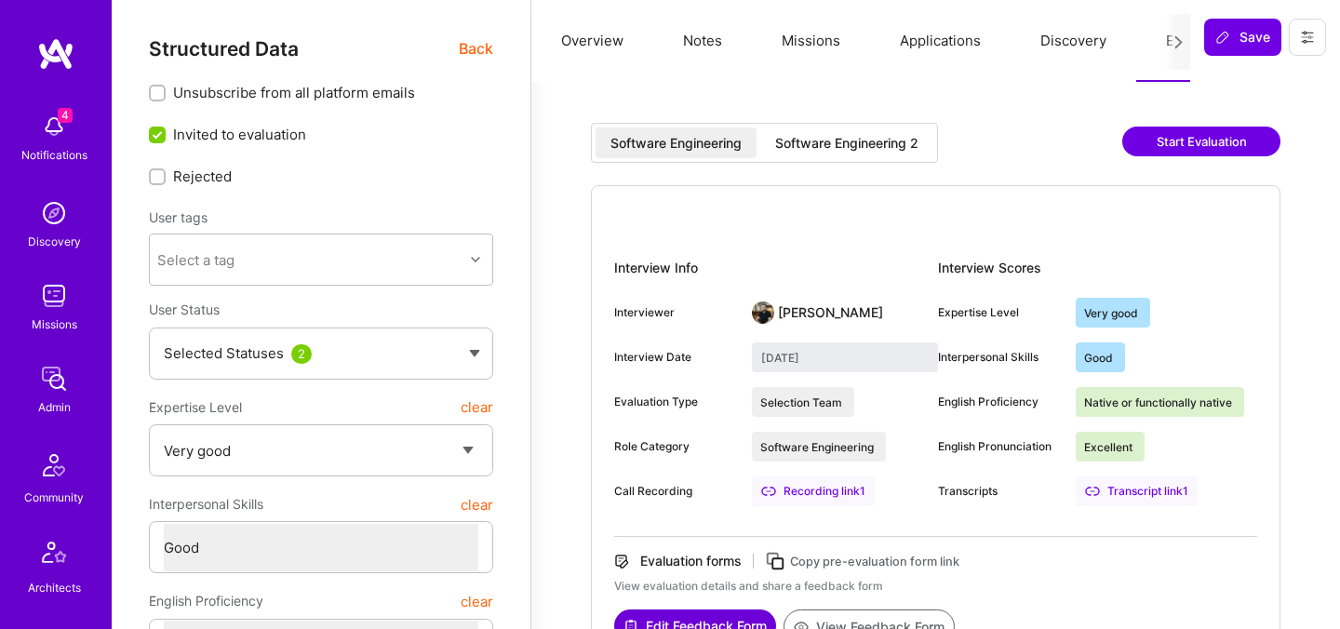
click at [884, 136] on div "Software Engineering 2" at bounding box center [846, 143] width 143 height 19
type input "September 26, 2025"
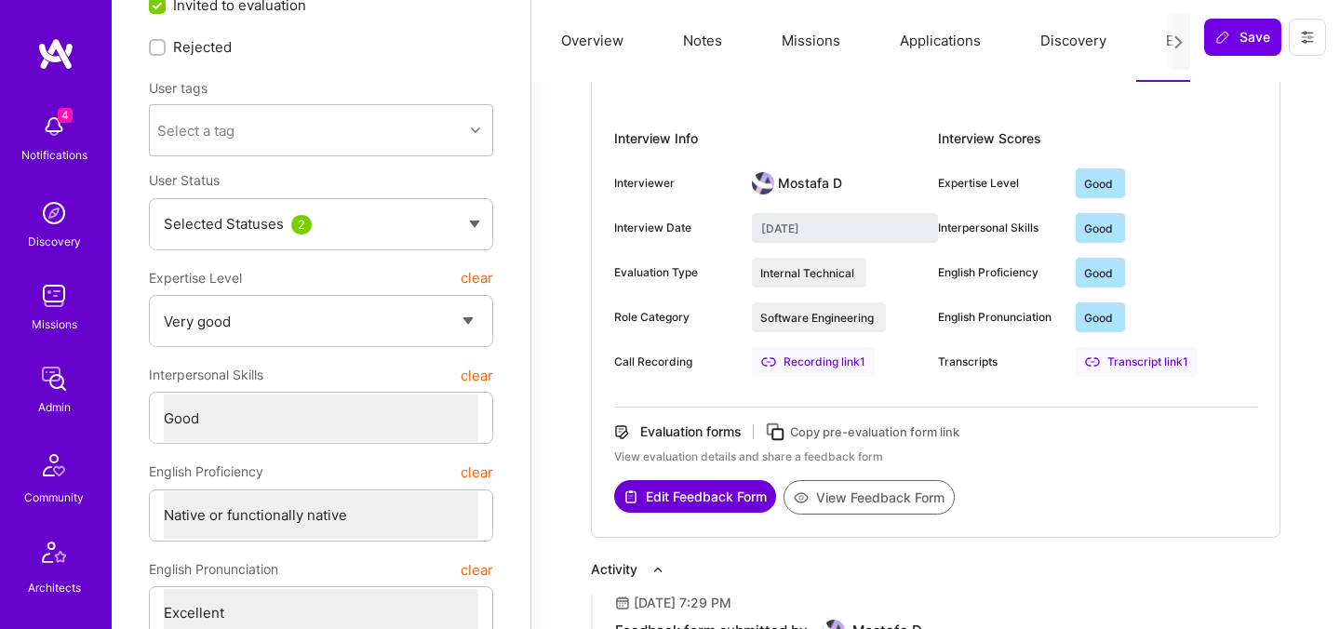
scroll to position [160, 0]
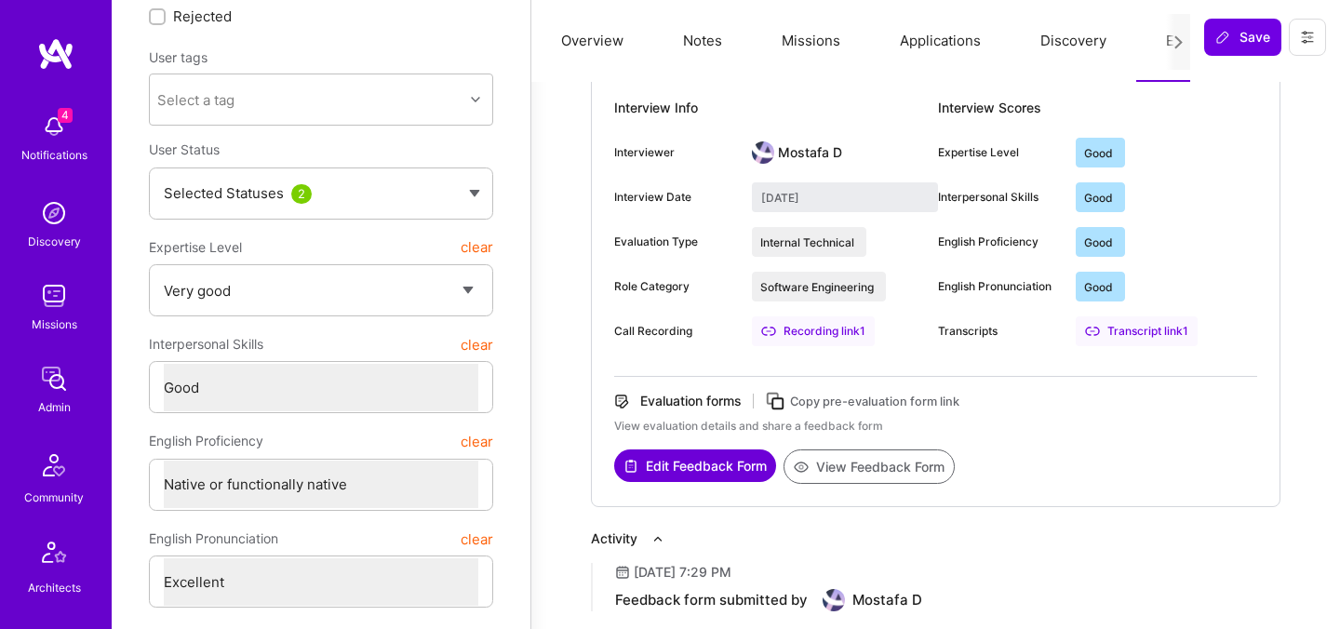
click at [848, 469] on button "View Feedback Form" at bounding box center [868, 466] width 171 height 34
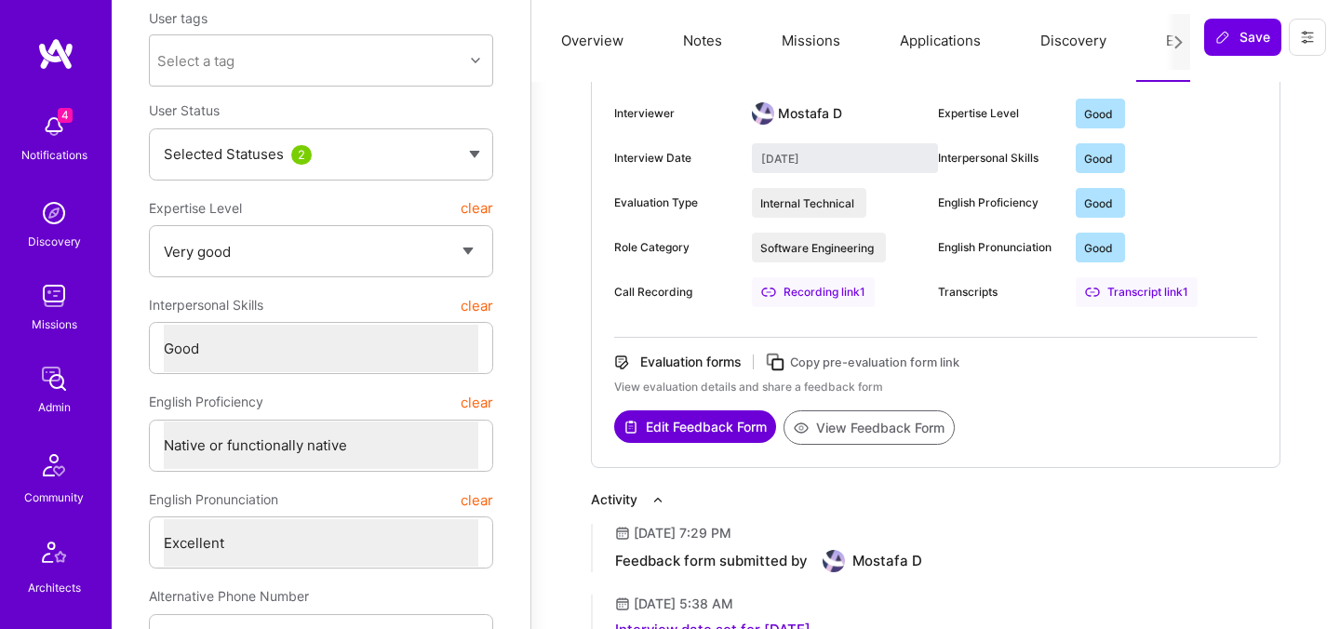
scroll to position [0, 0]
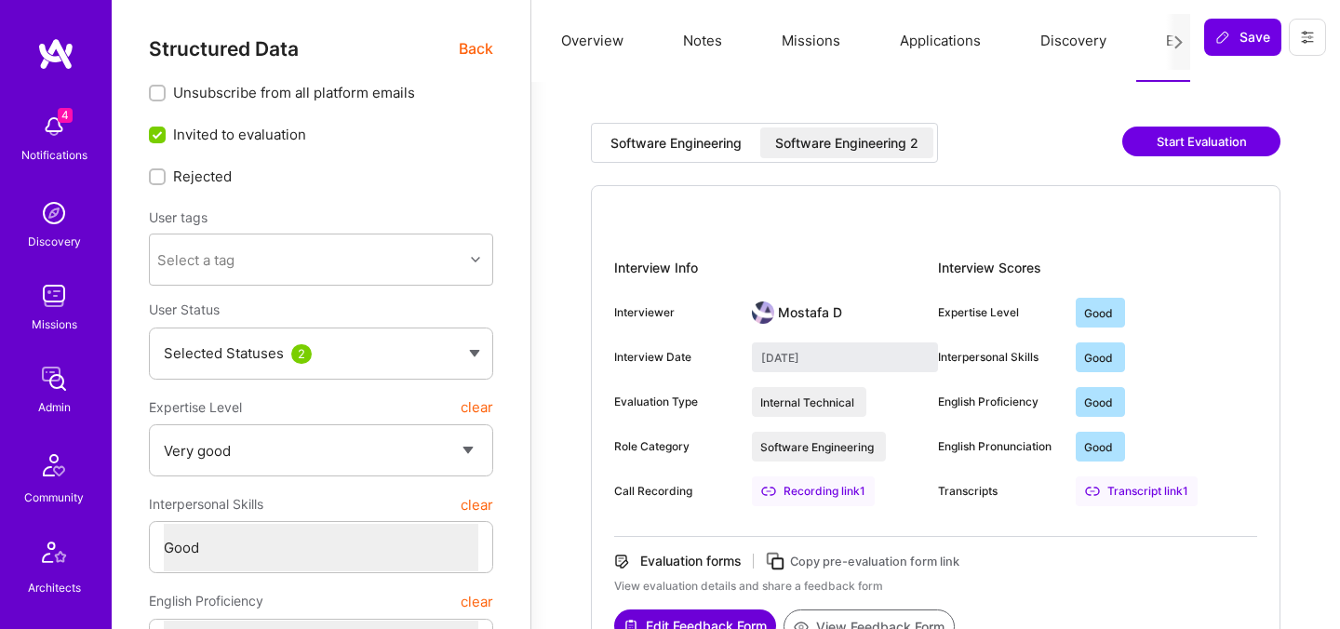
click at [470, 52] on span "Back" at bounding box center [476, 48] width 34 height 23
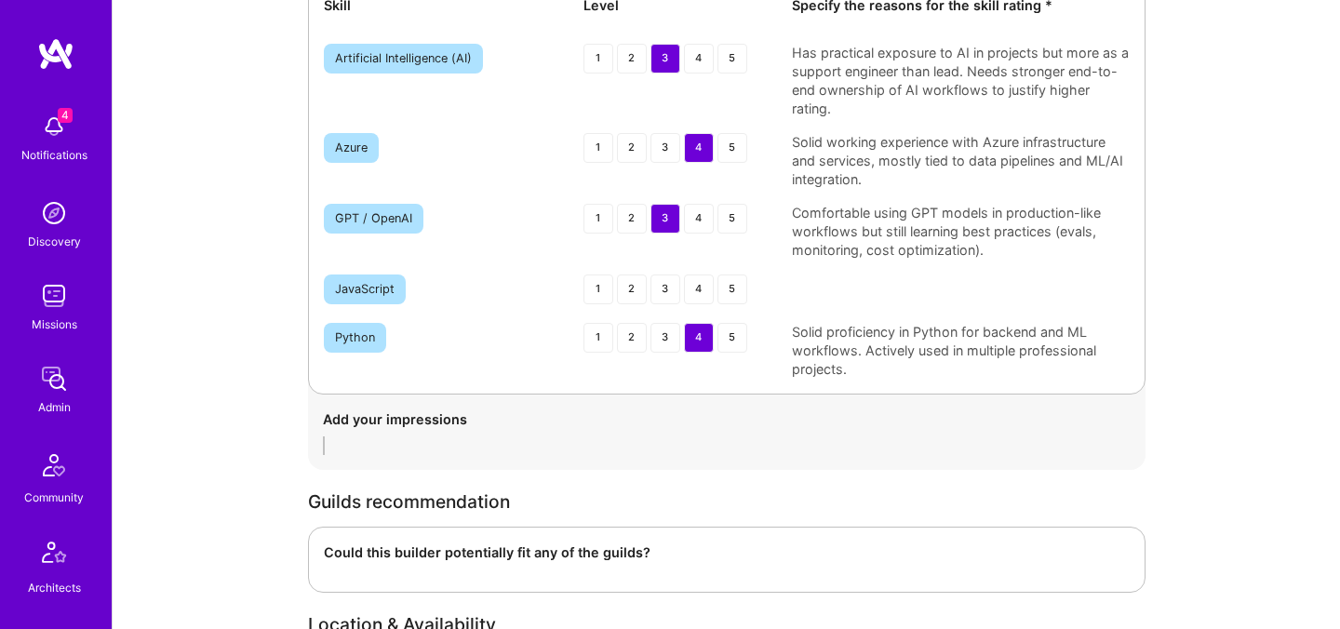
scroll to position [3195, 0]
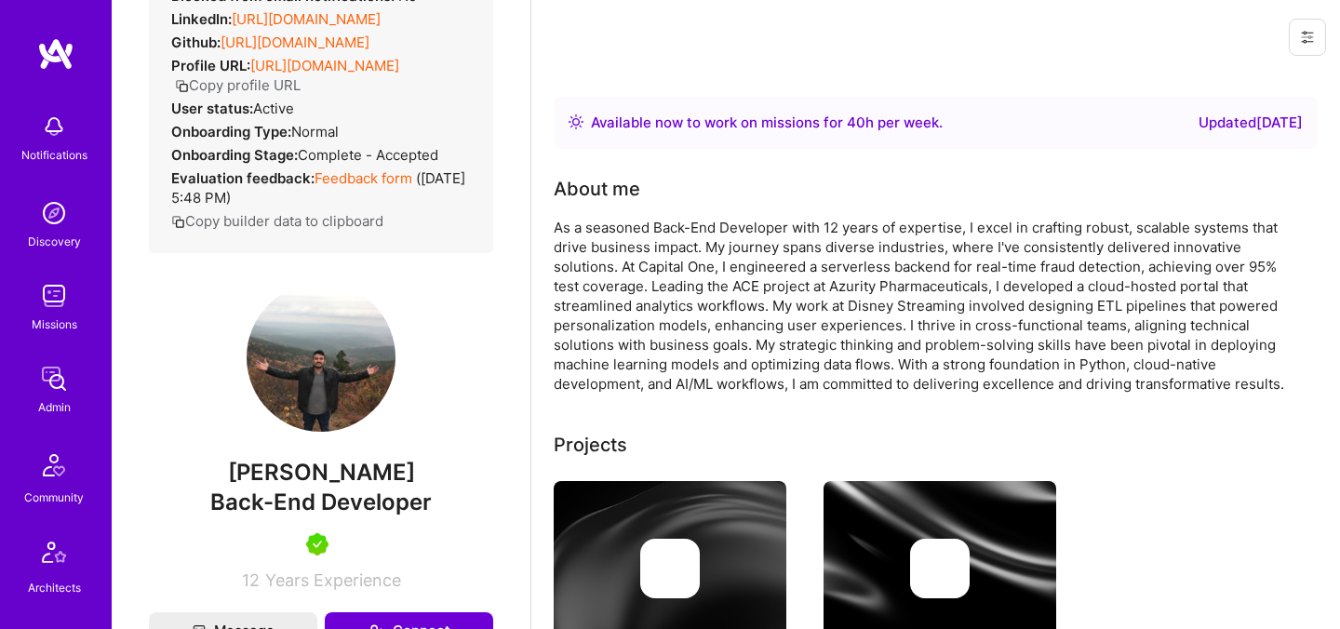
scroll to position [224, 0]
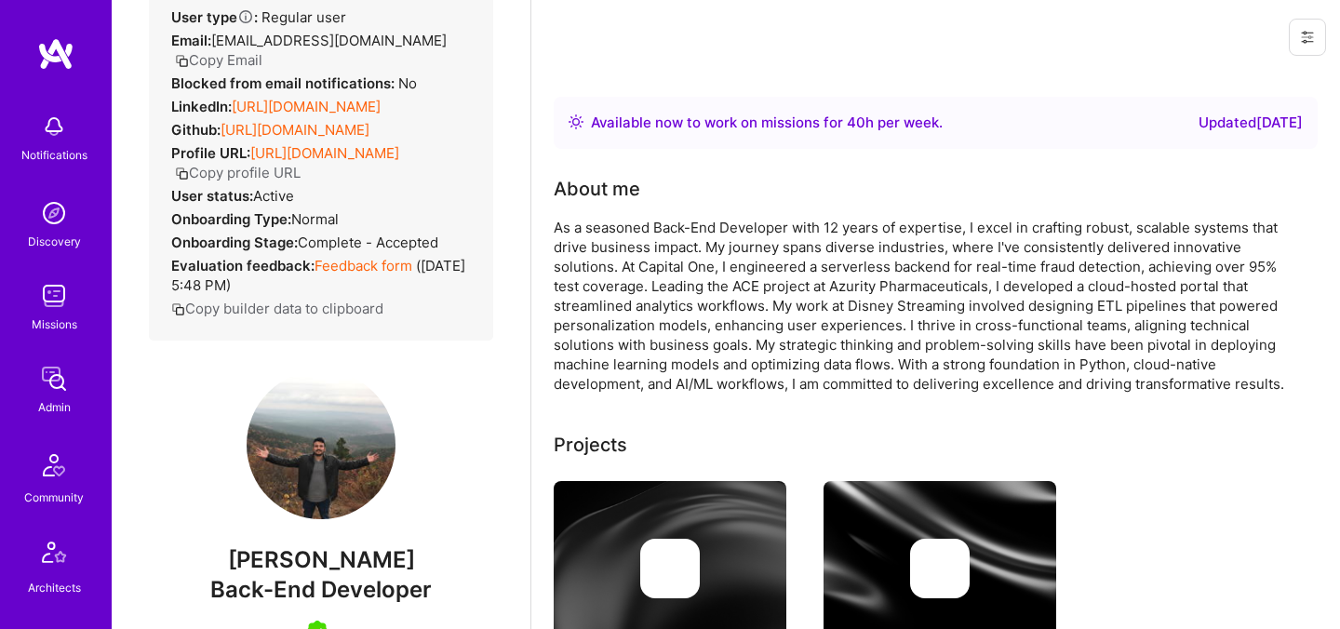
scroll to position [2, 0]
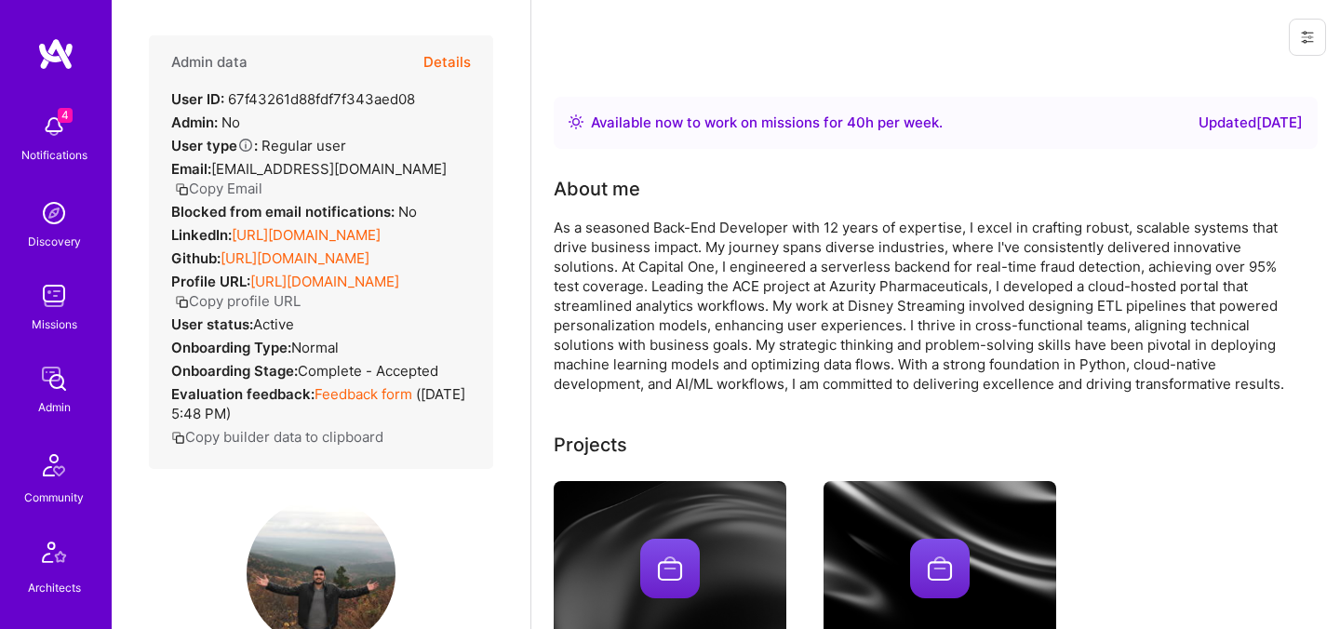
click at [242, 190] on button "Copy Email" at bounding box center [218, 189] width 87 height 20
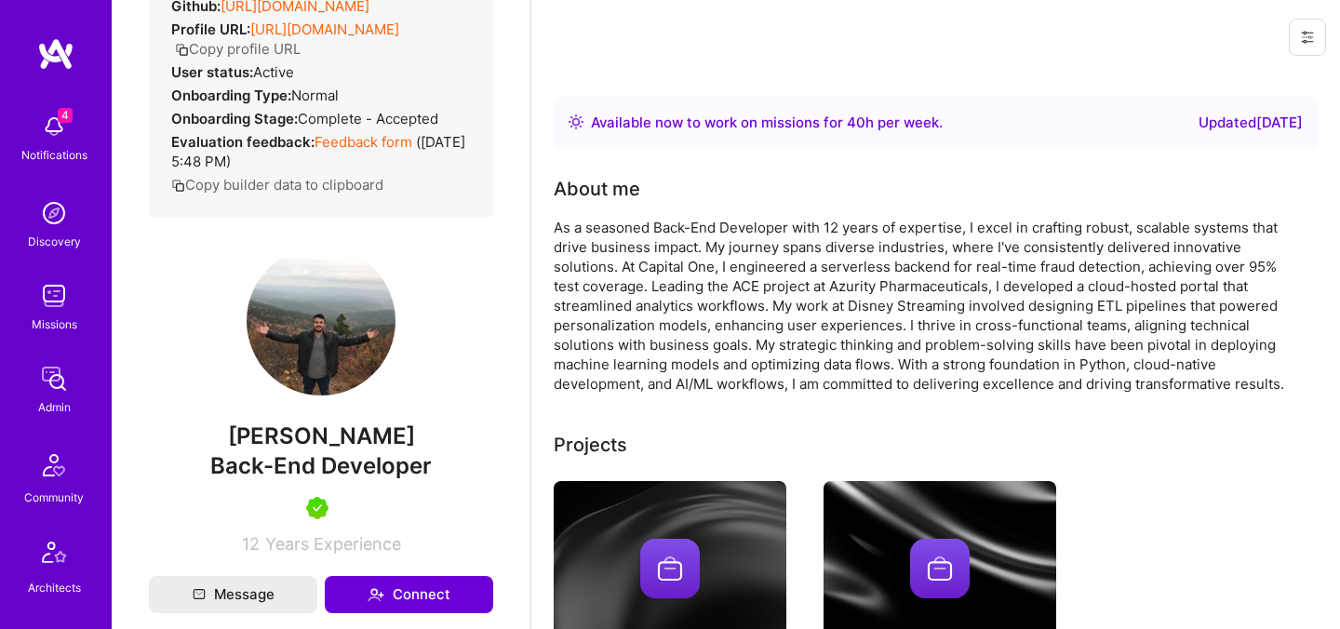
click at [209, 450] on span "Anshul Shivshankar Argelwar" at bounding box center [321, 436] width 344 height 28
copy span "Anshul"
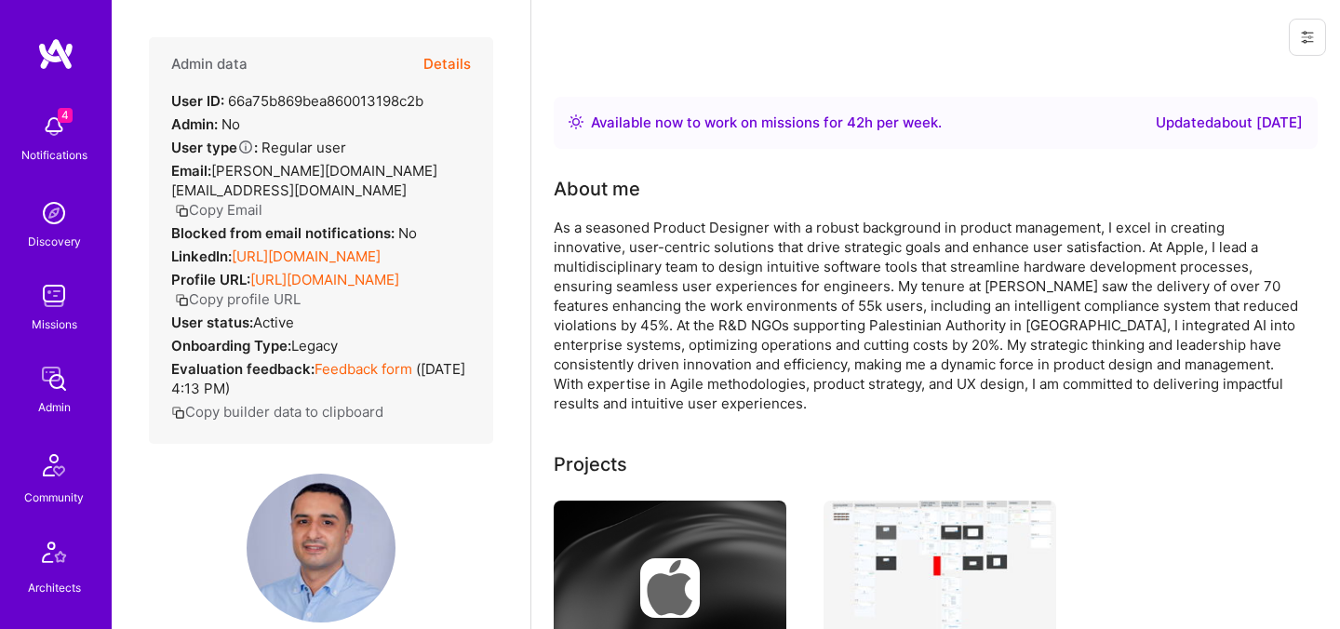
click at [450, 58] on button "Details" at bounding box center [446, 64] width 47 height 54
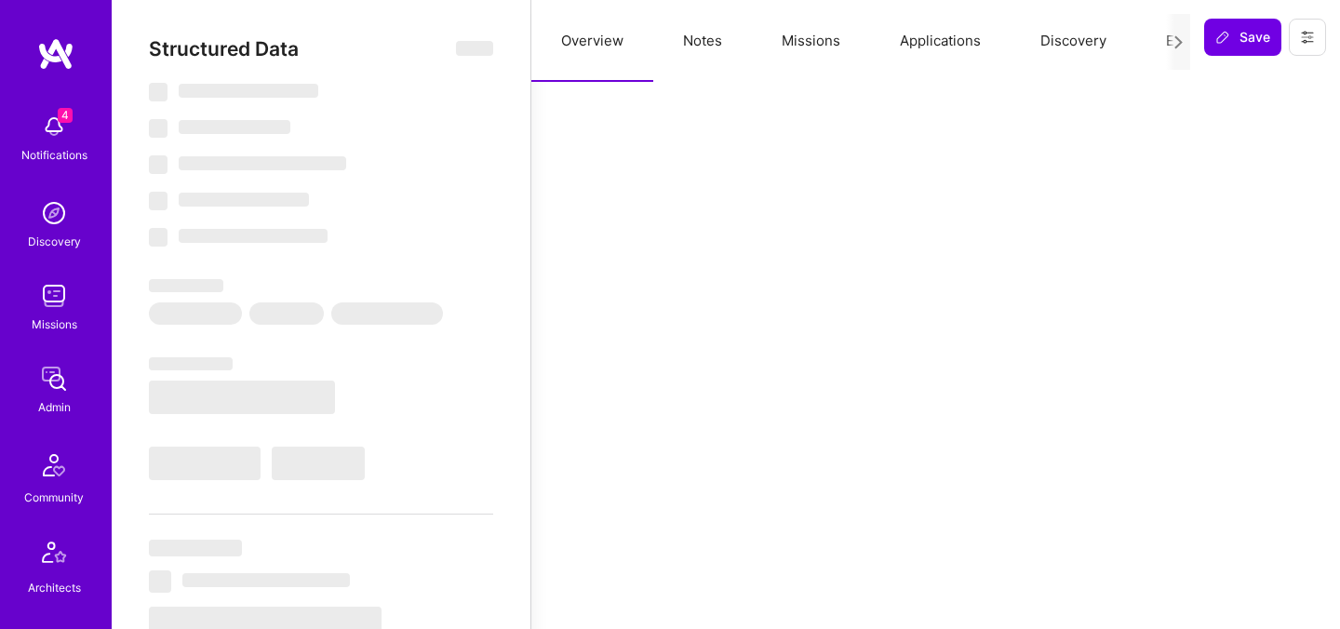
click at [1140, 43] on button "Evaluation" at bounding box center [1199, 41] width 127 height 82
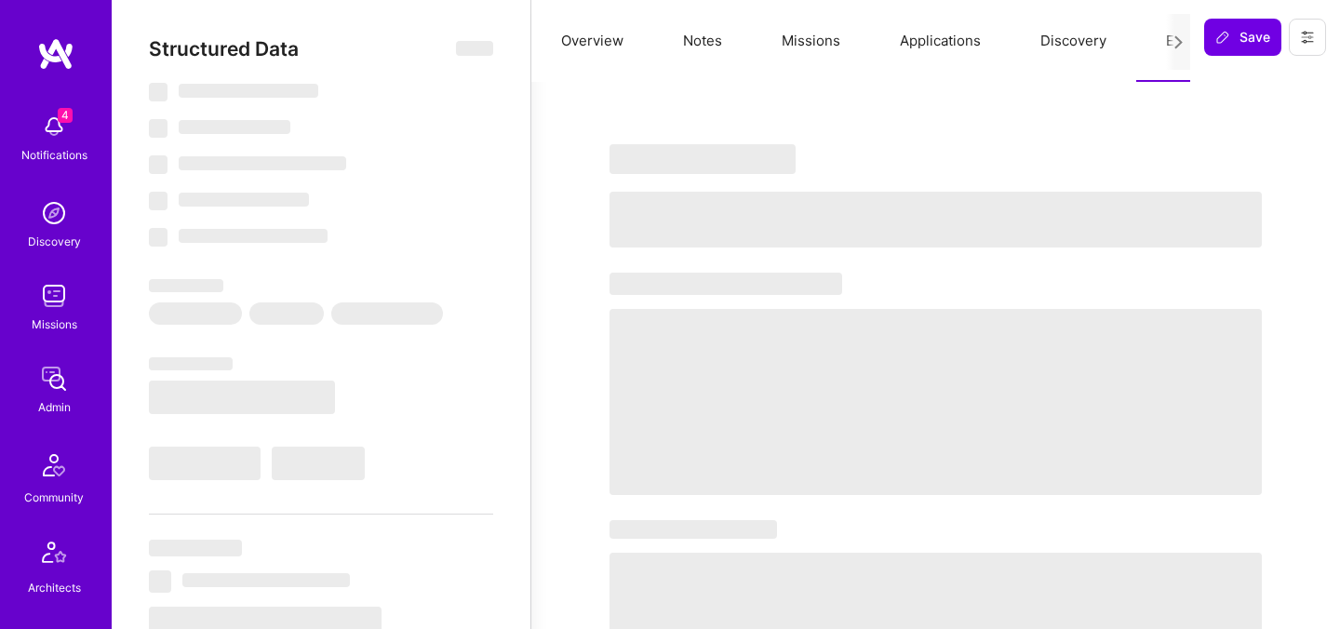
select select "Right Now"
select select "5"
select select "7"
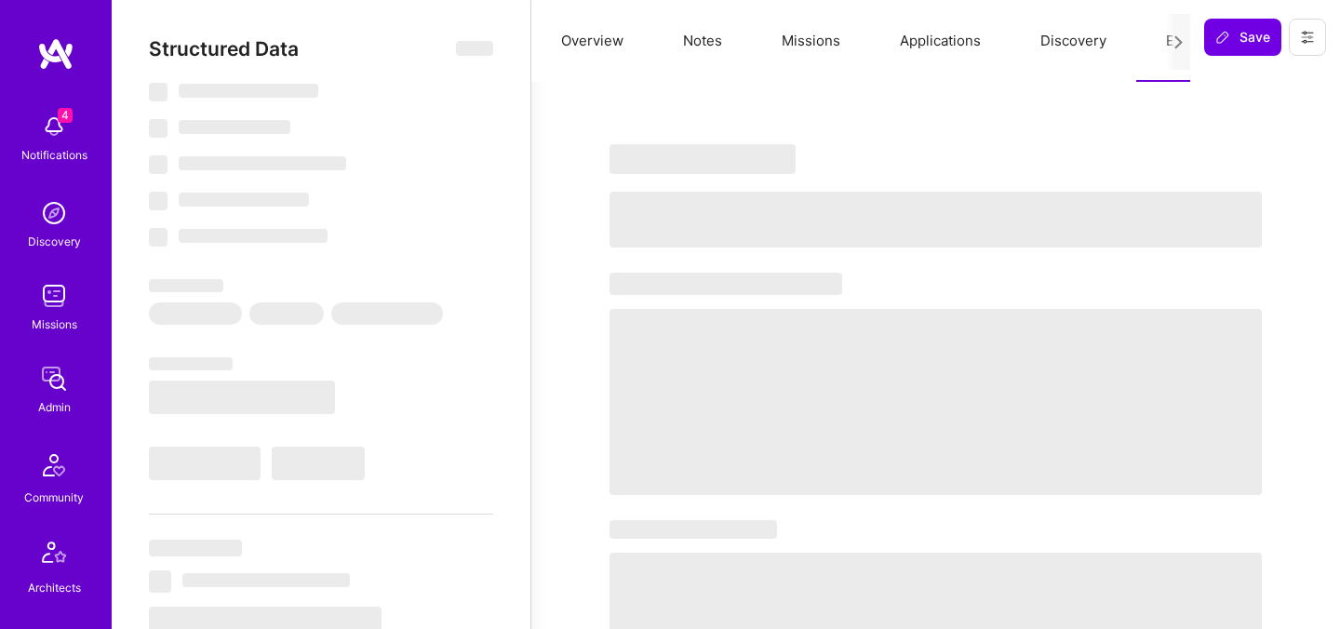
select select "PS"
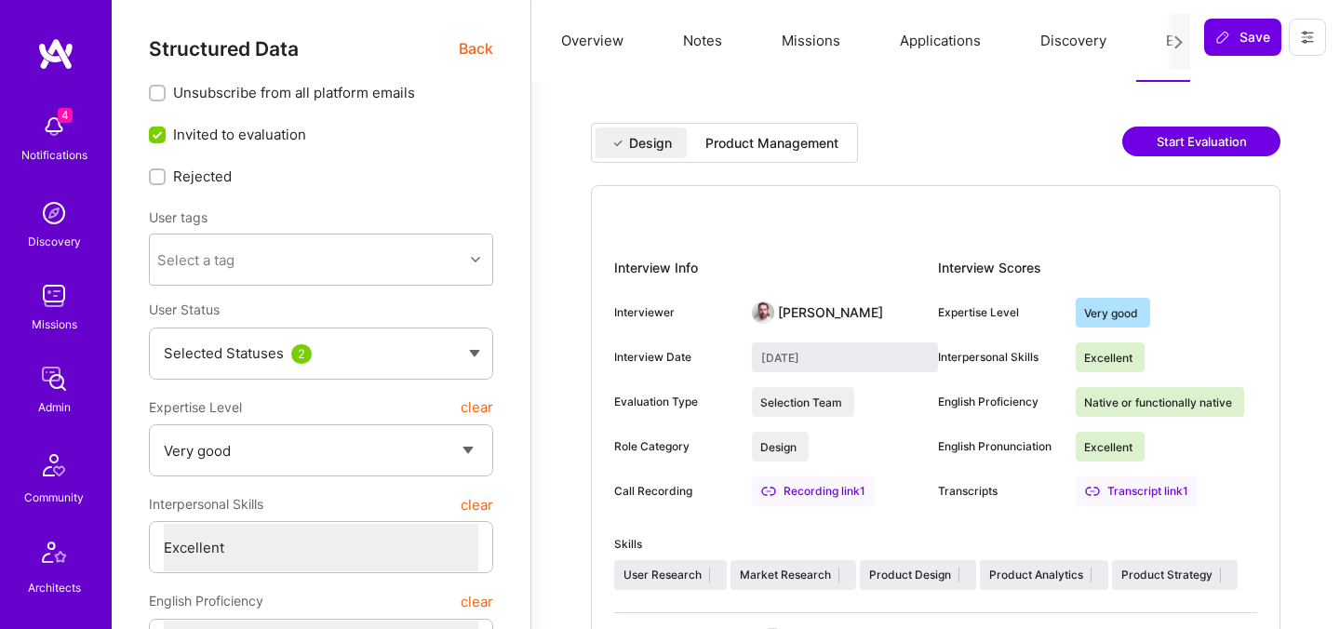
click at [834, 144] on div "Product Management" at bounding box center [771, 143] width 133 height 19
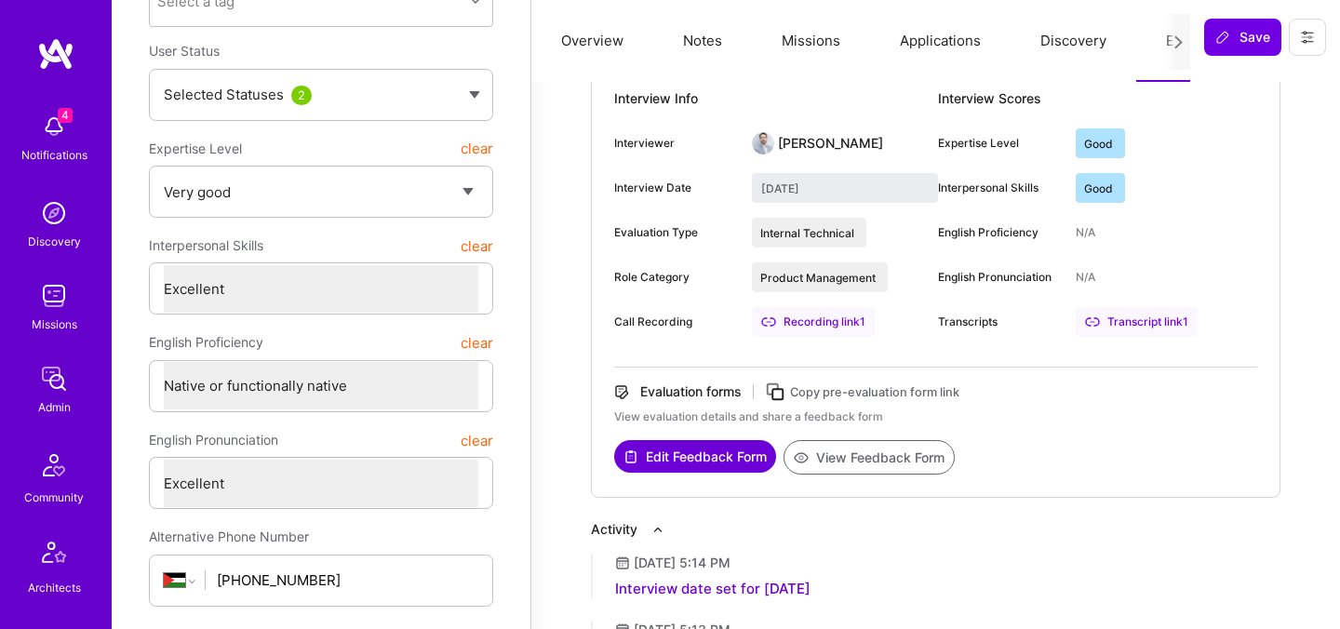
scroll to position [33, 0]
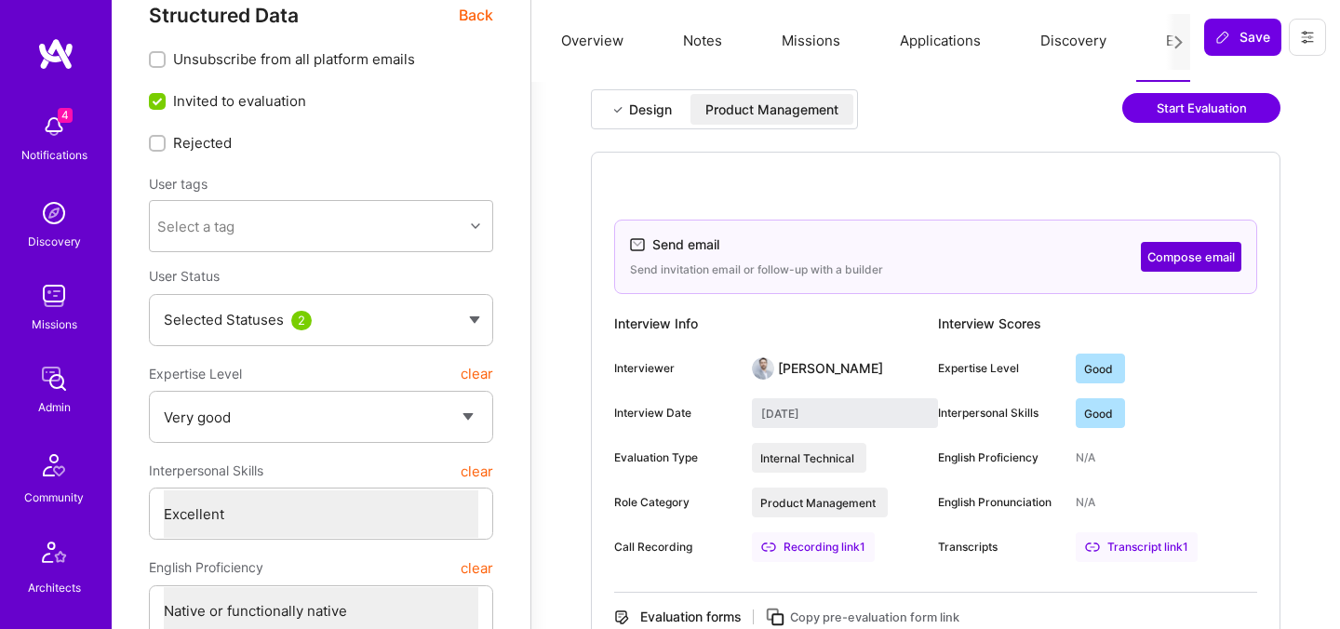
click at [658, 117] on div "Design" at bounding box center [650, 109] width 43 height 19
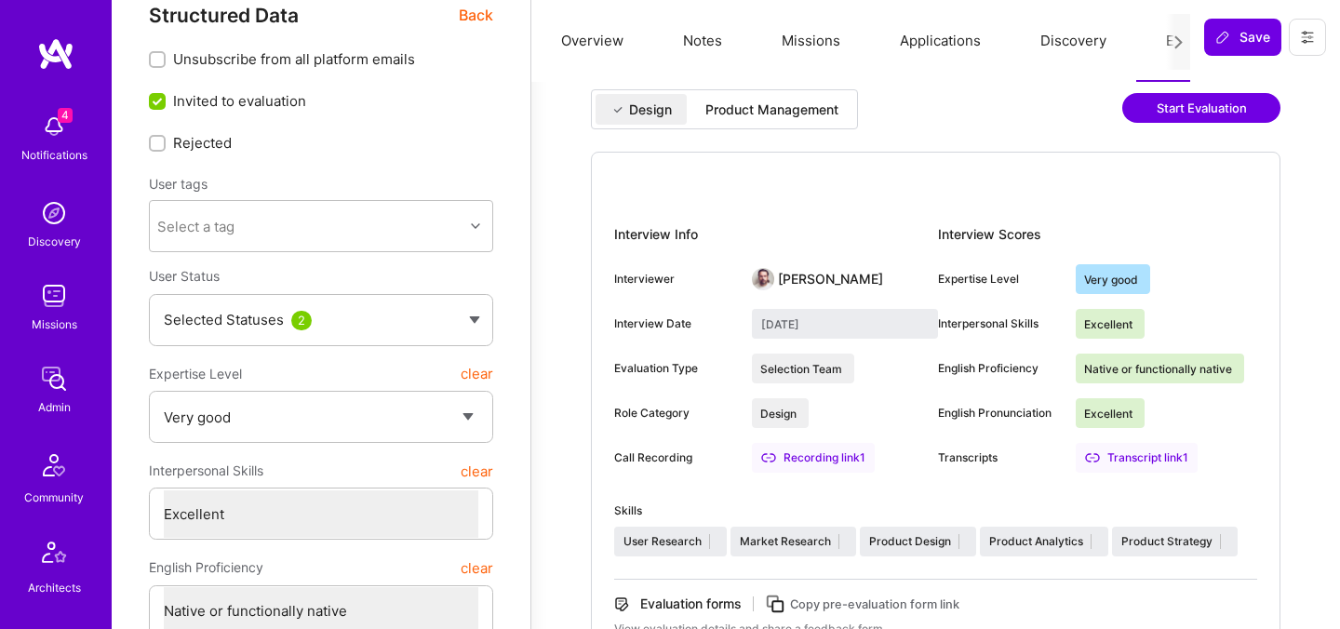
click at [762, 104] on div "Product Management" at bounding box center [771, 109] width 133 height 19
type input "September 26, 2025"
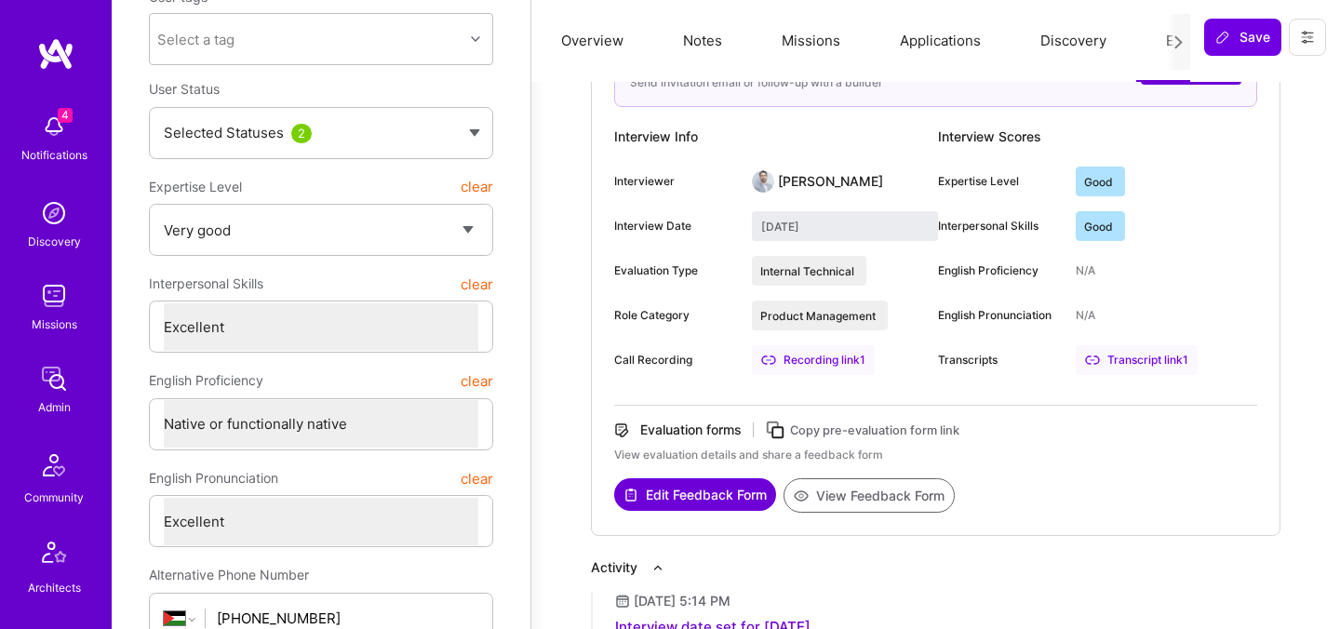
scroll to position [394, 0]
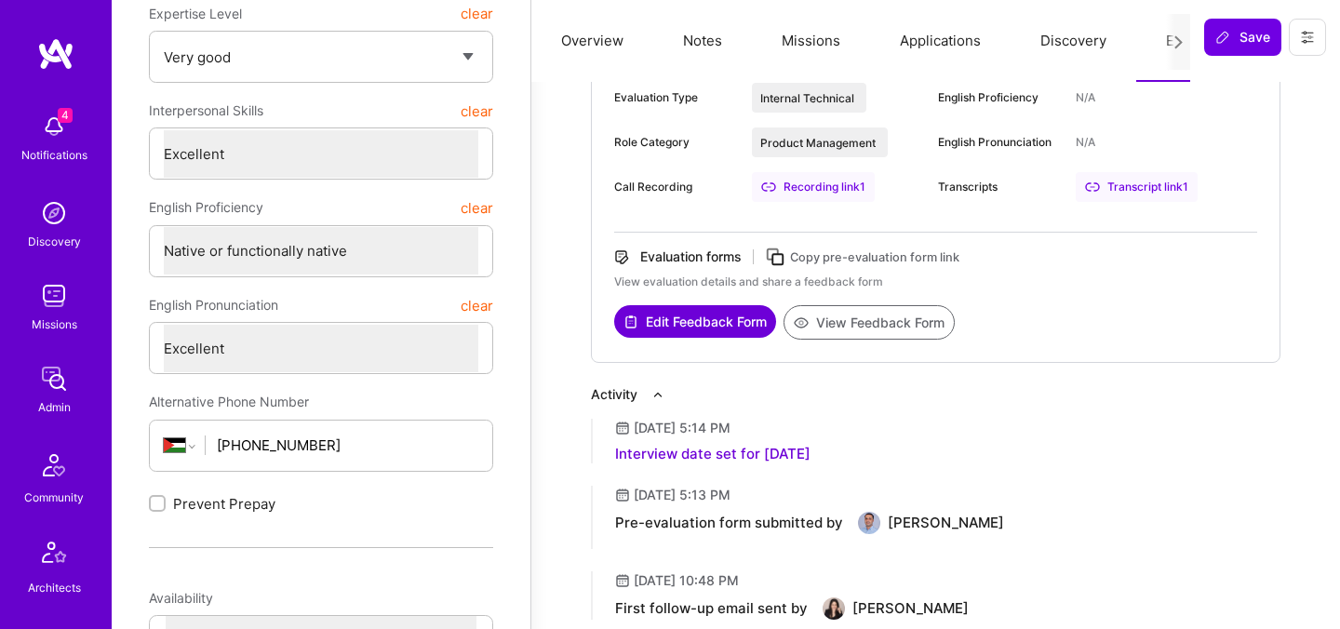
click at [851, 325] on button "View Feedback Form" at bounding box center [868, 322] width 171 height 34
click at [173, 445] on select "Afghanistan Åland Islands Albania Algeria American Samoa Andorra Angola Anguill…" at bounding box center [184, 445] width 41 height 20
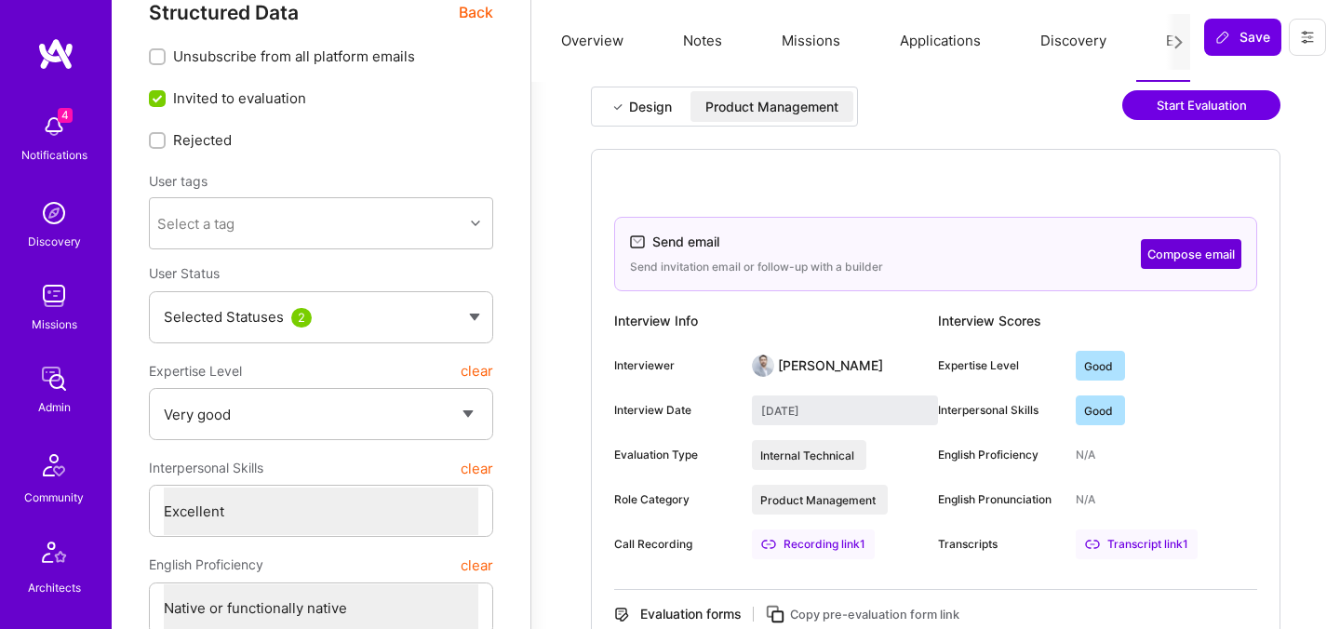
scroll to position [0, 0]
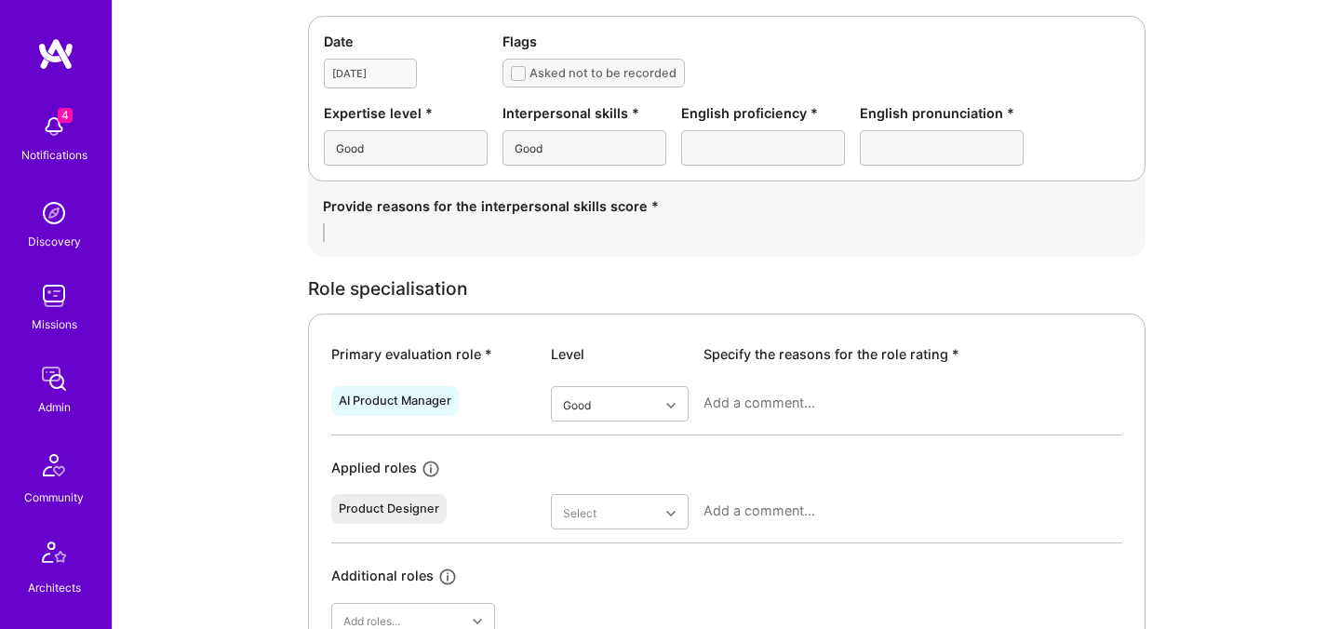
scroll to position [560, 0]
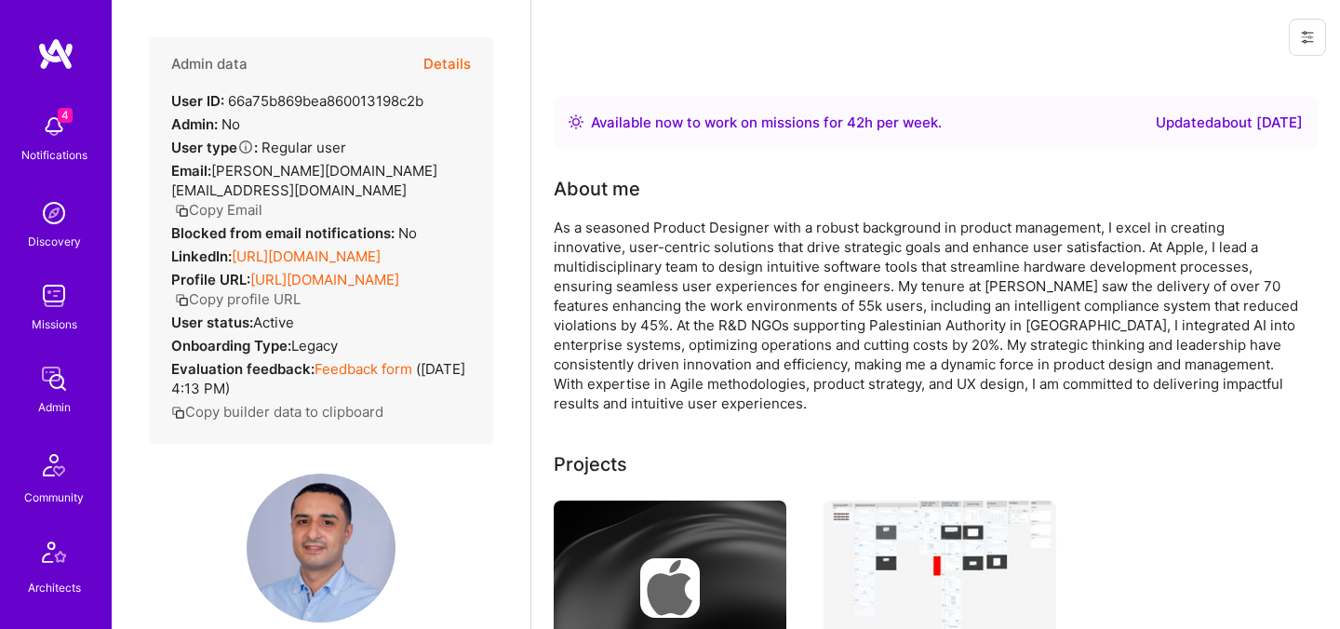
click at [449, 60] on button "Details" at bounding box center [446, 64] width 47 height 54
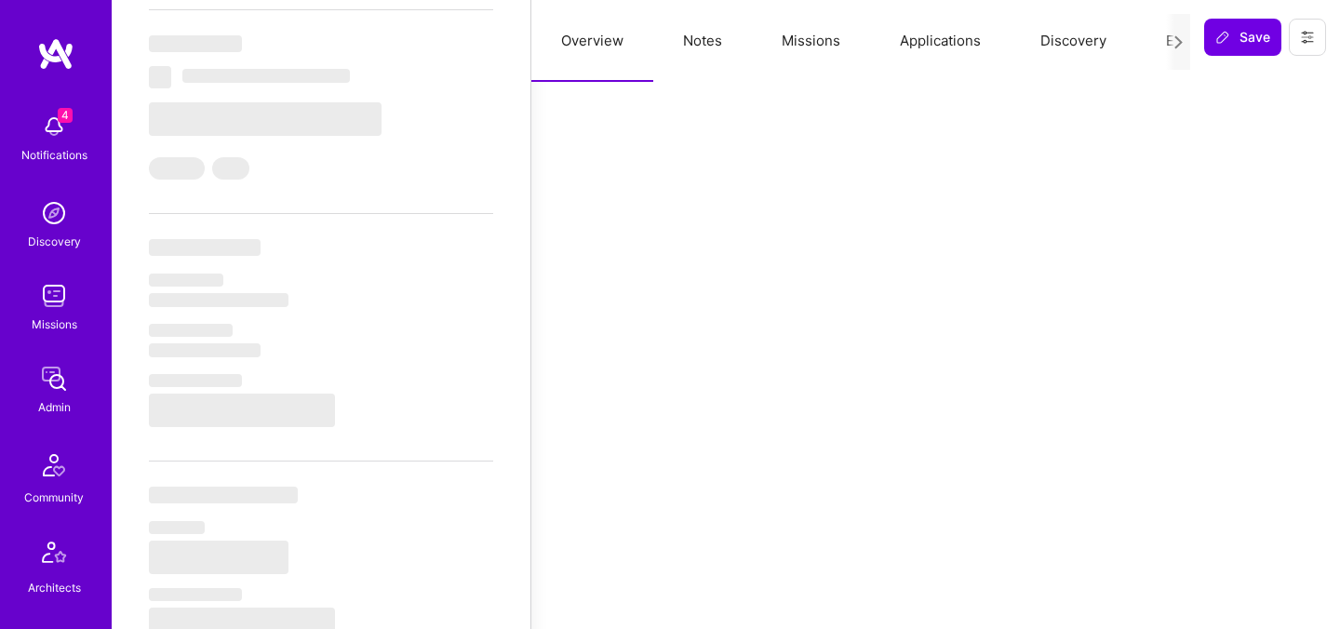
select select "Right Now"
select select "5"
select select "7"
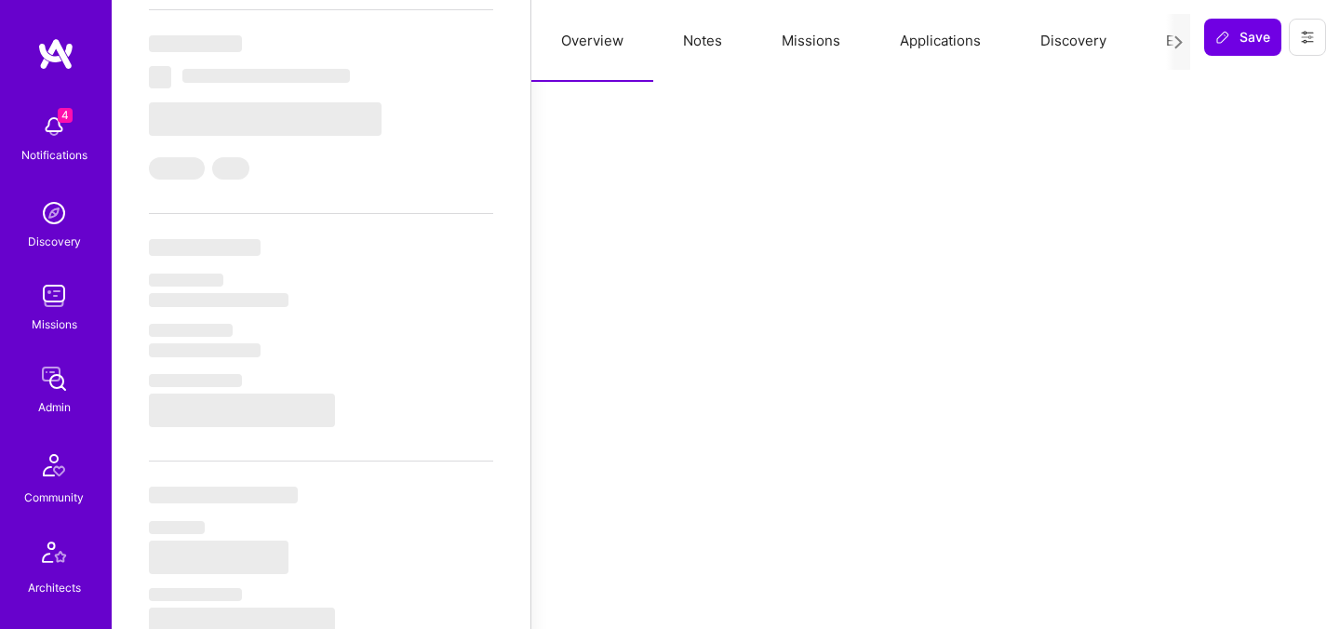
select select "PS"
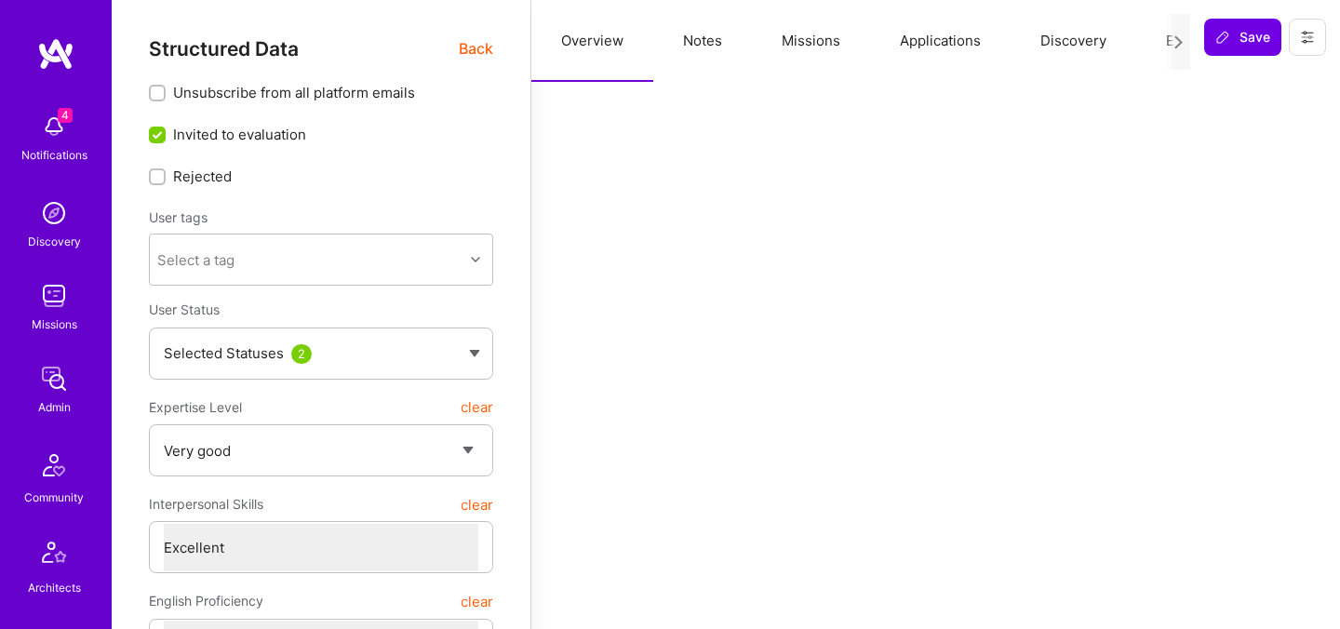
click at [1155, 33] on button "Evaluation" at bounding box center [1199, 41] width 127 height 82
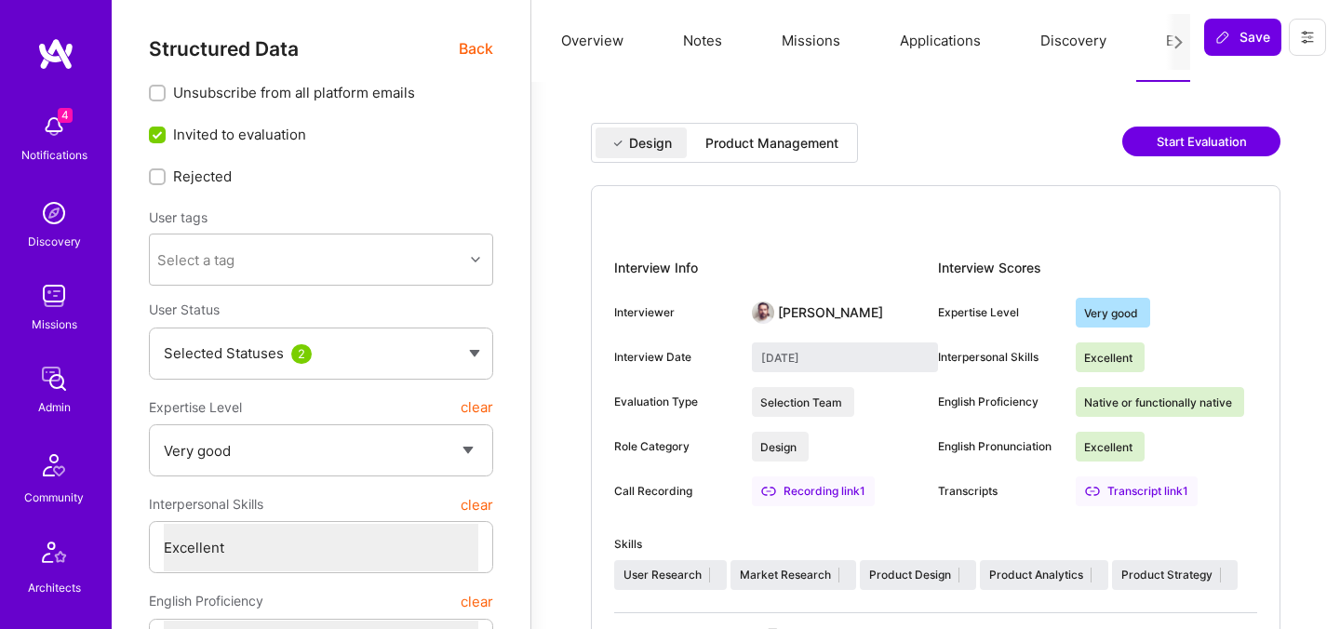
click at [797, 146] on div "Product Management" at bounding box center [771, 143] width 133 height 19
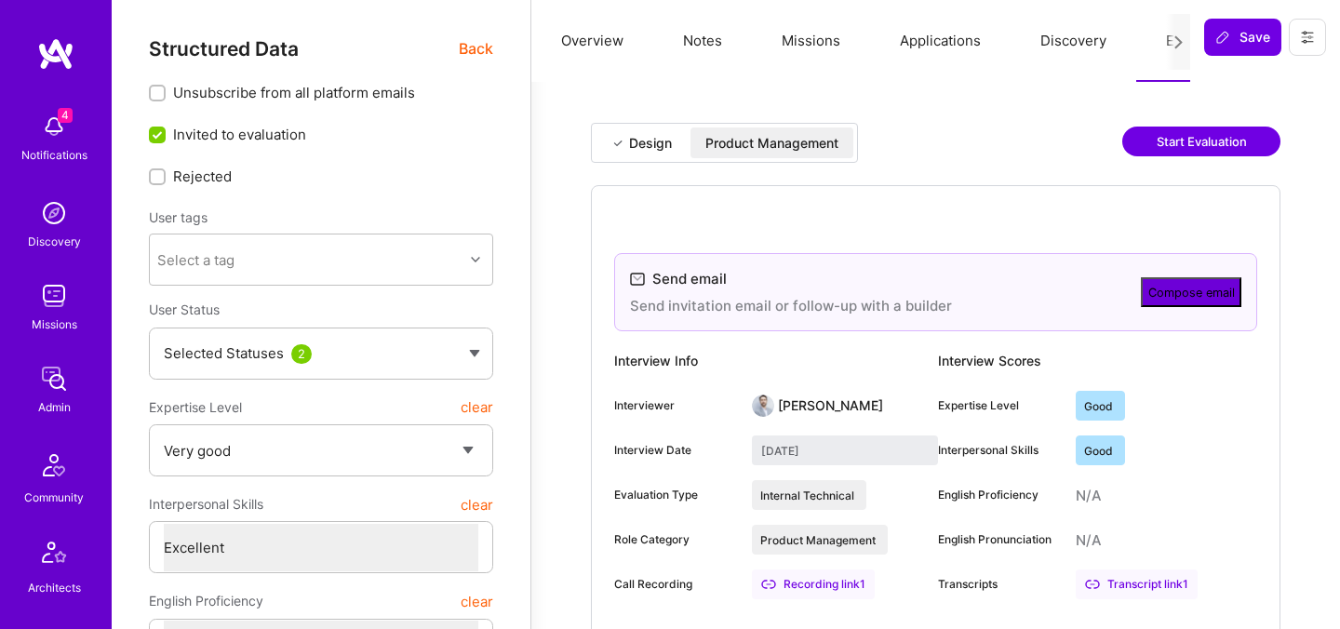
type input "September 26, 2025"
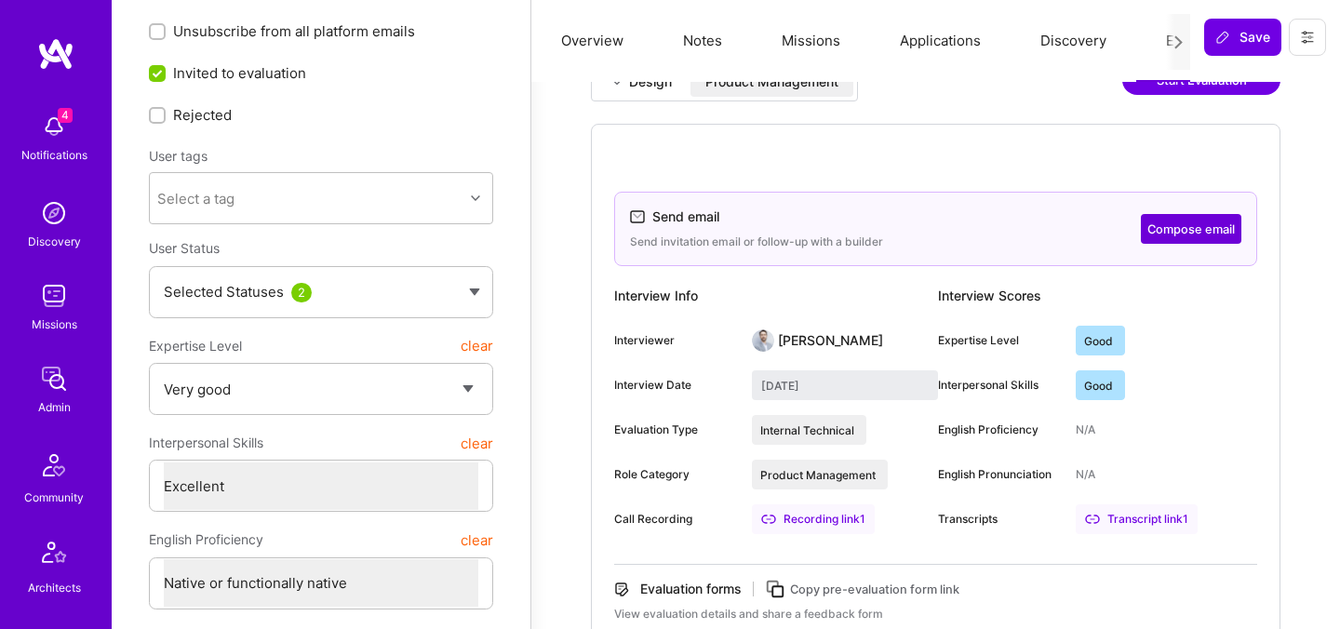
scroll to position [63, 0]
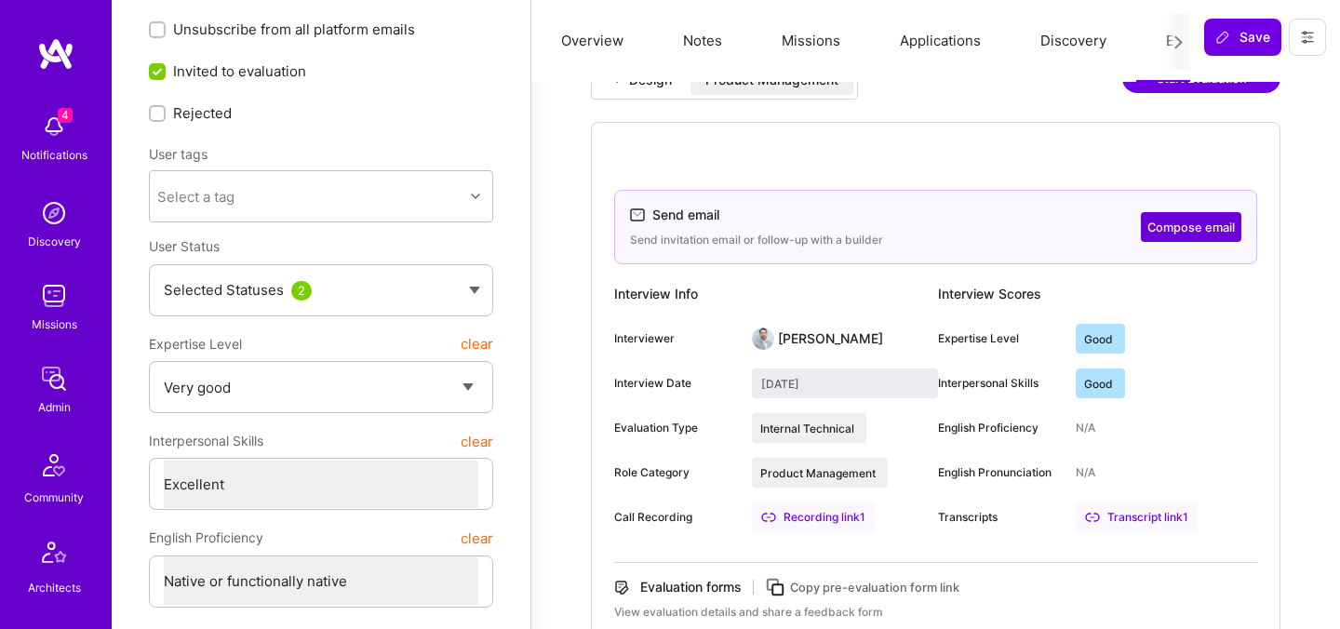
click at [1158, 230] on button "Compose email" at bounding box center [1191, 227] width 100 height 30
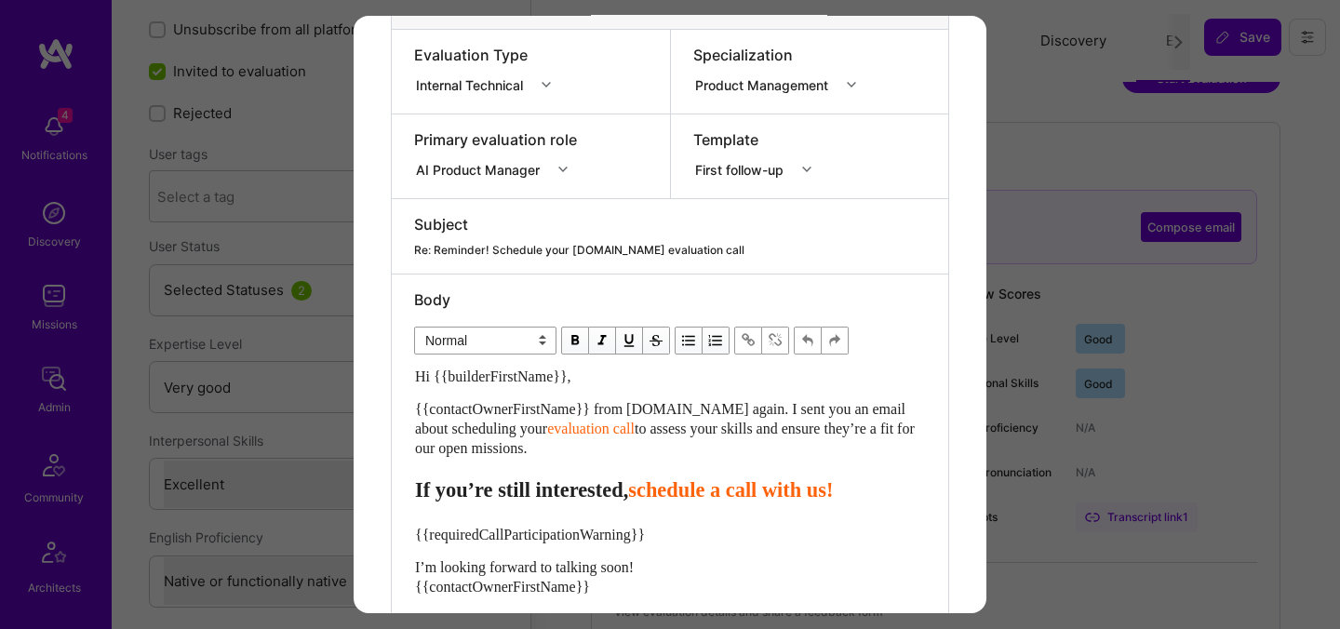
scroll to position [367, 0]
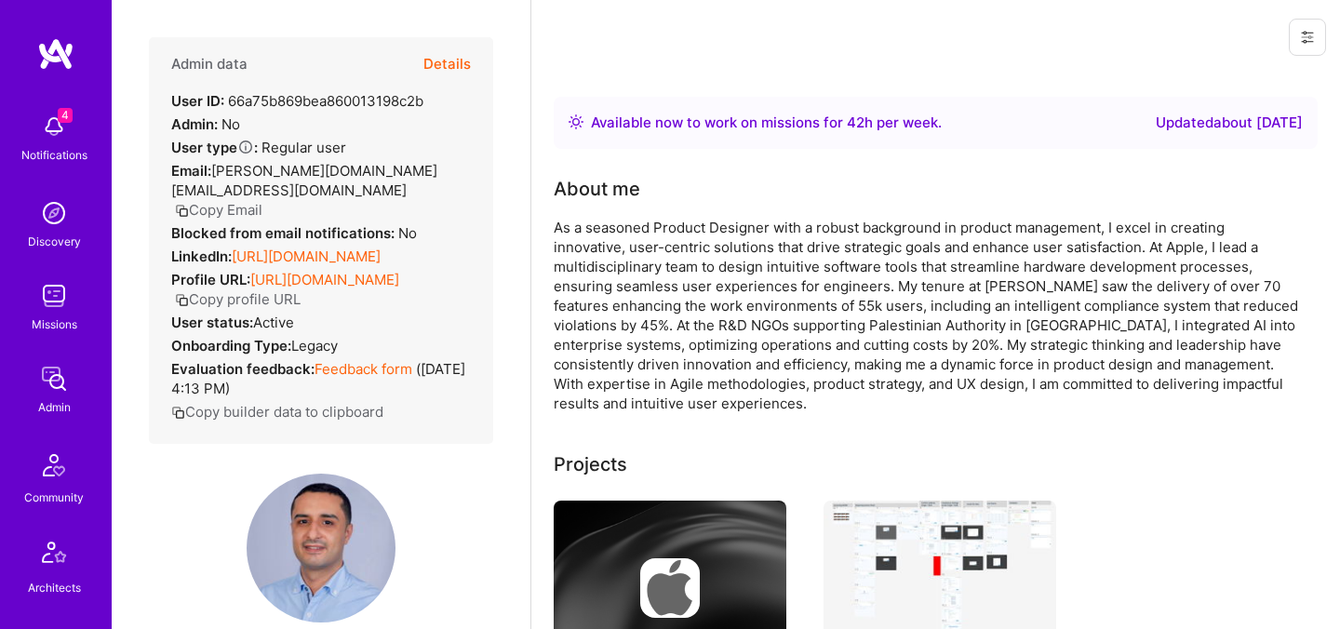
click at [262, 200] on button "Copy Email" at bounding box center [218, 210] width 87 height 20
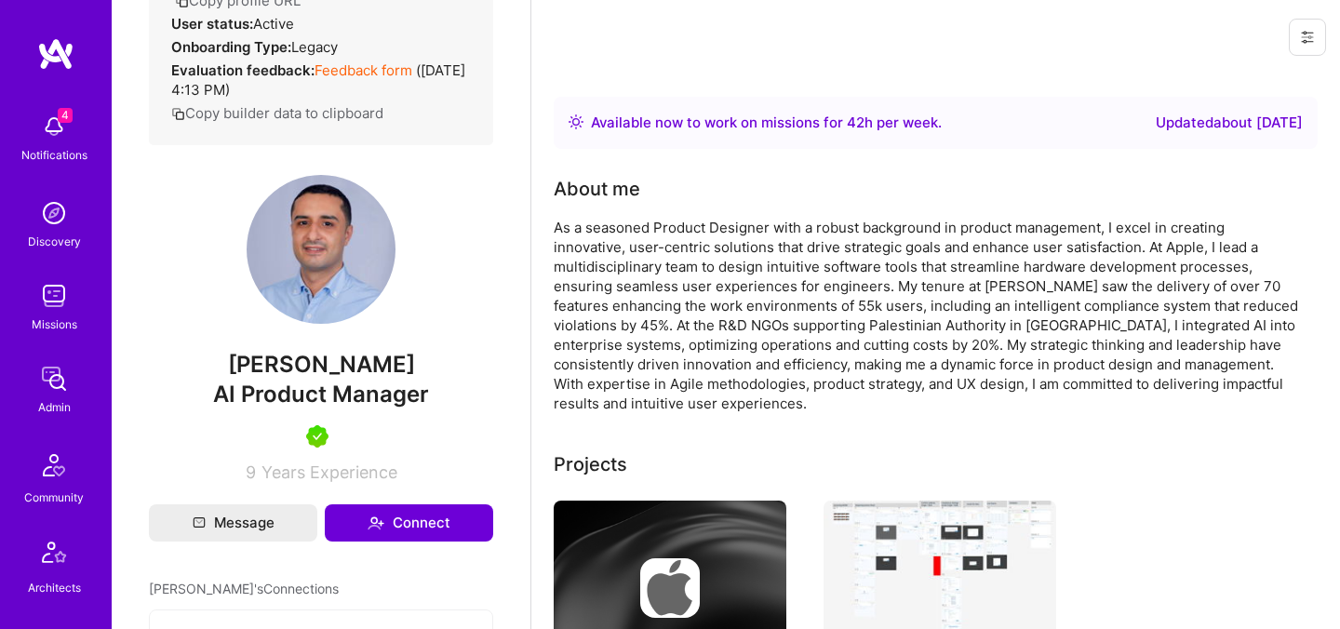
click at [286, 354] on span "[PERSON_NAME]" at bounding box center [321, 365] width 344 height 28
copy span "[PERSON_NAME]"
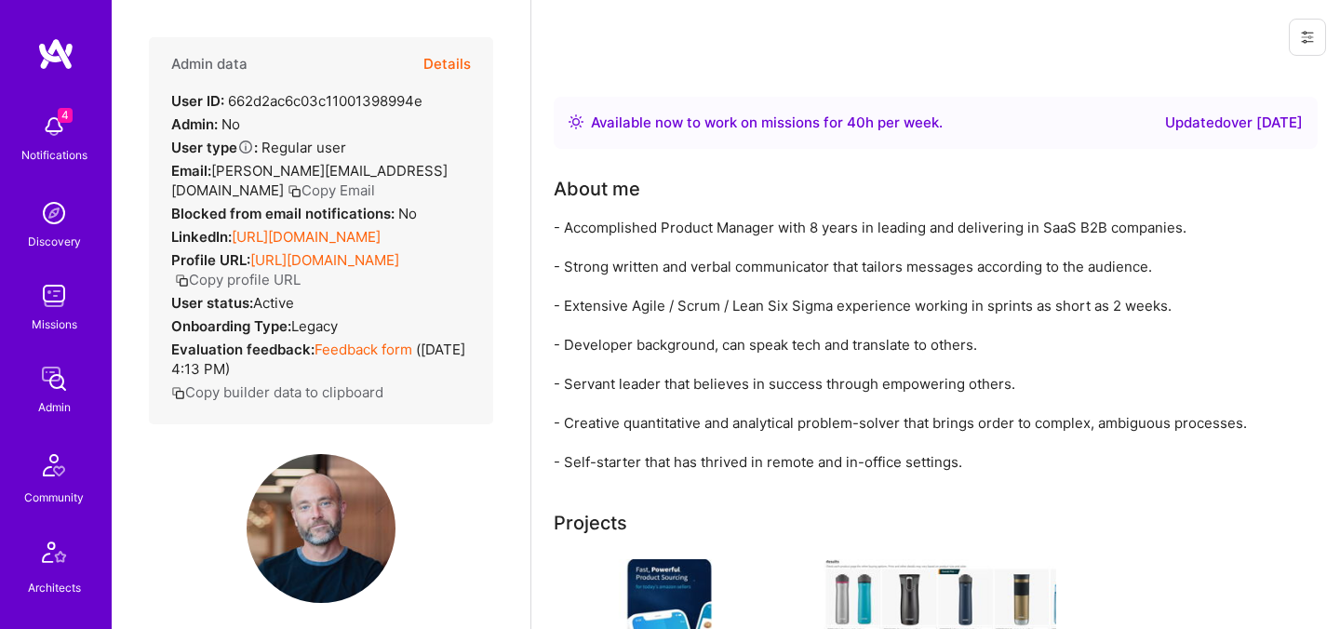
click at [460, 70] on button "Details" at bounding box center [446, 64] width 47 height 54
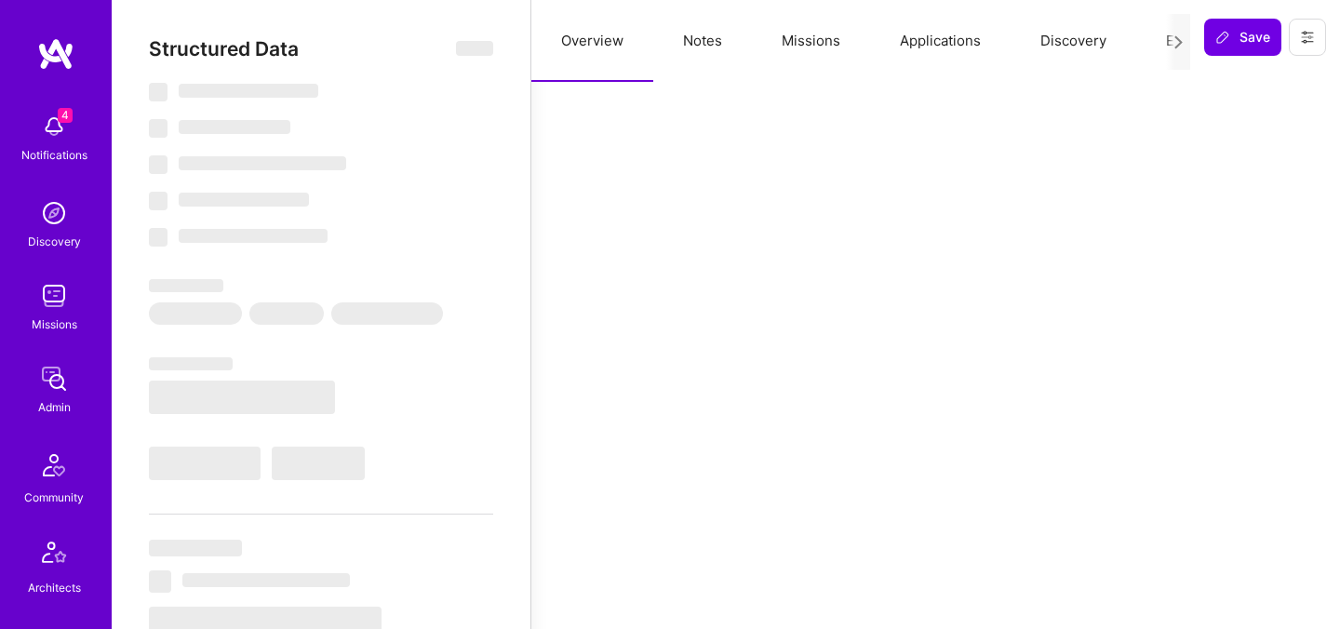
click at [1149, 43] on button "Evaluation" at bounding box center [1199, 41] width 127 height 82
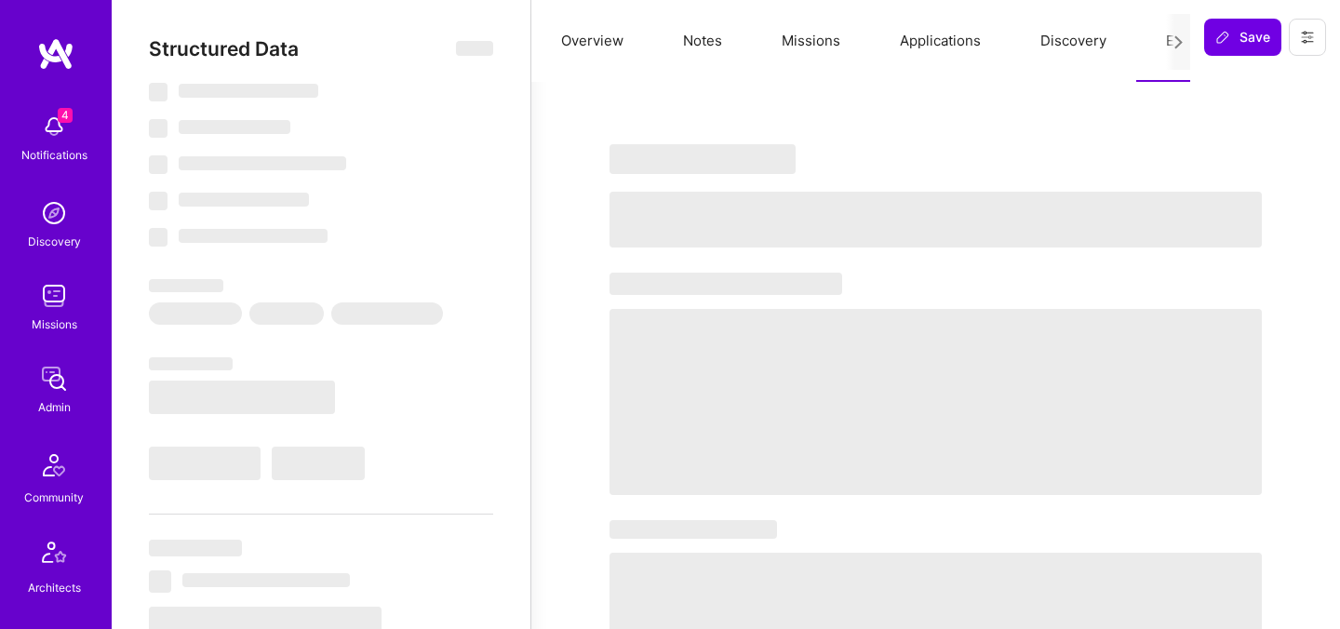
select select "Right Now"
select select "4"
select select "7"
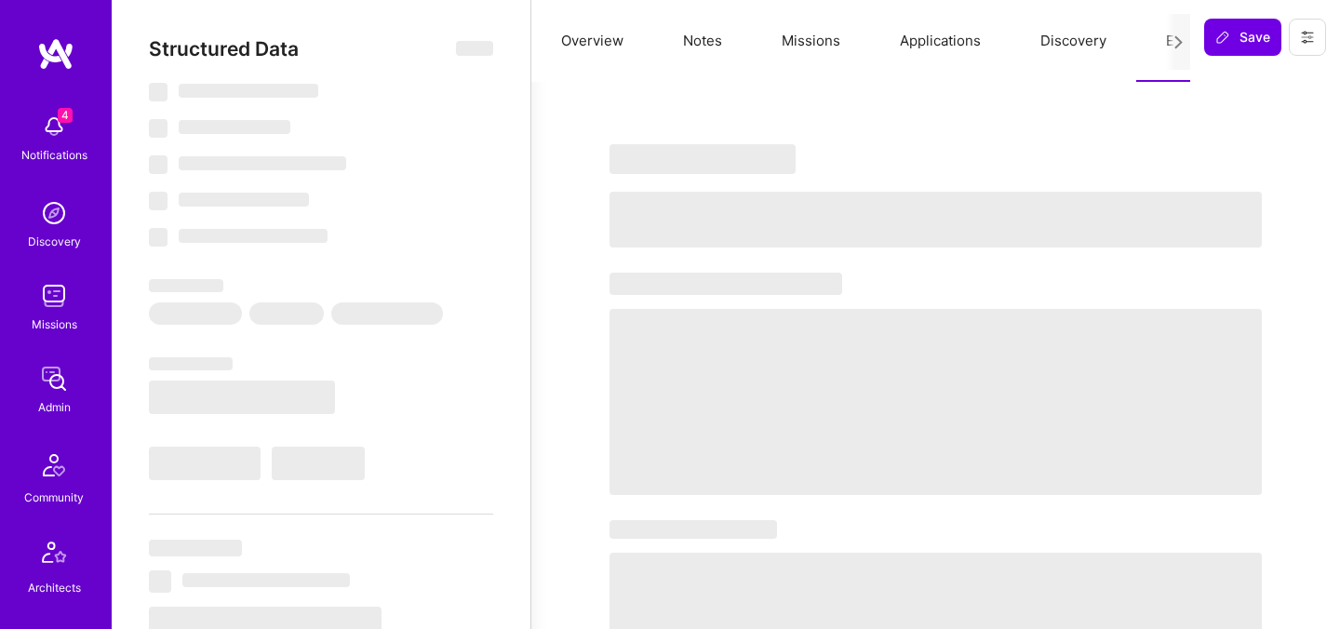
select select "US"
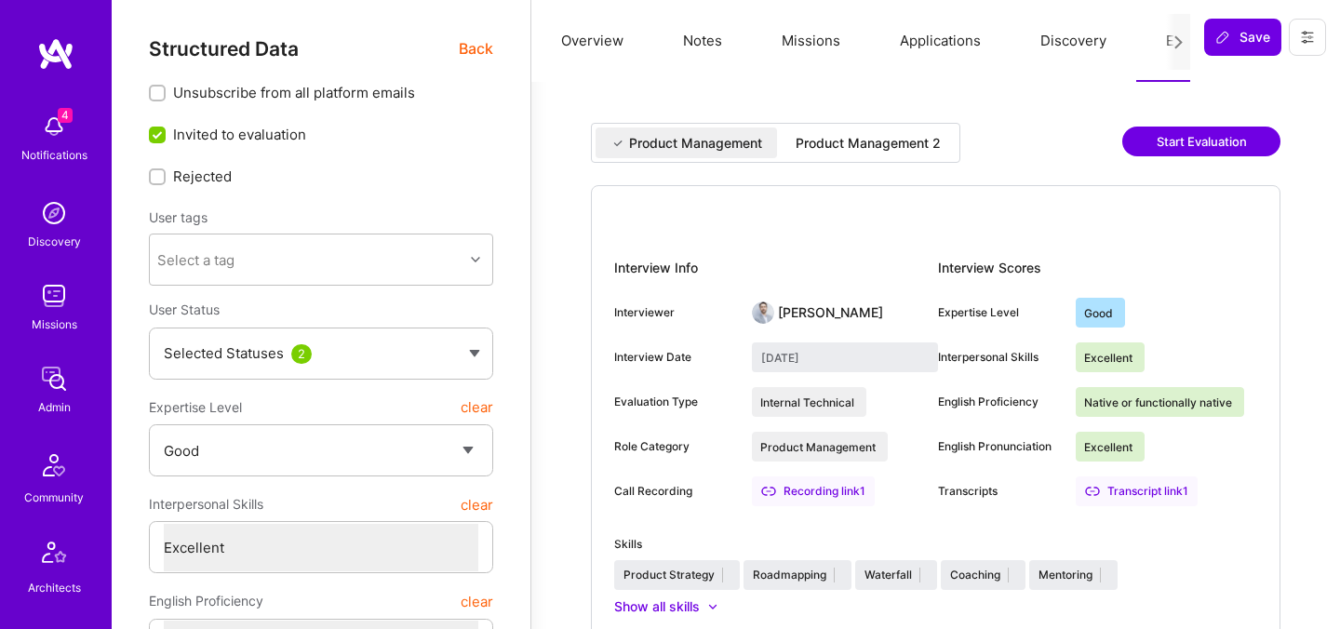
click at [906, 138] on div "Product Management 2" at bounding box center [867, 143] width 145 height 19
type input "September 26, 2025"
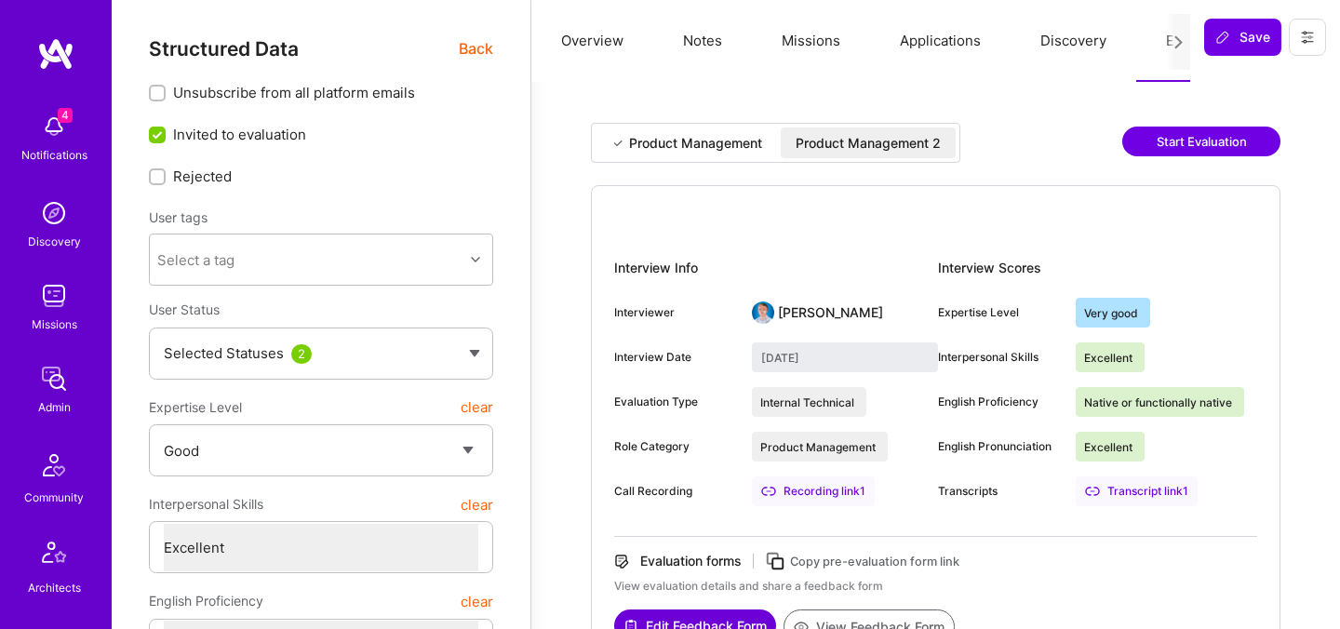
click at [871, 136] on div "Product Management 2" at bounding box center [867, 143] width 145 height 19
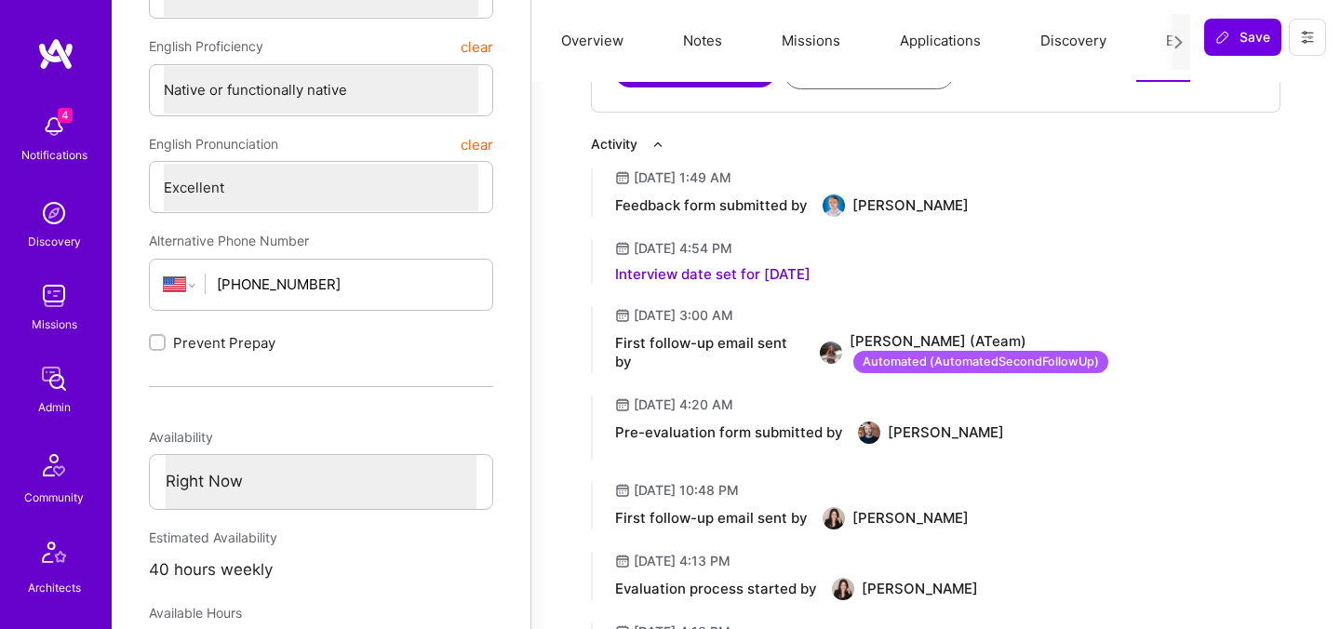
scroll to position [186, 0]
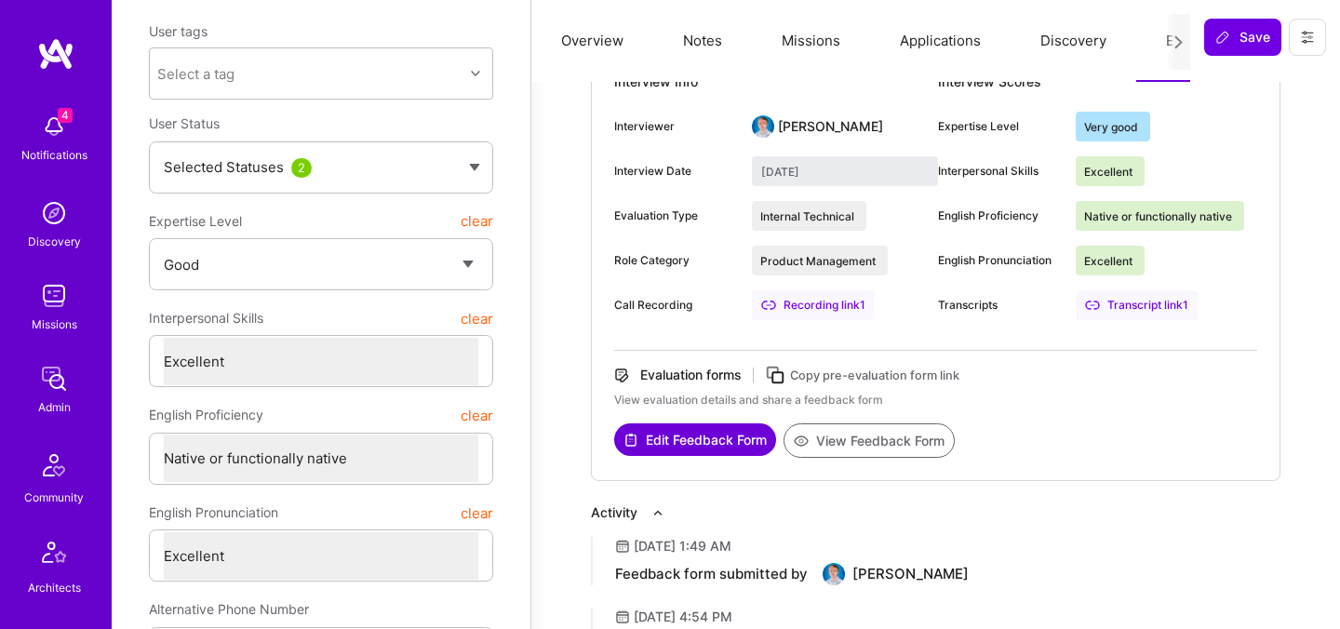
click at [851, 445] on button "View Feedback Form" at bounding box center [868, 440] width 171 height 34
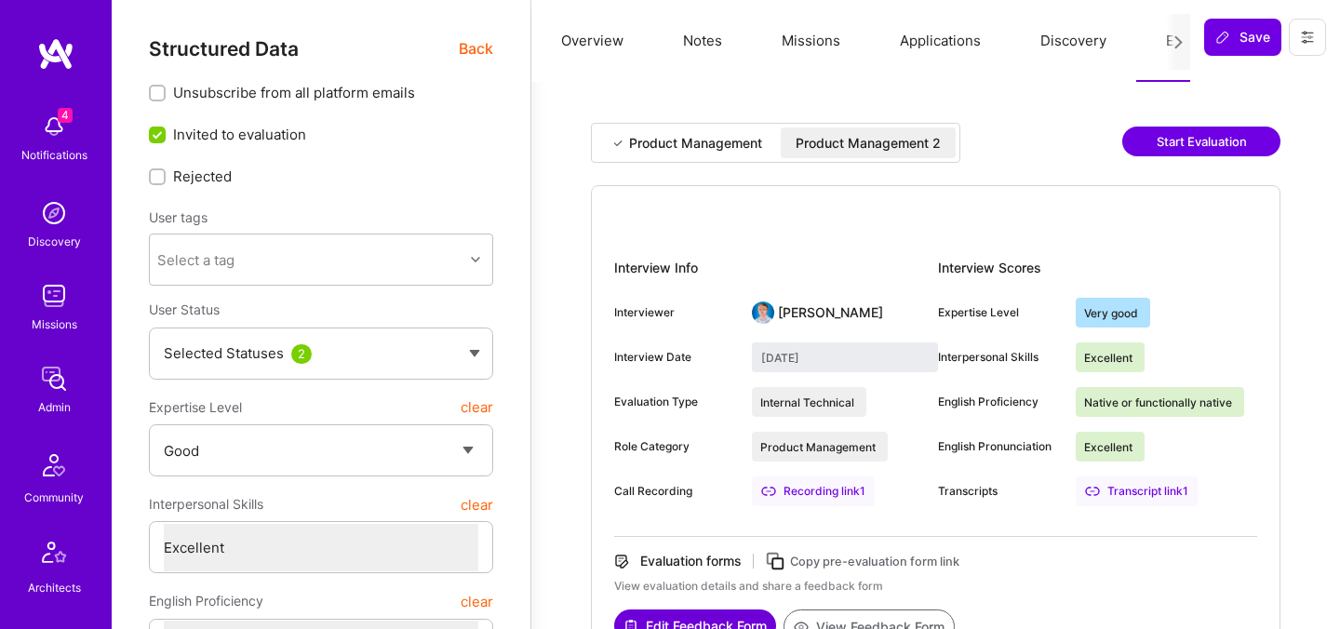
click at [460, 54] on span "Back" at bounding box center [476, 48] width 34 height 23
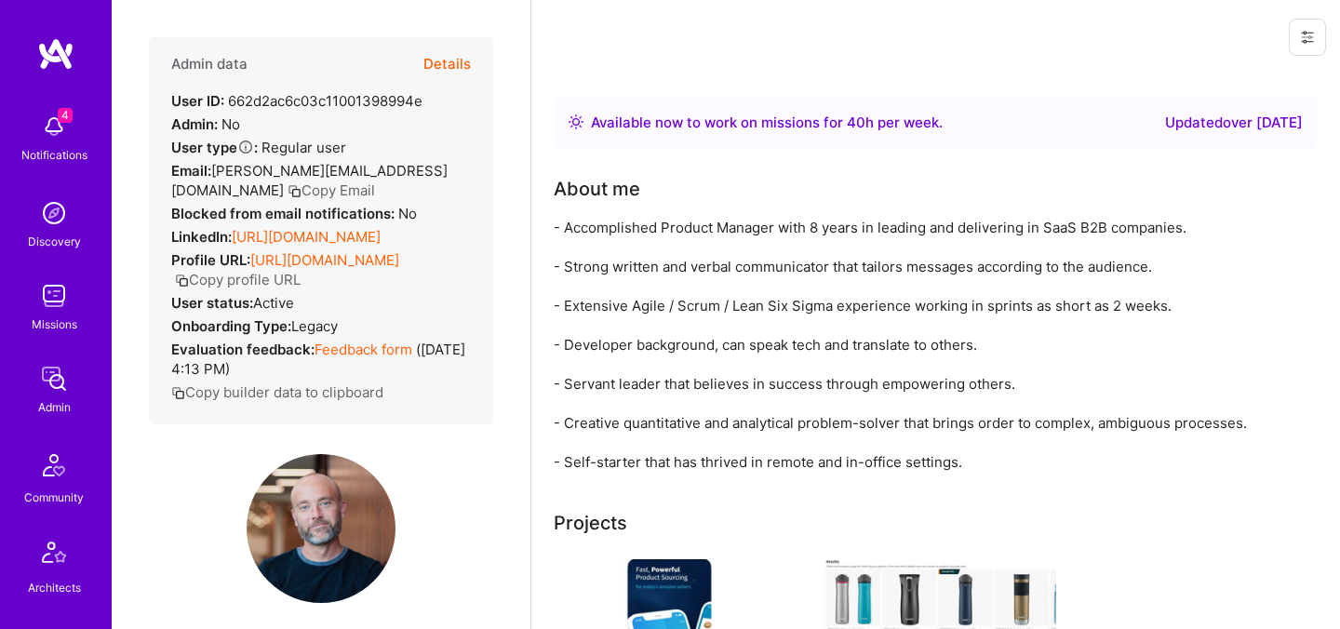
click at [363, 180] on button "Copy Email" at bounding box center [330, 190] width 87 height 20
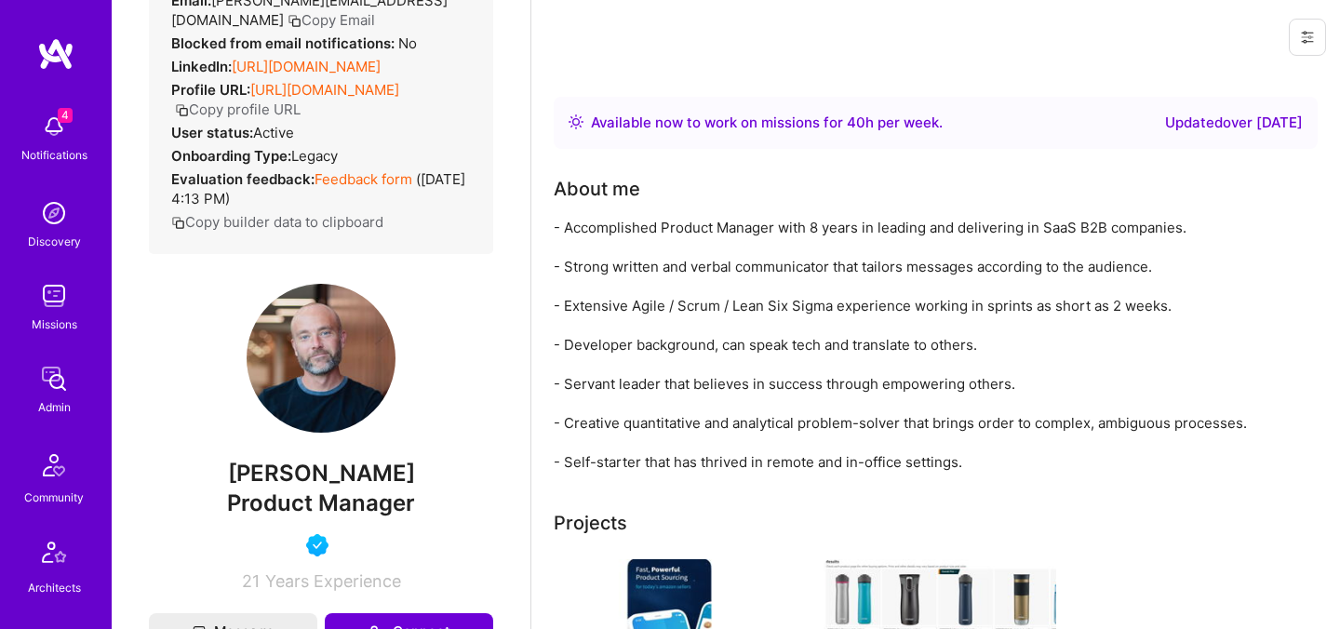
scroll to position [177, 0]
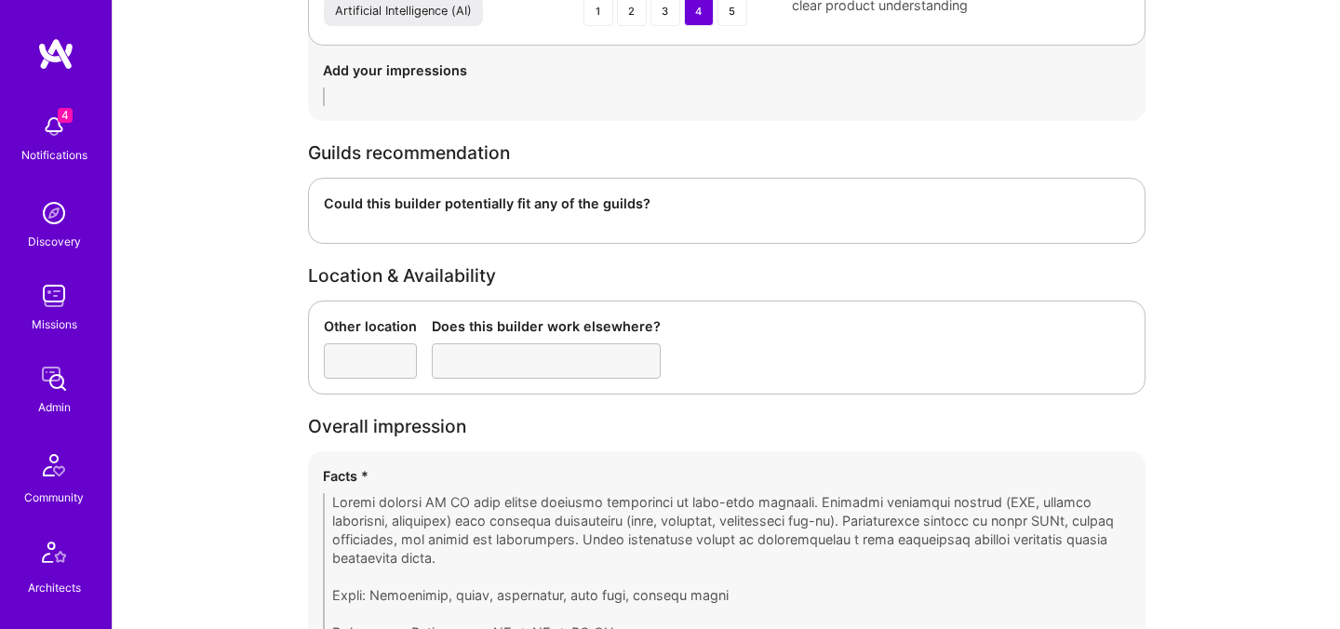
scroll to position [2709, 0]
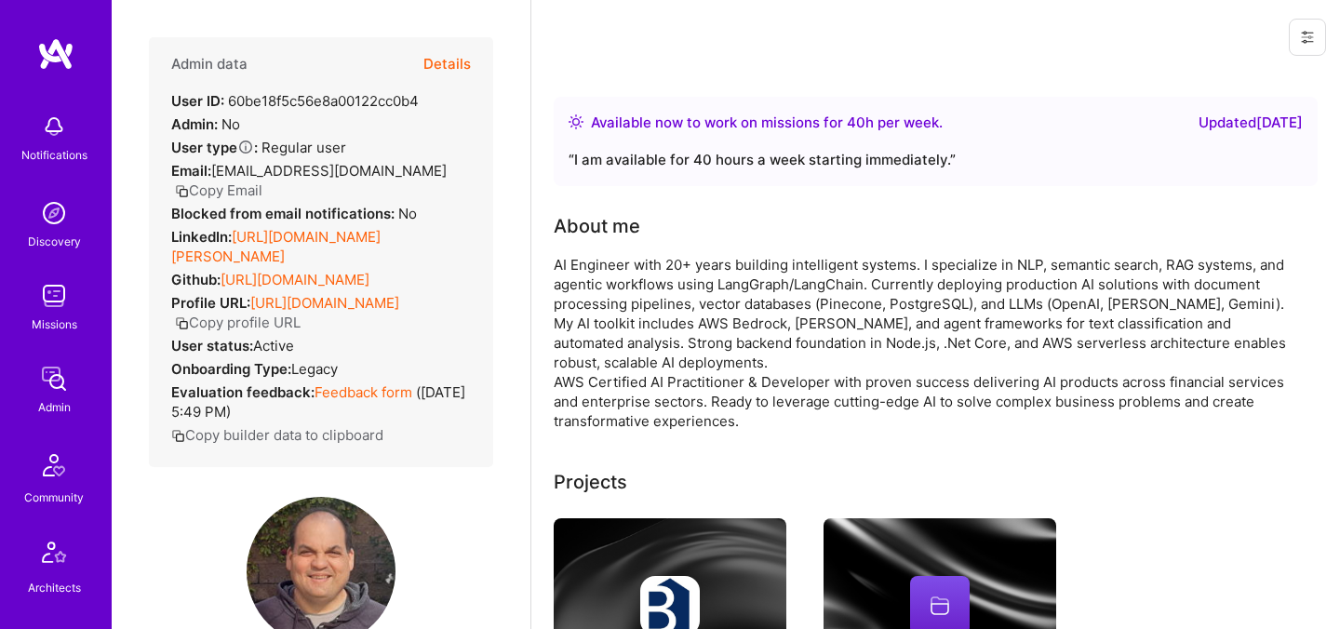
click at [454, 63] on button "Details" at bounding box center [446, 64] width 47 height 54
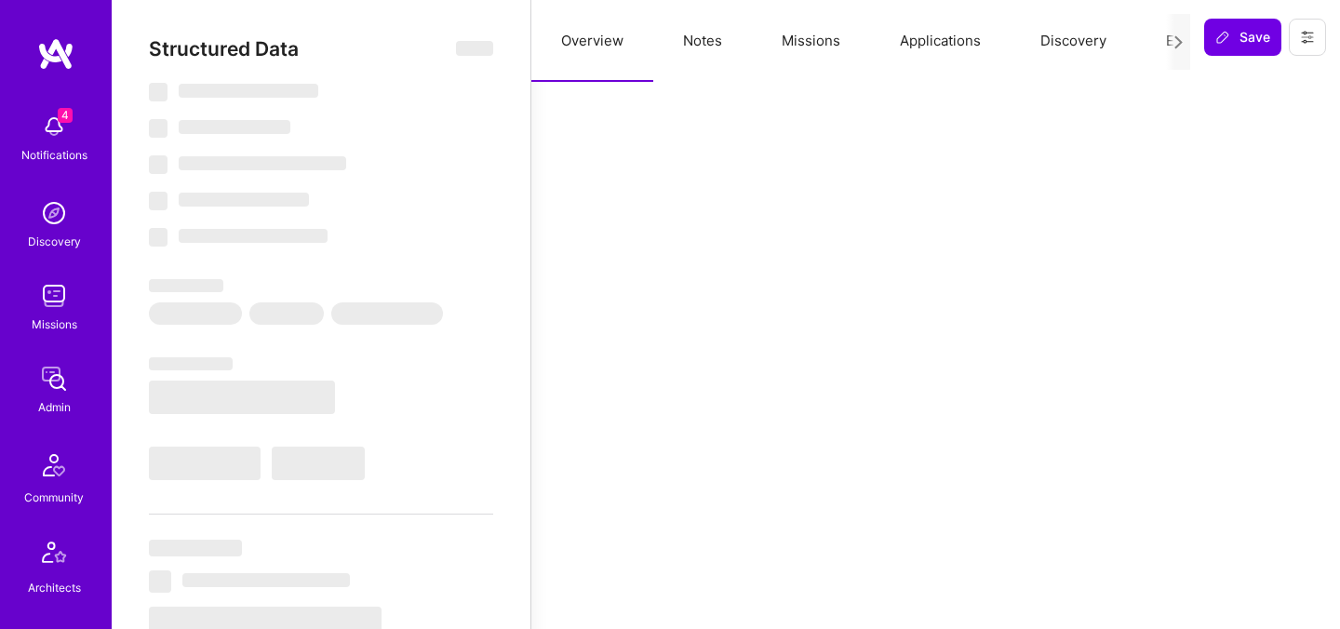
click at [1155, 44] on button "Evaluation" at bounding box center [1199, 41] width 127 height 82
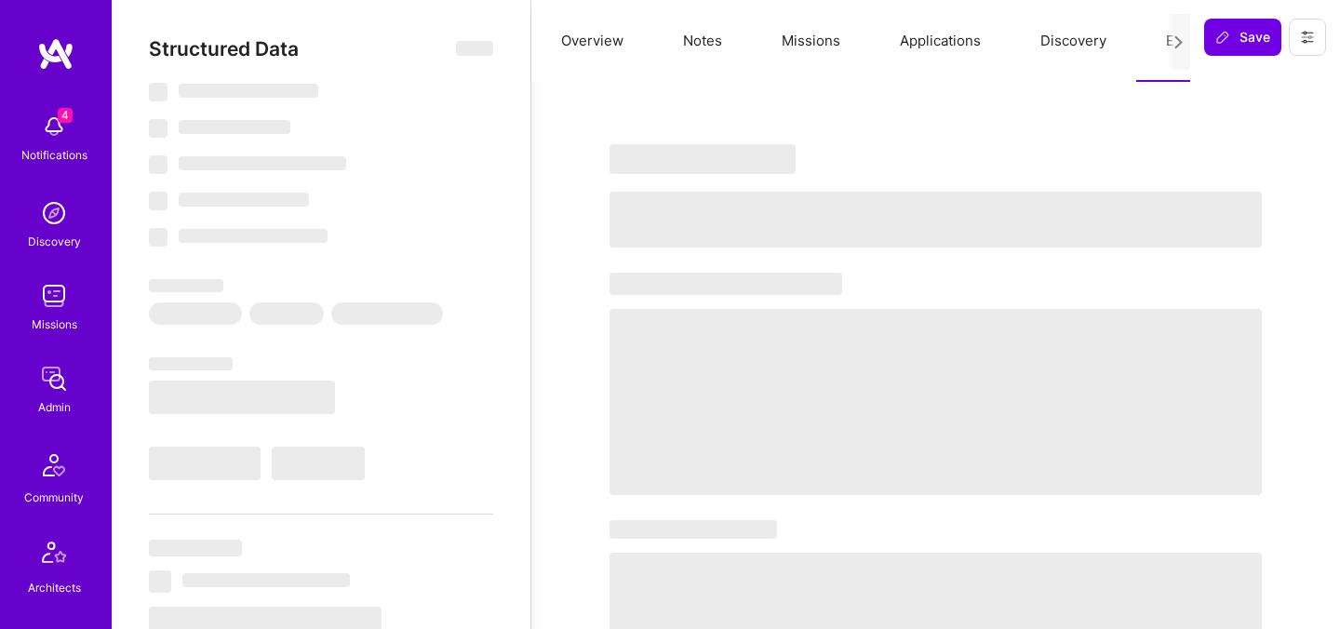
select select "Right Now"
select select "4"
select select "7"
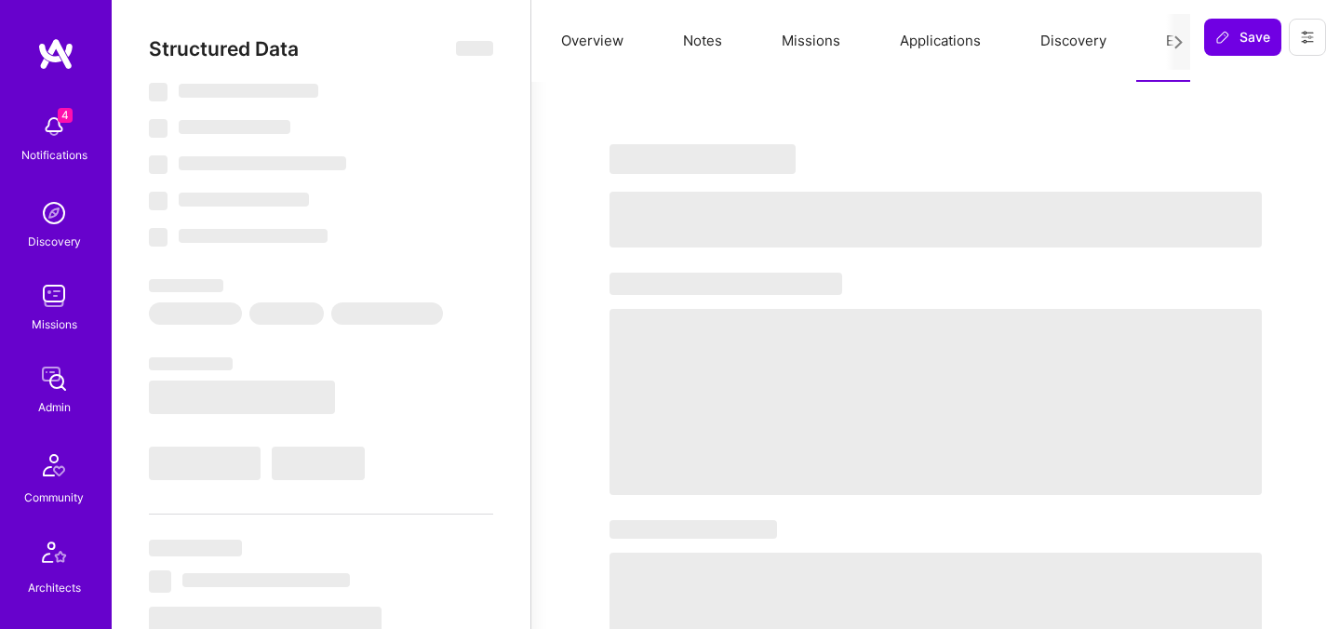
select select "US"
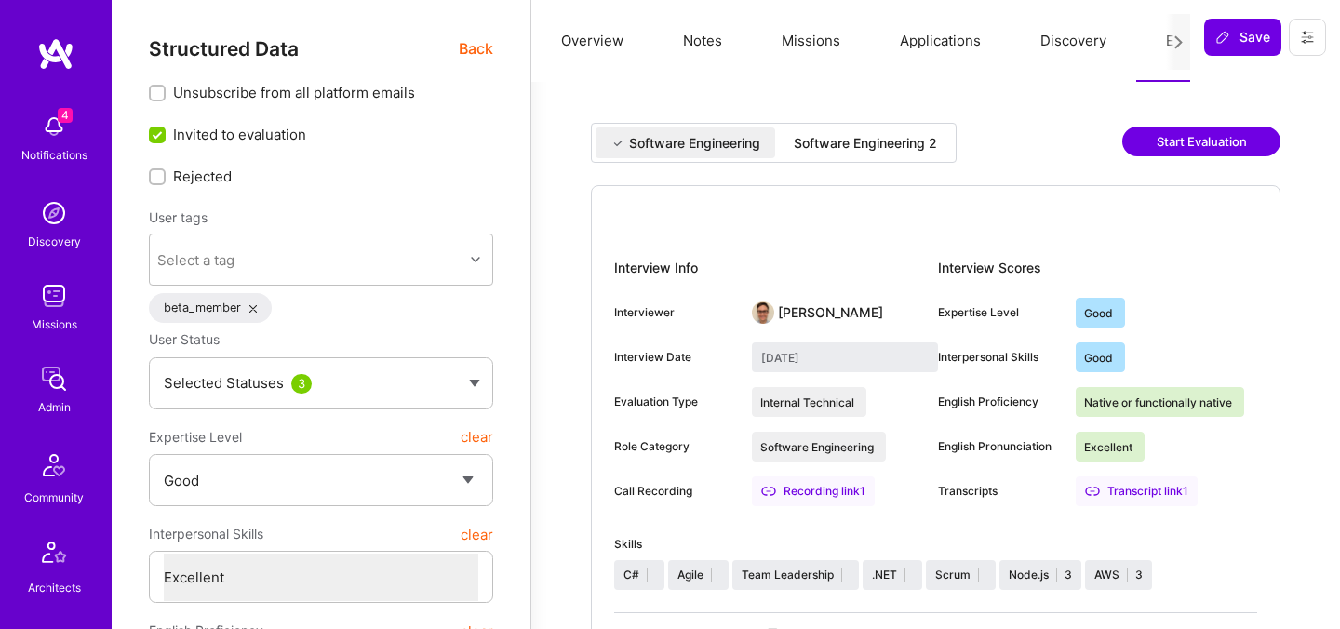
click at [821, 140] on div "Software Engineering 2" at bounding box center [865, 143] width 143 height 19
type input "[DATE]"
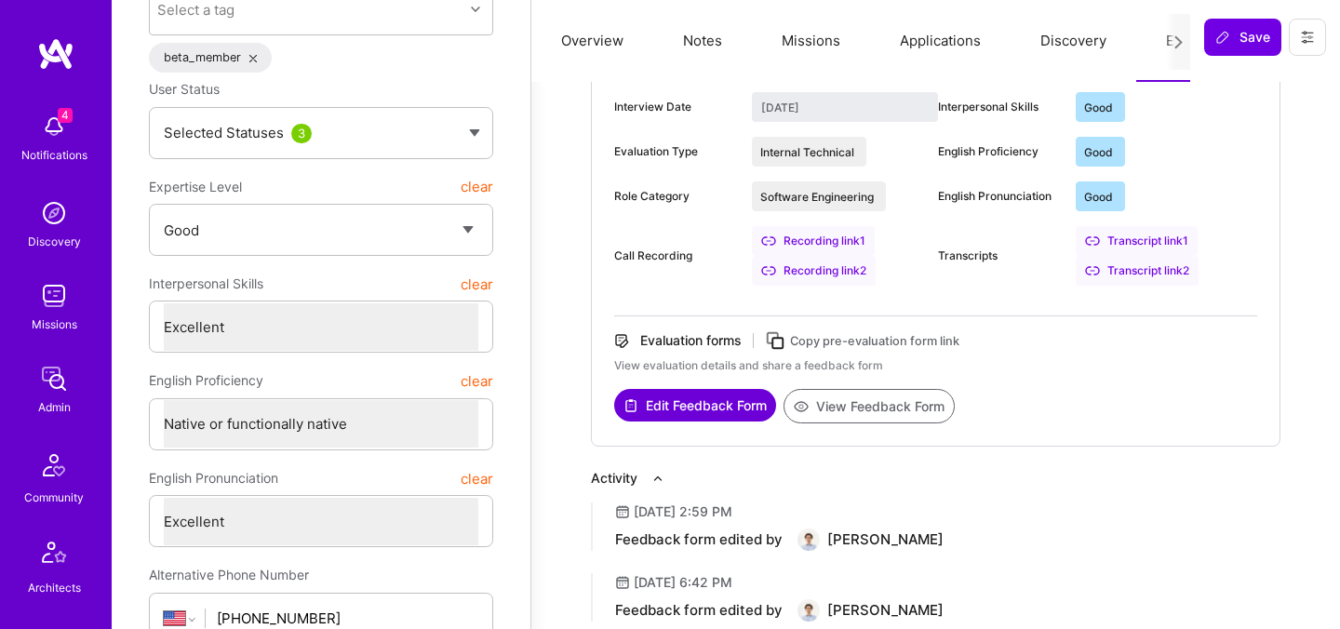
scroll to position [269, 0]
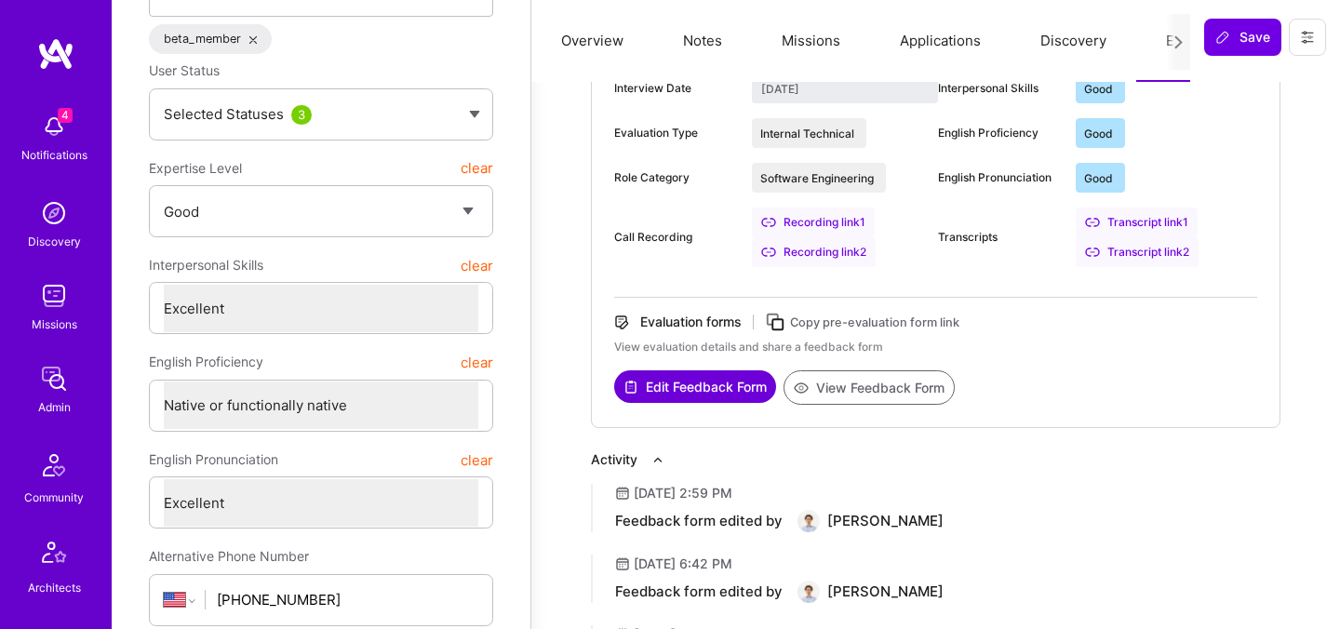
click at [861, 381] on button "View Feedback Form" at bounding box center [868, 387] width 171 height 34
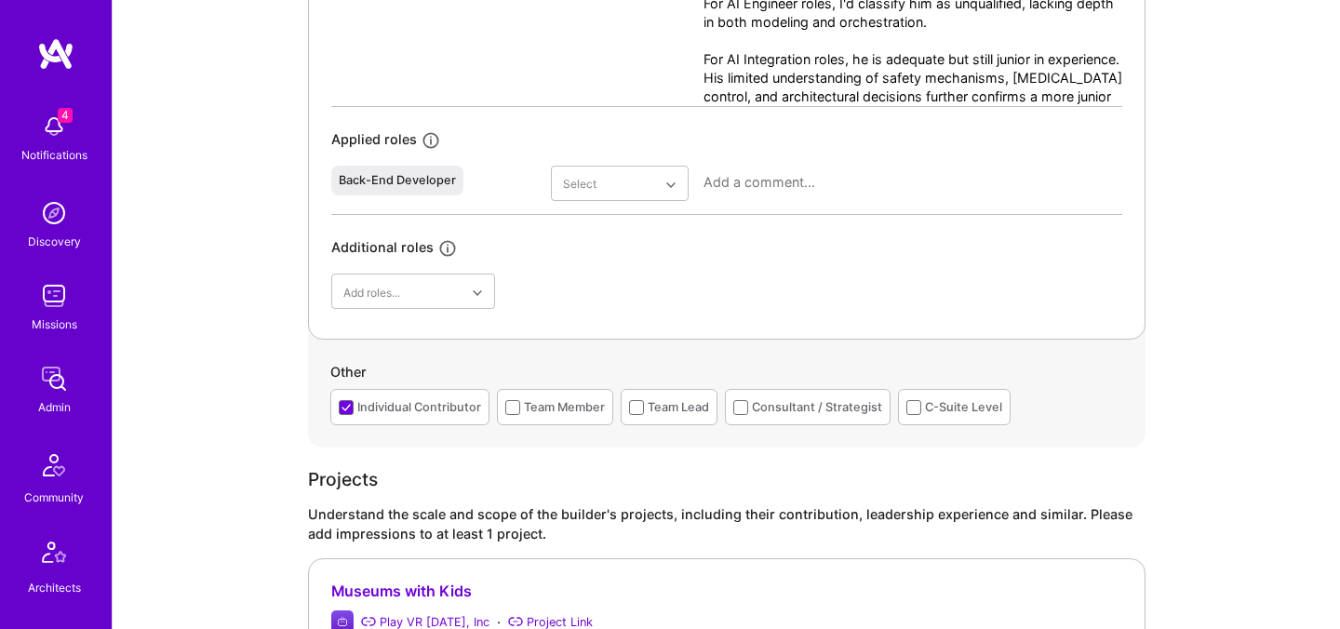
scroll to position [1202, 0]
